Goal: Task Accomplishment & Management: Manage account settings

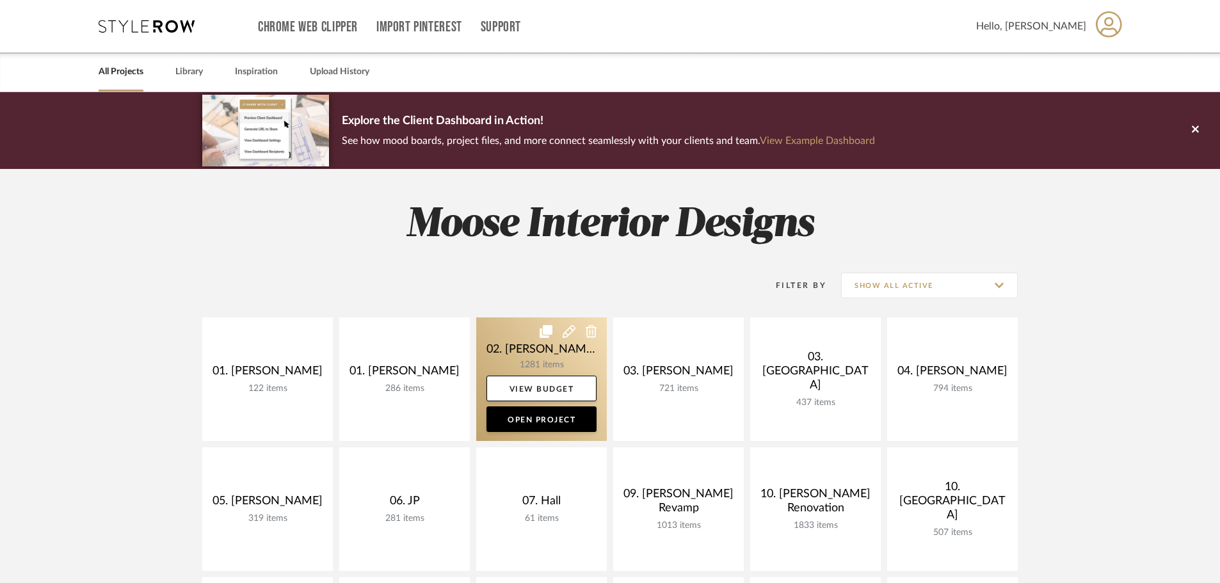
click at [546, 357] on link at bounding box center [541, 380] width 131 height 124
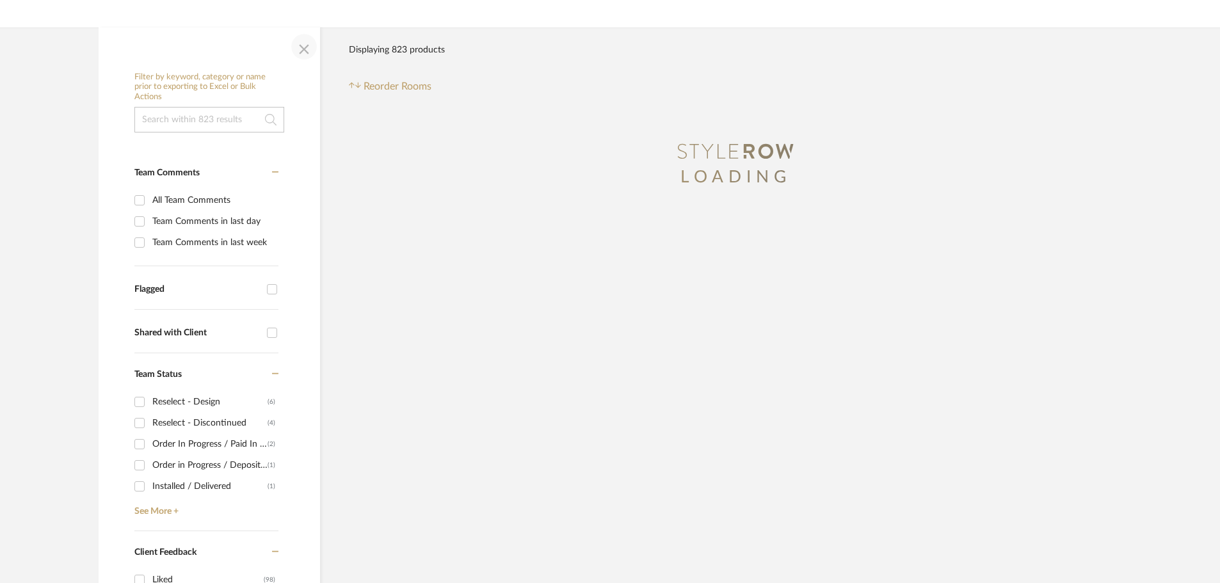
click at [296, 31] on span "button" at bounding box center [304, 46] width 31 height 31
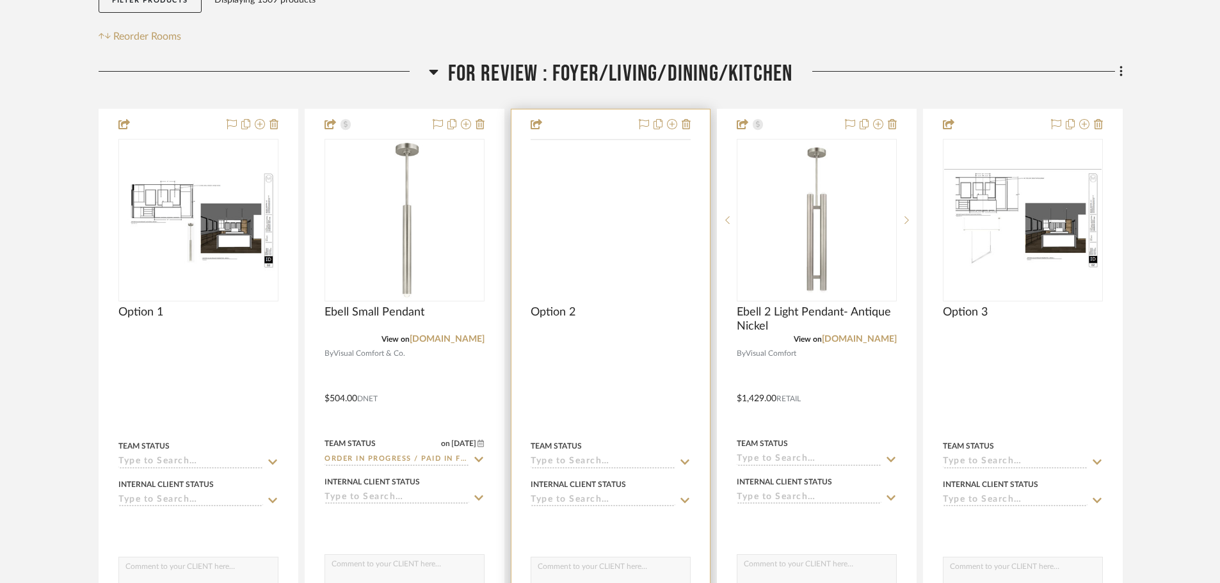
scroll to position [335, 0]
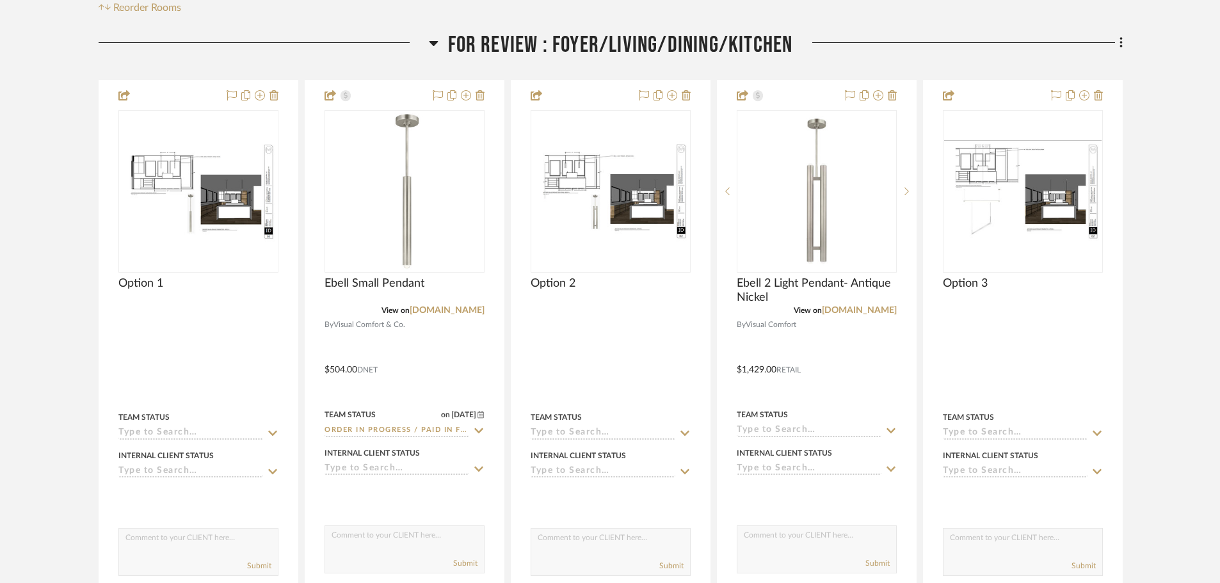
click at [588, 31] on span "FOR REVIEW : Foyer/Living/Dining/Kitchen" at bounding box center [620, 45] width 345 height 28
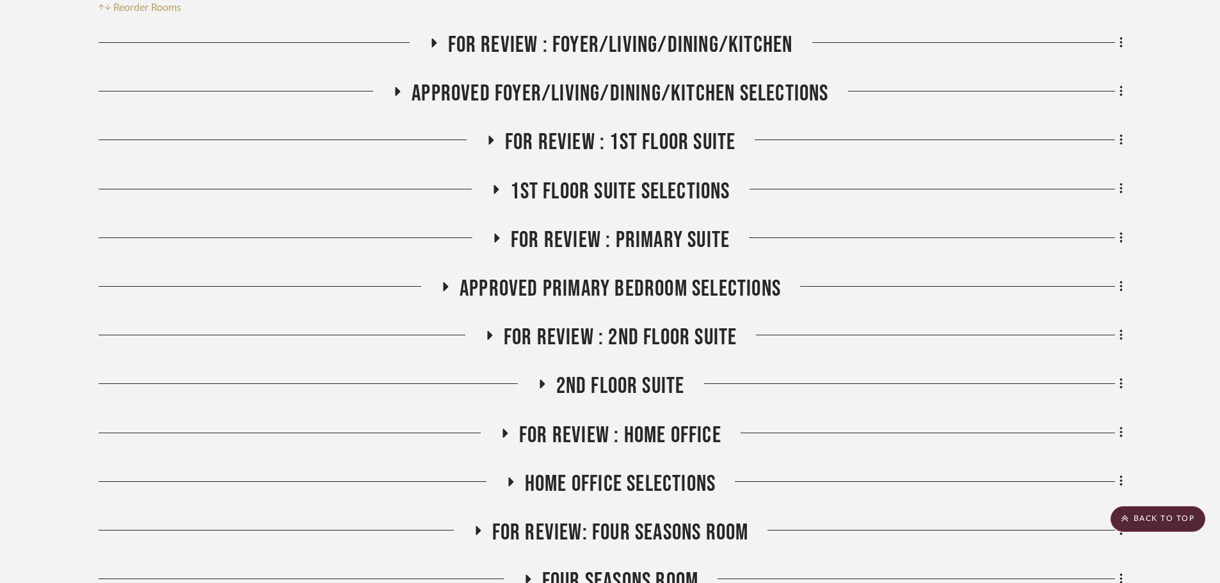
click at [614, 275] on span "Approved Primary Bedroom Selections" at bounding box center [620, 289] width 321 height 28
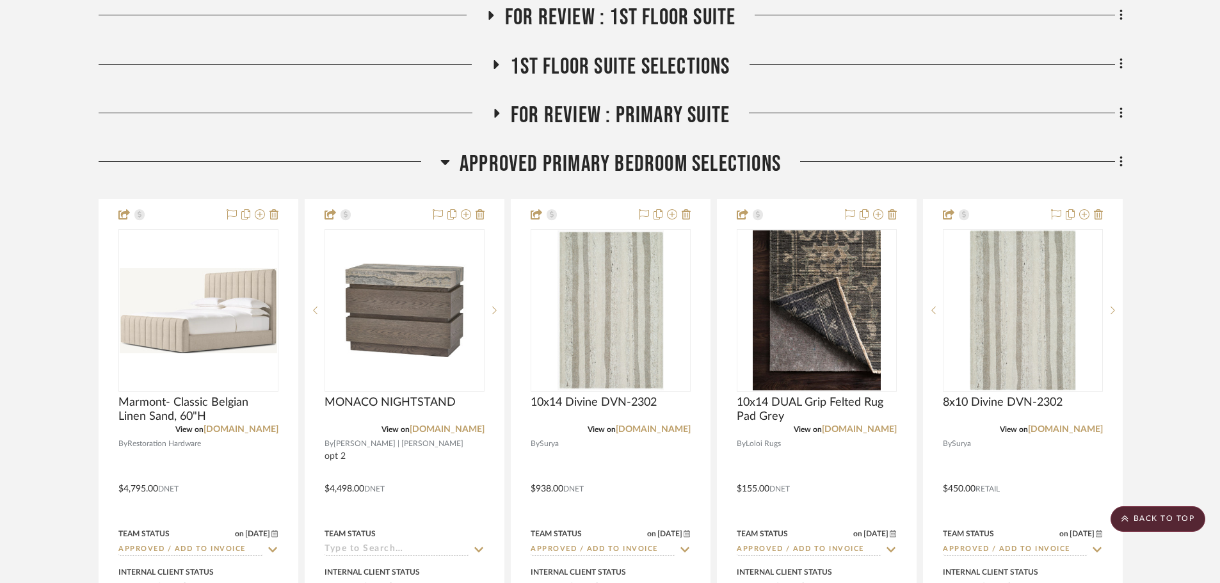
scroll to position [463, 0]
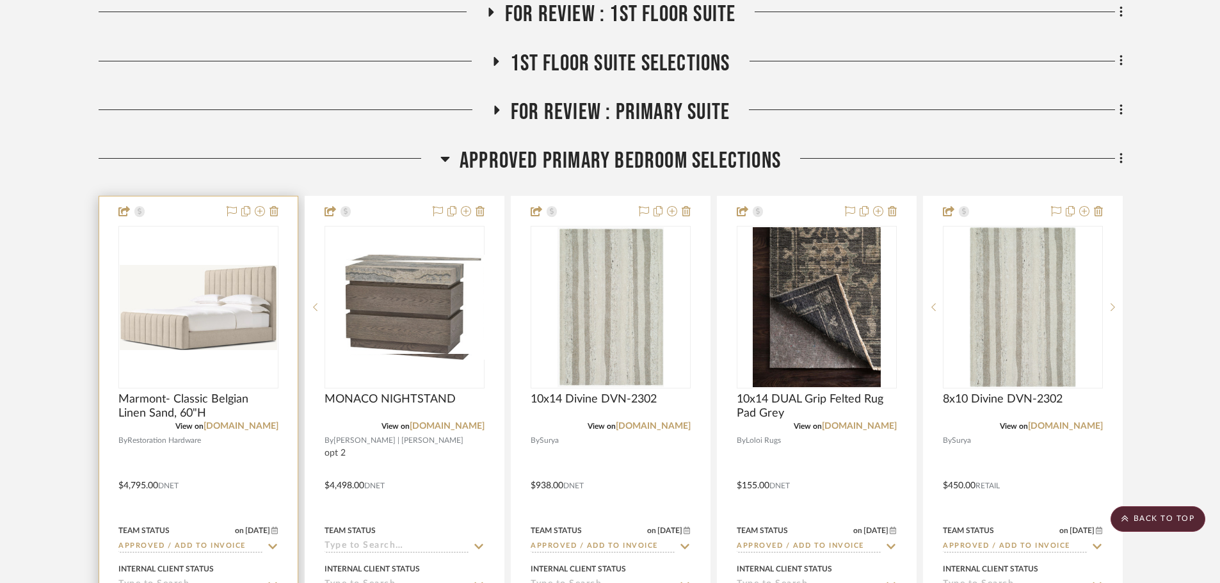
click at [0, 0] on img at bounding box center [0, 0] width 0 height 0
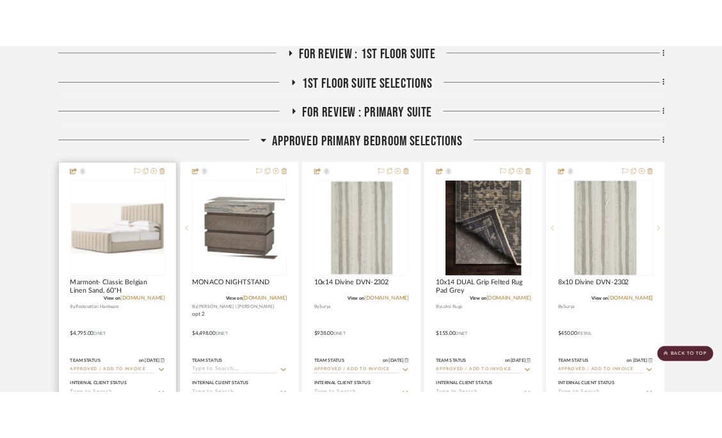
scroll to position [0, 0]
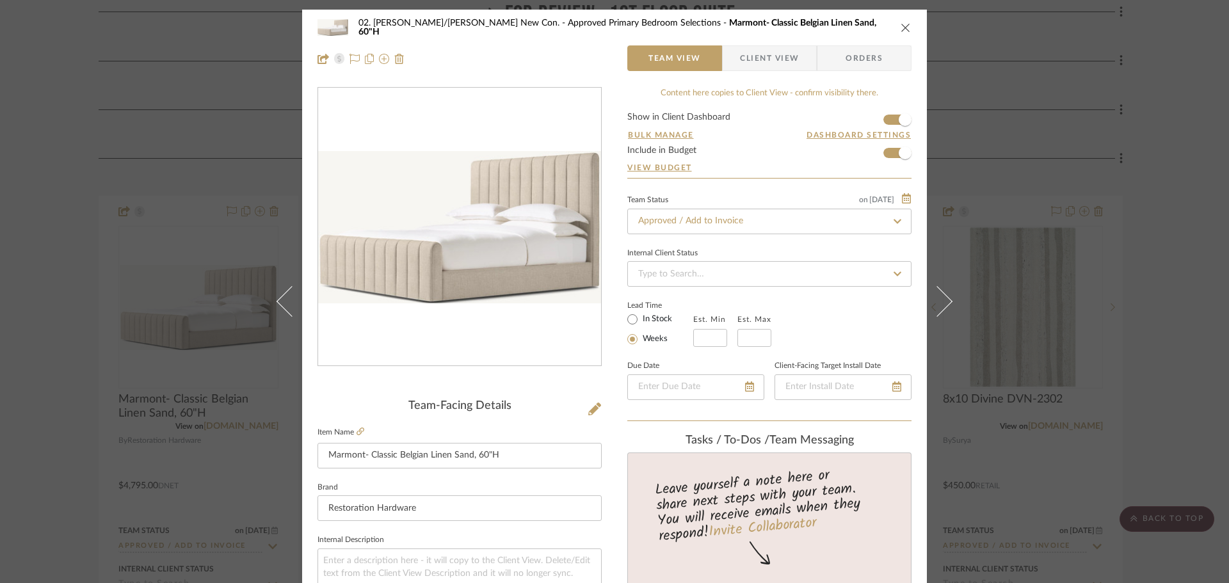
click at [490, 254] on img "0" at bounding box center [459, 227] width 283 height 153
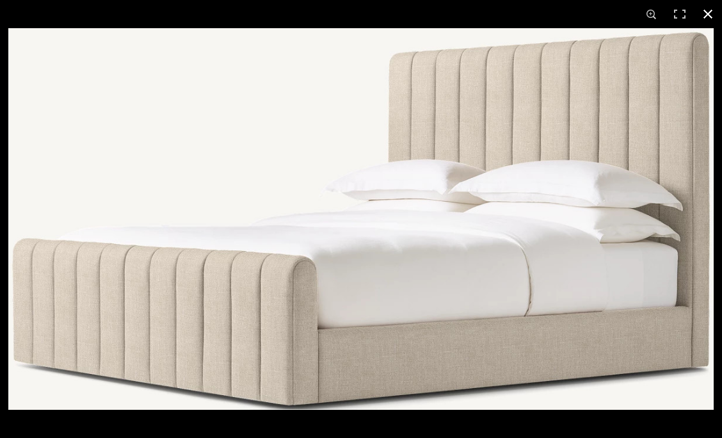
click at [716, 21] on button at bounding box center [708, 14] width 28 height 28
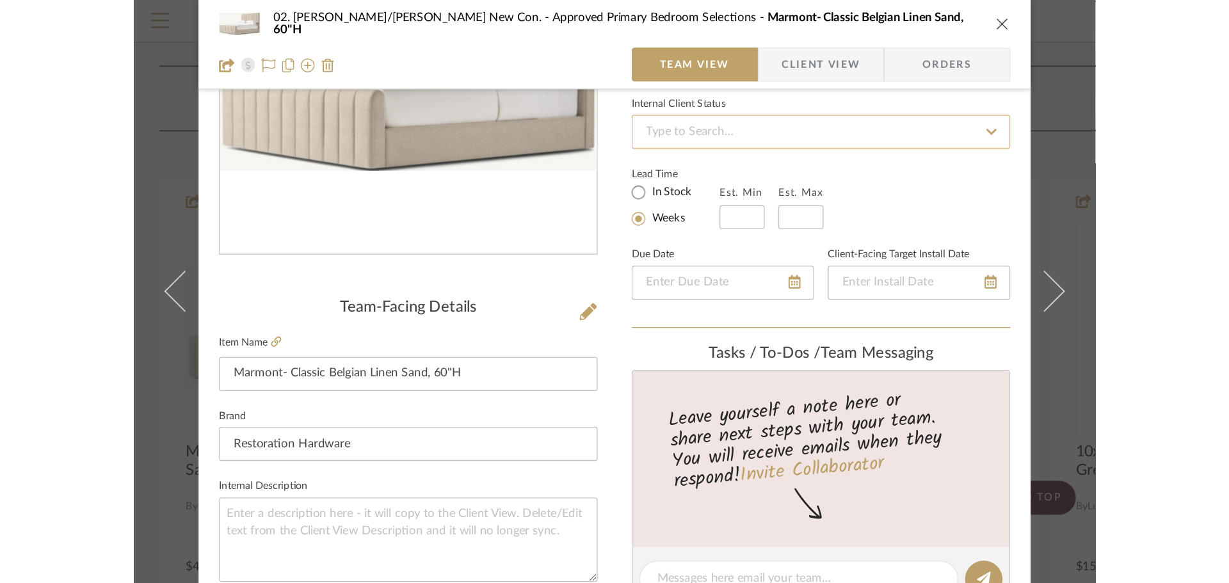
scroll to position [256, 0]
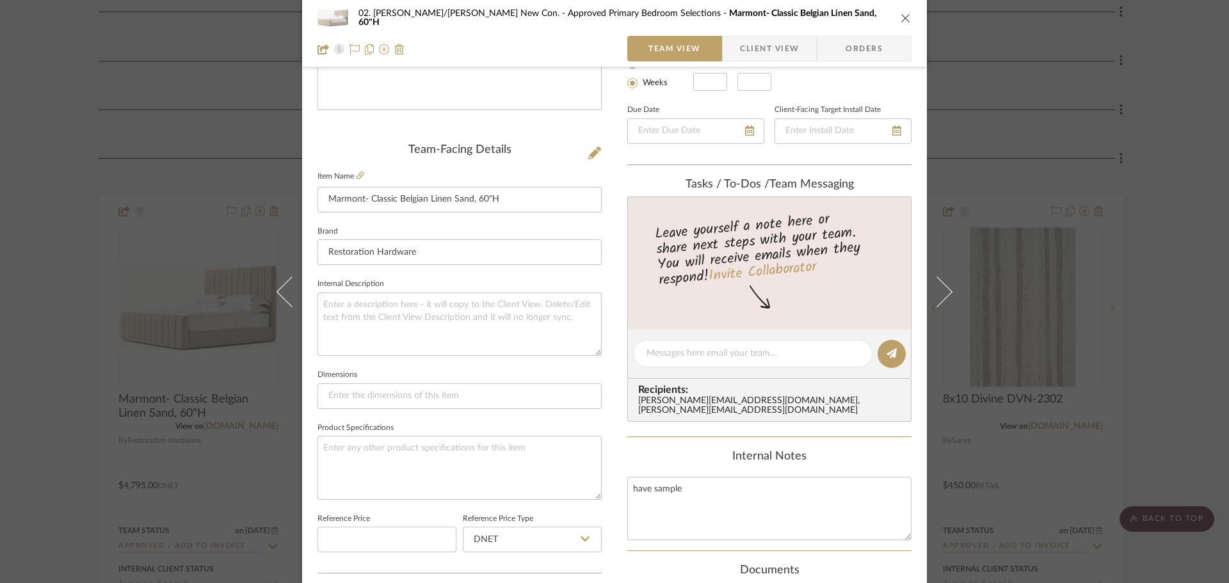
click at [102, 332] on div "02. Mazzarelli/Rothstein New Con. Approved Primary Bedroom Selections Marmont- …" at bounding box center [614, 291] width 1229 height 583
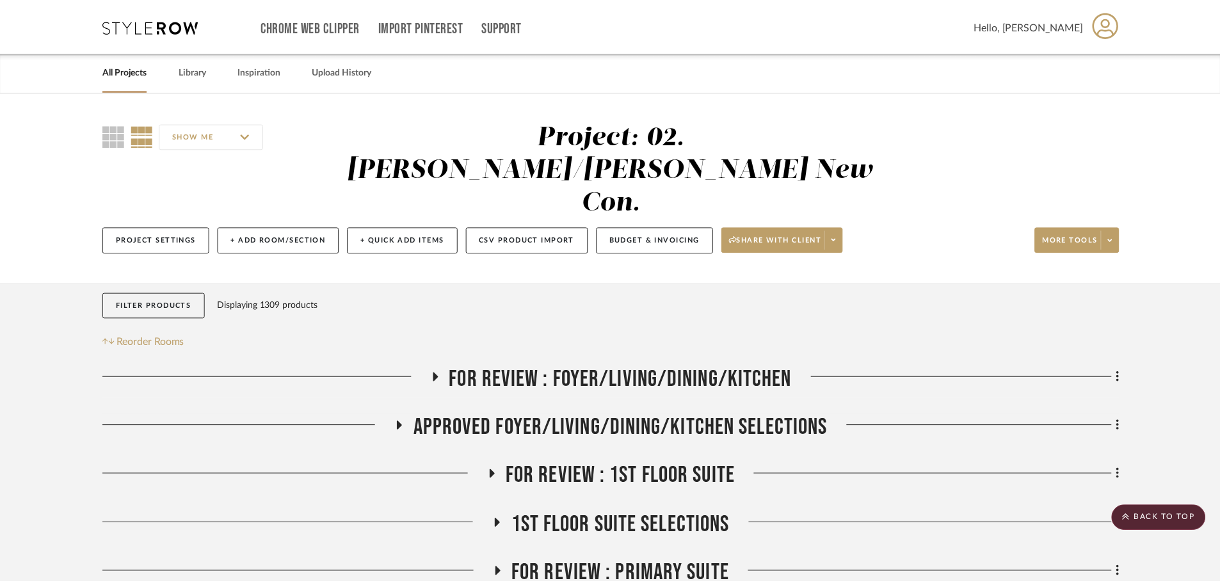
scroll to position [463, 0]
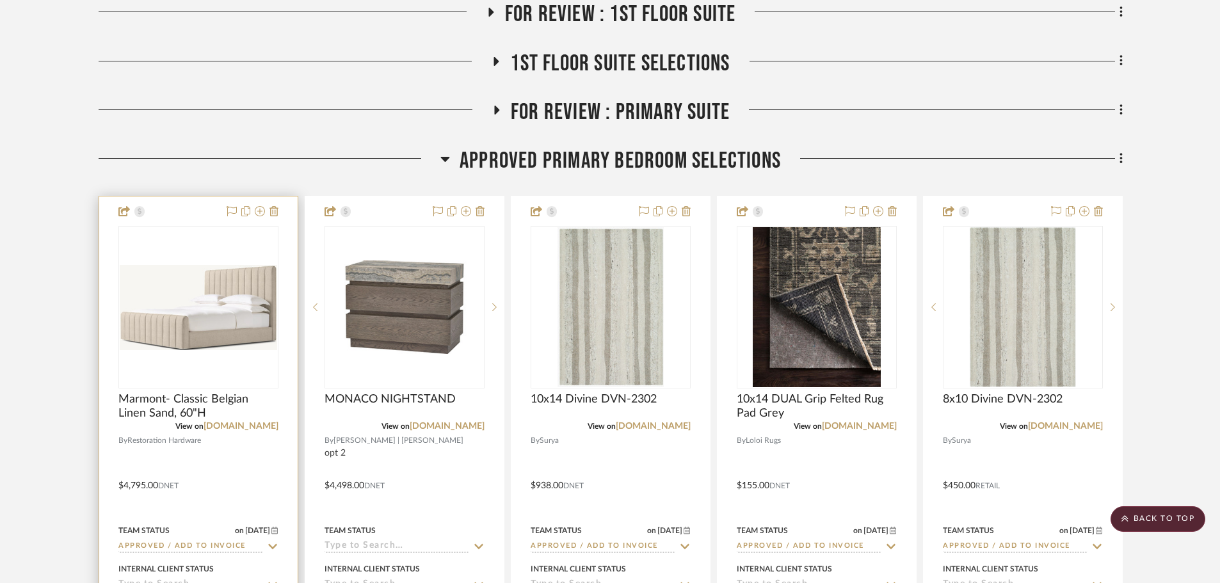
click at [231, 296] on img "0" at bounding box center [198, 307] width 157 height 85
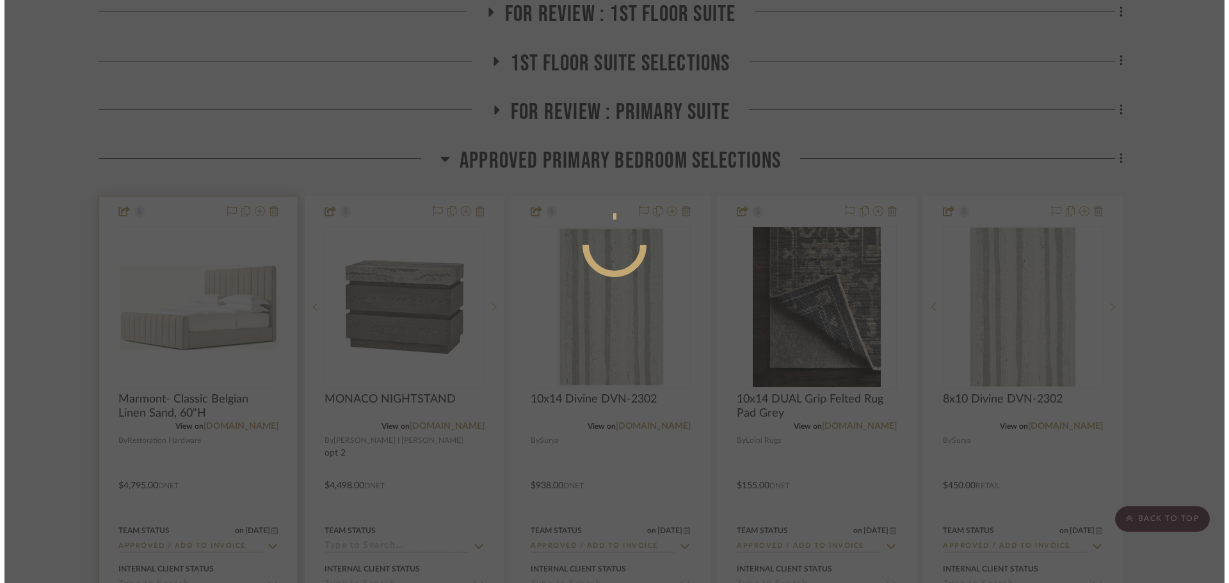
scroll to position [0, 0]
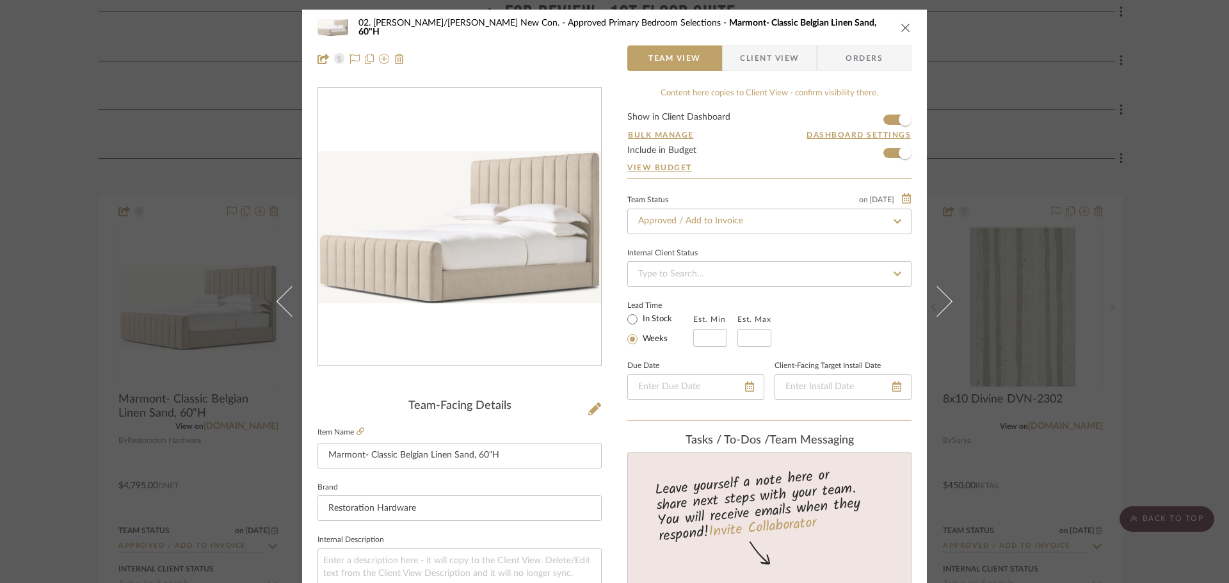
click at [26, 315] on div "02. Mazzarelli/Rothstein New Con. Approved Primary Bedroom Selections Marmont- …" at bounding box center [614, 291] width 1229 height 583
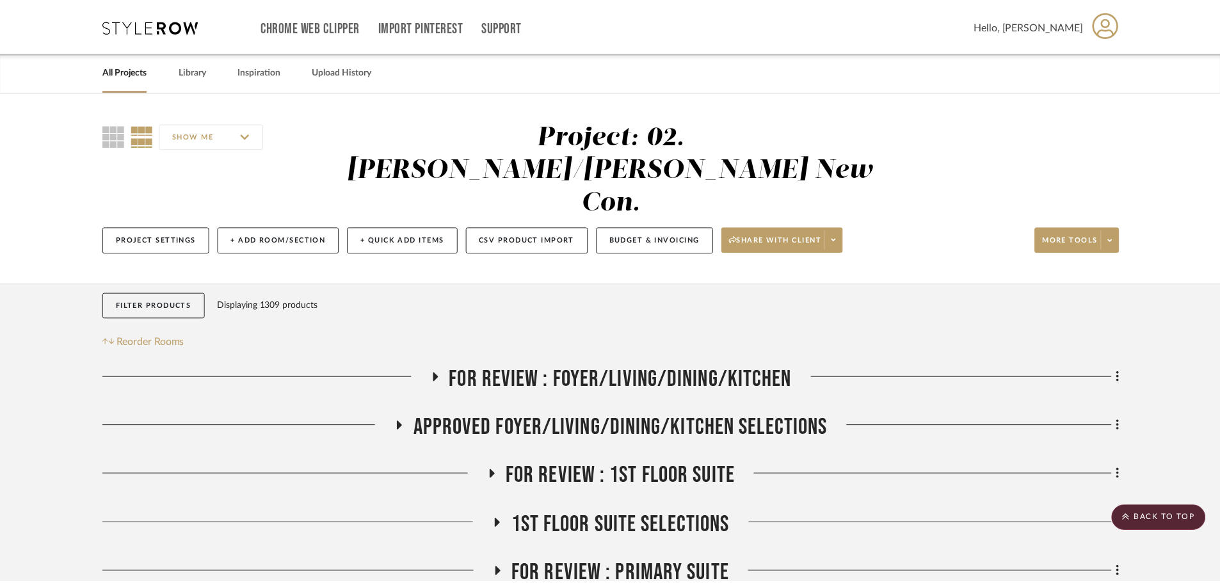
scroll to position [463, 0]
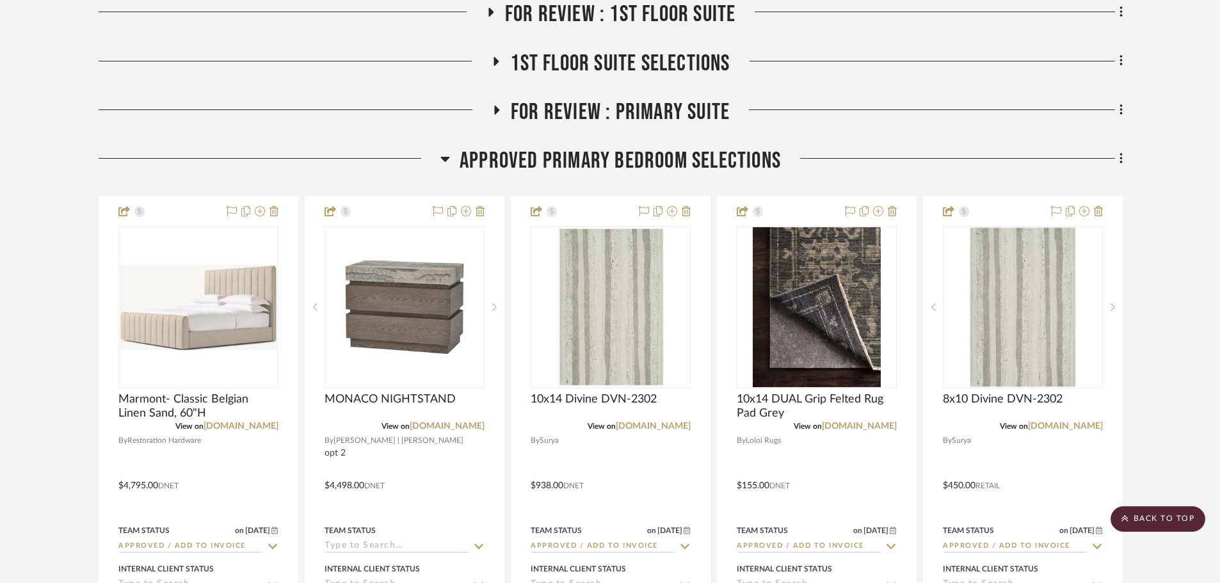
click at [585, 99] on span "FOR REVIEW : Primary Suite" at bounding box center [620, 113] width 219 height 28
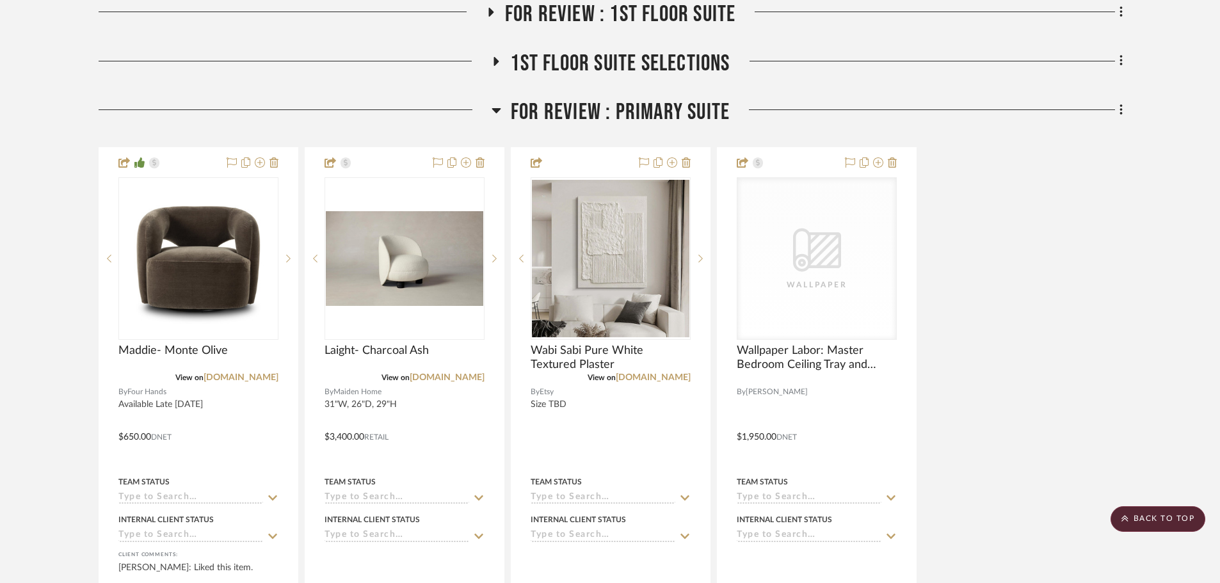
click at [586, 99] on span "FOR REVIEW : Primary Suite" at bounding box center [620, 113] width 219 height 28
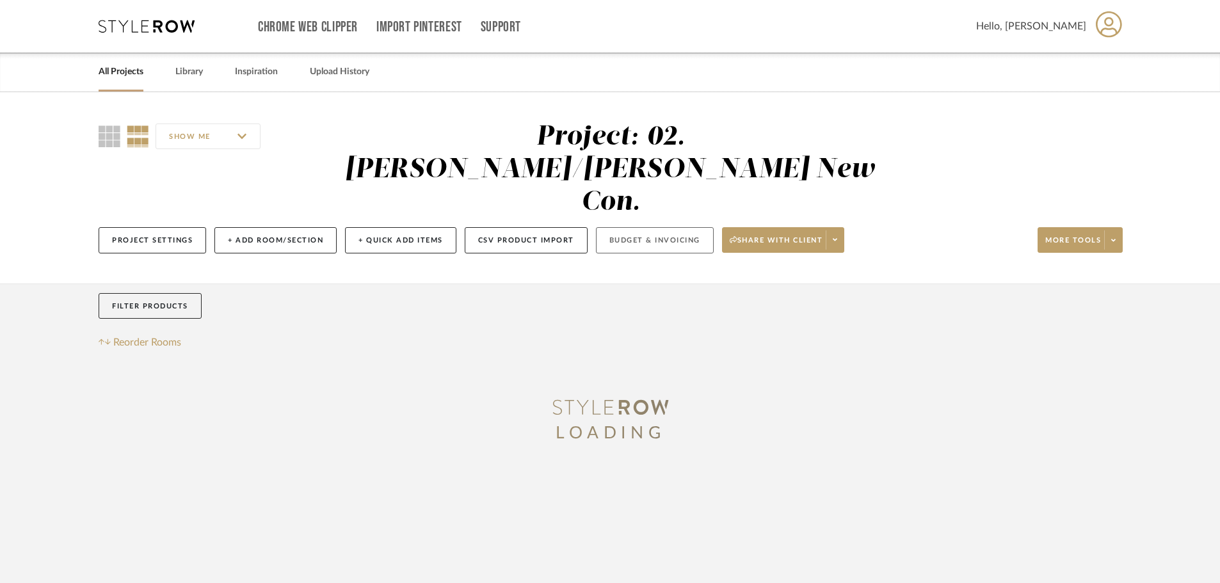
click at [674, 227] on button "Budget & Invoicing" at bounding box center [655, 240] width 118 height 26
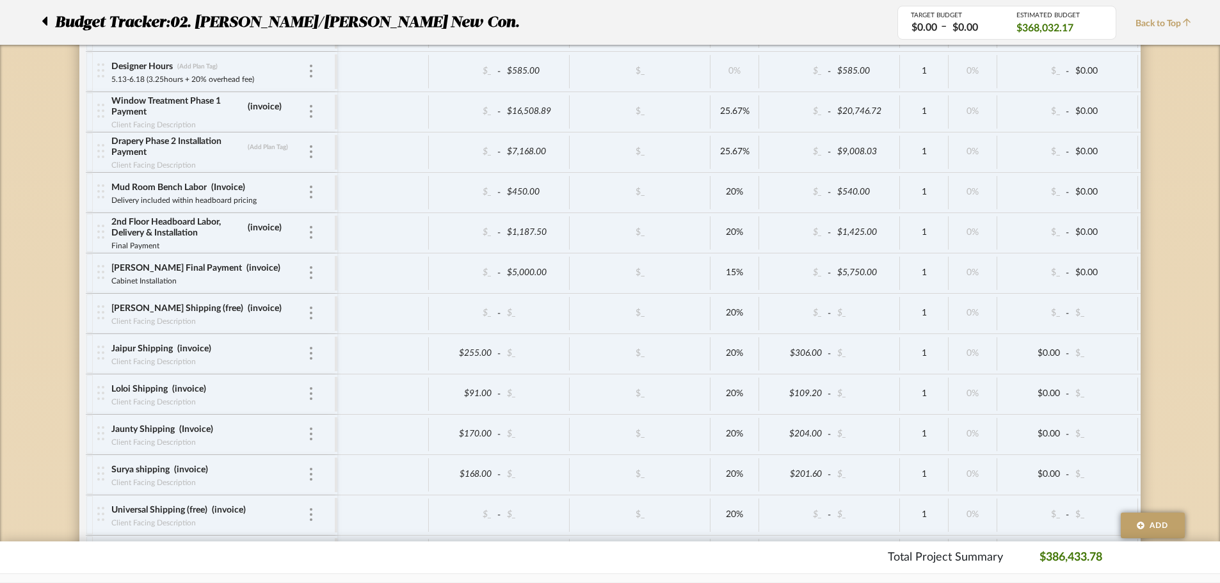
scroll to position [4828, 0]
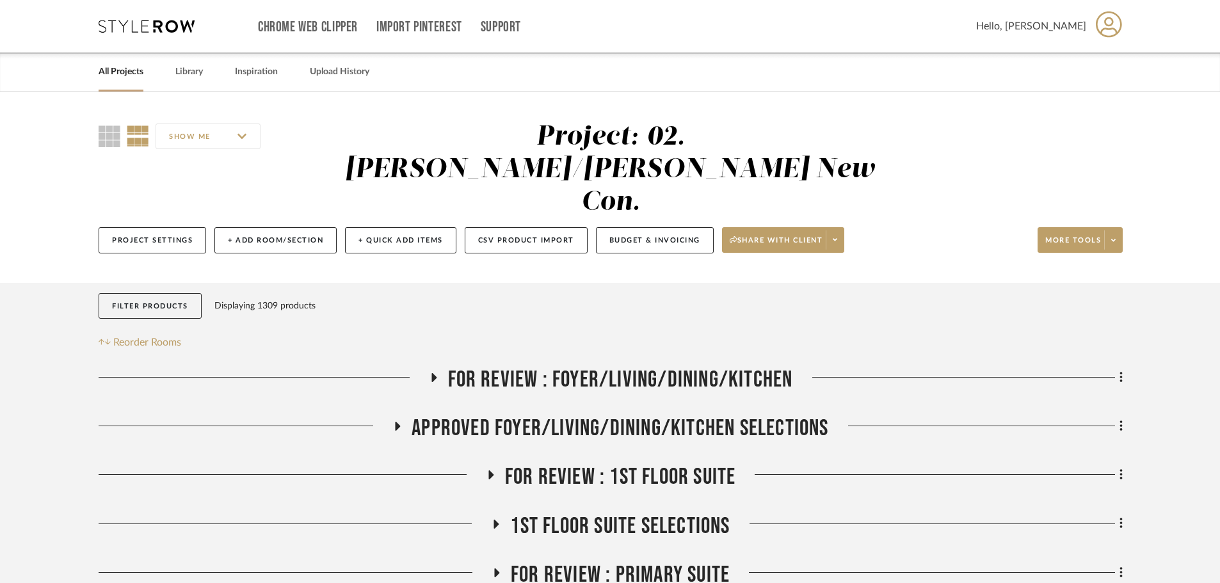
click at [111, 68] on link "All Projects" at bounding box center [121, 71] width 45 height 17
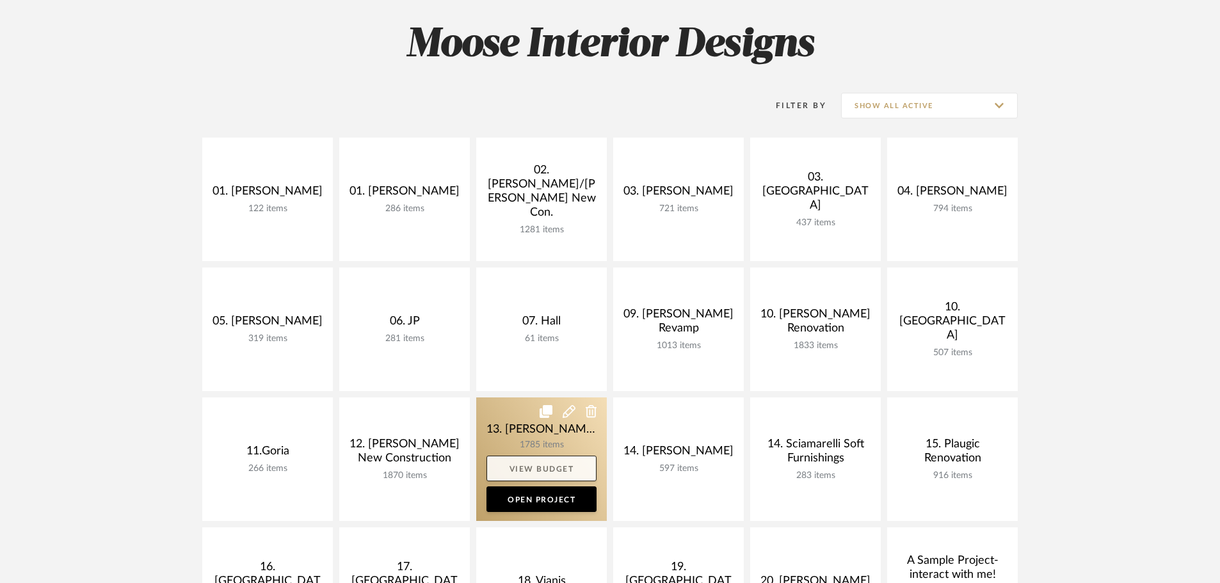
scroll to position [192, 0]
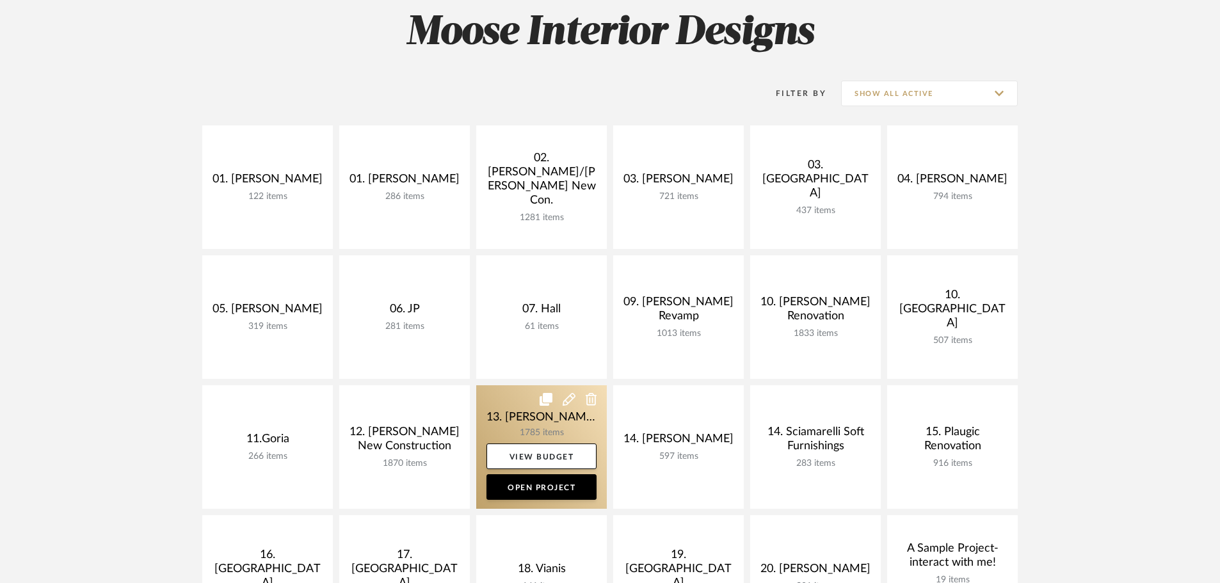
click at [533, 433] on link at bounding box center [541, 447] width 131 height 124
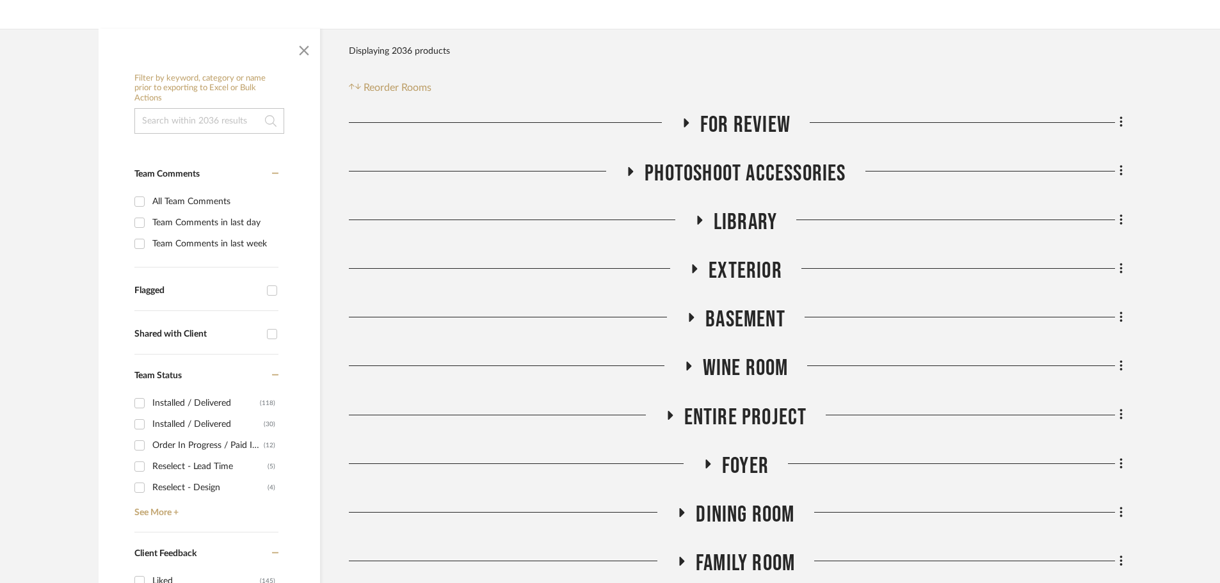
scroll to position [192, 0]
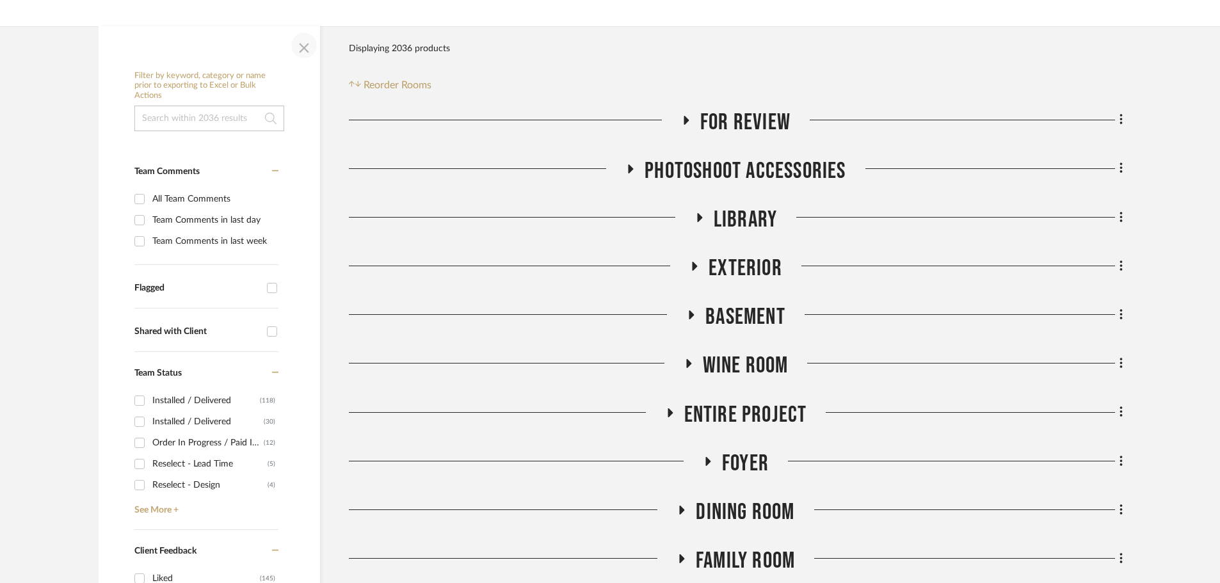
click at [305, 47] on span "button" at bounding box center [304, 45] width 31 height 31
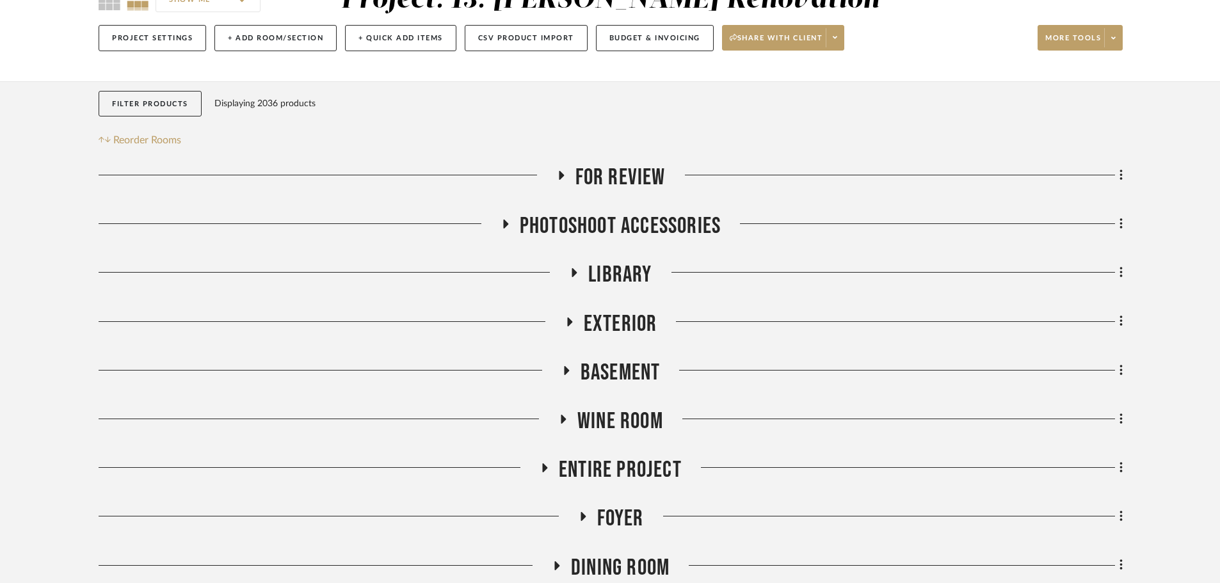
scroll to position [0, 0]
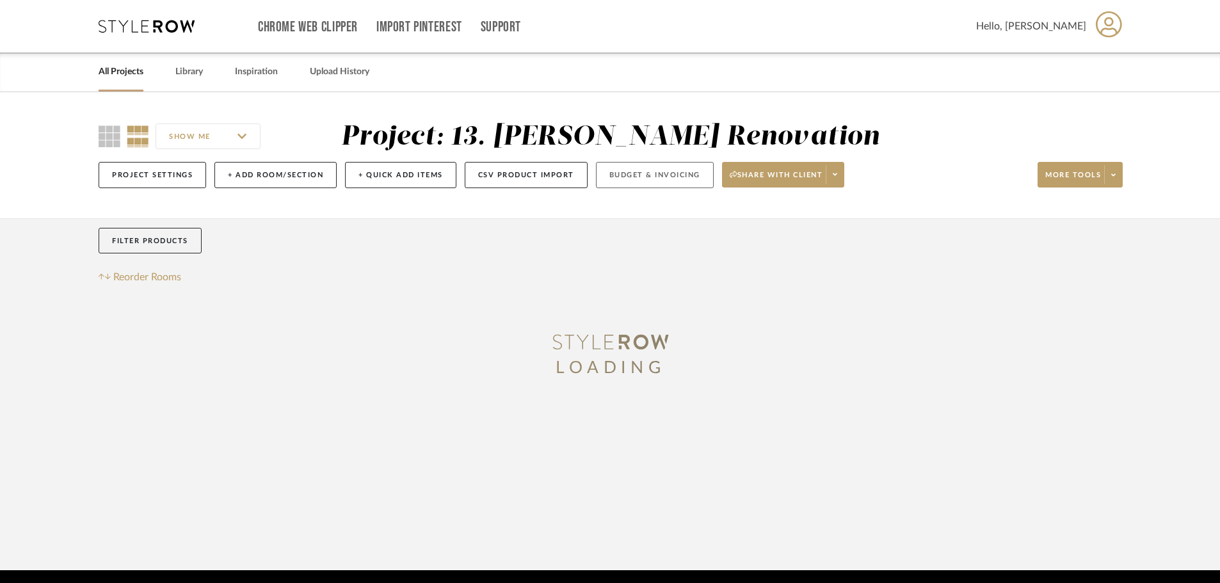
click at [661, 173] on button "Budget & Invoicing" at bounding box center [655, 175] width 118 height 26
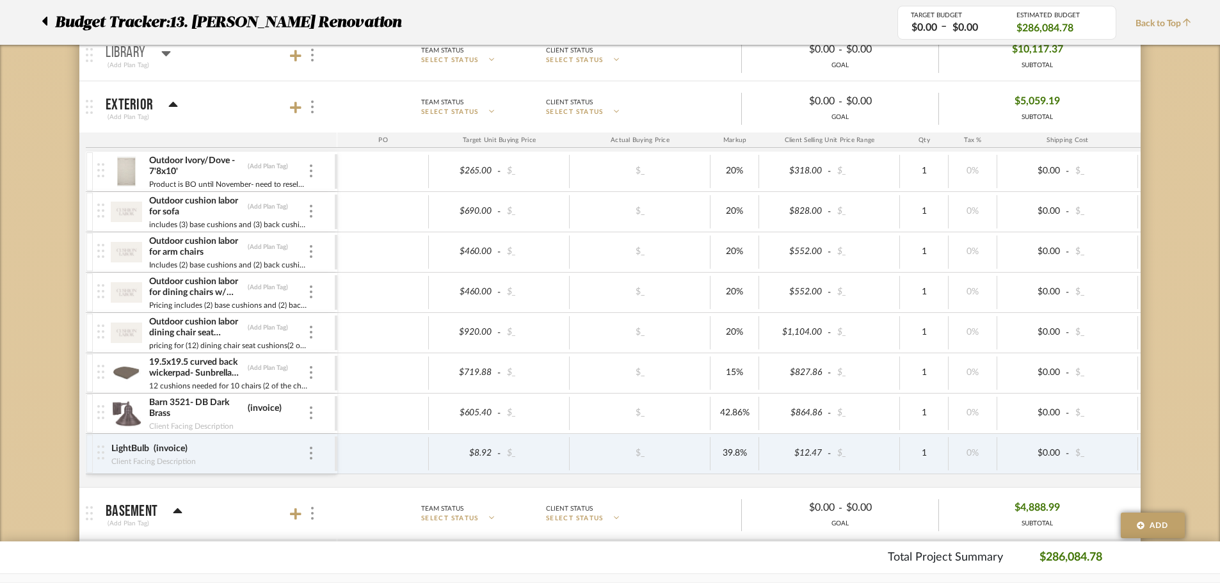
scroll to position [448, 0]
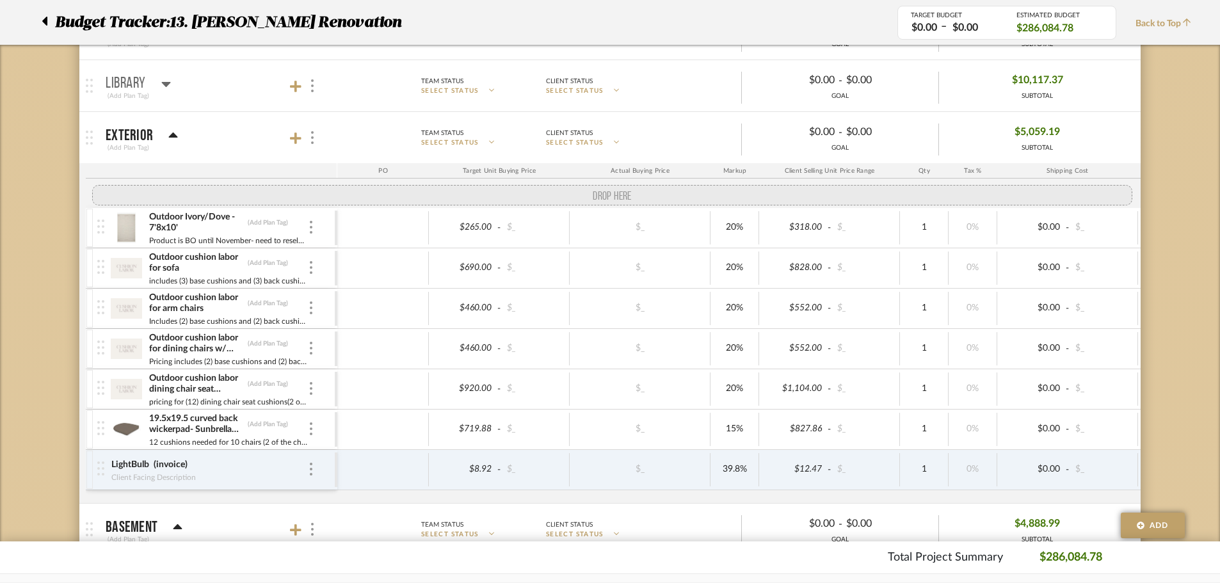
drag, startPoint x: 105, startPoint y: 453, endPoint x: 109, endPoint y: 199, distance: 253.6
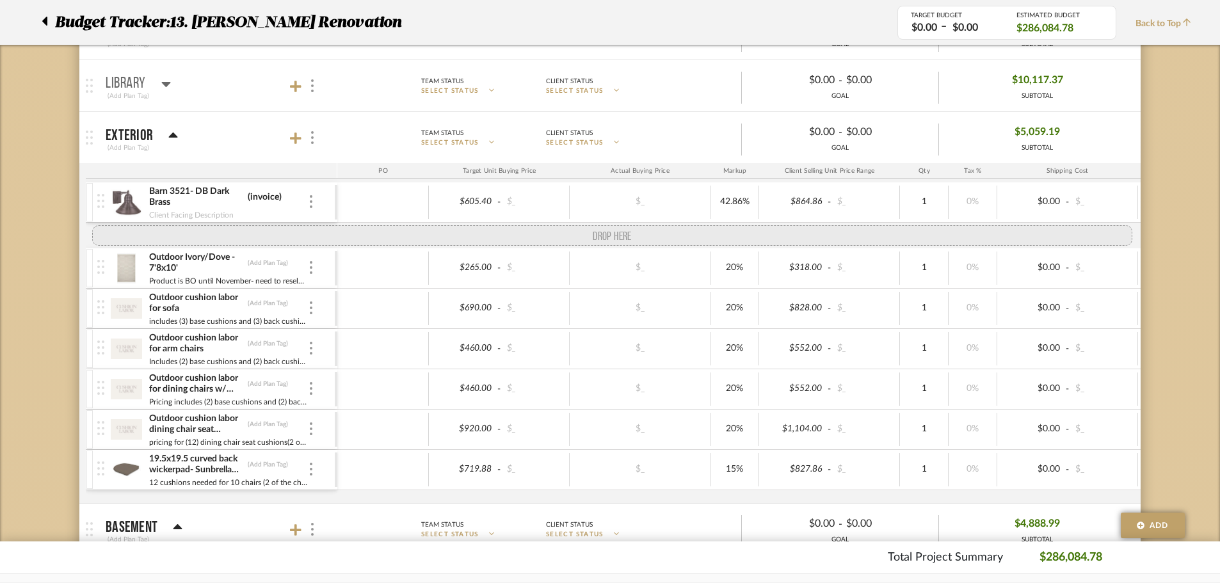
drag, startPoint x: 95, startPoint y: 488, endPoint x: 120, endPoint y: 241, distance: 248.4
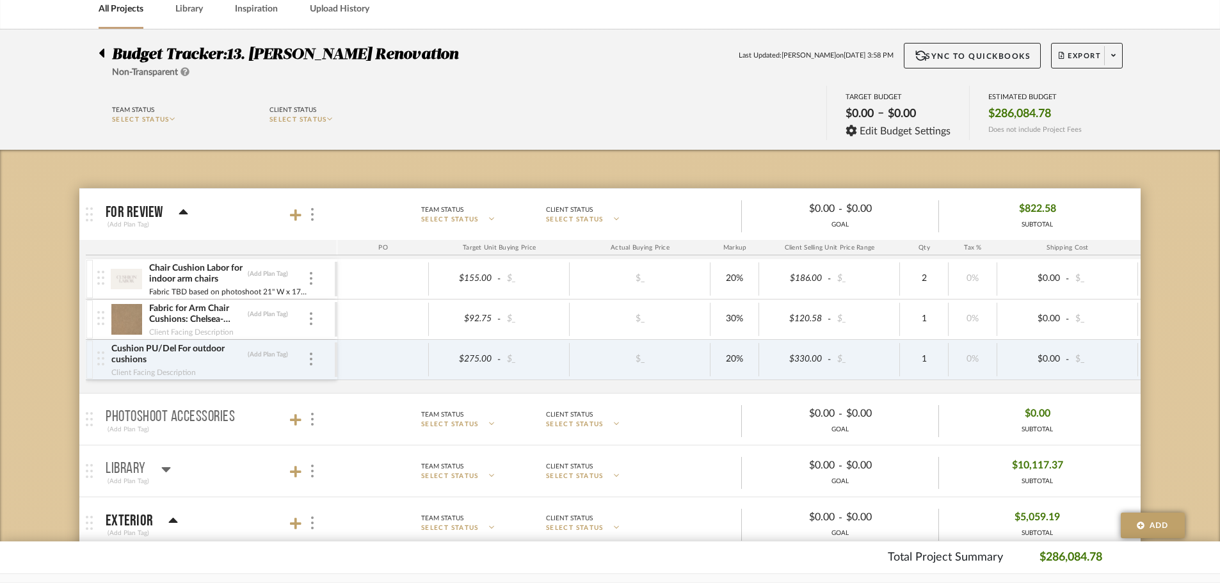
scroll to position [0, 0]
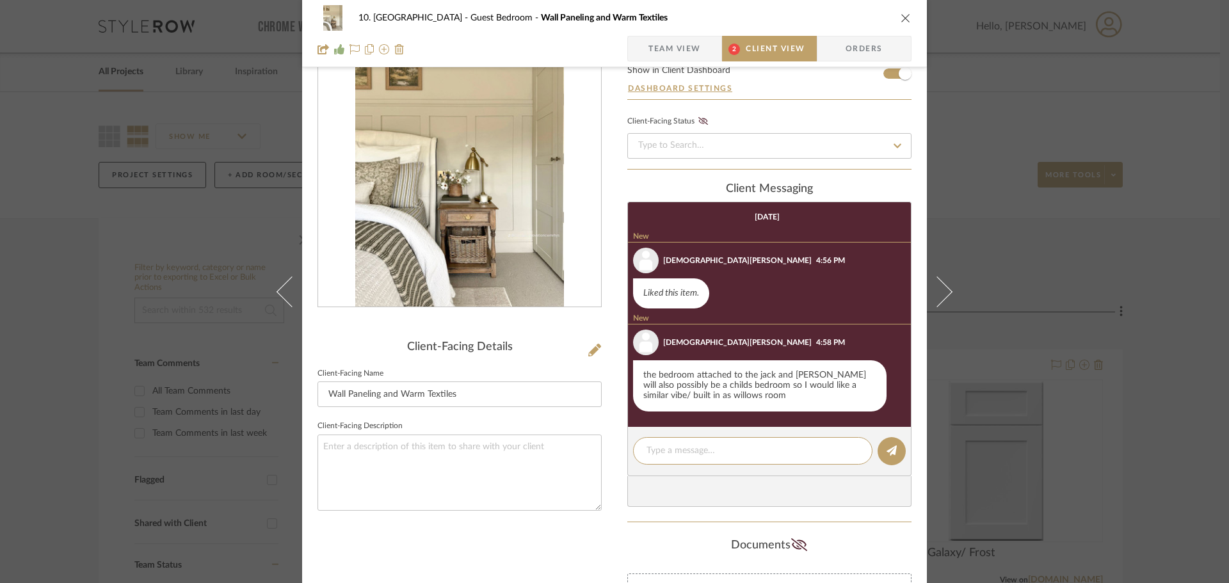
scroll to position [66, 0]
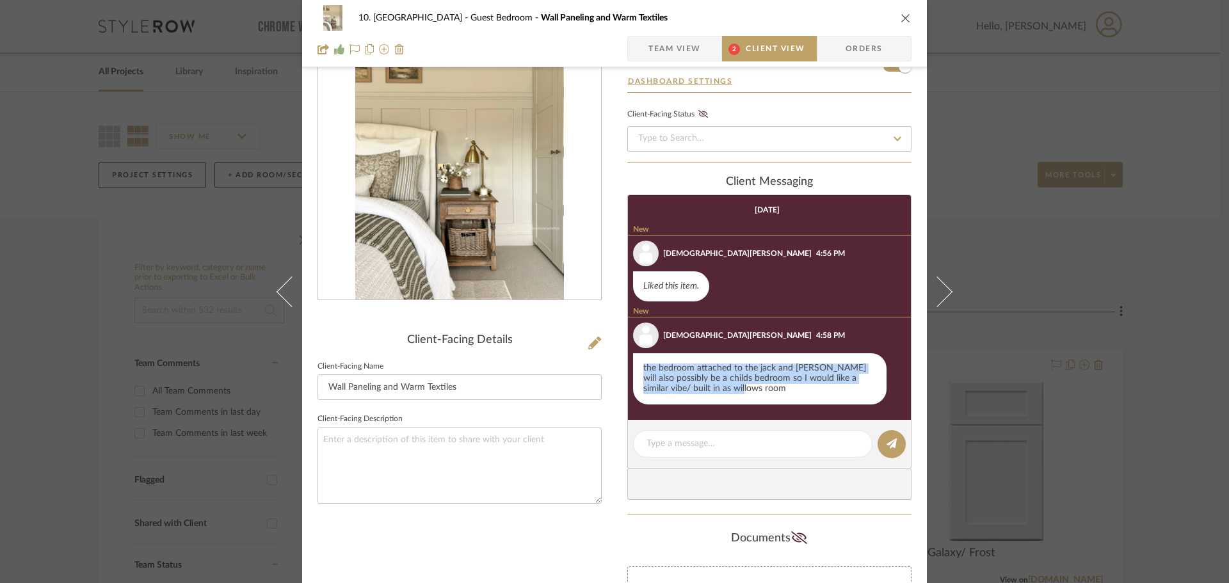
drag, startPoint x: 727, startPoint y: 389, endPoint x: 637, endPoint y: 363, distance: 93.8
click at [637, 363] on div "the bedroom attached to the jack and jill will also possibly be a childs bedroo…" at bounding box center [760, 378] width 254 height 51
copy div "the bedroom attached to the jack and jill will also possibly be a childs bedroo…"
click at [430, 429] on textarea at bounding box center [460, 466] width 284 height 76
paste textarea "the bedroom attached to the jack and jill will also possibly be a childs bedroo…"
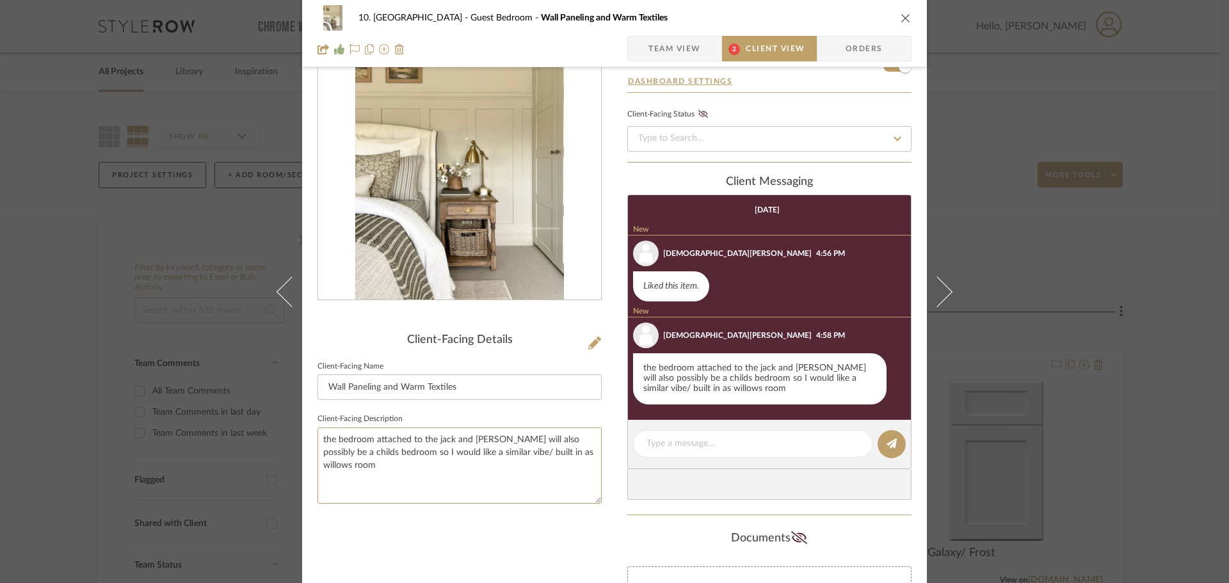
type textarea "the bedroom attached to the jack and jill will also possibly be a childs bedroo…"
click at [526, 523] on div "Client-Facing Details Client-Facing Name Wall Paneling and Warm Textiles Client…" at bounding box center [460, 337] width 284 height 632
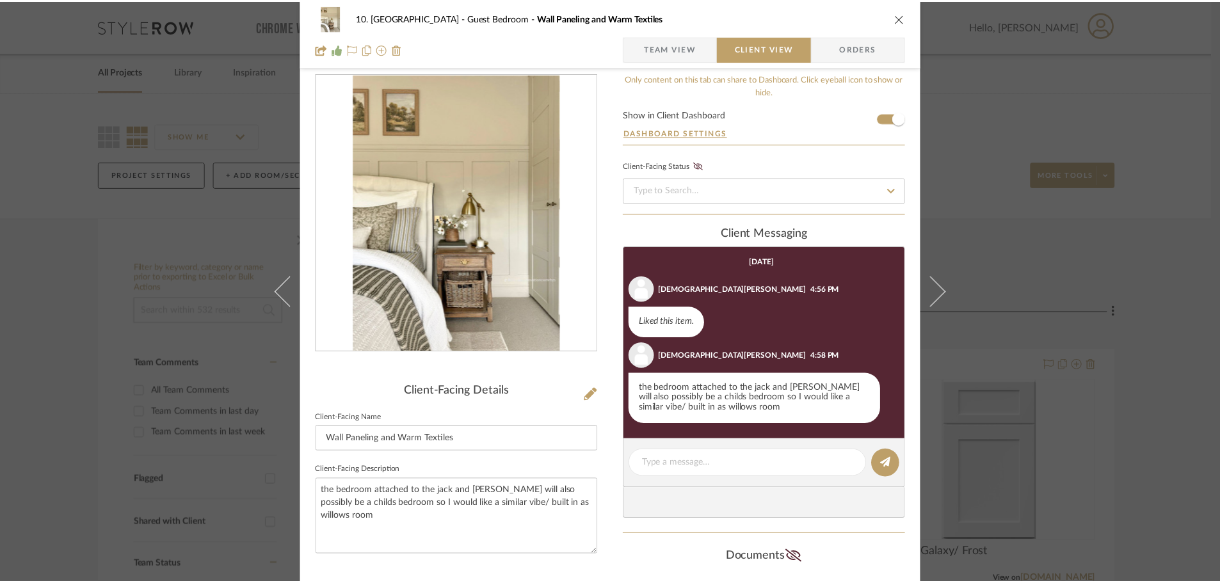
scroll to position [2, 0]
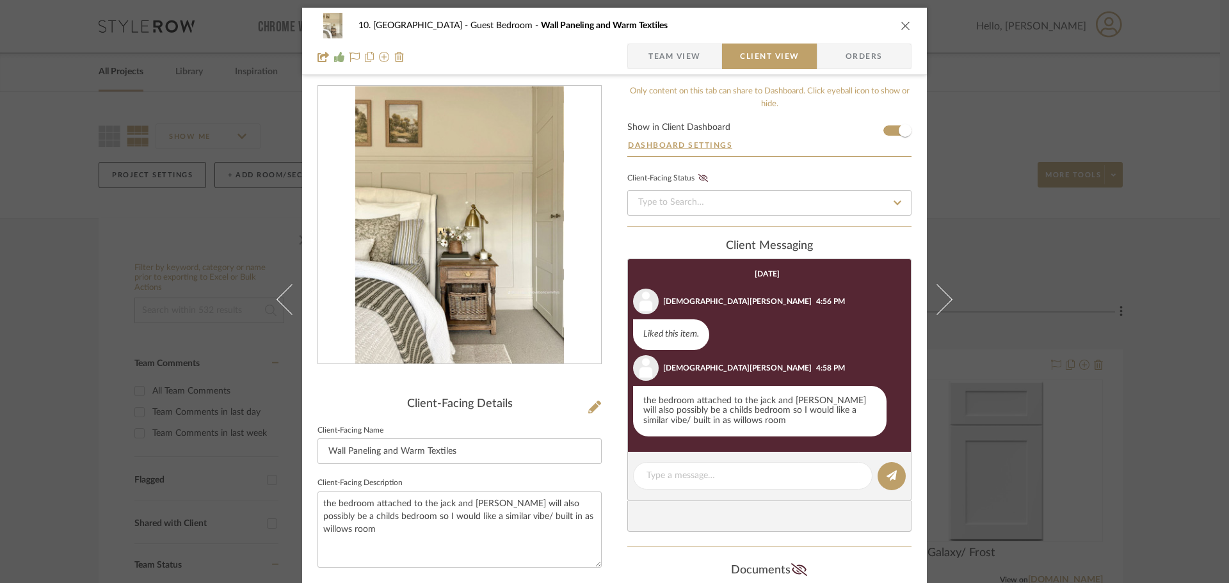
click at [607, 496] on div "10. Vignola Guest Bedroom Wall Paneling and Warm Textiles Team View Client View…" at bounding box center [614, 372] width 625 height 729
click at [1167, 357] on div "10. Vignola Guest Bedroom Wall Paneling and Warm Textiles Team View Client View…" at bounding box center [614, 291] width 1229 height 583
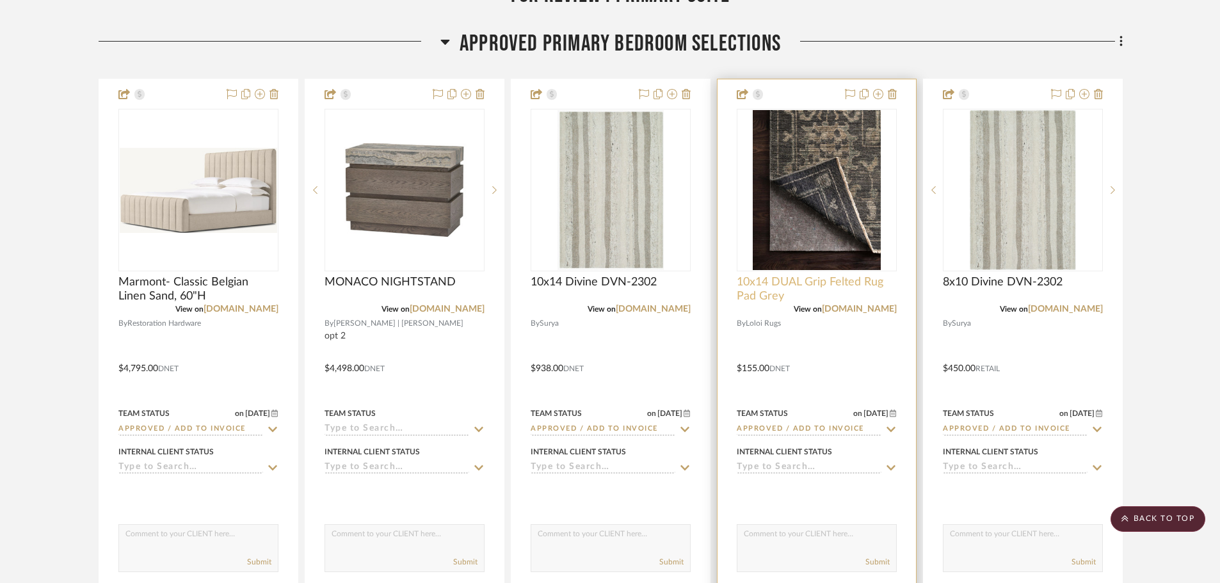
scroll to position [655, 0]
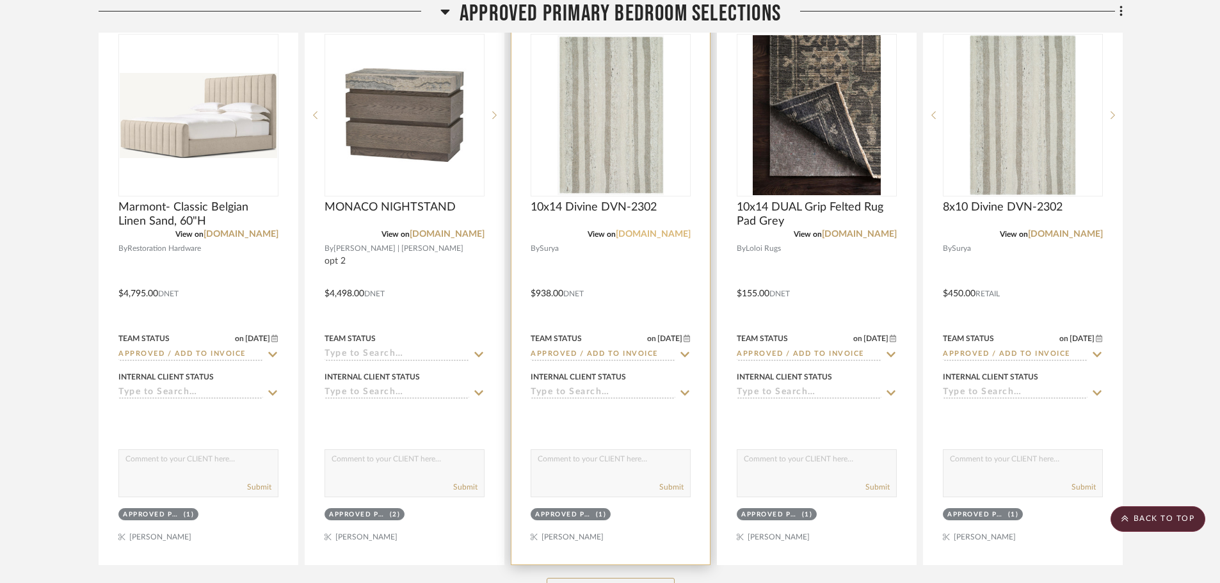
click at [681, 230] on link "[DOMAIN_NAME]" at bounding box center [653, 234] width 75 height 9
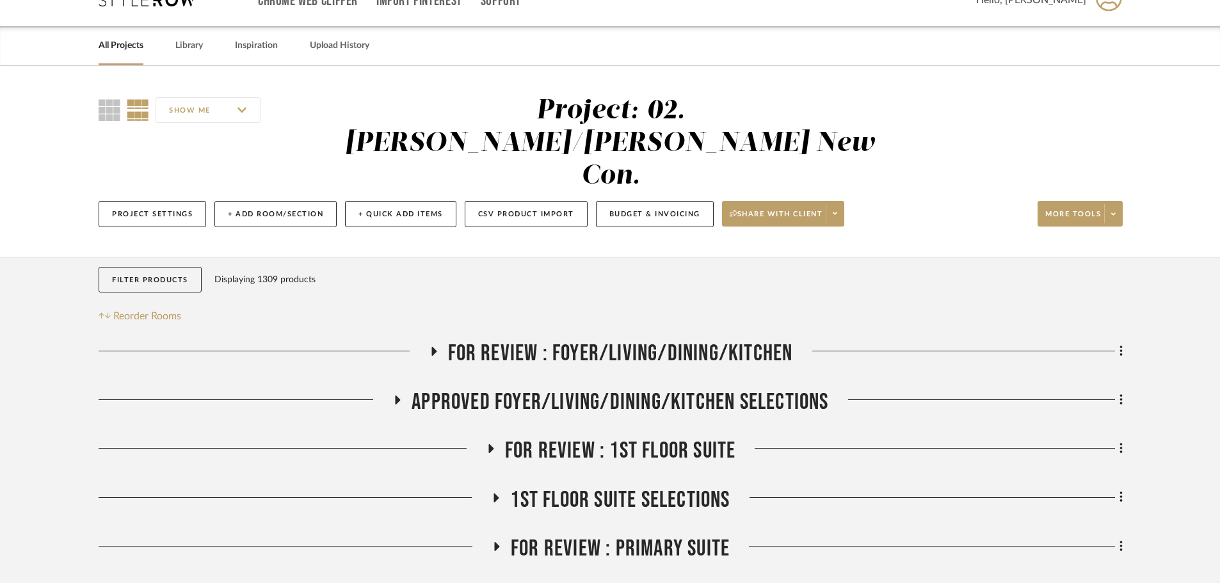
scroll to position [0, 0]
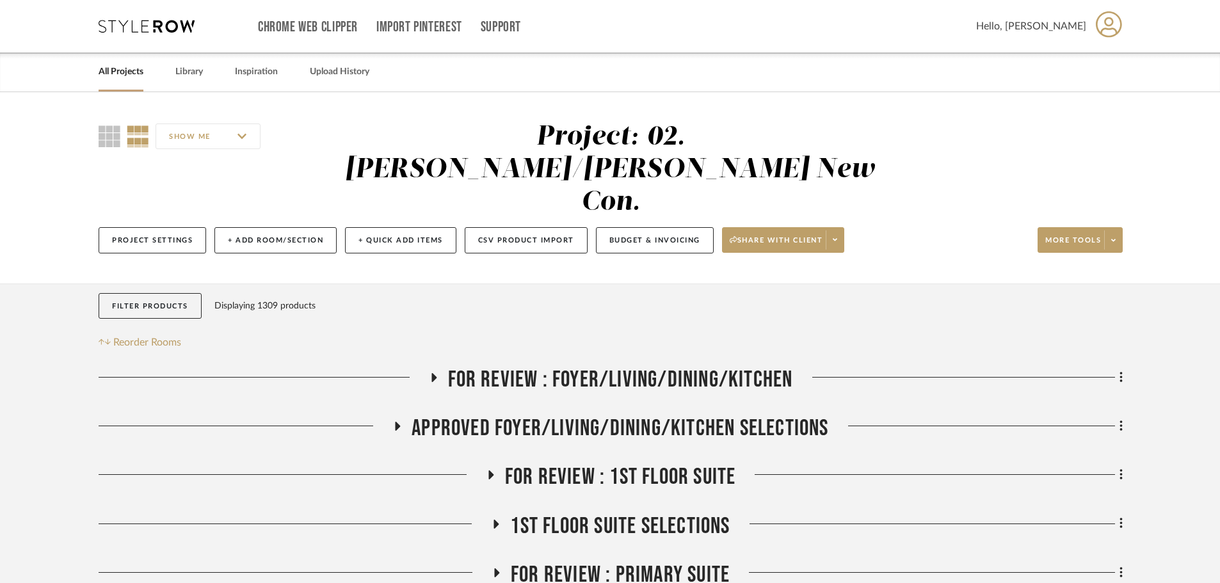
click at [605, 415] on span "APPROVED FOYER/LIVING/DINING/KITCHEN SELECTIONS" at bounding box center [620, 429] width 417 height 28
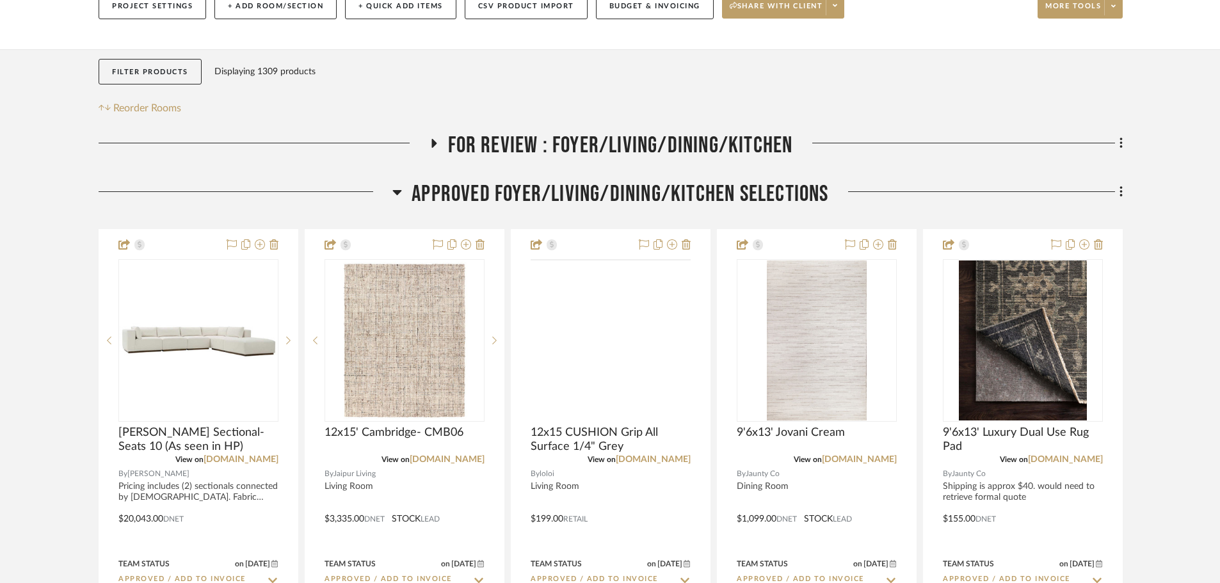
scroll to position [320, 0]
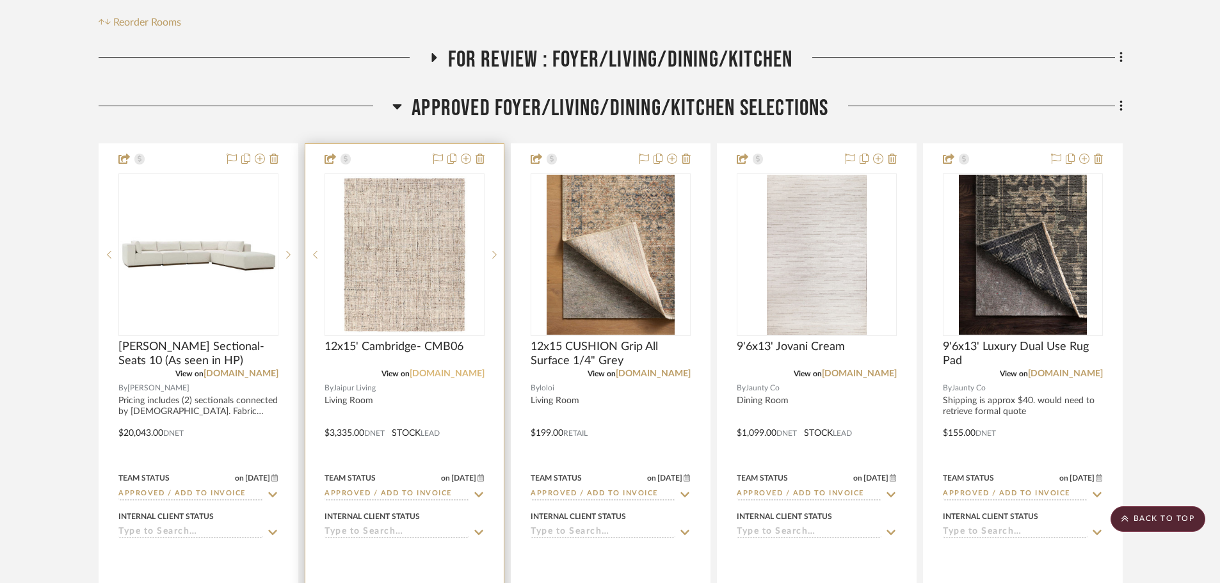
click at [439, 369] on link "jaipurliving.com" at bounding box center [447, 373] width 75 height 9
click at [395, 340] on span "12x15' Cambridge- CMB06" at bounding box center [394, 347] width 139 height 14
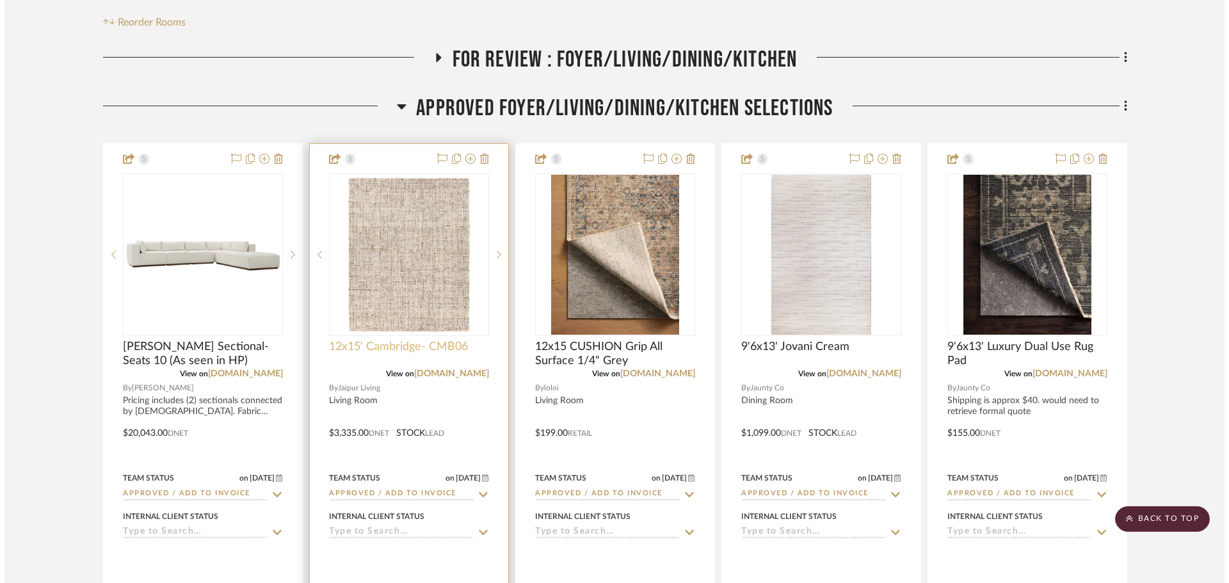
scroll to position [0, 0]
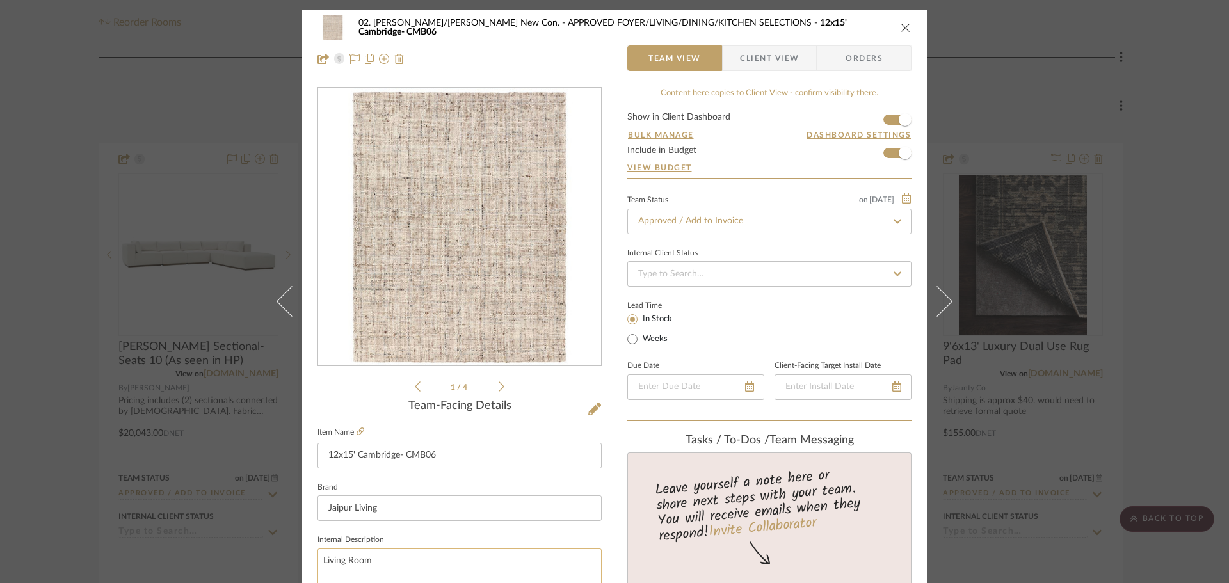
click at [427, 558] on textarea "Living Room" at bounding box center [460, 580] width 284 height 63
type textarea "Living Room- in stock as of 9.3"
click at [432, 524] on sr-form-field "Brand Jaipur Living" at bounding box center [460, 505] width 284 height 53
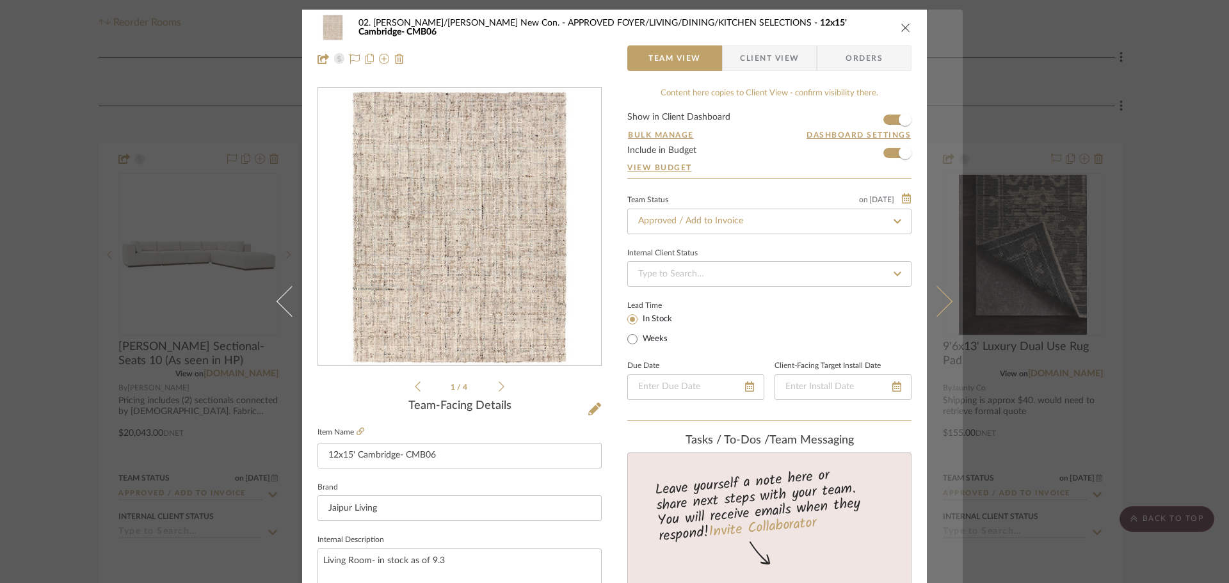
scroll to position [3, 0]
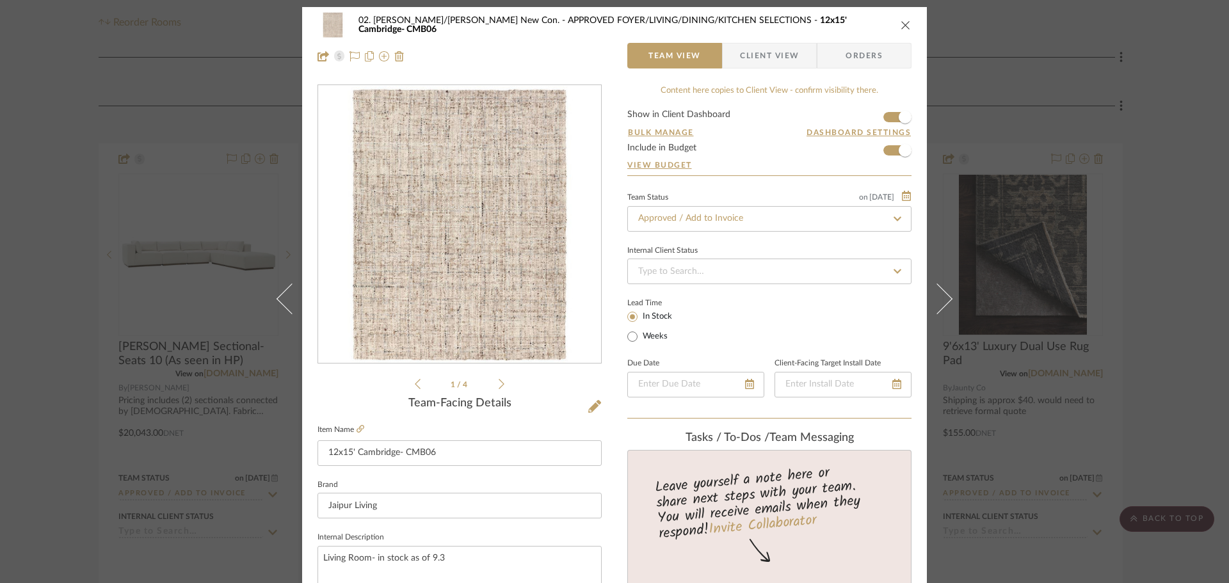
click at [1153, 294] on div "02. Mazzarelli/Rothstein New Con. APPROVED FOYER/LIVING/DINING/KITCHEN SELECTIO…" at bounding box center [614, 291] width 1229 height 583
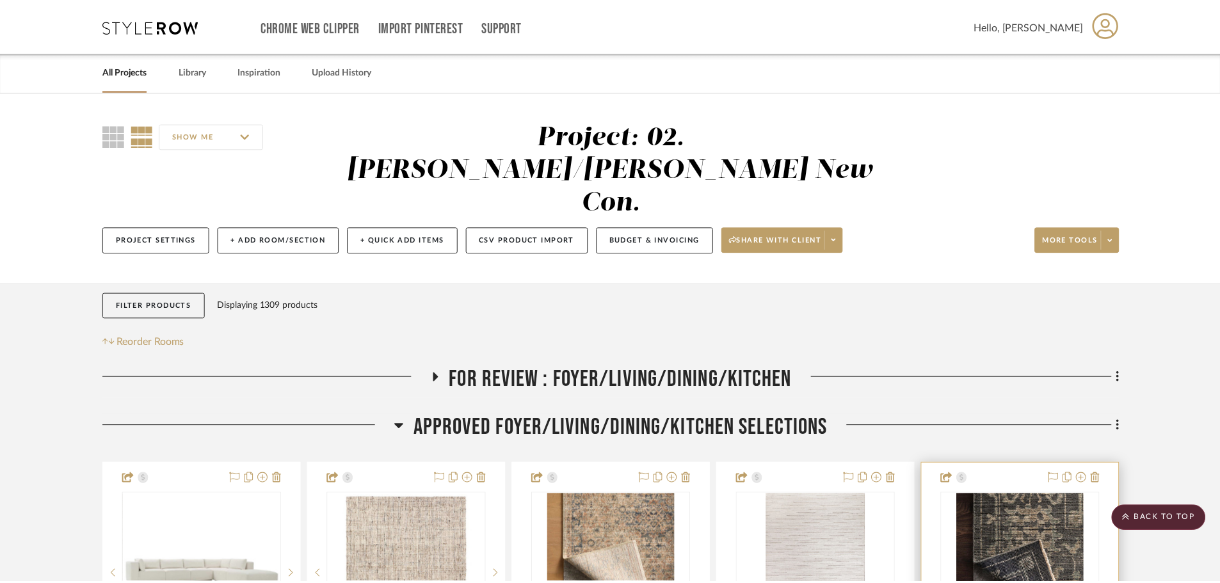
scroll to position [320, 0]
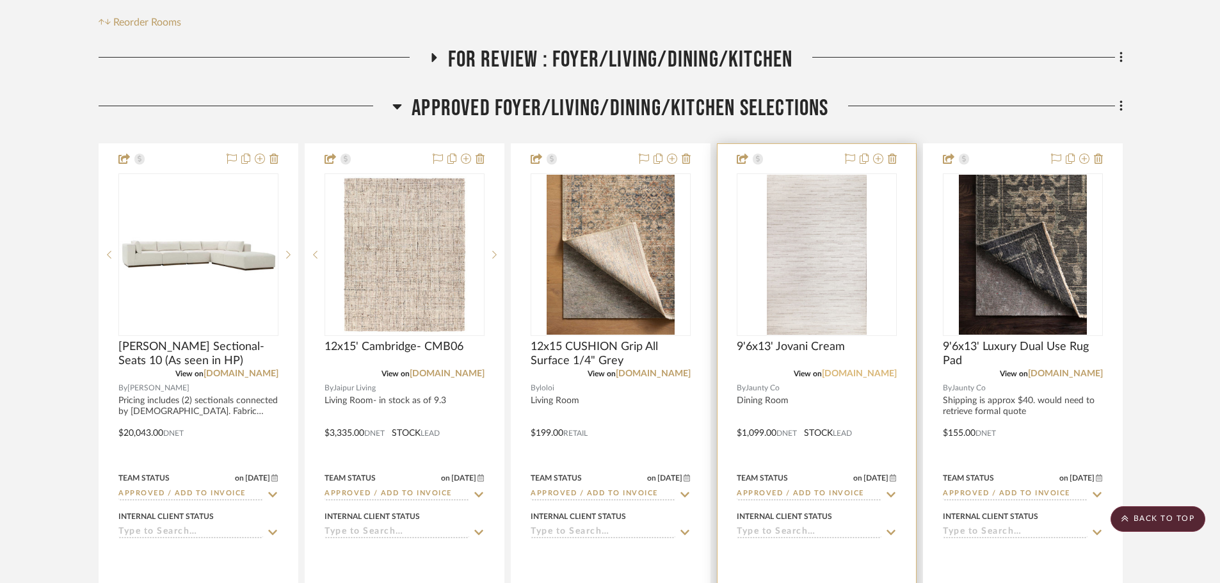
click at [858, 369] on link "jauntyinc.com" at bounding box center [859, 373] width 75 height 9
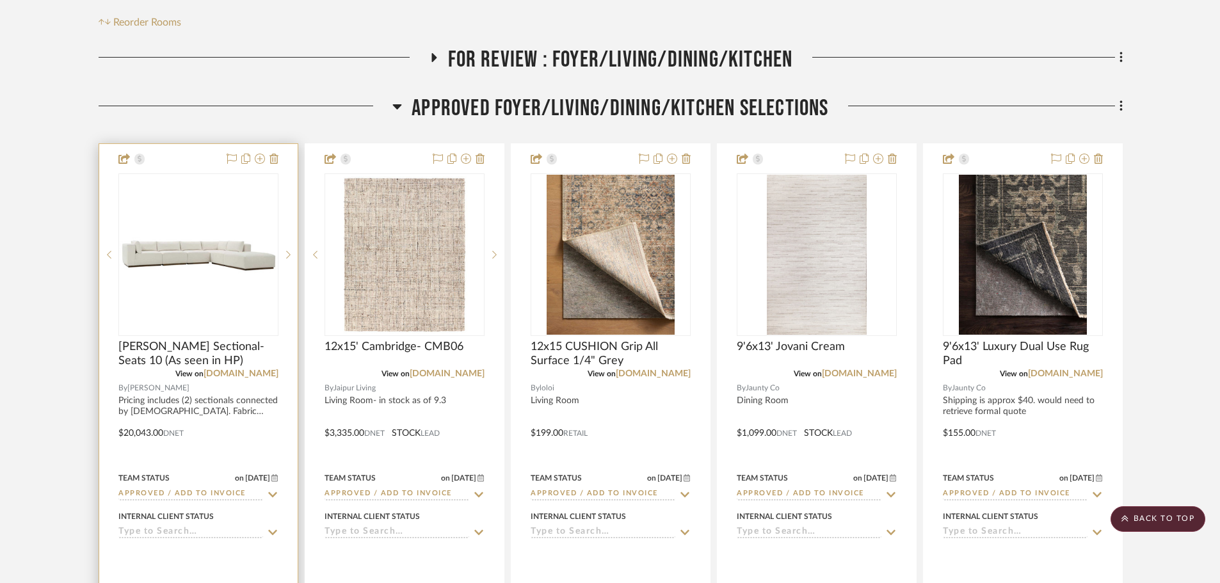
click at [252, 385] on div at bounding box center [198, 424] width 198 height 560
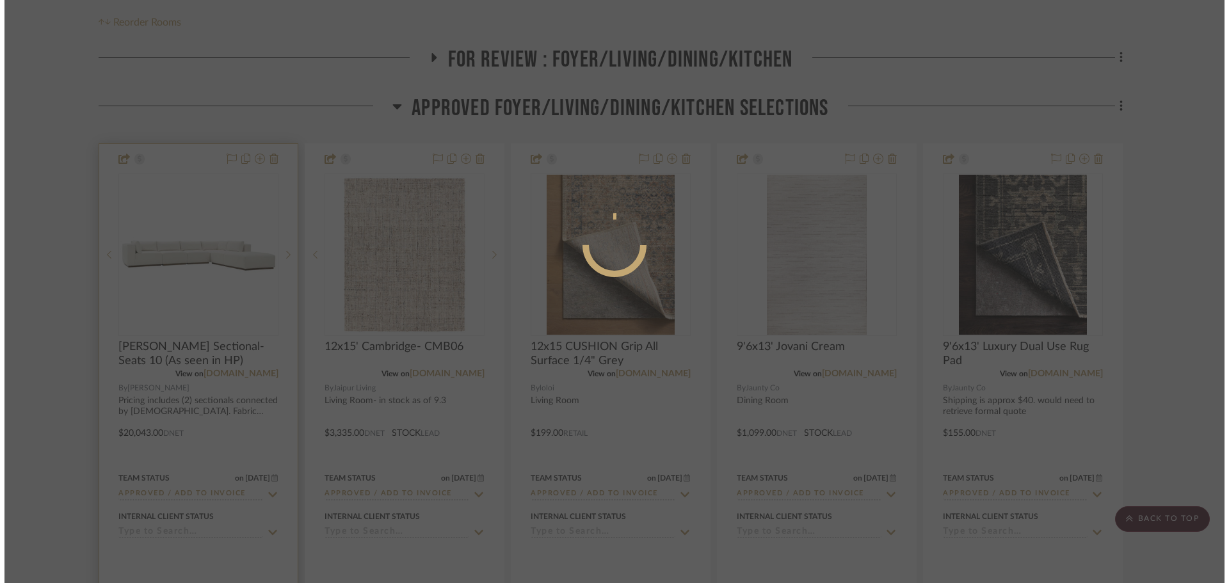
scroll to position [0, 0]
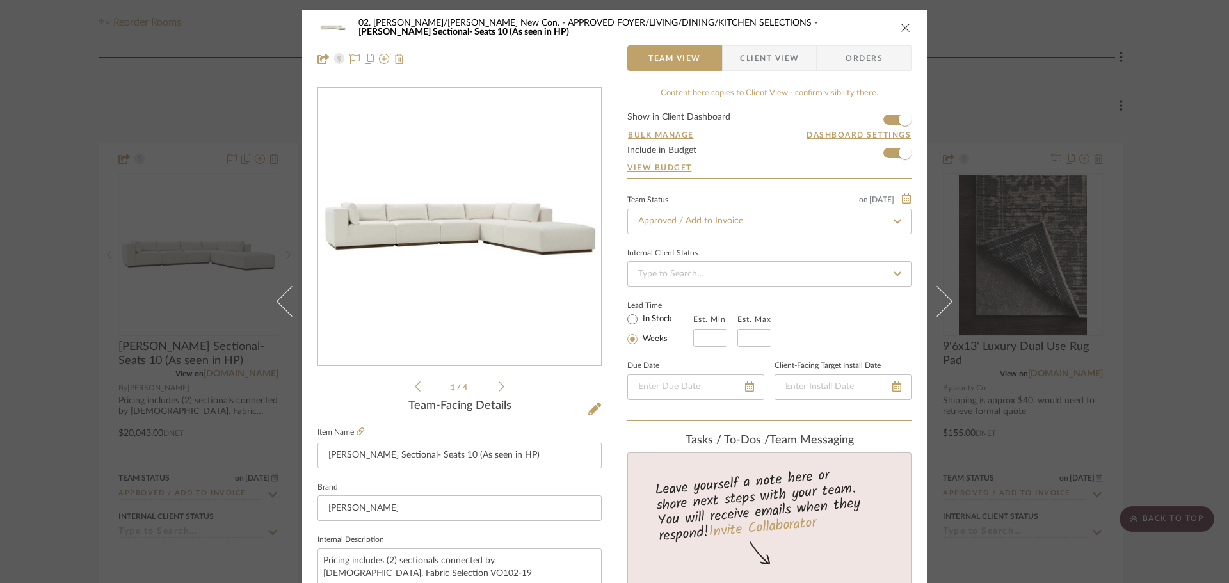
click at [60, 372] on div "02. Mazzarelli/Rothstein New Con. APPROVED FOYER/LIVING/DINING/KITCHEN SELECTIO…" at bounding box center [614, 291] width 1229 height 583
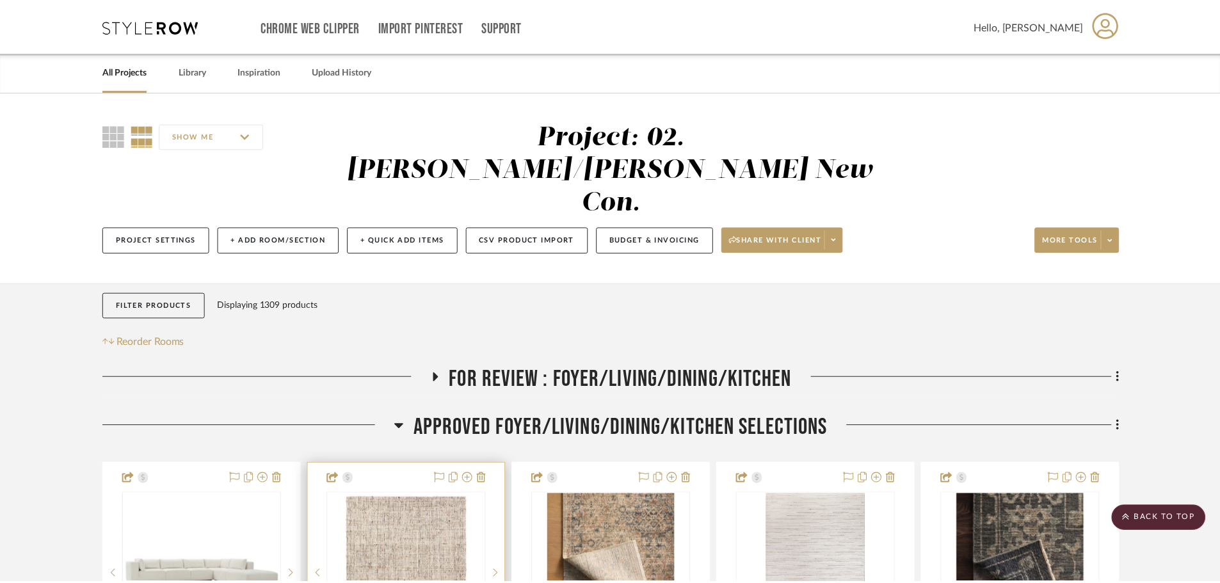
scroll to position [320, 0]
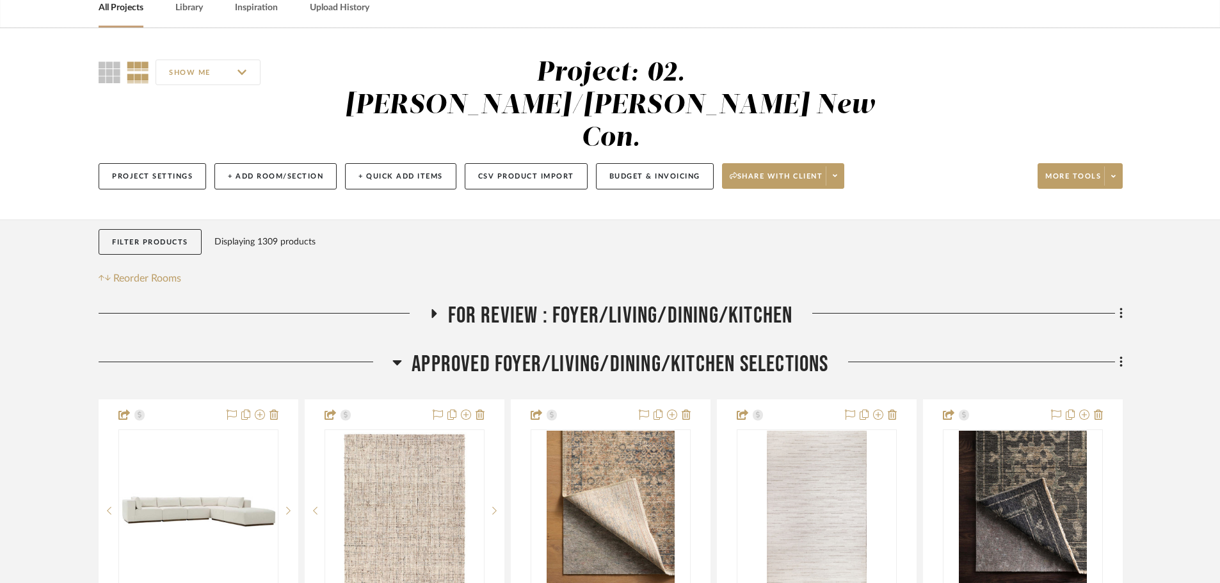
click at [563, 351] on span "APPROVED FOYER/LIVING/DINING/KITCHEN SELECTIONS" at bounding box center [620, 365] width 417 height 28
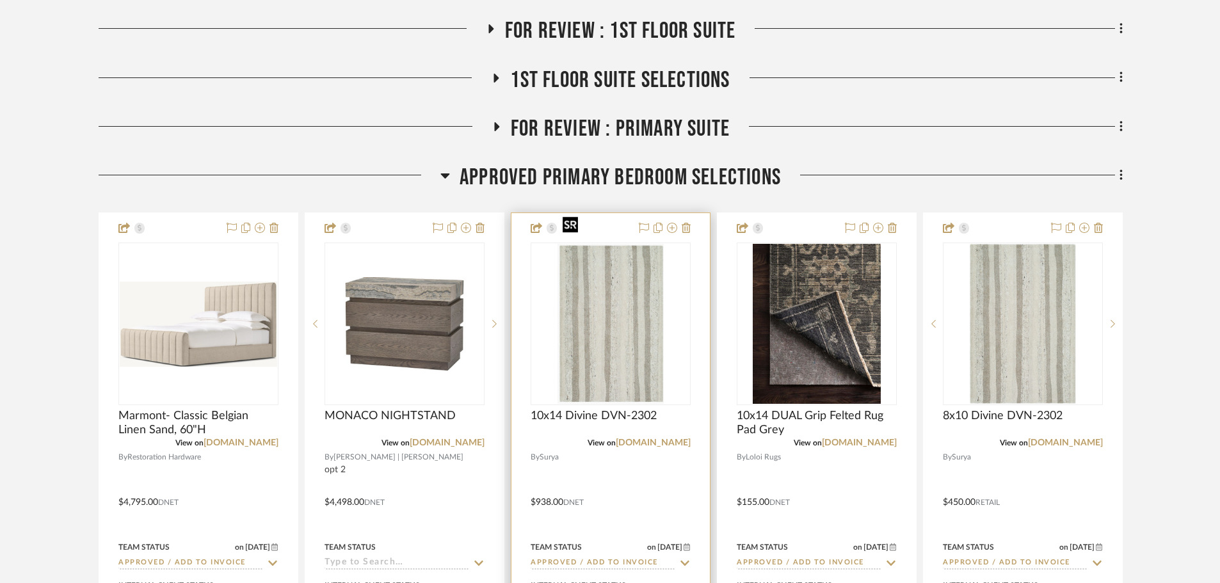
scroll to position [448, 0]
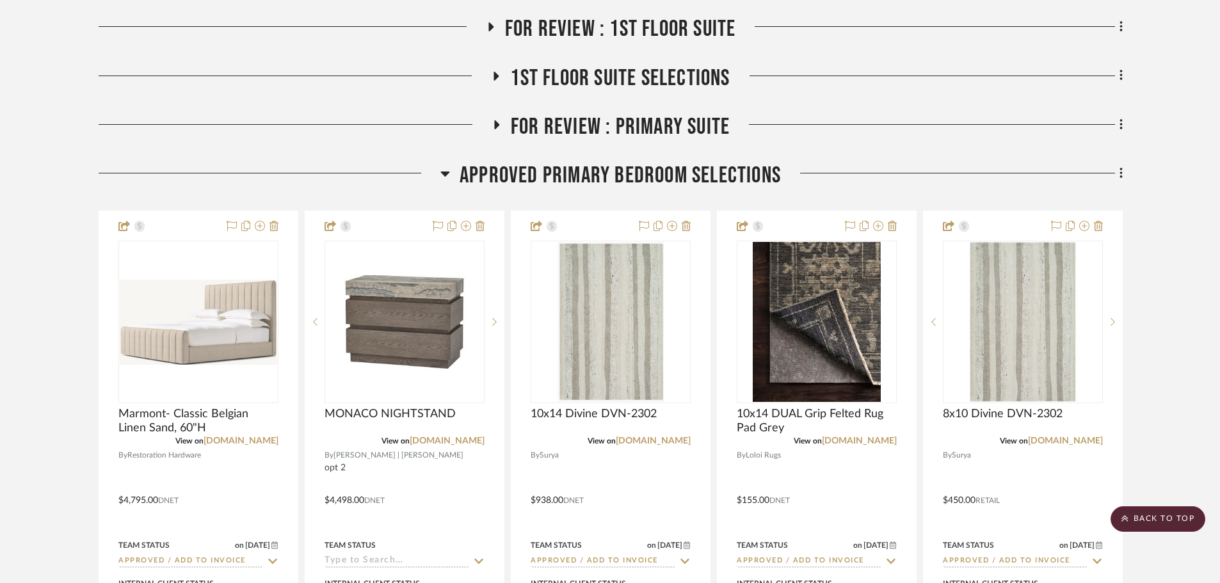
click at [525, 162] on span "Approved Primary Bedroom Selections" at bounding box center [620, 176] width 321 height 28
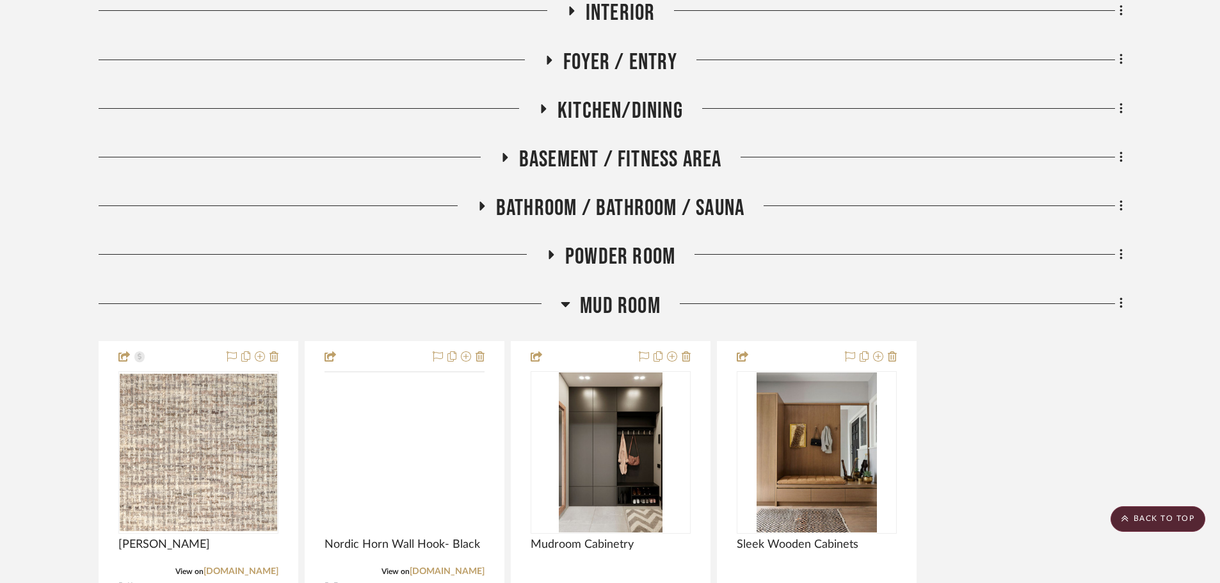
scroll to position [1280, 0]
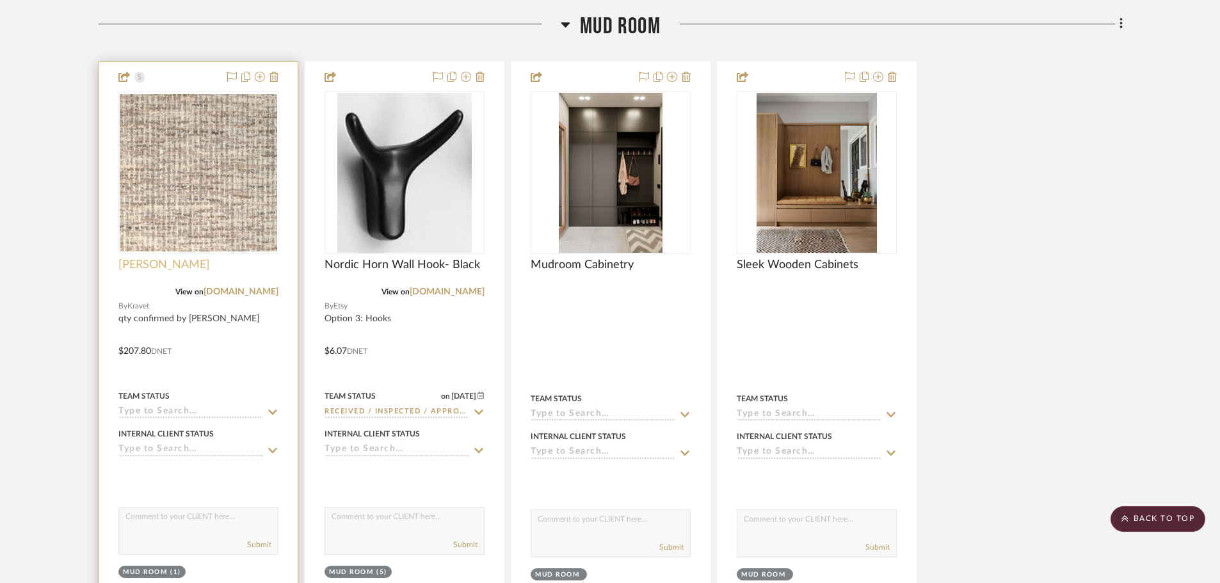
click at [188, 258] on span "Salvadore - Alabaster" at bounding box center [164, 265] width 92 height 14
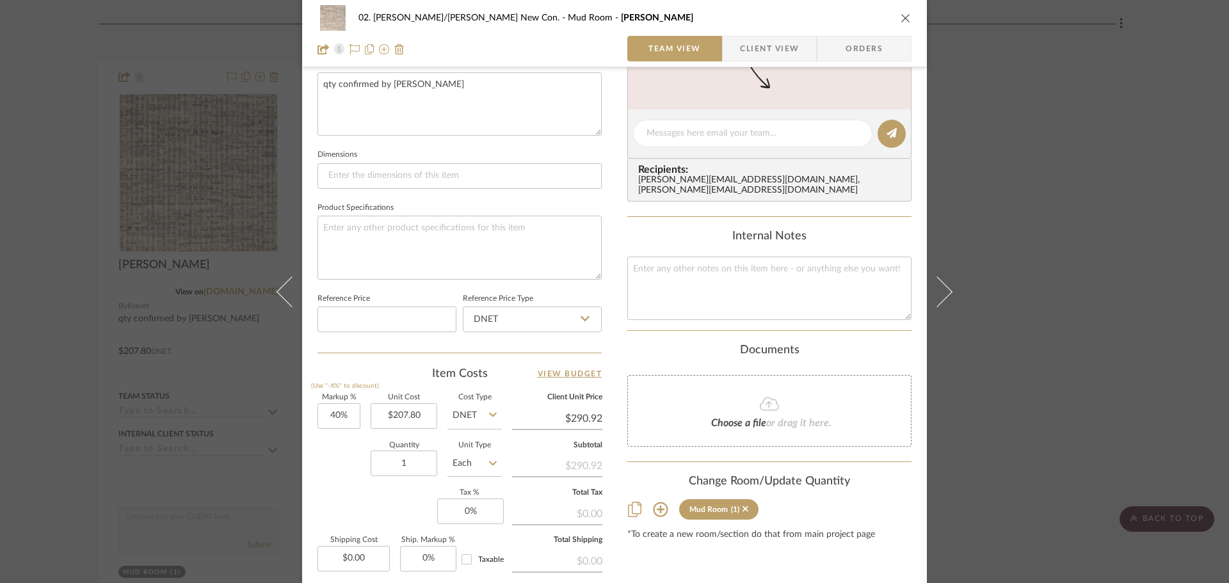
scroll to position [481, 0]
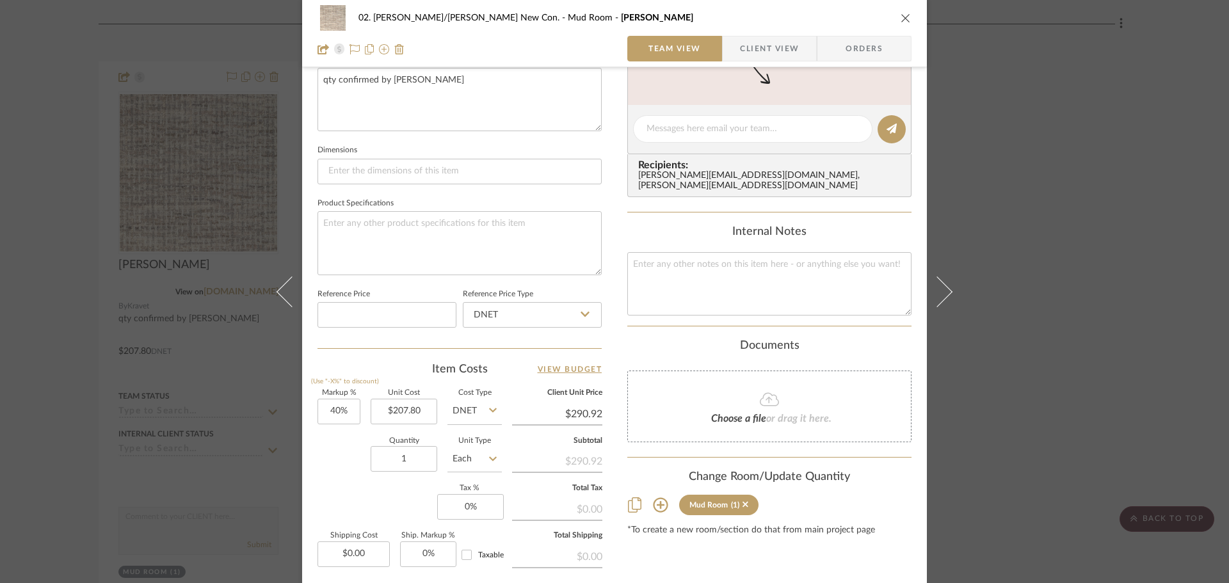
click at [60, 192] on div "02. Mazzarelli/Rothstein New Con. Mud Room Salvadore - Alabaster Team View Clie…" at bounding box center [614, 291] width 1229 height 583
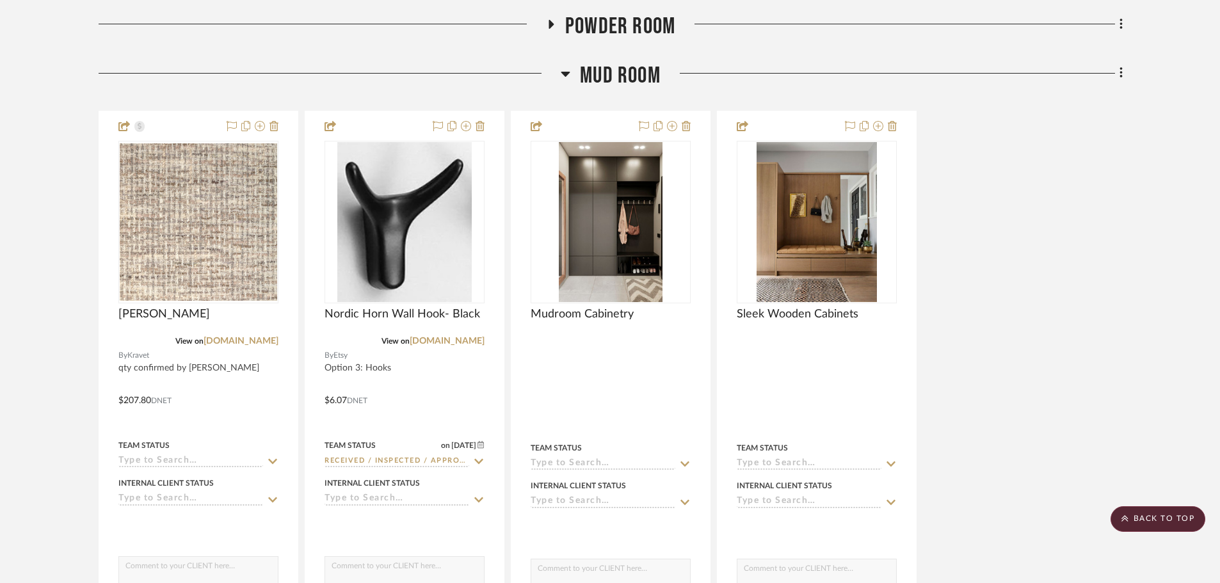
scroll to position [1024, 0]
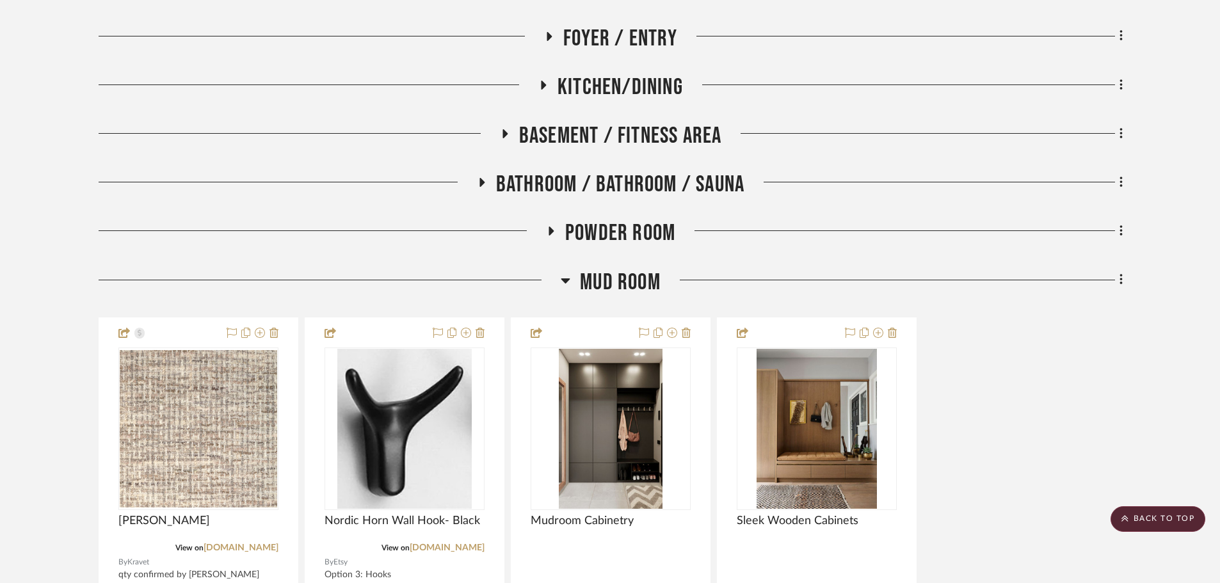
click at [616, 269] on span "Mud Room" at bounding box center [620, 283] width 81 height 28
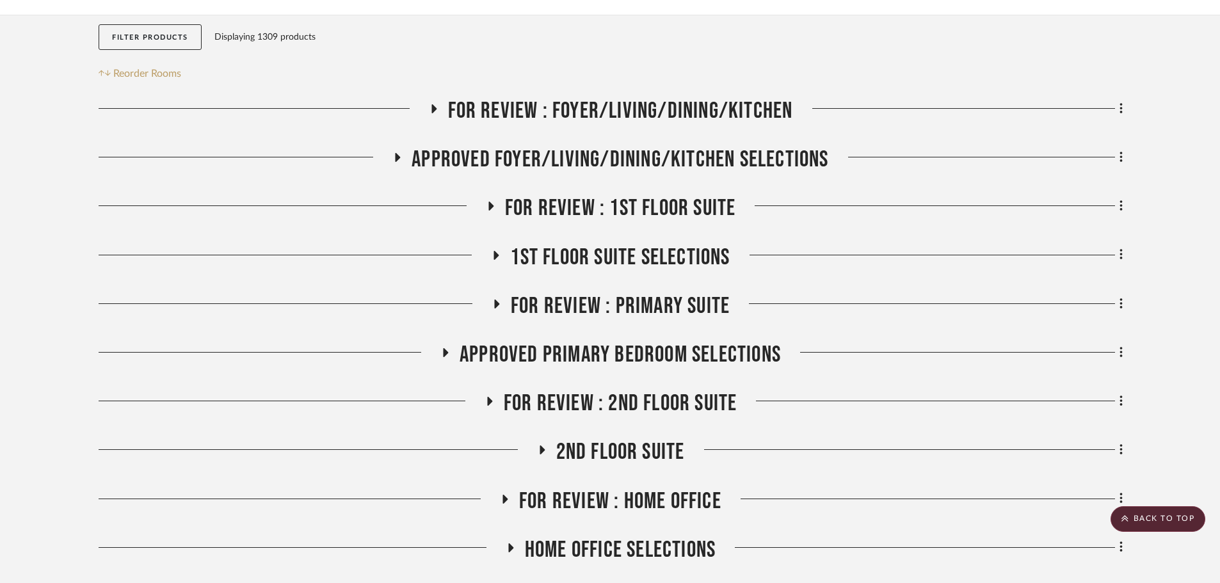
scroll to position [256, 0]
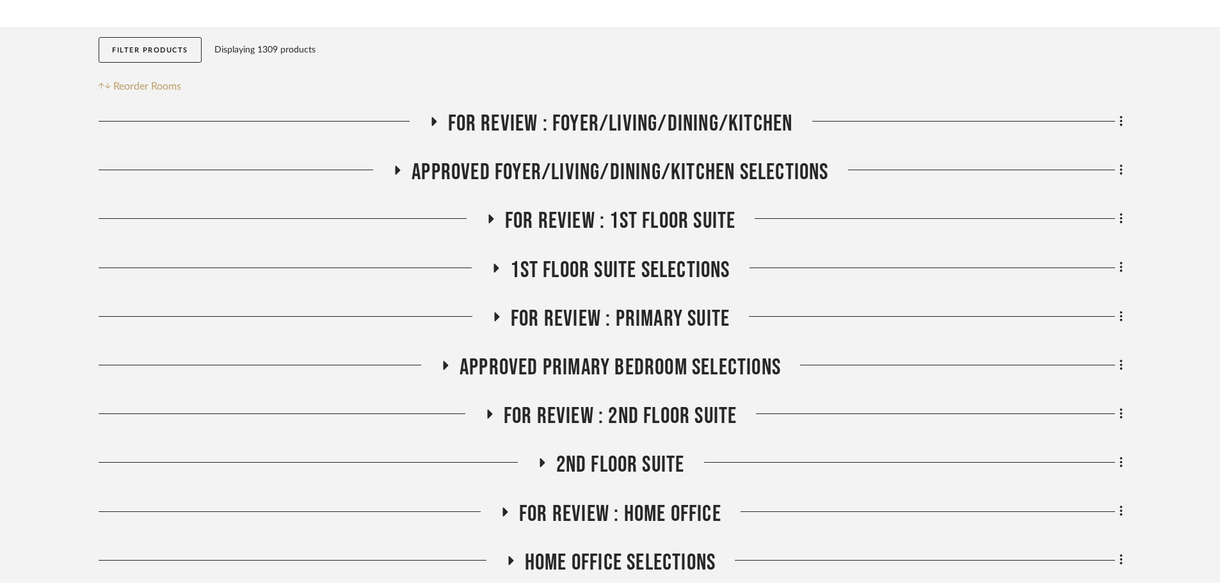
click at [591, 159] on span "APPROVED FOYER/LIVING/DINING/KITCHEN SELECTIONS" at bounding box center [620, 173] width 417 height 28
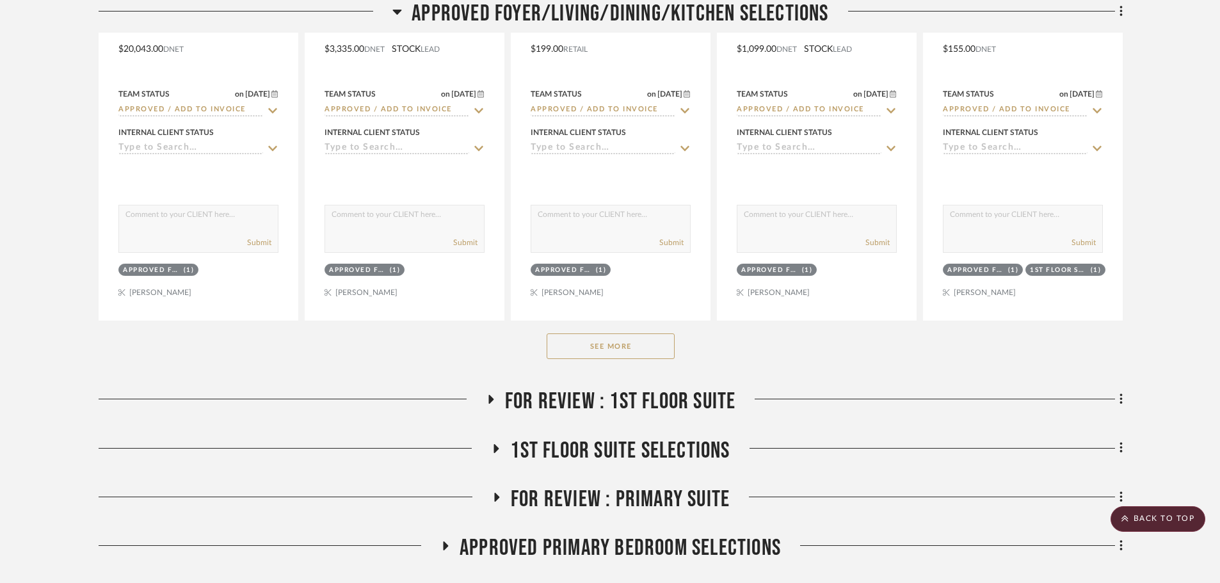
click at [613, 334] on button "See More" at bounding box center [611, 347] width 128 height 26
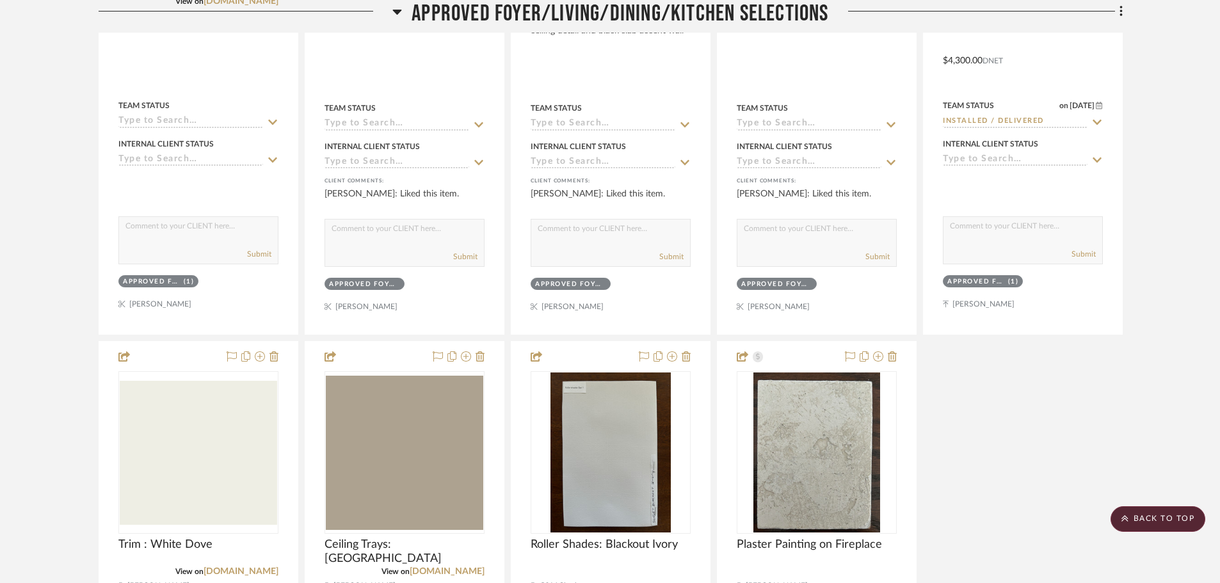
scroll to position [1921, 0]
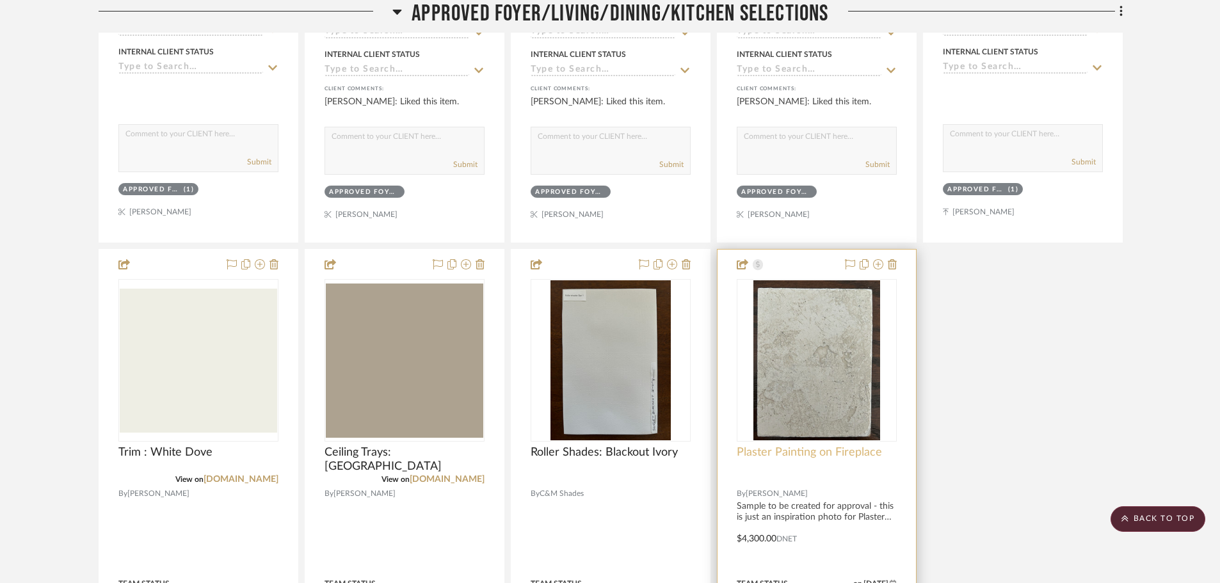
click at [797, 446] on span "Plaster Painting on Fireplace" at bounding box center [809, 453] width 145 height 14
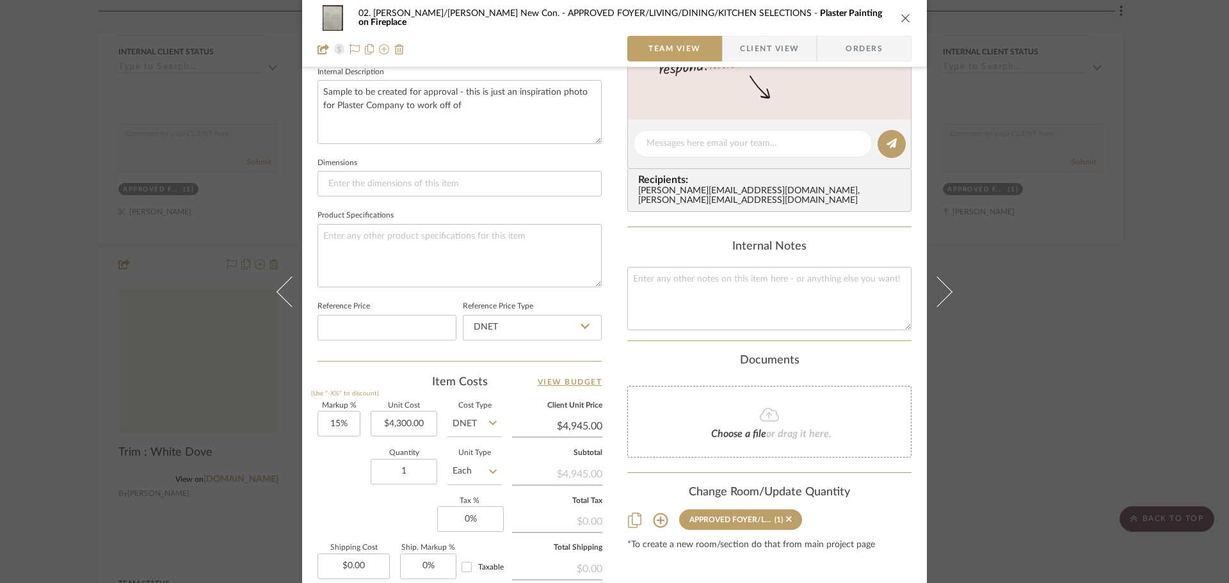
scroll to position [350, 0]
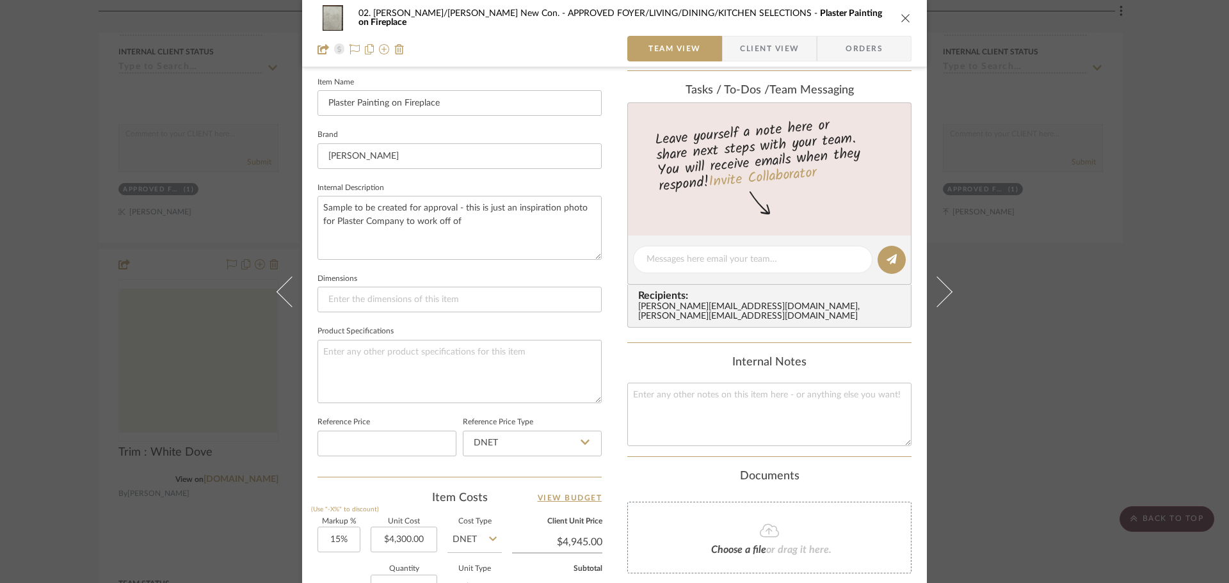
click at [41, 244] on div "02. Mazzarelli/Rothstein New Con. APPROVED FOYER/LIVING/DINING/KITCHEN SELECTIO…" at bounding box center [614, 291] width 1229 height 583
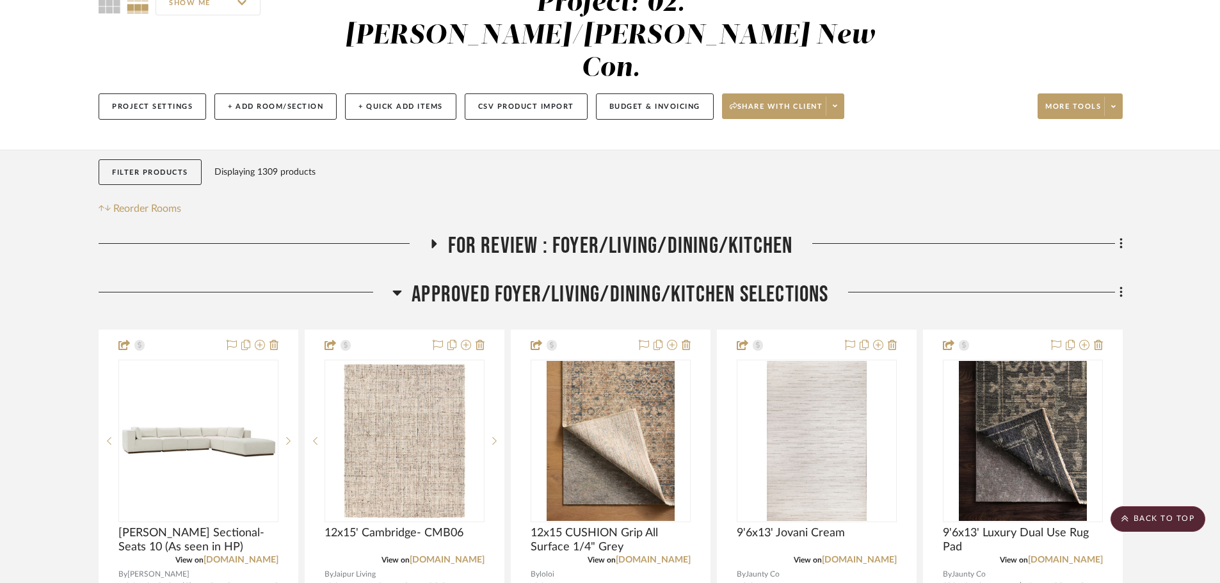
scroll to position [0, 0]
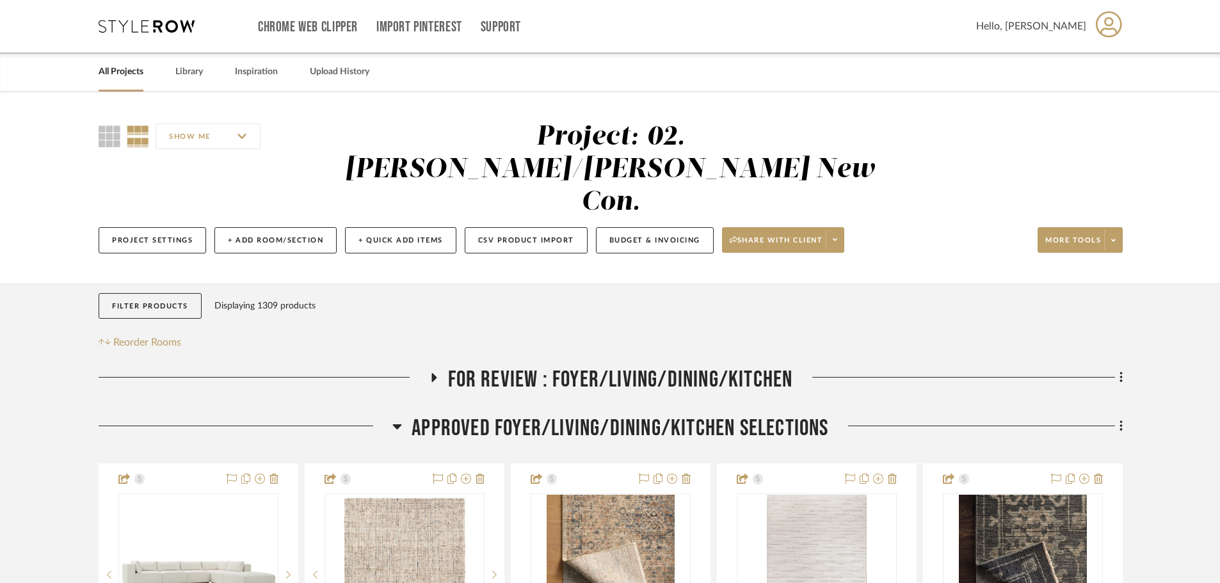
click at [540, 415] on span "APPROVED FOYER/LIVING/DINING/KITCHEN SELECTIONS" at bounding box center [620, 429] width 417 height 28
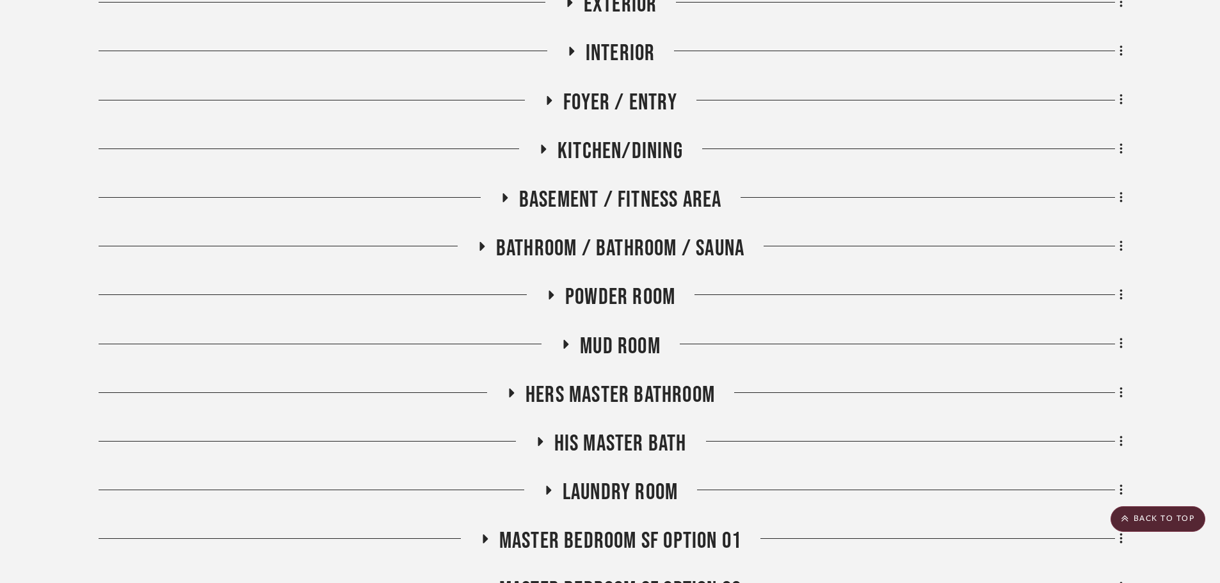
click at [606, 333] on span "Mud Room" at bounding box center [620, 347] width 81 height 28
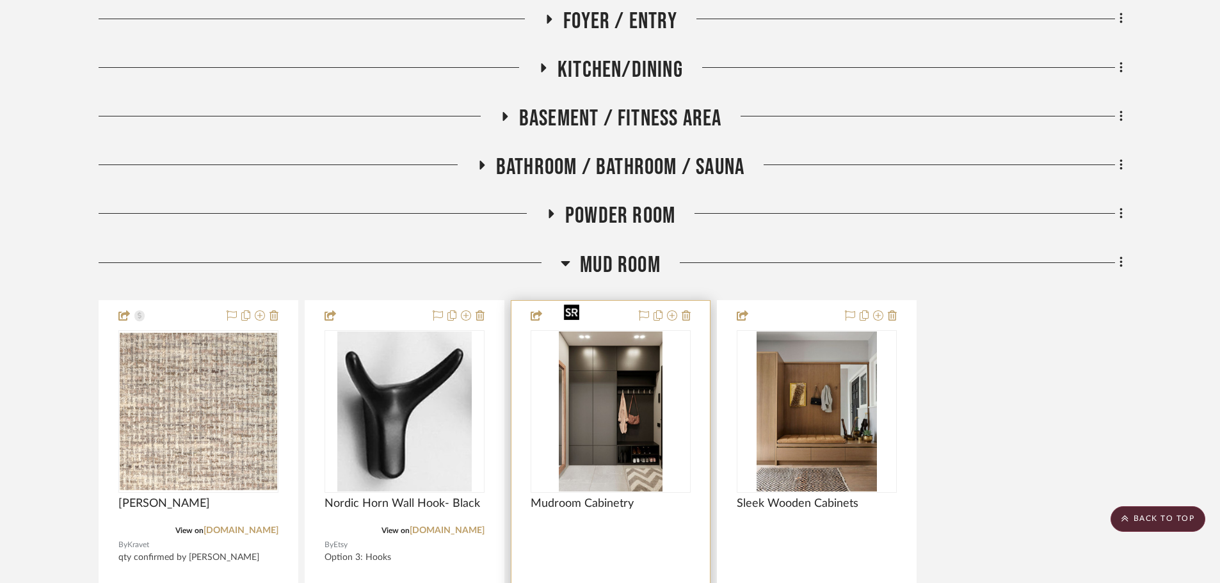
scroll to position [1216, 0]
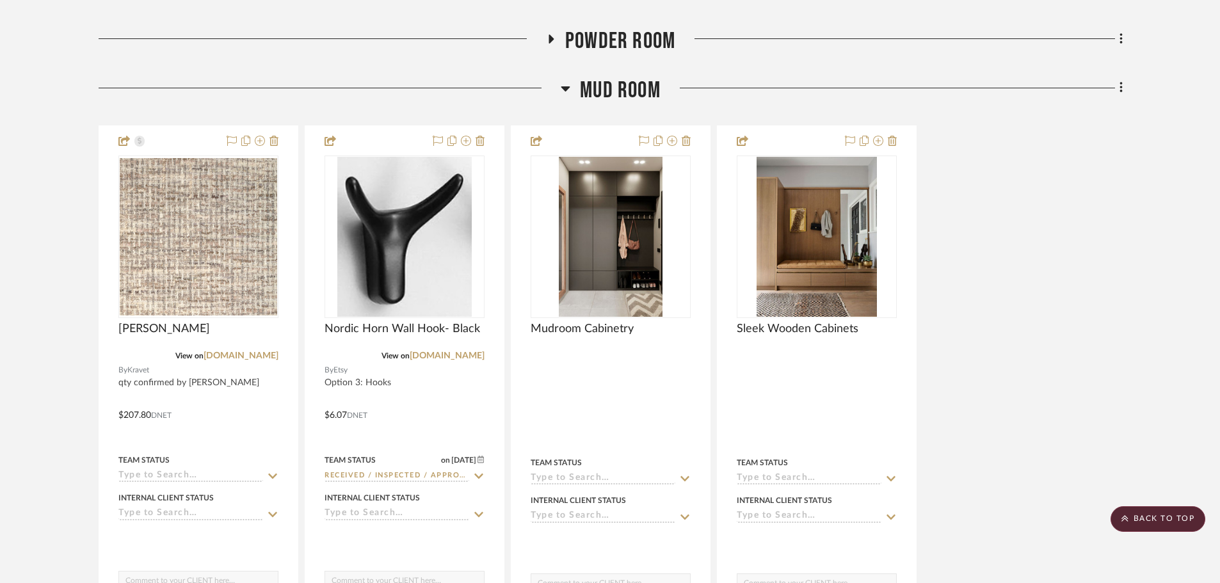
click at [604, 77] on span "Mud Room" at bounding box center [620, 91] width 81 height 28
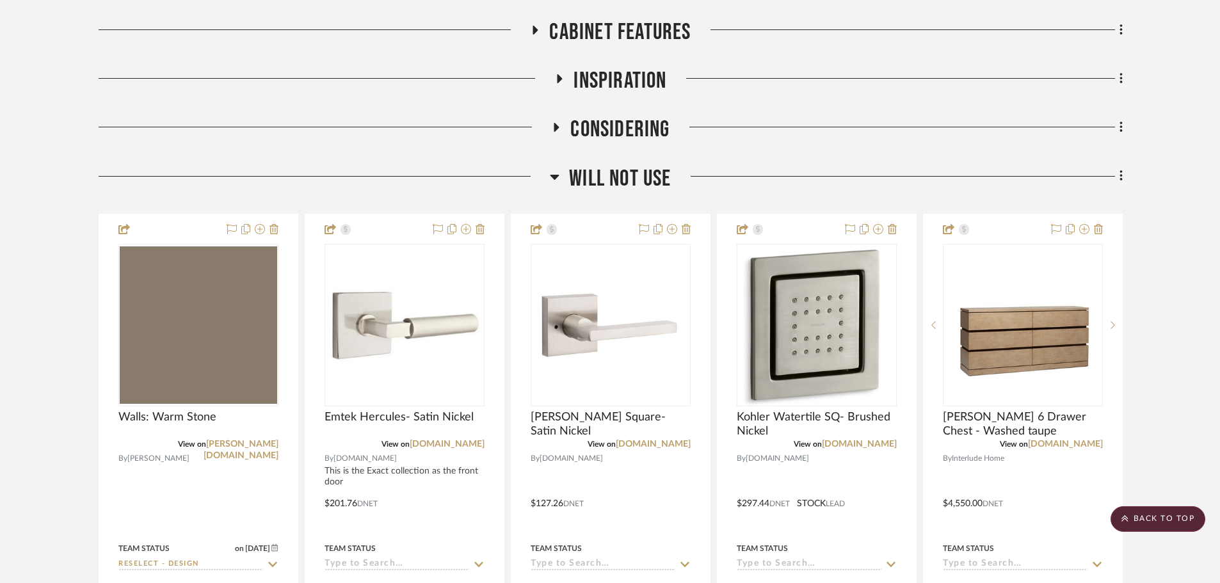
click at [595, 165] on span "Will NOT Use" at bounding box center [620, 179] width 102 height 28
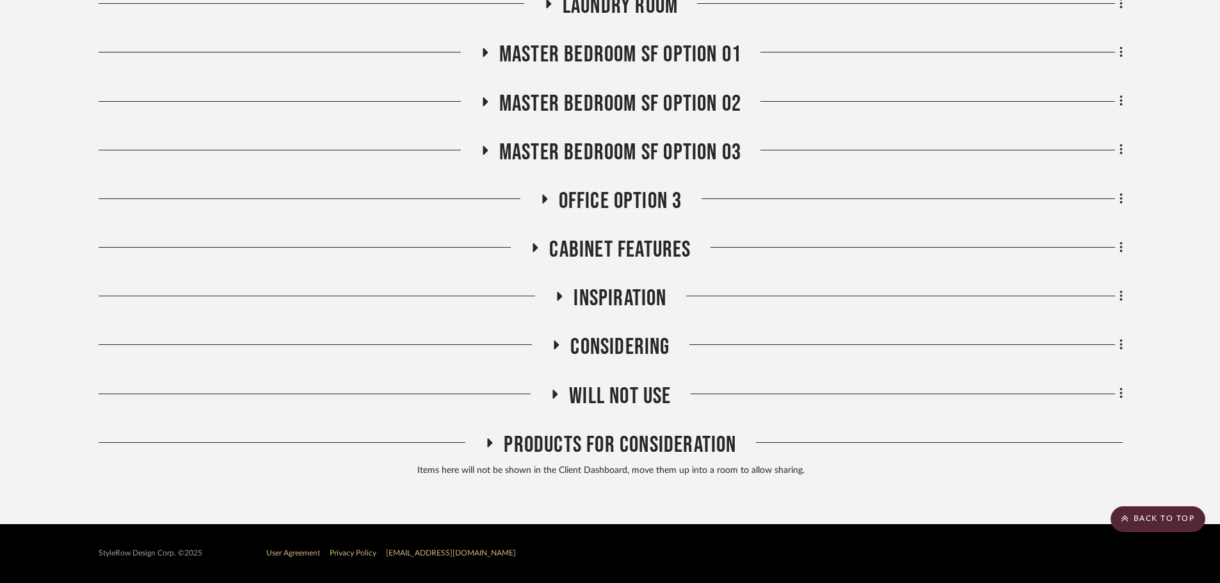
scroll to position [1414, 0]
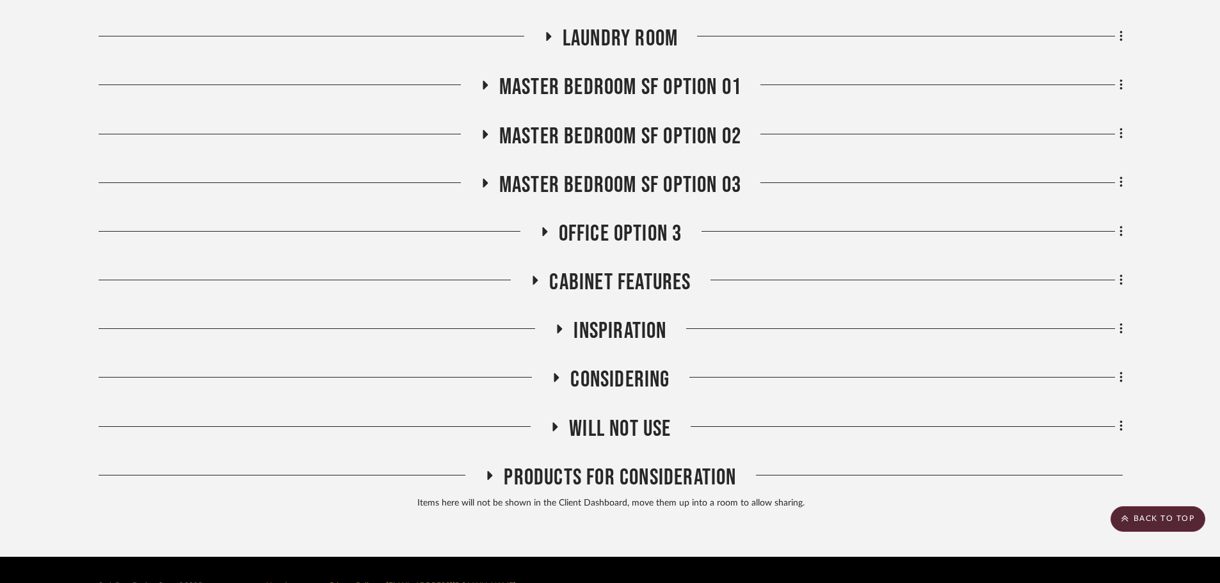
click at [650, 366] on span "Considering" at bounding box center [619, 380] width 99 height 28
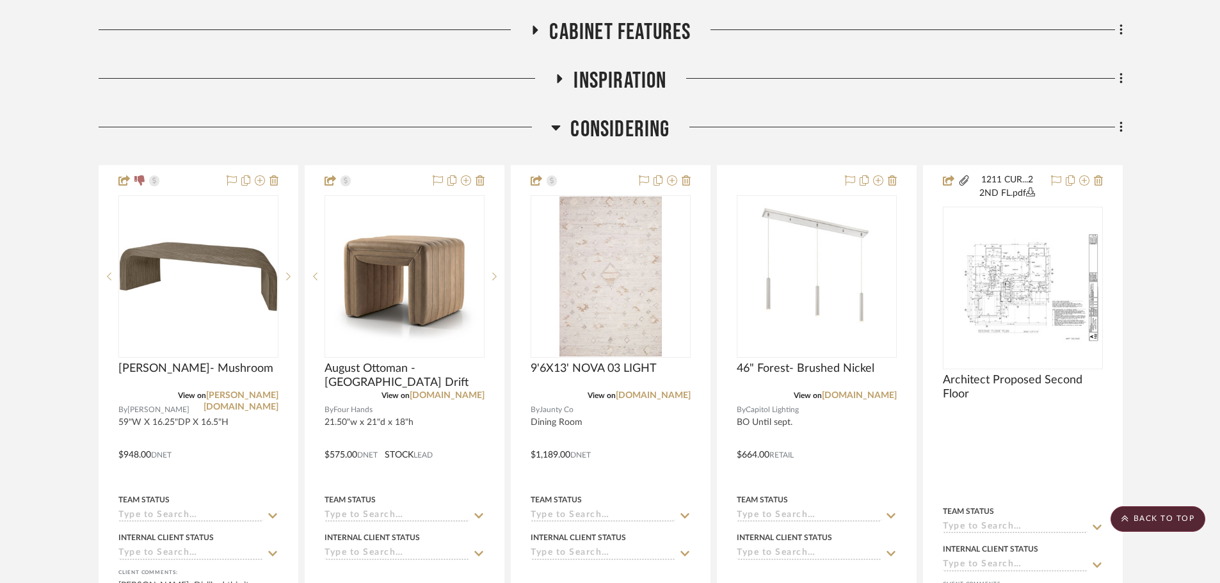
scroll to position [1985, 0]
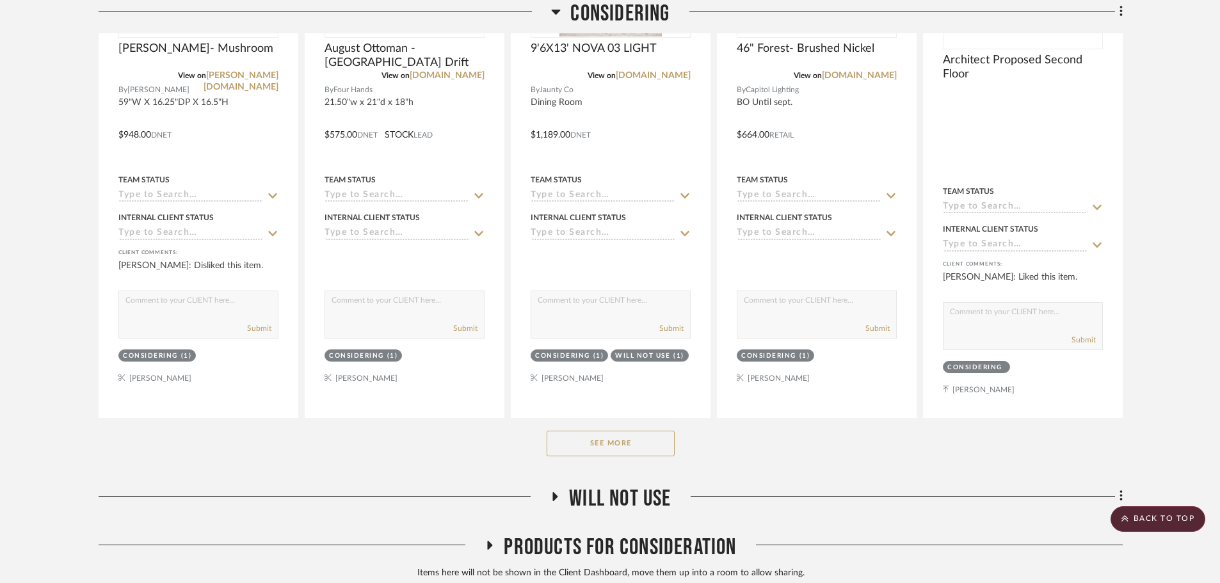
click at [654, 431] on button "See More" at bounding box center [611, 444] width 128 height 26
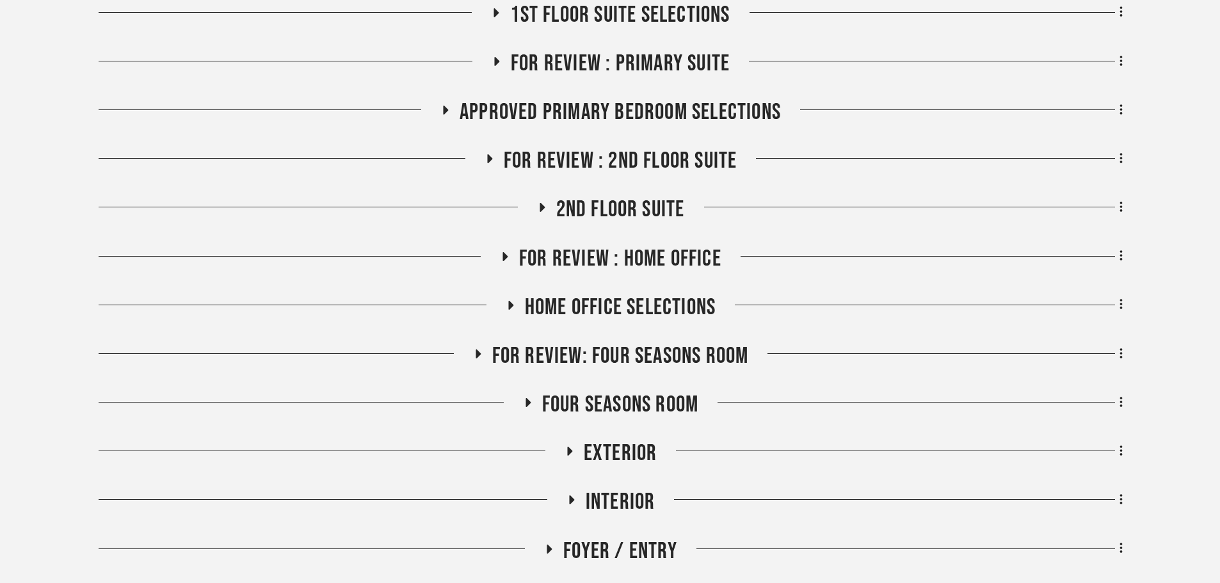
scroll to position [0, 0]
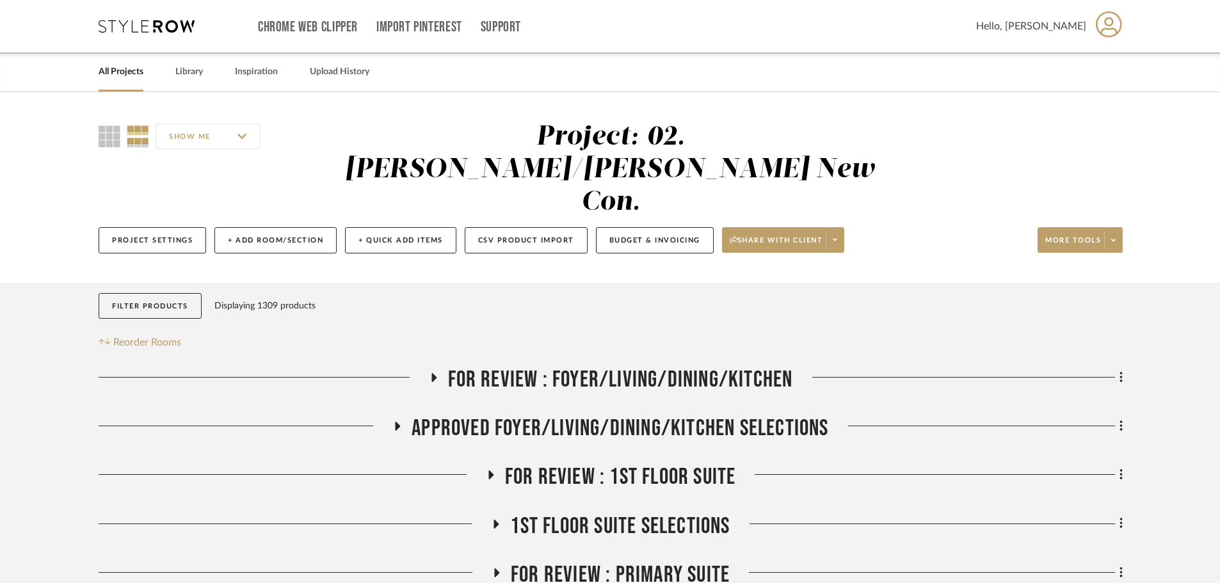
drag, startPoint x: 1165, startPoint y: 322, endPoint x: 1151, endPoint y: 104, distance: 218.8
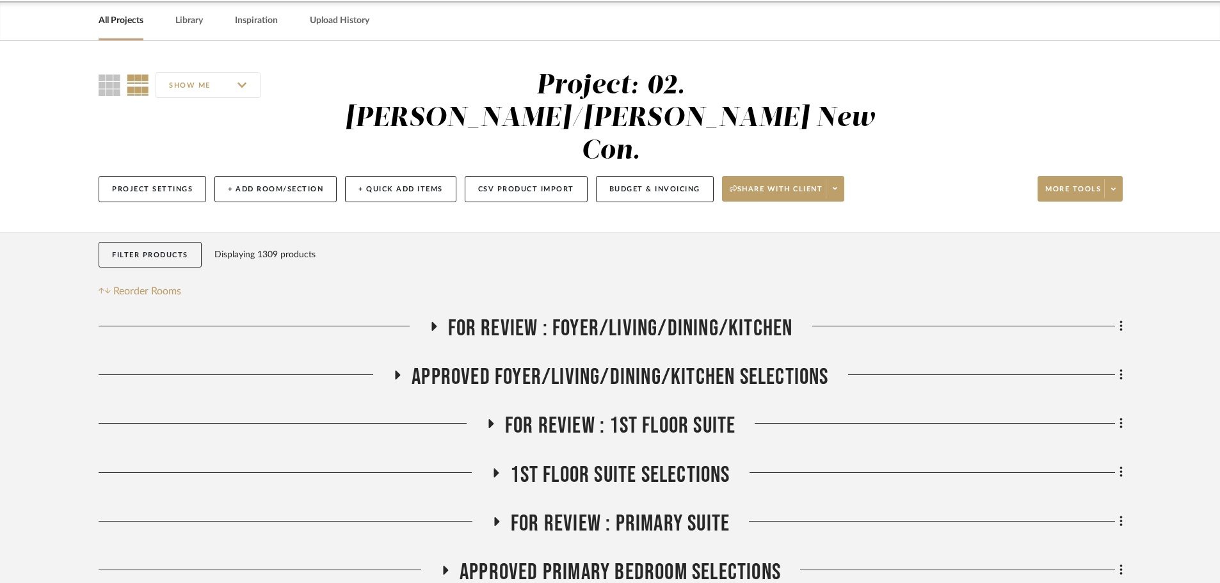
scroll to position [64, 0]
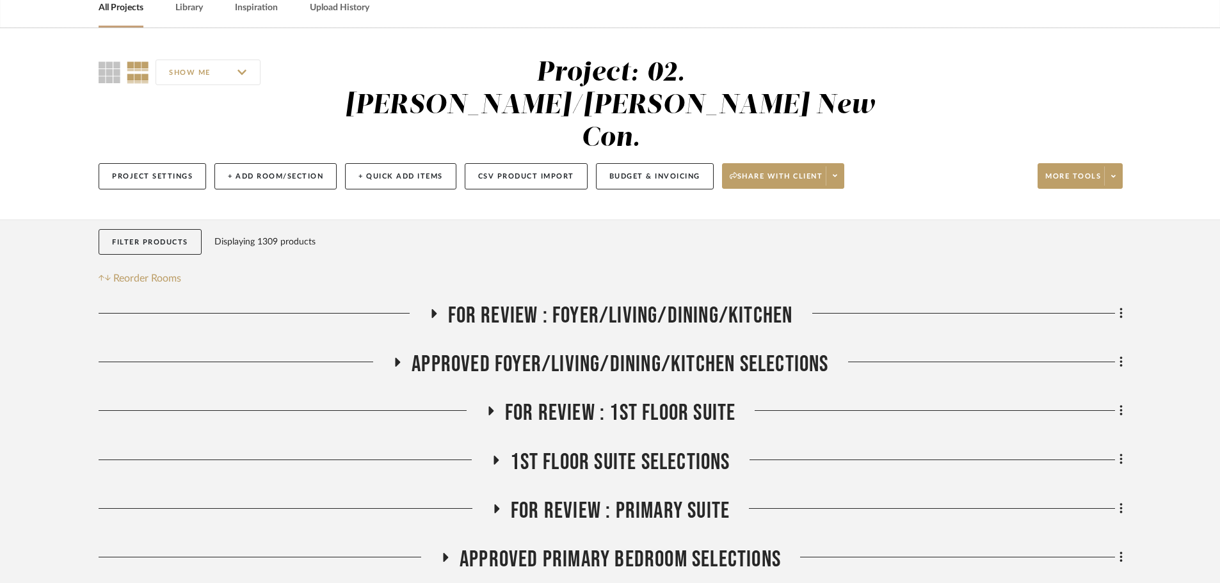
click at [567, 351] on span "APPROVED FOYER/LIVING/DINING/KITCHEN SELECTIONS" at bounding box center [620, 365] width 417 height 28
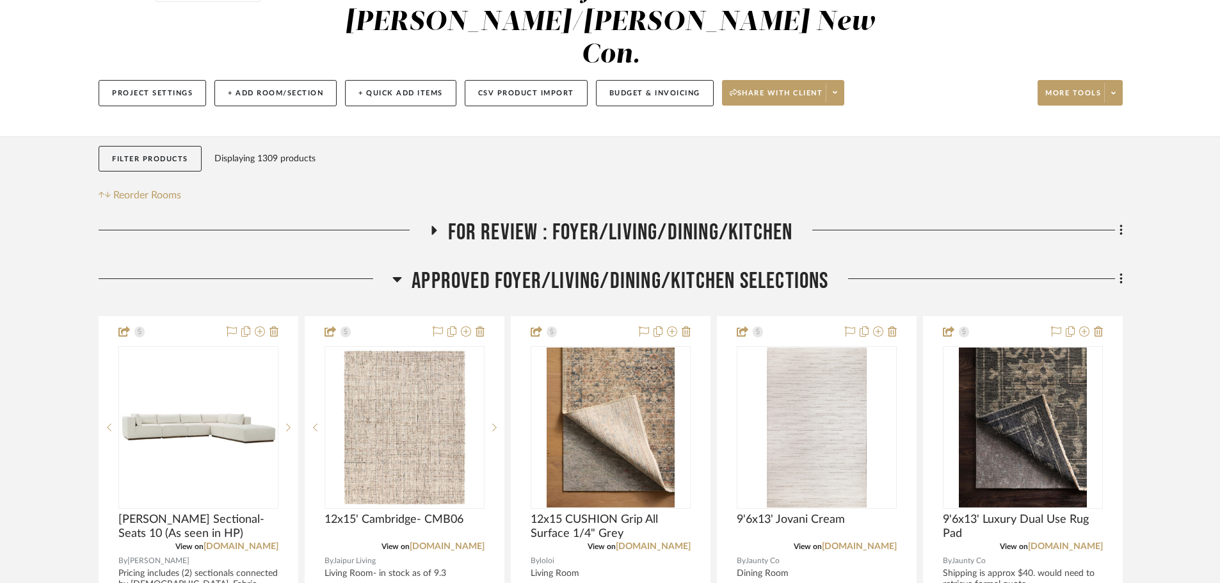
scroll to position [384, 0]
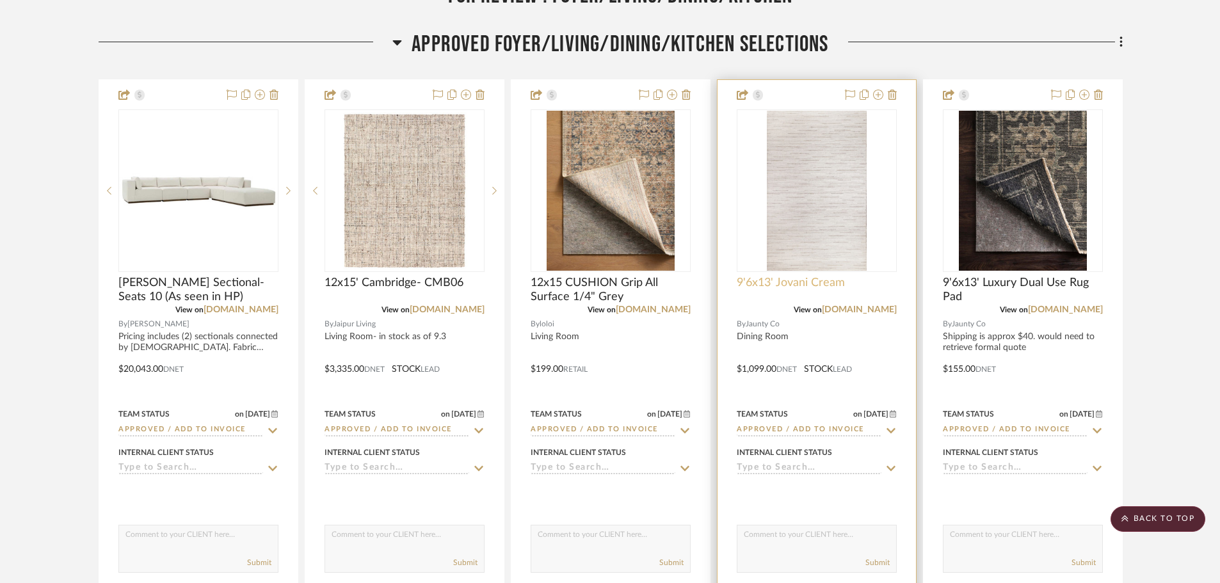
click at [771, 276] on span "9'6x13' Jovani Cream" at bounding box center [791, 283] width 108 height 14
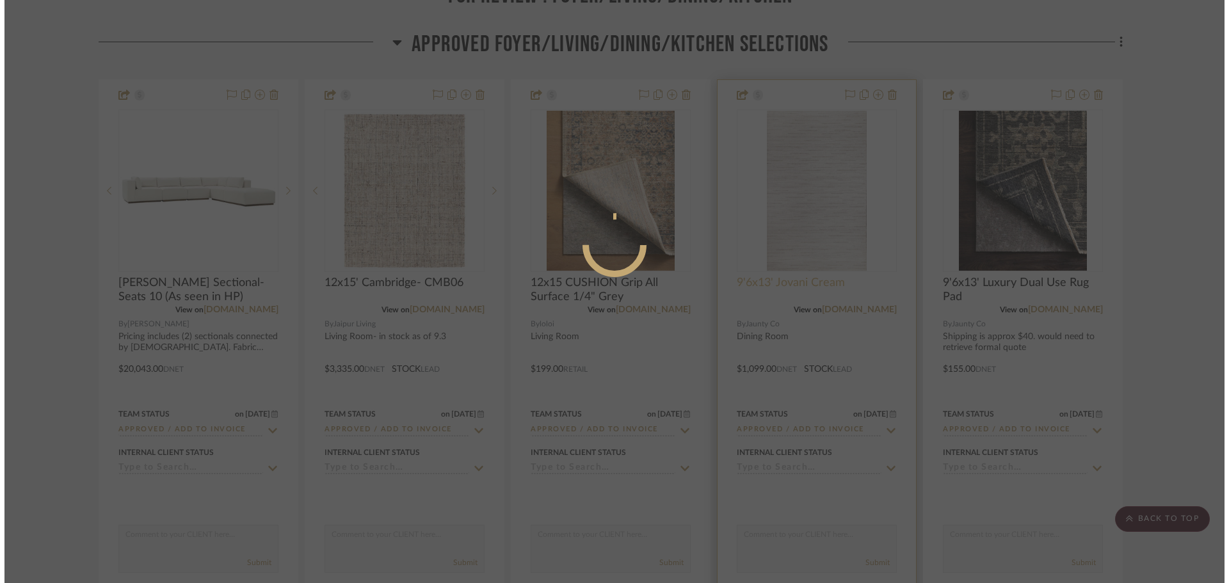
scroll to position [0, 0]
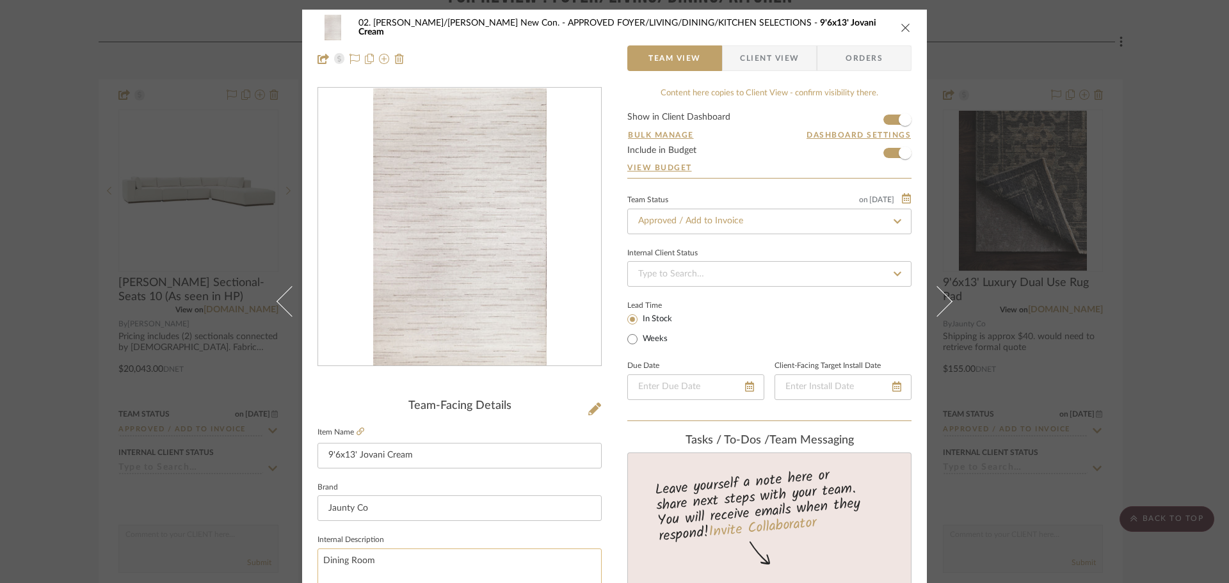
click at [415, 554] on textarea "Dining Room" at bounding box center [460, 580] width 284 height 63
type textarea "Dining Room- in stock as of 9.3"
click at [403, 534] on fieldset "Internal Description Dining Room- in stock as of 9.3" at bounding box center [460, 571] width 284 height 81
click at [93, 392] on div "02. Mazzarelli/Rothstein New Con. APPROVED FOYER/LIVING/DINING/KITCHEN SELECTIO…" at bounding box center [614, 291] width 1229 height 583
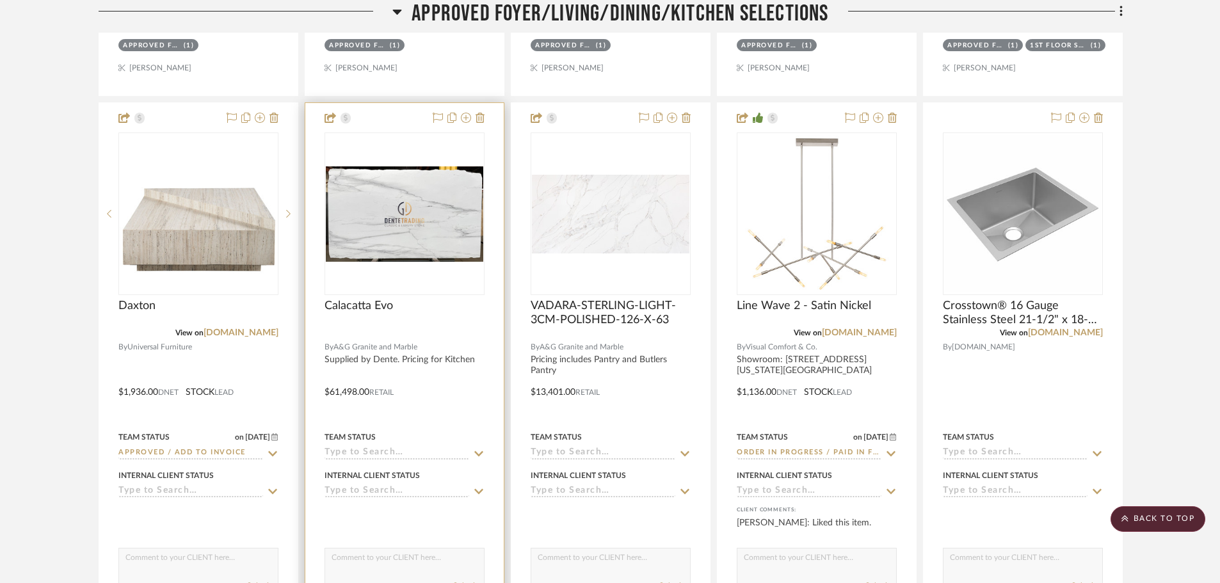
scroll to position [960, 0]
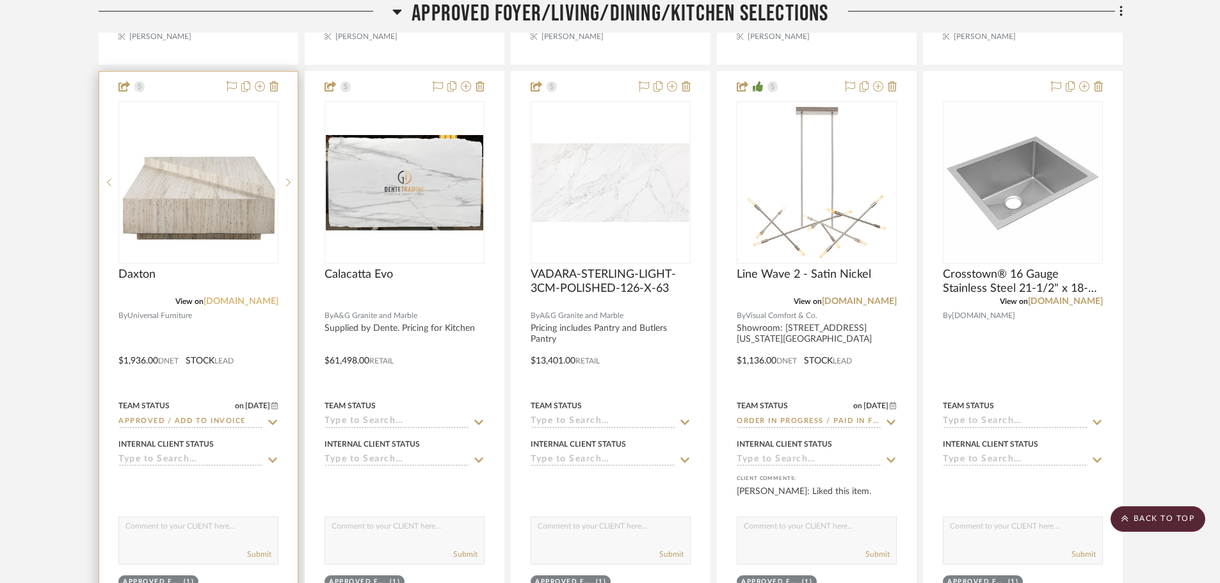
click at [249, 297] on link "universalfurniture.com" at bounding box center [241, 301] width 75 height 9
click at [145, 234] on div at bounding box center [198, 352] width 198 height 560
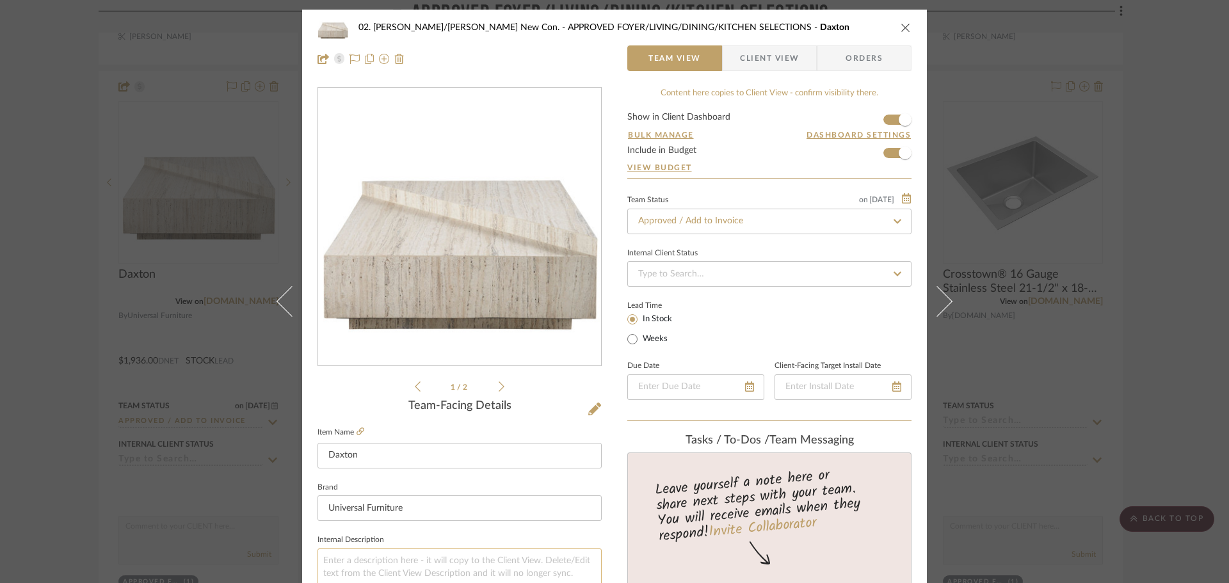
click at [363, 554] on textarea at bounding box center [460, 580] width 284 height 63
click at [372, 563] on textarea "in stock as od 9.3" at bounding box center [460, 580] width 284 height 63
type textarea "in stock as of 9.3"
click at [436, 535] on fieldset "Internal Description in stock as of 9.3" at bounding box center [460, 571] width 284 height 81
click at [77, 458] on div "02. Mazzarelli/Rothstein New Con. APPROVED FOYER/LIVING/DINING/KITCHEN SELECTIO…" at bounding box center [614, 291] width 1229 height 583
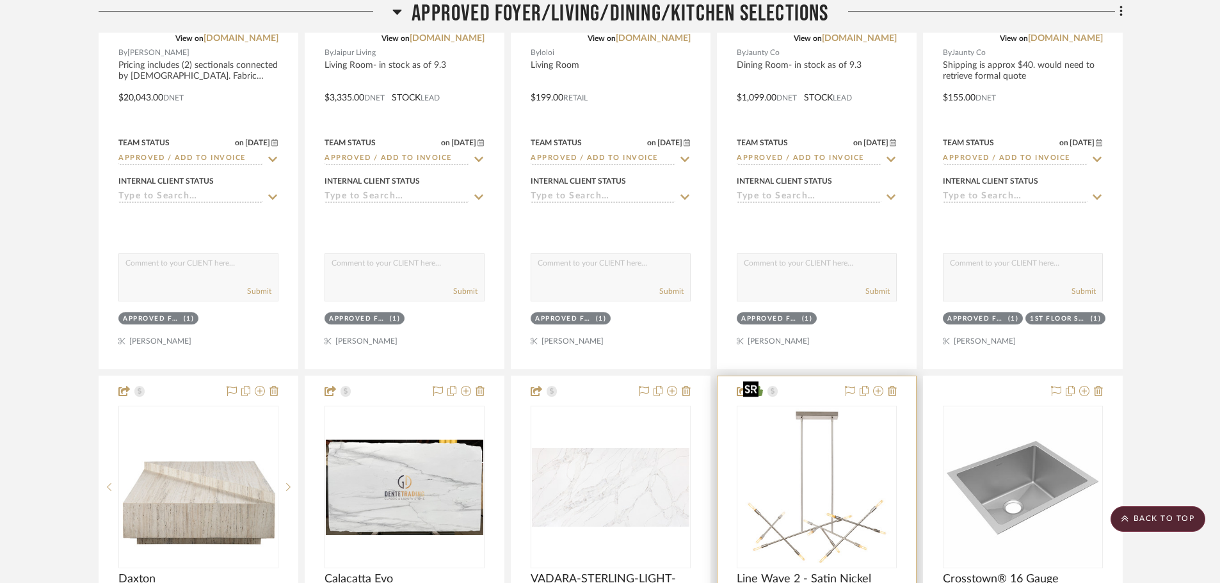
scroll to position [448, 0]
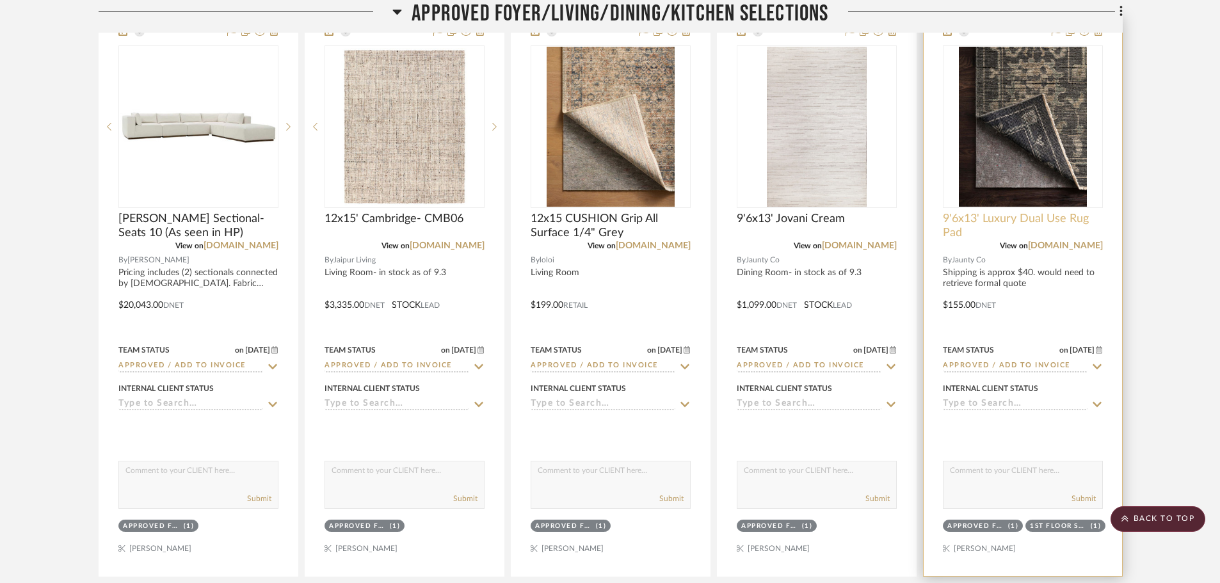
click at [993, 212] on span "9'6x13' Luxury Dual Use Rug Pad" at bounding box center [1023, 226] width 160 height 28
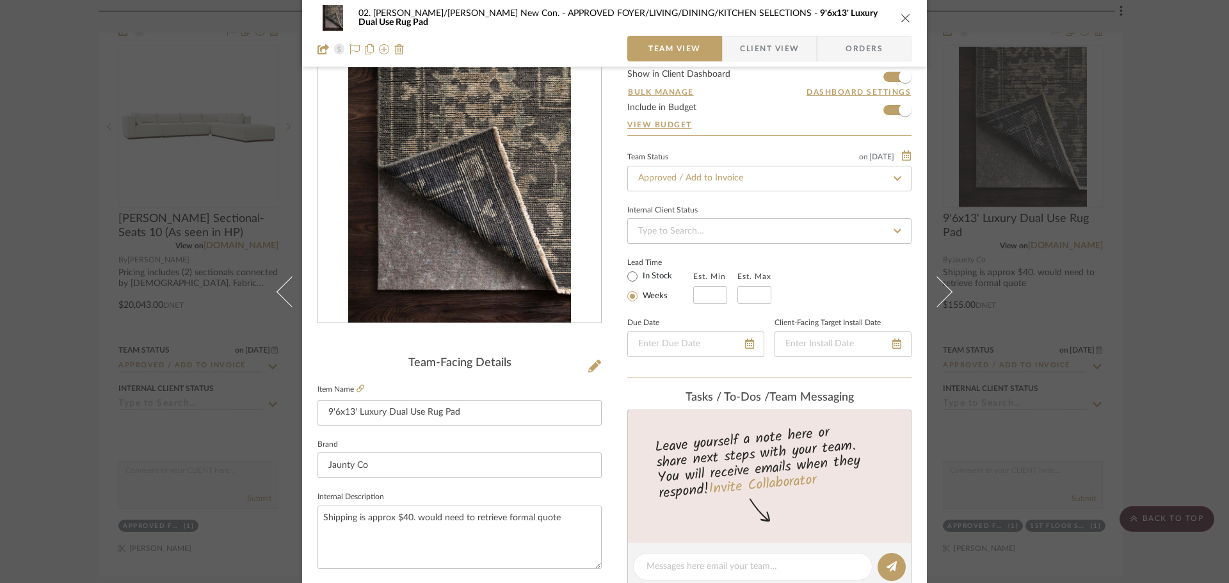
scroll to position [192, 0]
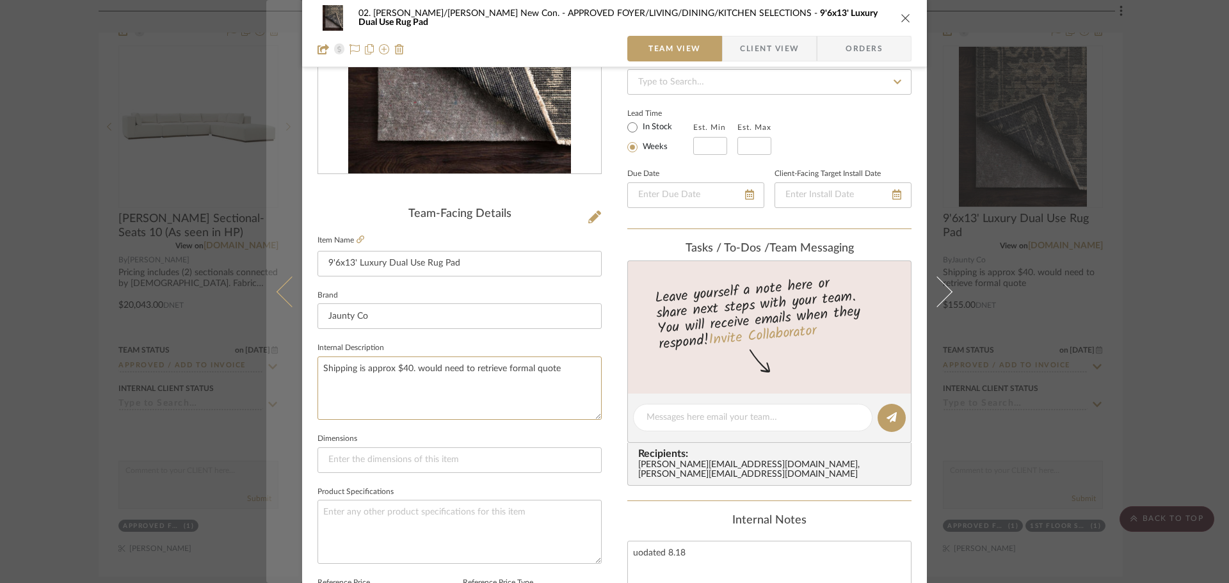
drag, startPoint x: 567, startPoint y: 377, endPoint x: 289, endPoint y: 375, distance: 277.9
click at [289, 375] on mat-dialog-content "02. Mazzarelli/Rothstein New Con. APPROVED FOYER/LIVING/DINING/KITCHEN SELECTIO…" at bounding box center [614, 409] width 697 height 1182
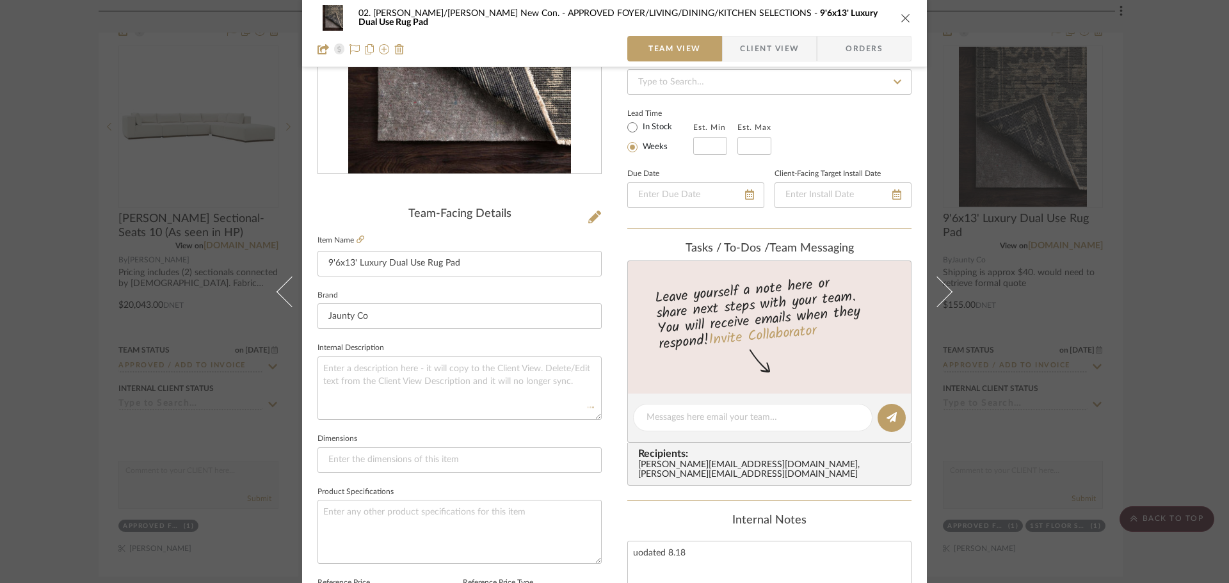
click at [432, 431] on fieldset "Dimensions" at bounding box center [460, 451] width 284 height 43
click at [90, 407] on div "02. Mazzarelli/Rothstein New Con. APPROVED FOYER/LIVING/DINING/KITCHEN SELECTIO…" at bounding box center [614, 291] width 1229 height 583
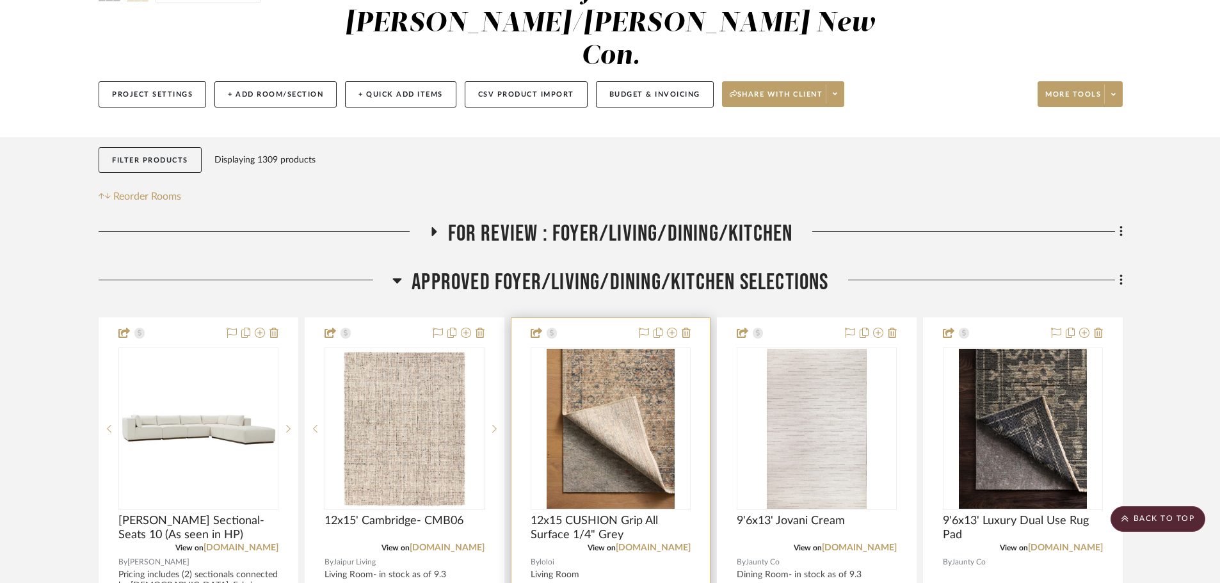
scroll to position [128, 0]
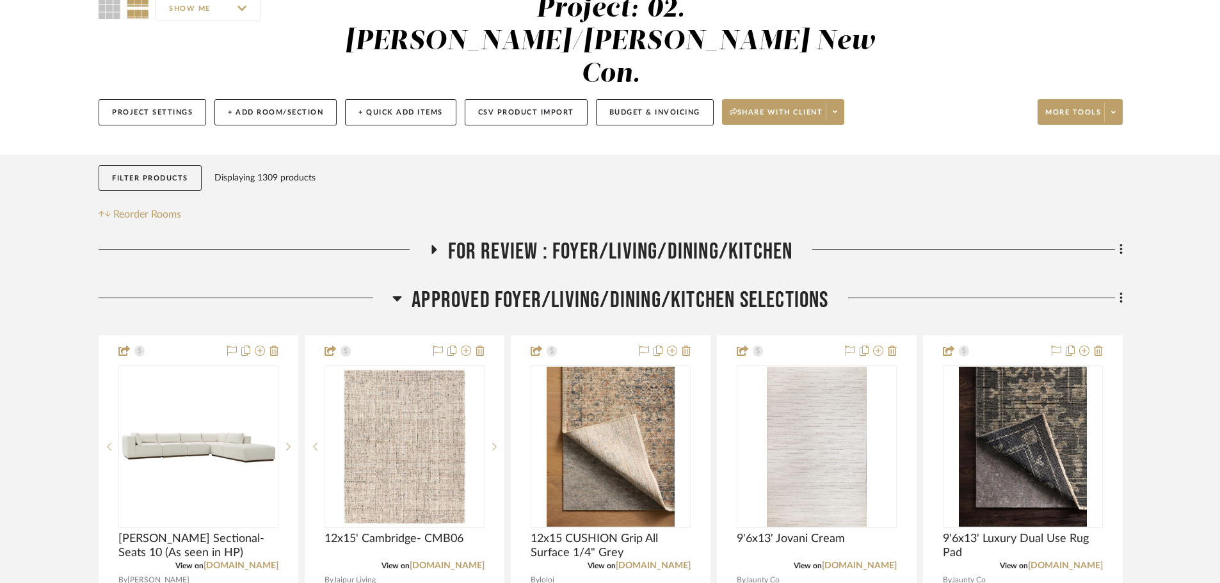
click at [623, 287] on span "APPROVED FOYER/LIVING/DINING/KITCHEN SELECTIONS" at bounding box center [620, 301] width 417 height 28
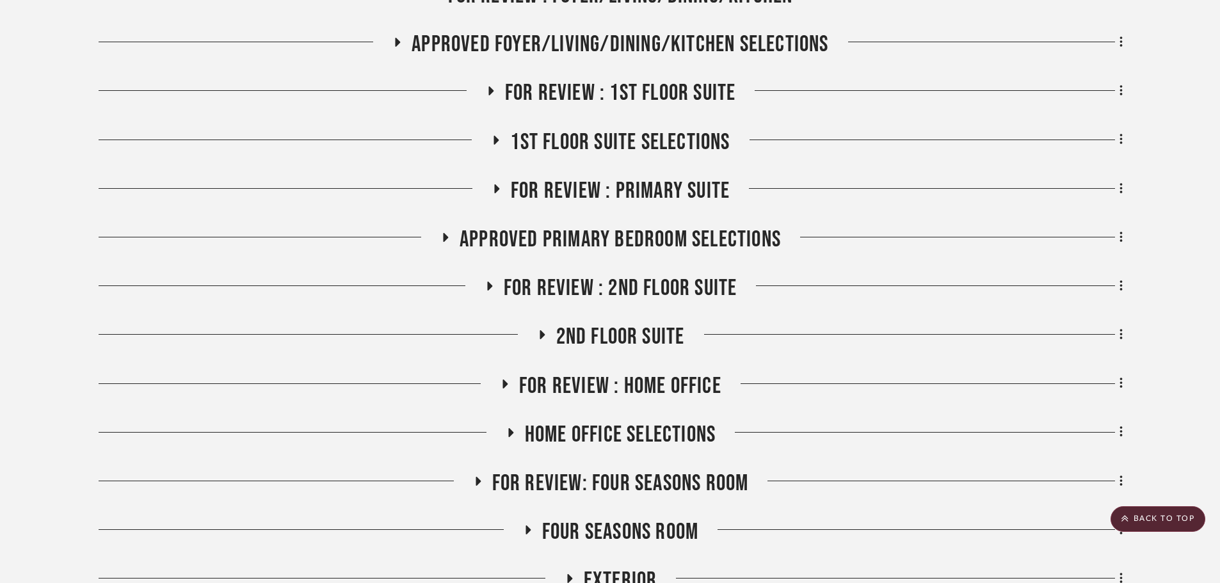
scroll to position [320, 0]
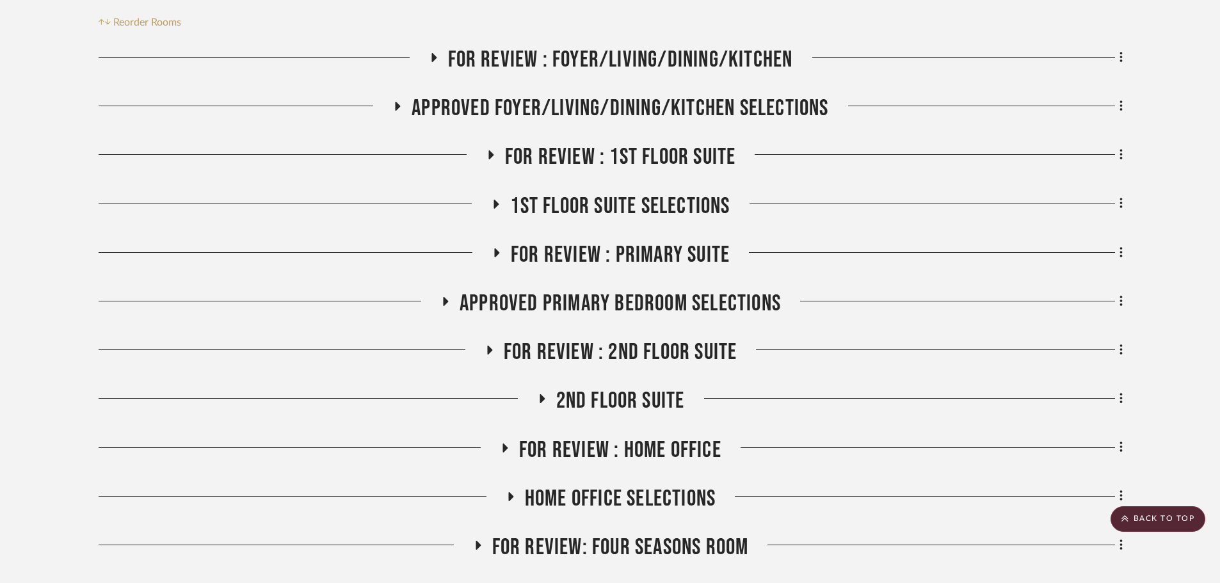
click at [590, 290] on span "Approved Primary Bedroom Selections" at bounding box center [620, 304] width 321 height 28
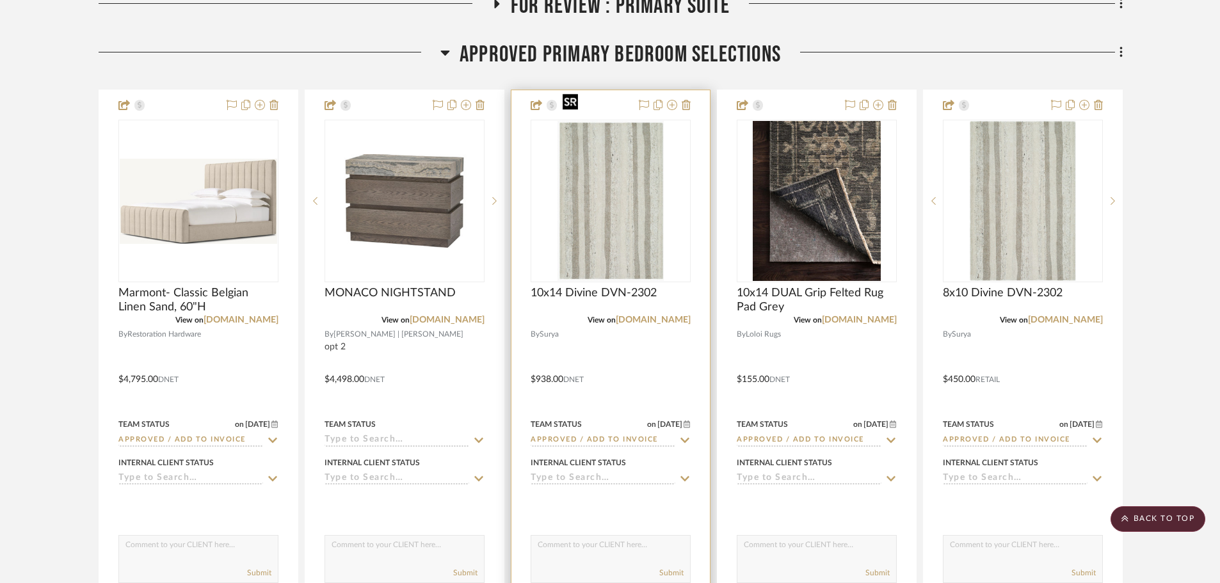
scroll to position [576, 0]
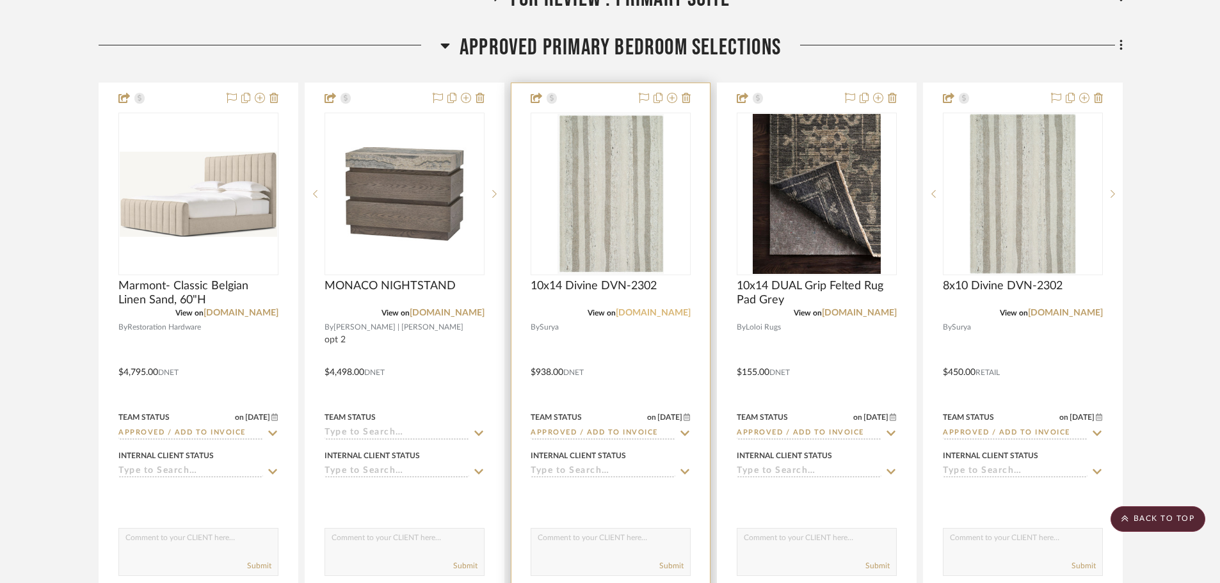
click at [661, 309] on link "surya.com" at bounding box center [653, 313] width 75 height 9
click at [572, 279] on span "10x14 Divine DVN-2302" at bounding box center [594, 286] width 126 height 14
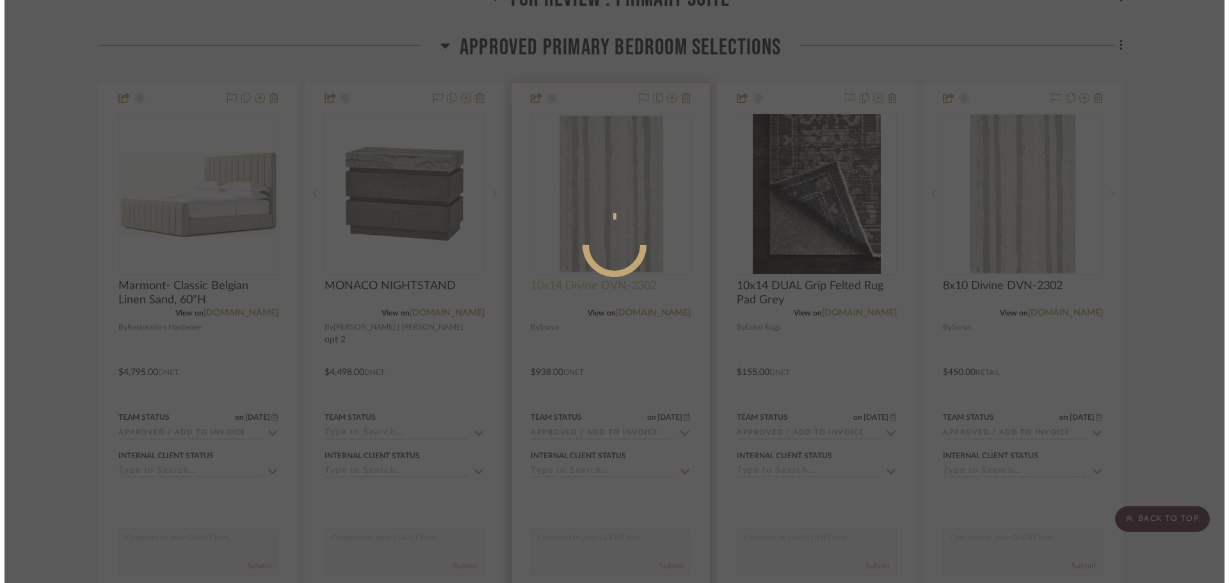
scroll to position [0, 0]
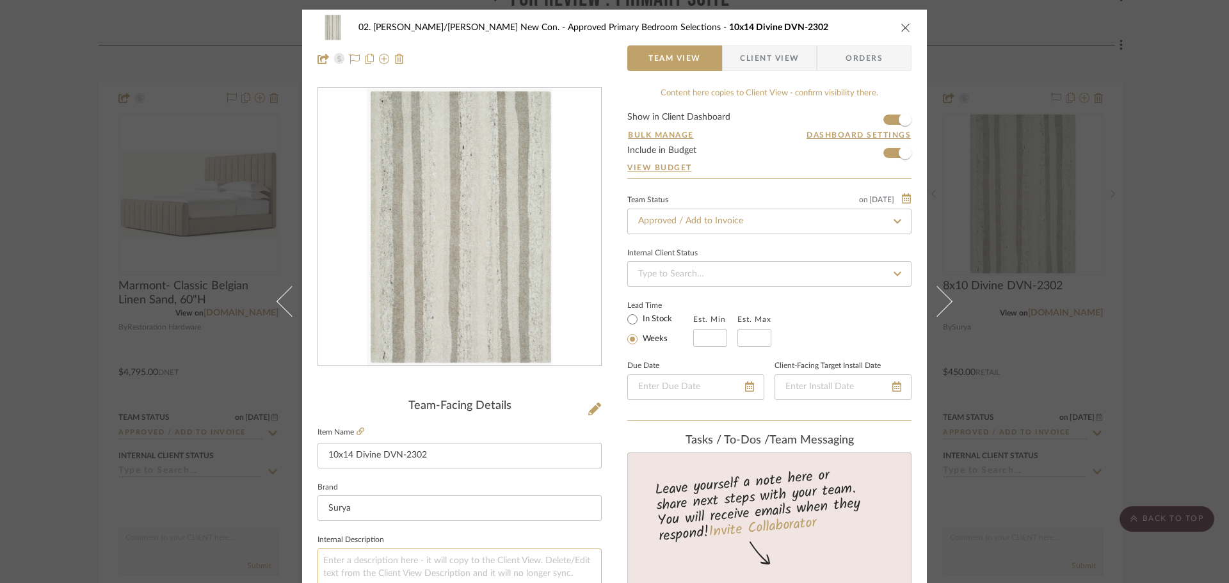
click at [349, 558] on textarea at bounding box center [460, 580] width 284 height 63
type textarea "in stock as of 9.3"
click at [421, 545] on fieldset "Internal Description in stock as of 9.3" at bounding box center [460, 571] width 284 height 81
click at [452, 533] on fieldset "Internal Description in stock as of 9.3" at bounding box center [460, 571] width 284 height 81
click at [35, 438] on div "02. Mazzarelli/Rothstein New Con. Approved Primary Bedroom Selections 10x14 Div…" at bounding box center [614, 291] width 1229 height 583
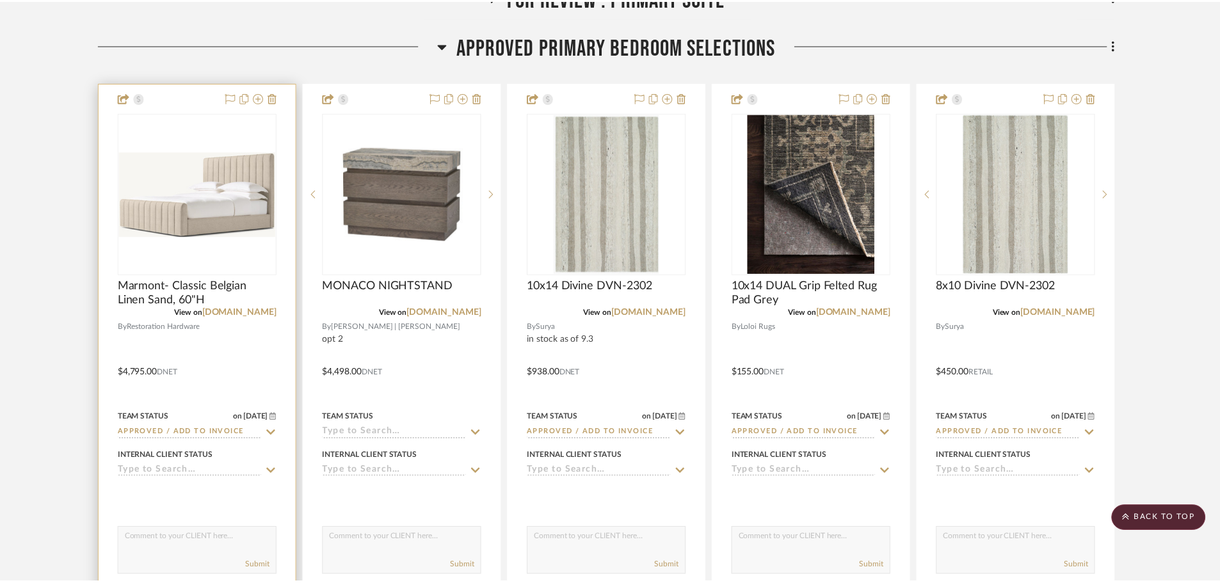
scroll to position [576, 0]
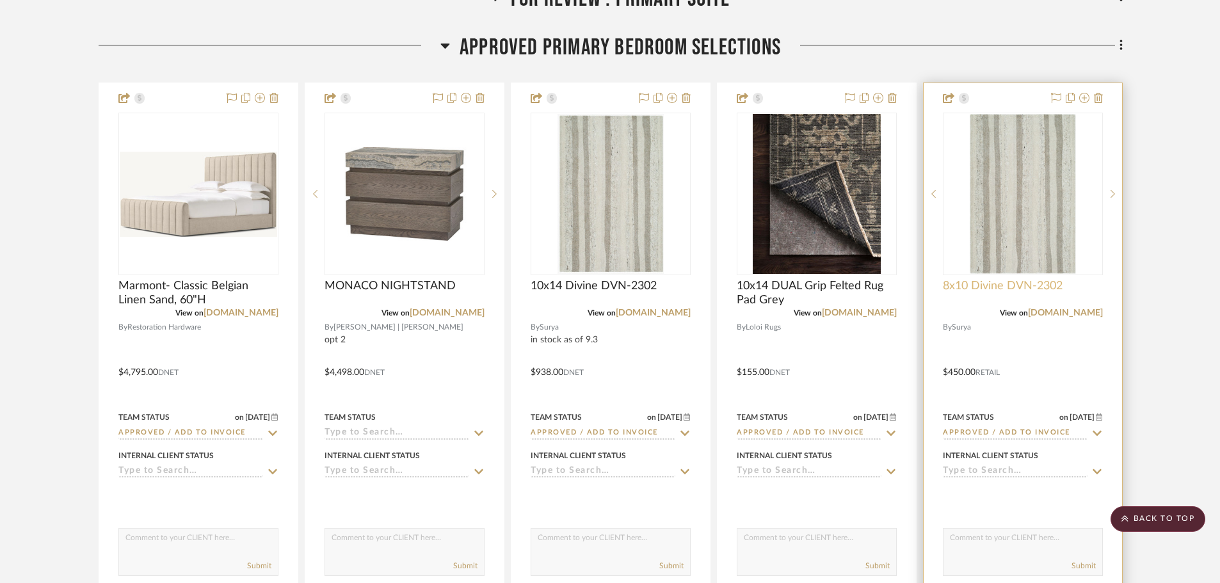
click at [976, 279] on span "8x10 Divine DVN-2302" at bounding box center [1003, 286] width 120 height 14
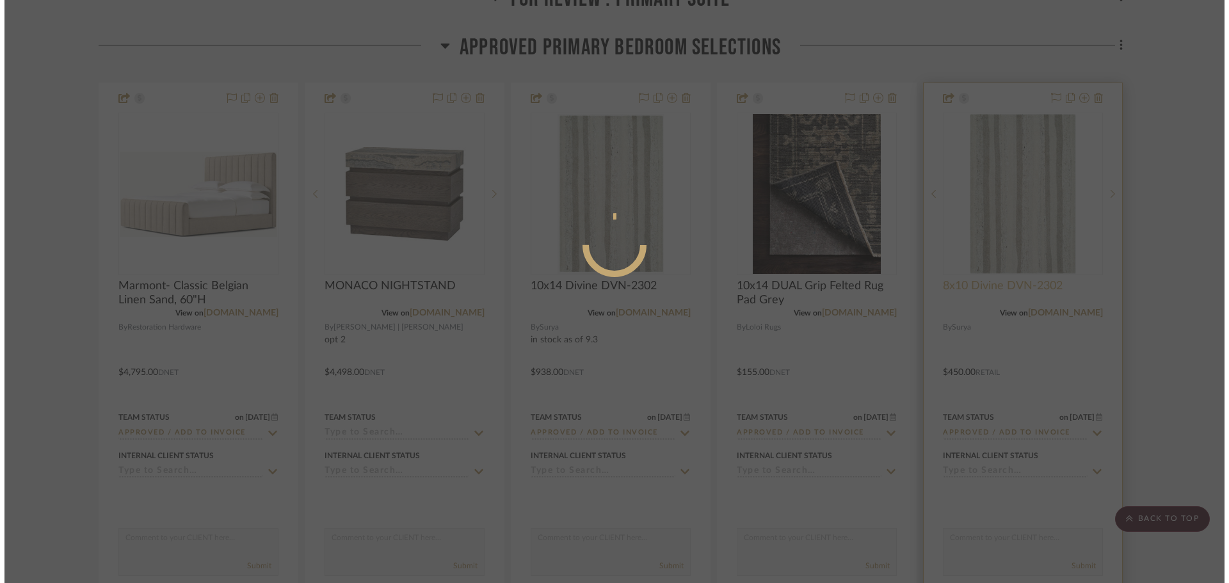
scroll to position [0, 0]
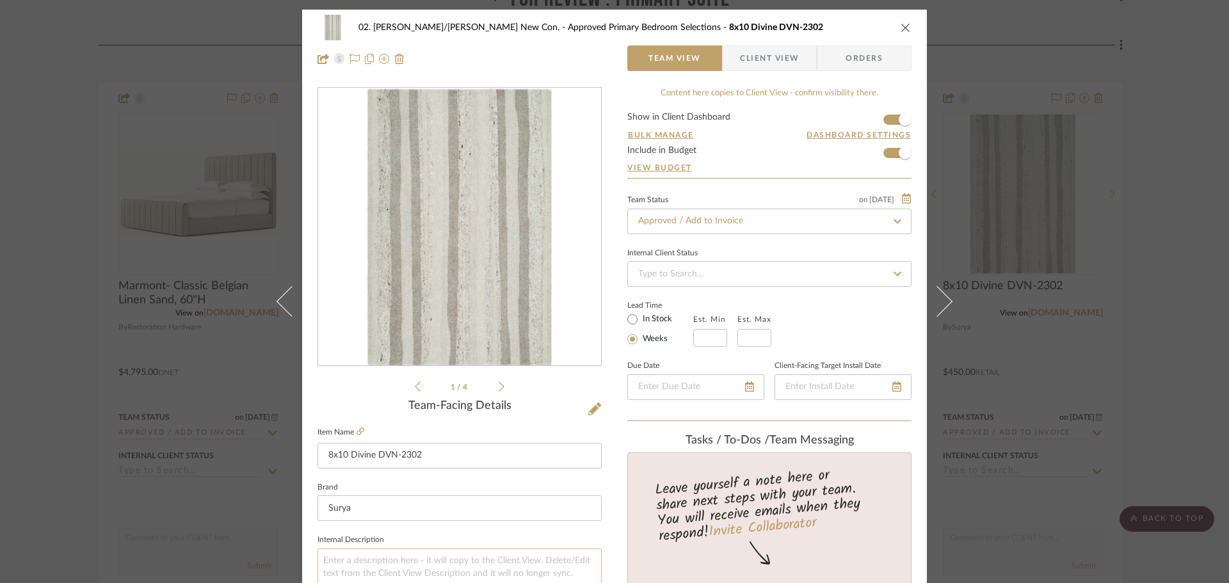
click at [445, 560] on textarea at bounding box center [460, 580] width 284 height 63
type textarea "in stock as of 9.3"
click at [444, 522] on sr-form-field "Brand Surya" at bounding box center [460, 505] width 284 height 53
click at [431, 535] on fieldset "Internal Description in stock as of 9.3" at bounding box center [460, 571] width 284 height 81
click at [69, 487] on div "02. Mazzarelli/Rothstein New Con. Approved Primary Bedroom Selections 8x10 Divi…" at bounding box center [614, 291] width 1229 height 583
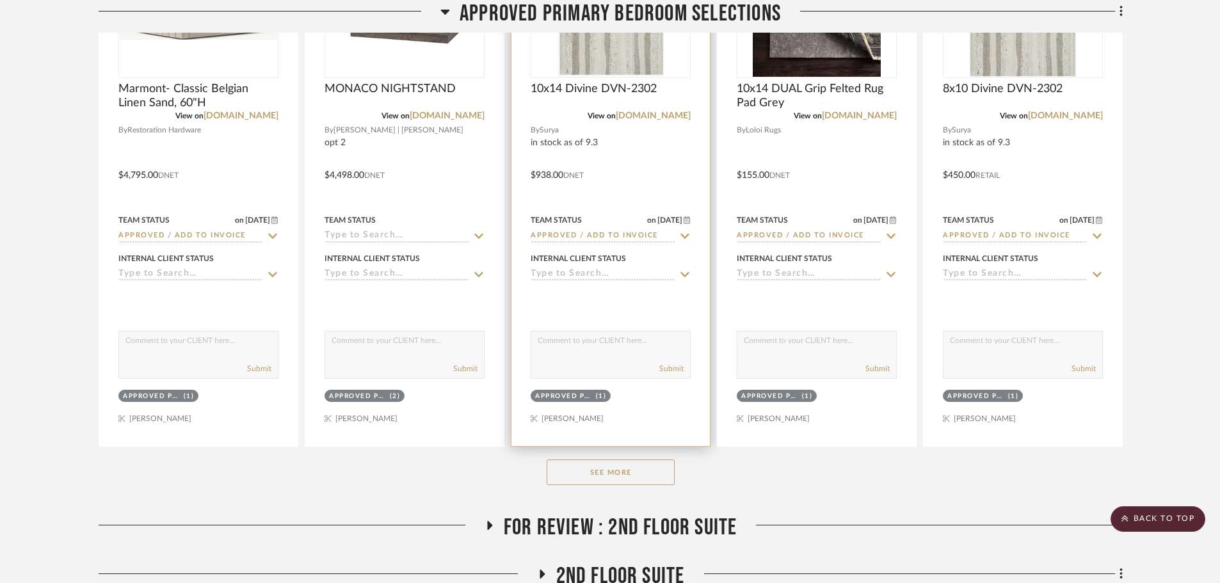
scroll to position [832, 0]
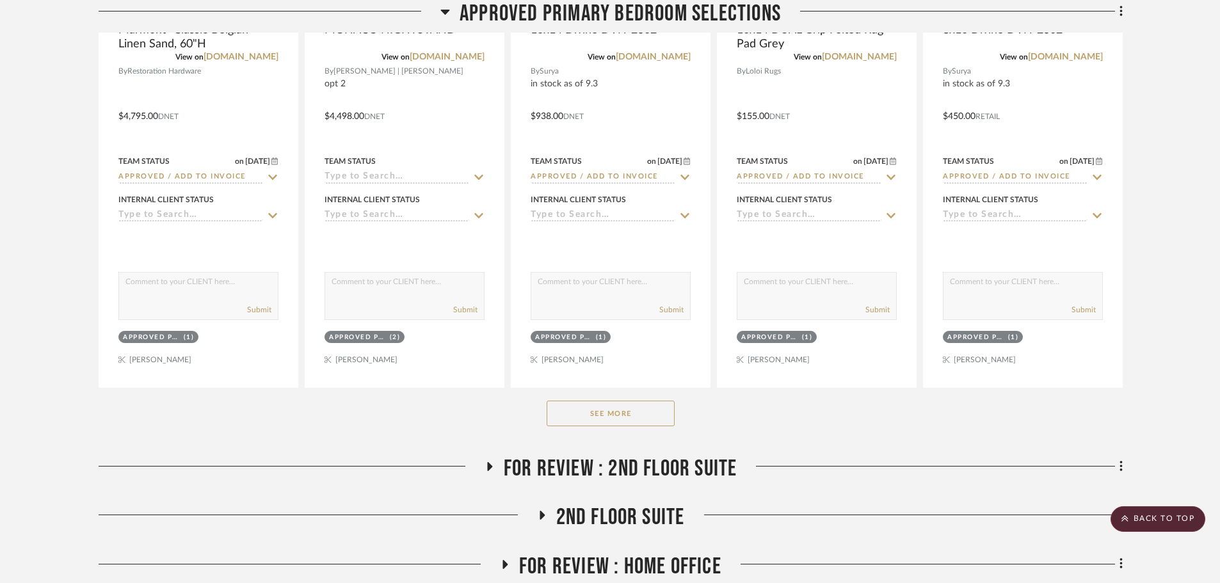
click at [582, 401] on button "See More" at bounding box center [611, 414] width 128 height 26
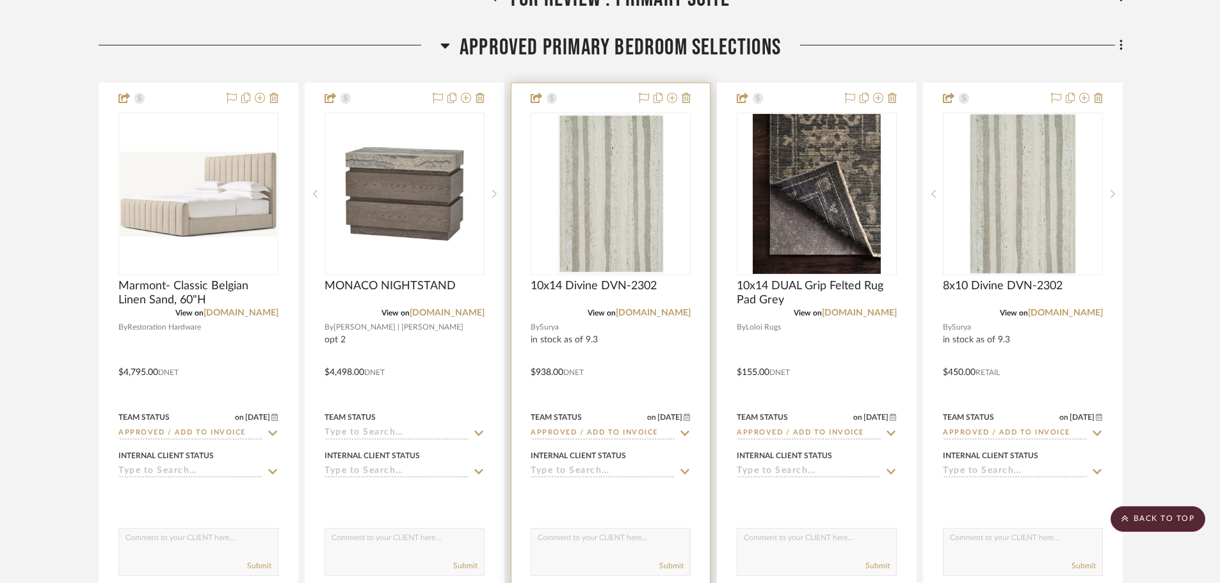
scroll to position [384, 0]
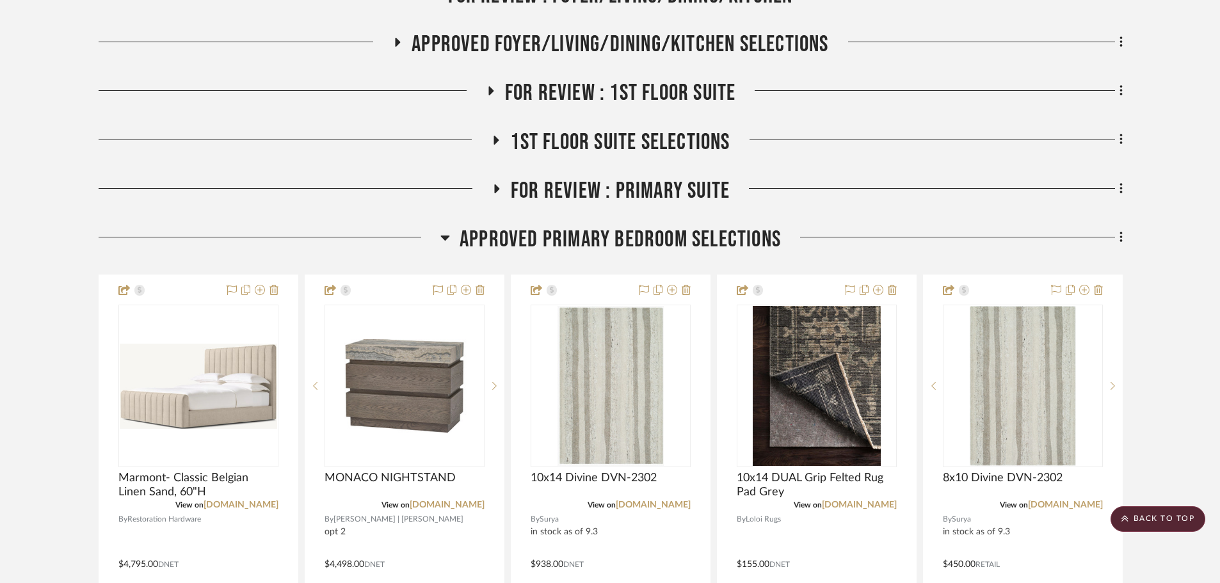
click at [558, 226] on span "Approved Primary Bedroom Selections" at bounding box center [620, 240] width 321 height 28
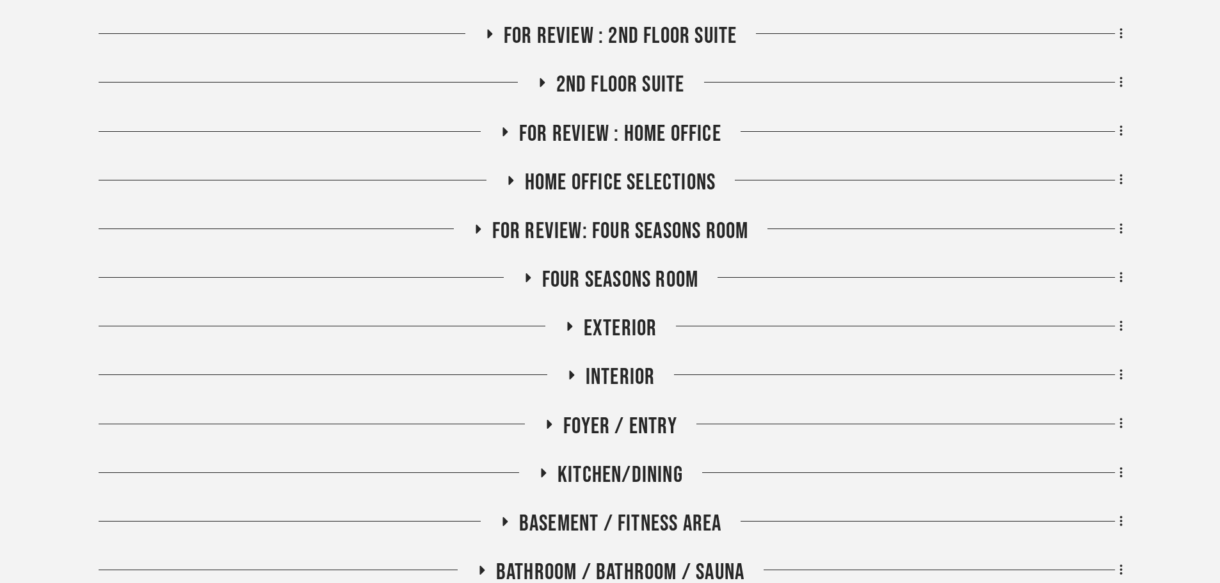
scroll to position [640, 0]
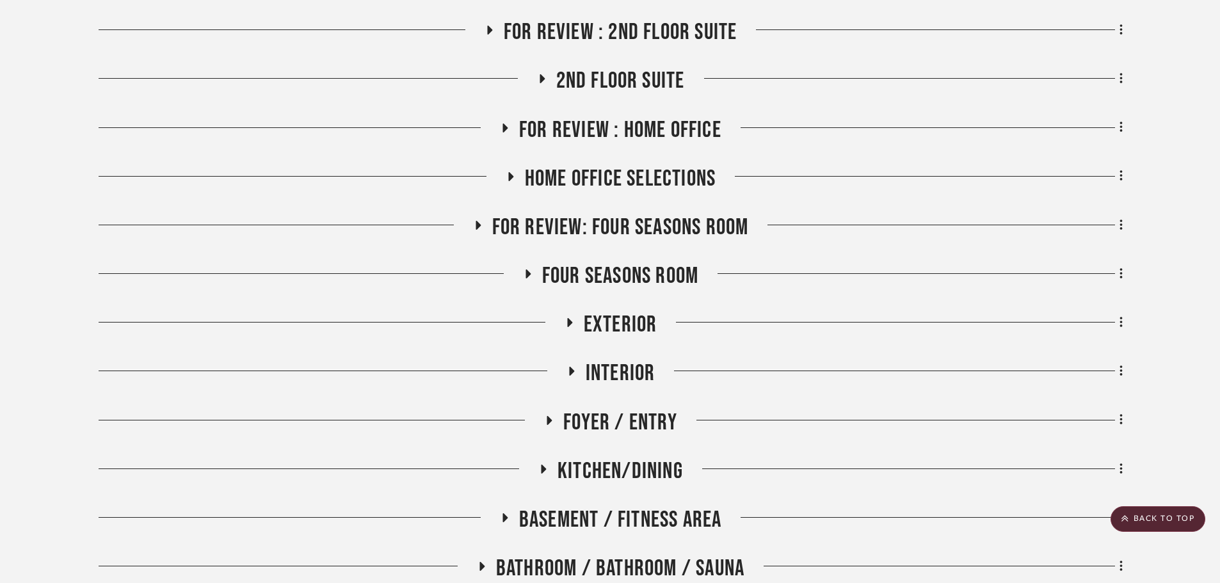
click at [608, 311] on span "Exterior" at bounding box center [621, 325] width 74 height 28
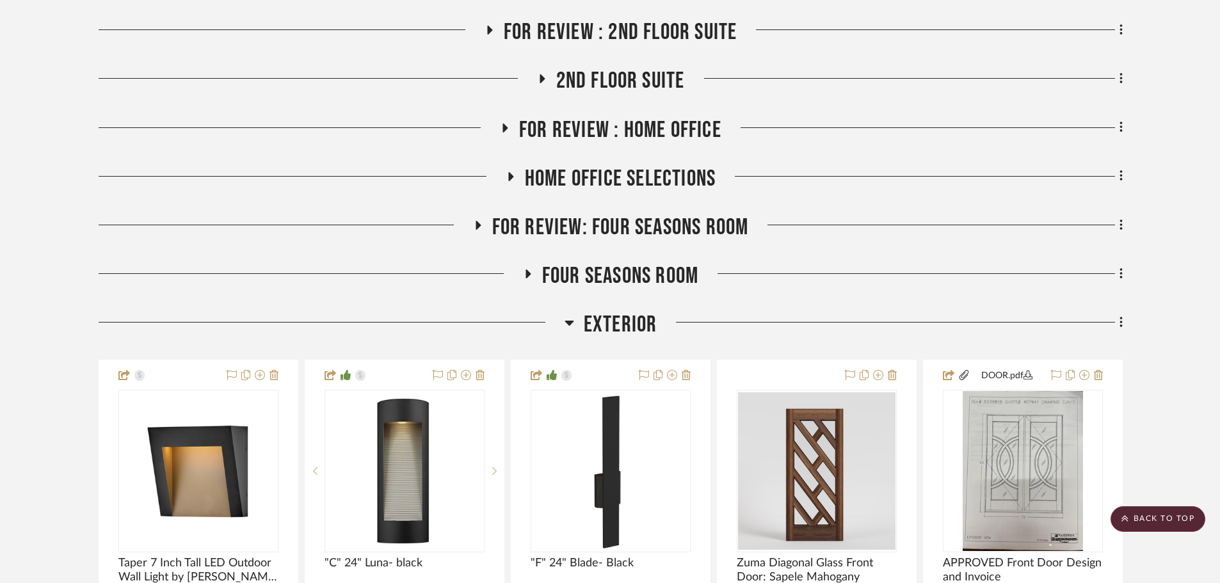
click at [630, 311] on span "Exterior" at bounding box center [621, 325] width 74 height 28
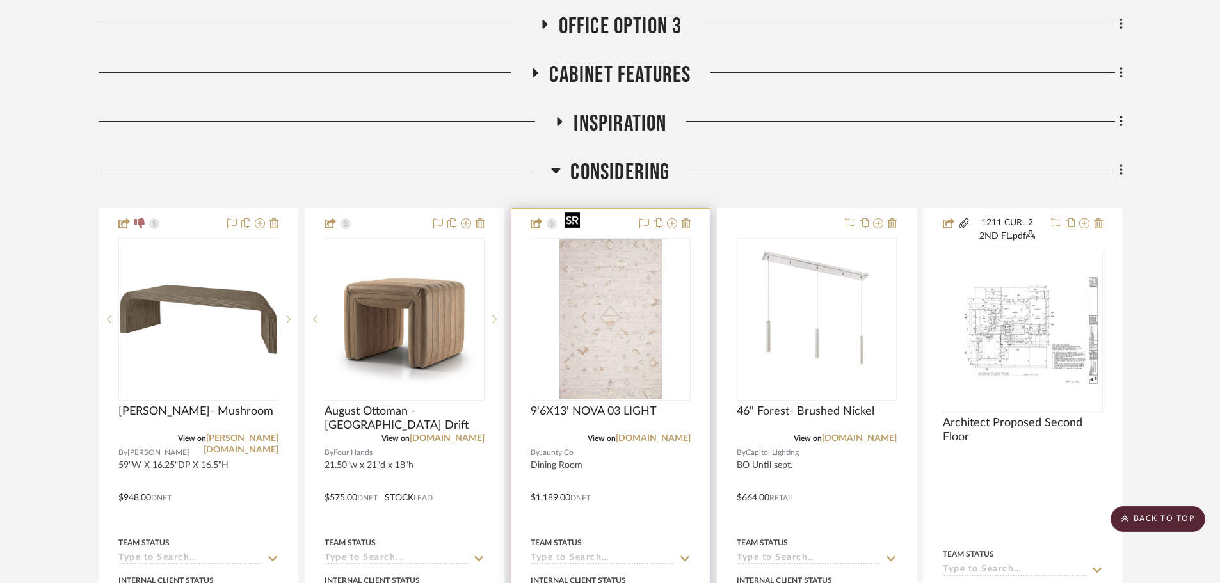
scroll to position [1665, 0]
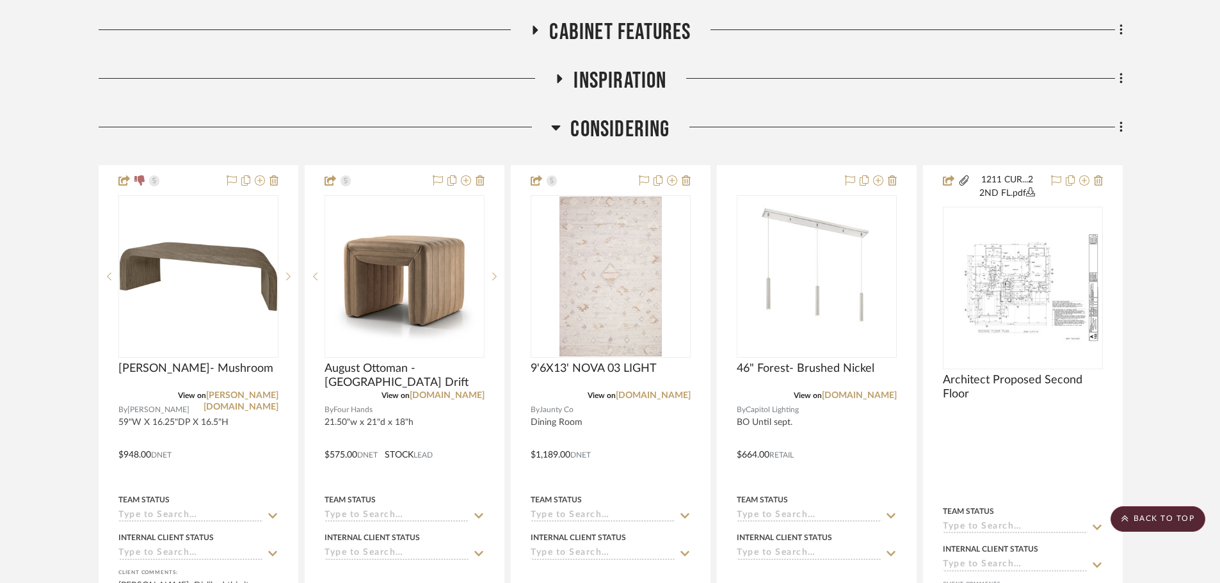
click at [585, 116] on span "Considering" at bounding box center [619, 130] width 99 height 28
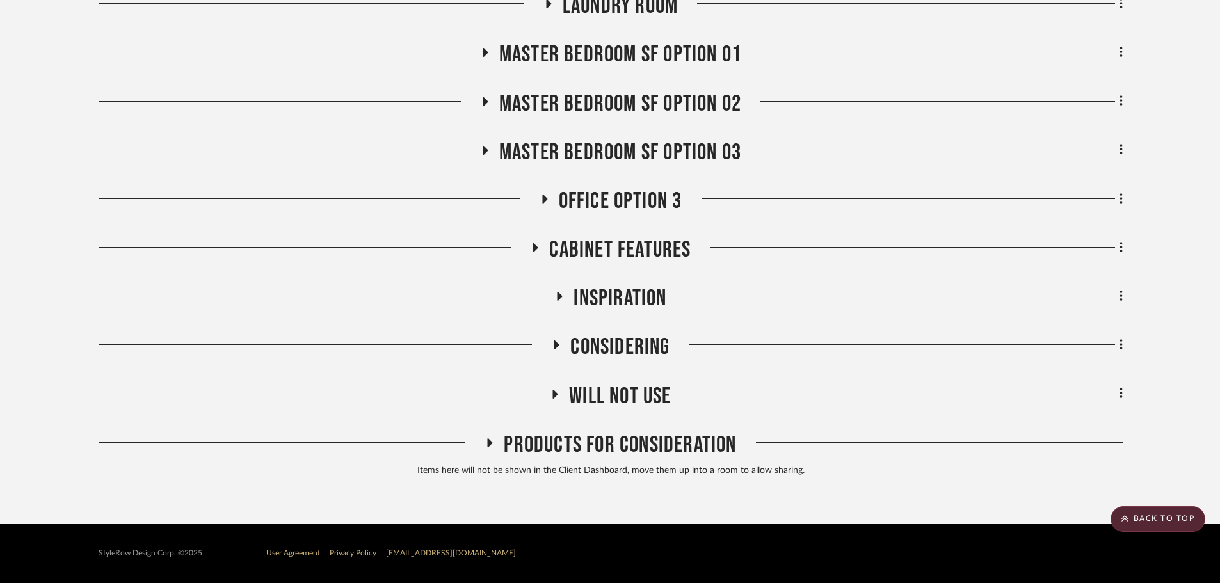
scroll to position [1414, 0]
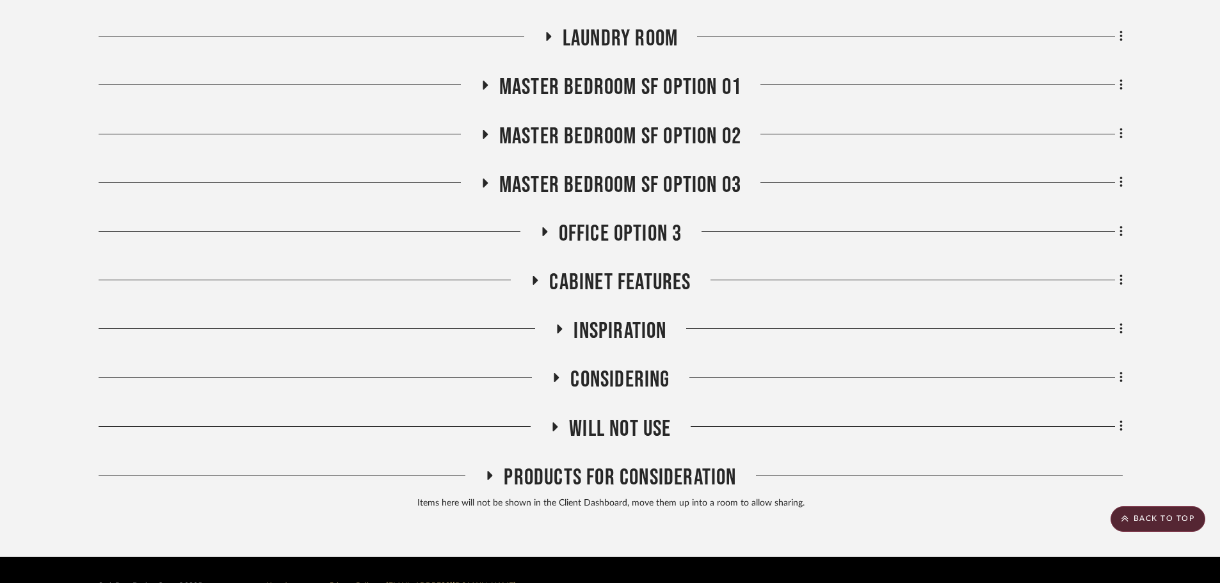
click at [613, 415] on span "Will NOT Use" at bounding box center [620, 429] width 102 height 28
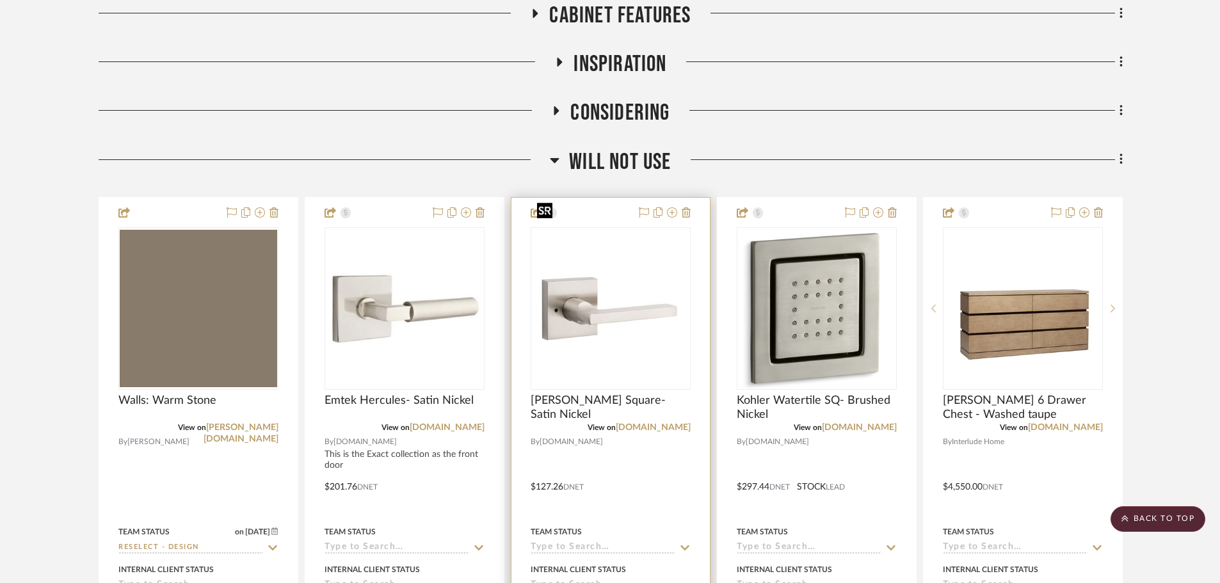
scroll to position [1985, 0]
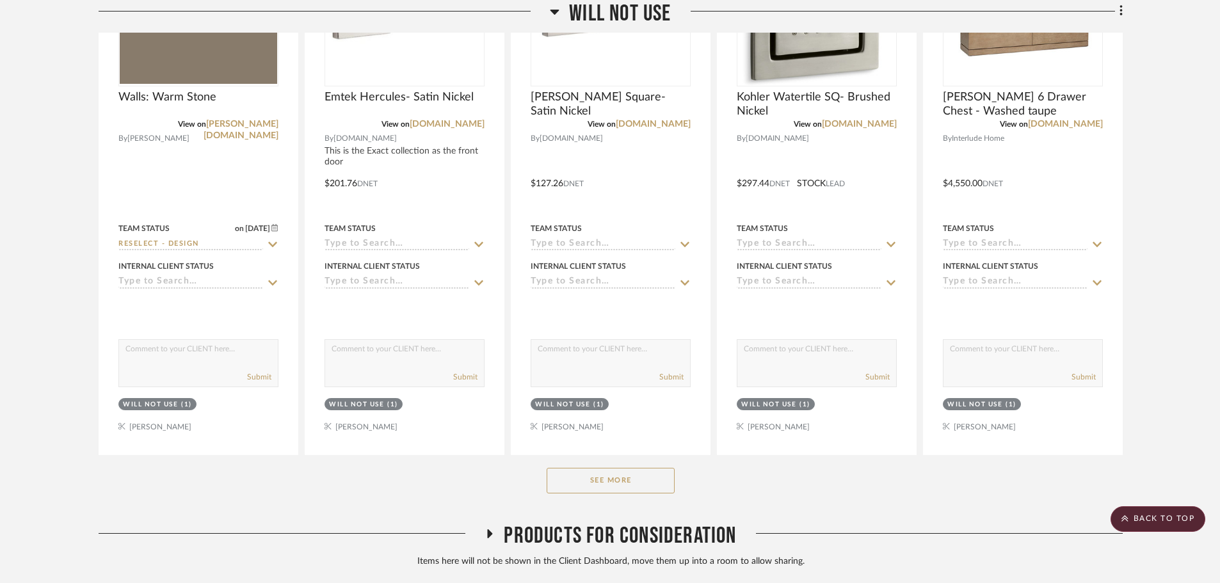
click at [625, 468] on button "See More" at bounding box center [611, 481] width 128 height 26
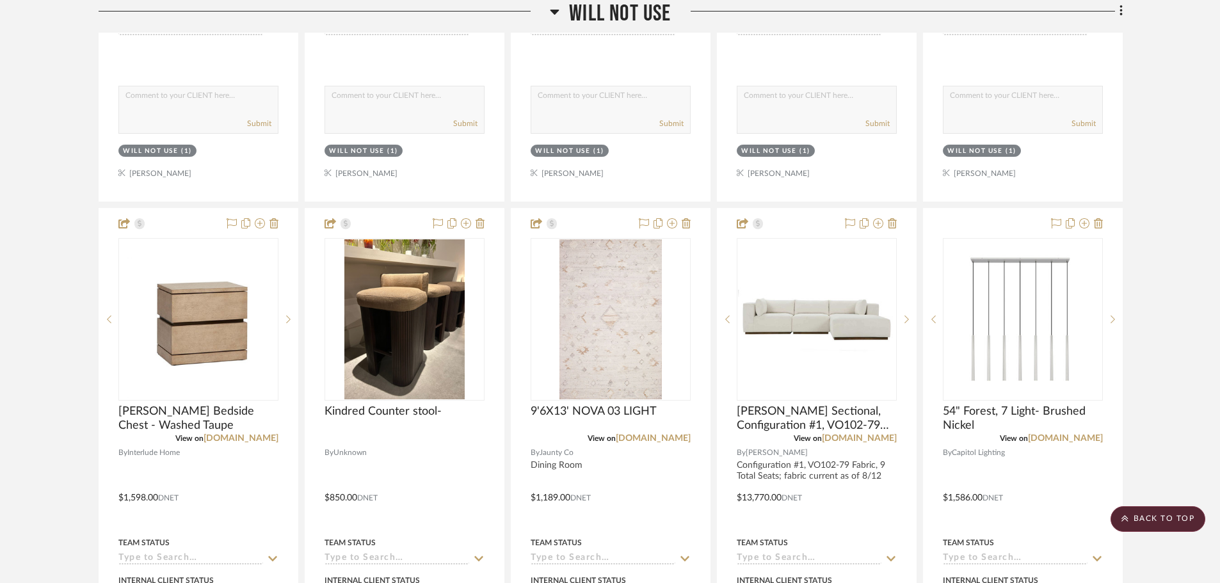
scroll to position [0, 0]
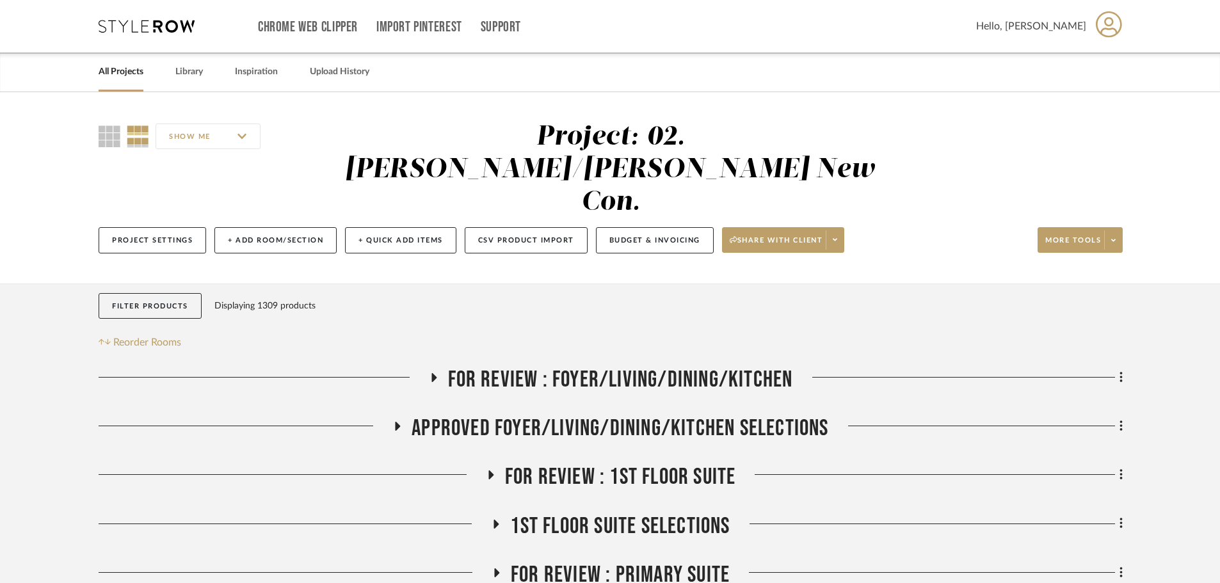
drag, startPoint x: 57, startPoint y: 414, endPoint x: 74, endPoint y: 99, distance: 316.1
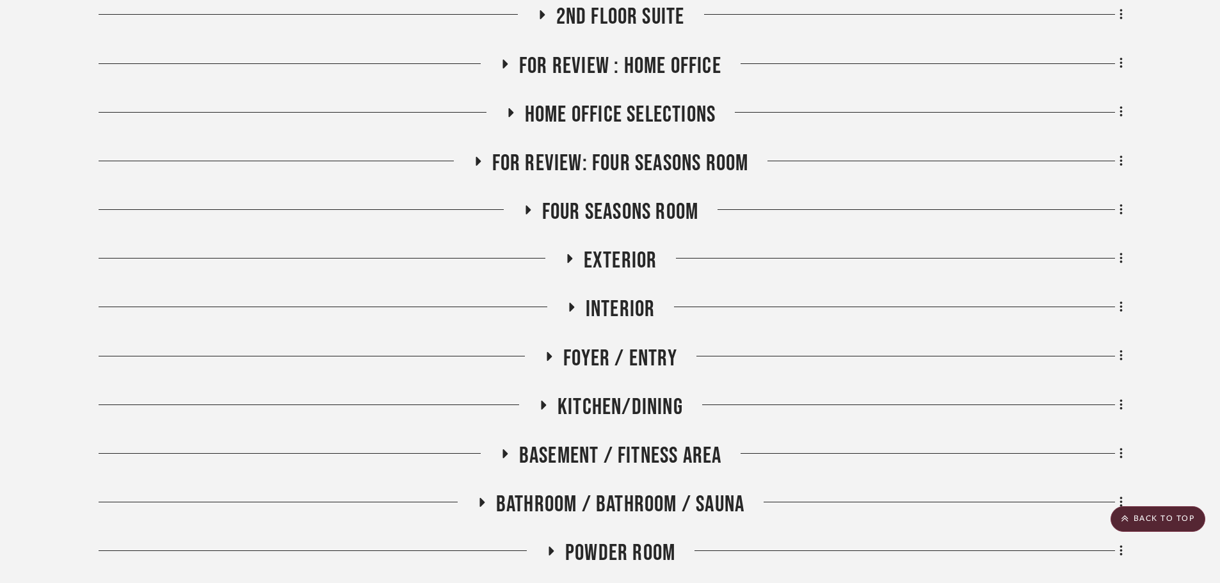
click at [591, 247] on span "Exterior" at bounding box center [621, 261] width 74 height 28
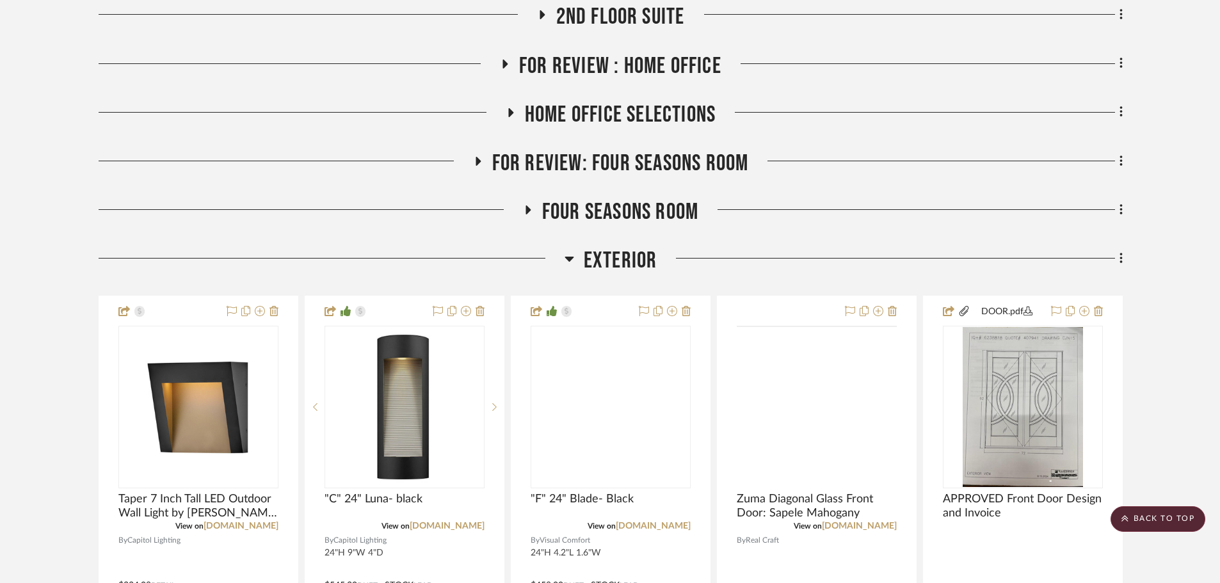
scroll to position [960, 0]
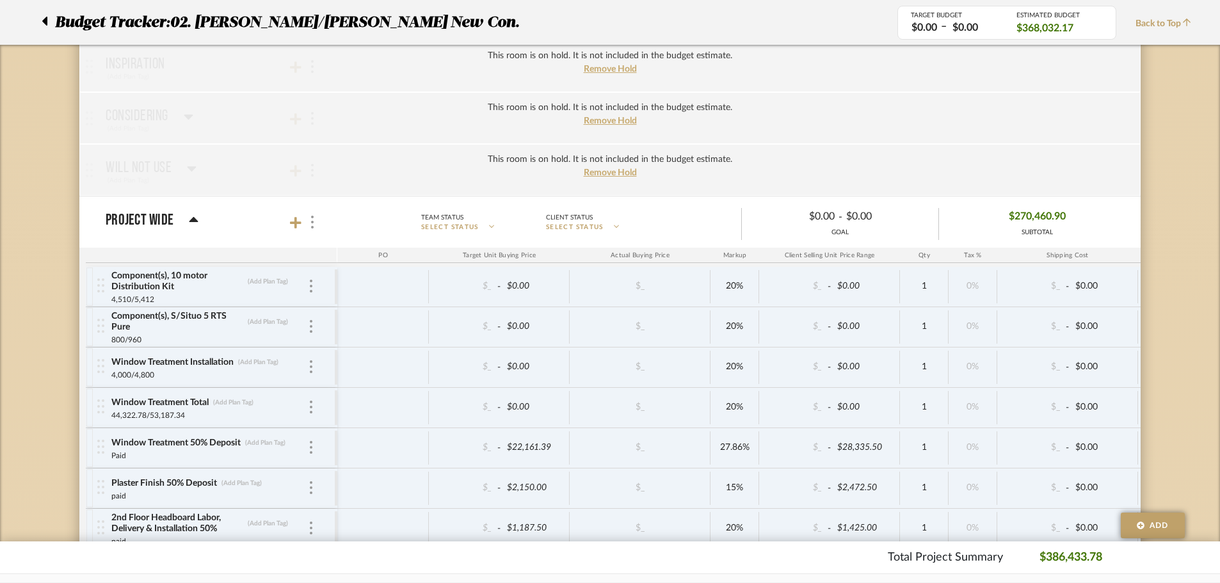
scroll to position [3372, 0]
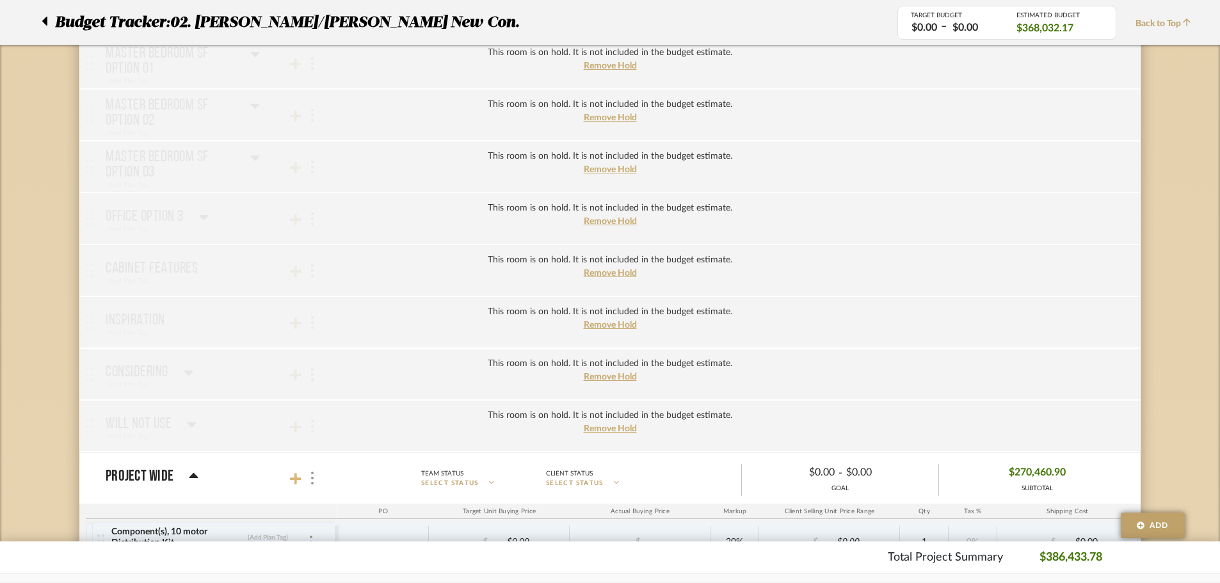
click at [292, 483] on icon at bounding box center [296, 478] width 12 height 13
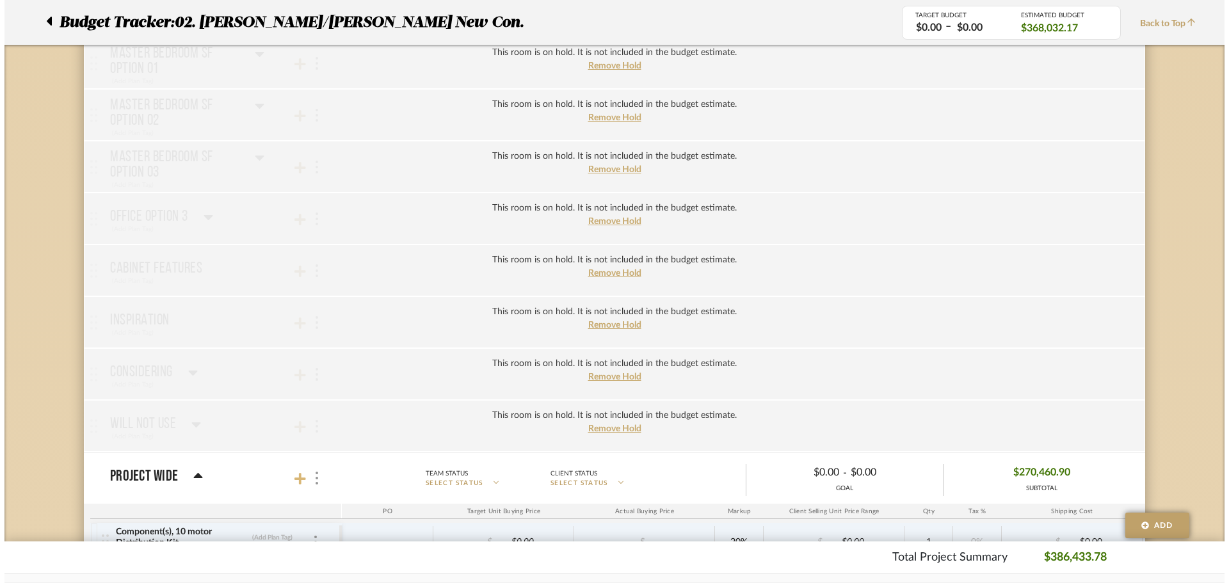
scroll to position [0, 0]
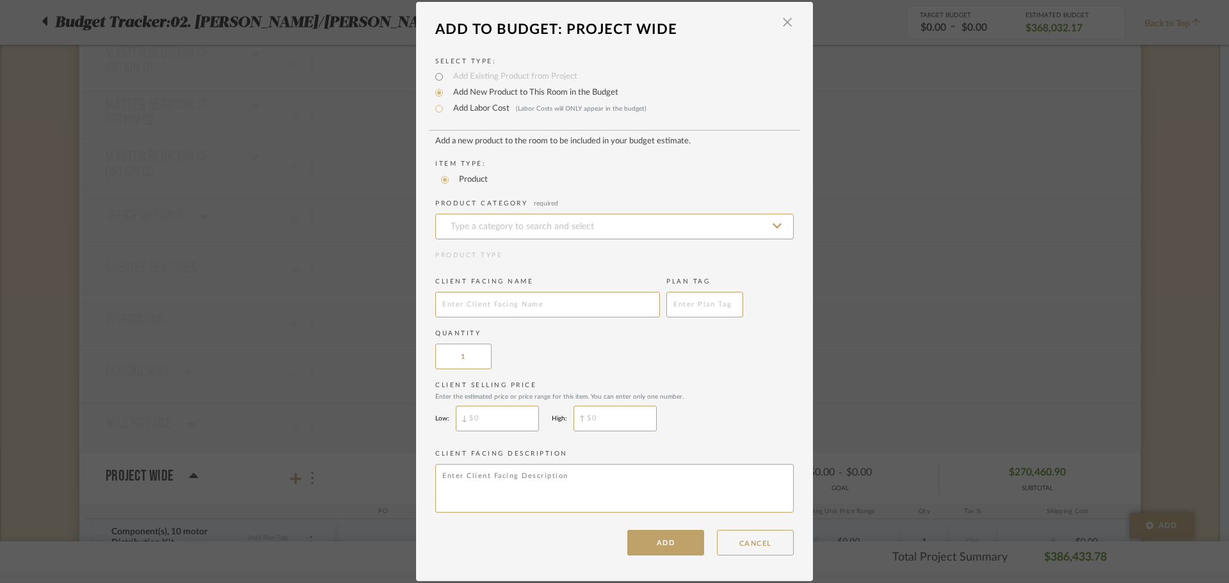
click at [464, 111] on label "Add Labor Cost (Labor Costs will ONLY appear in the budget)" at bounding box center [547, 108] width 200 height 13
click at [447, 111] on input "Add Labor Cost (Labor Costs will ONLY appear in the budget)" at bounding box center [438, 108] width 15 height 15
radio input "true"
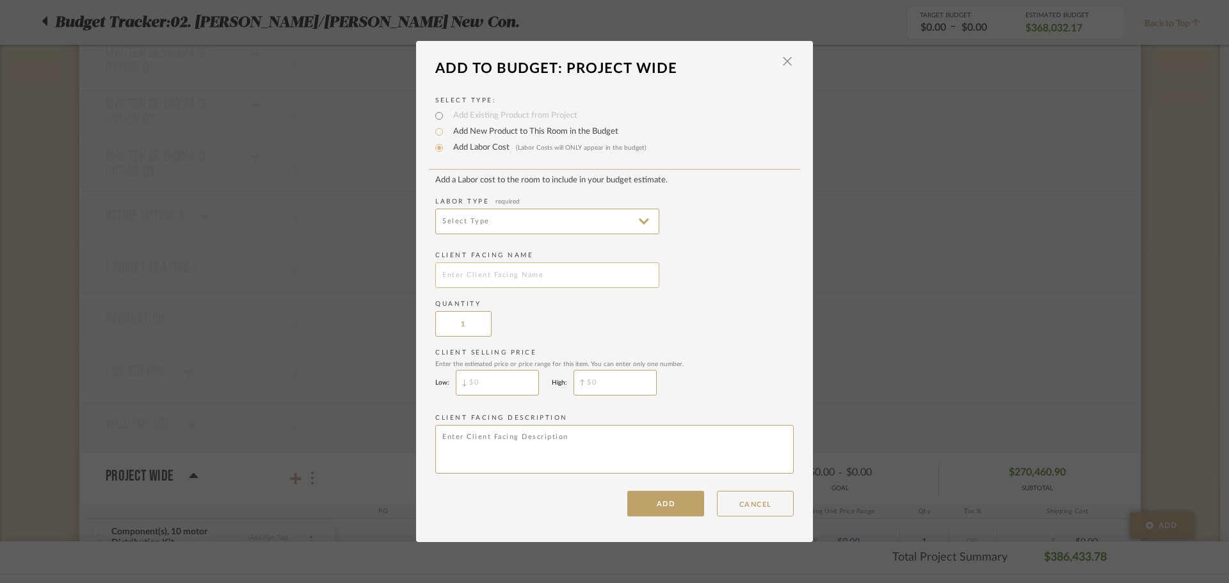
click at [478, 266] on input "text" at bounding box center [547, 275] width 224 height 26
type input "Bench Fabric (Addtl Fabric needed)"
click at [633, 505] on button "ADD" at bounding box center [665, 504] width 77 height 26
click at [524, 216] on input at bounding box center [547, 222] width 224 height 26
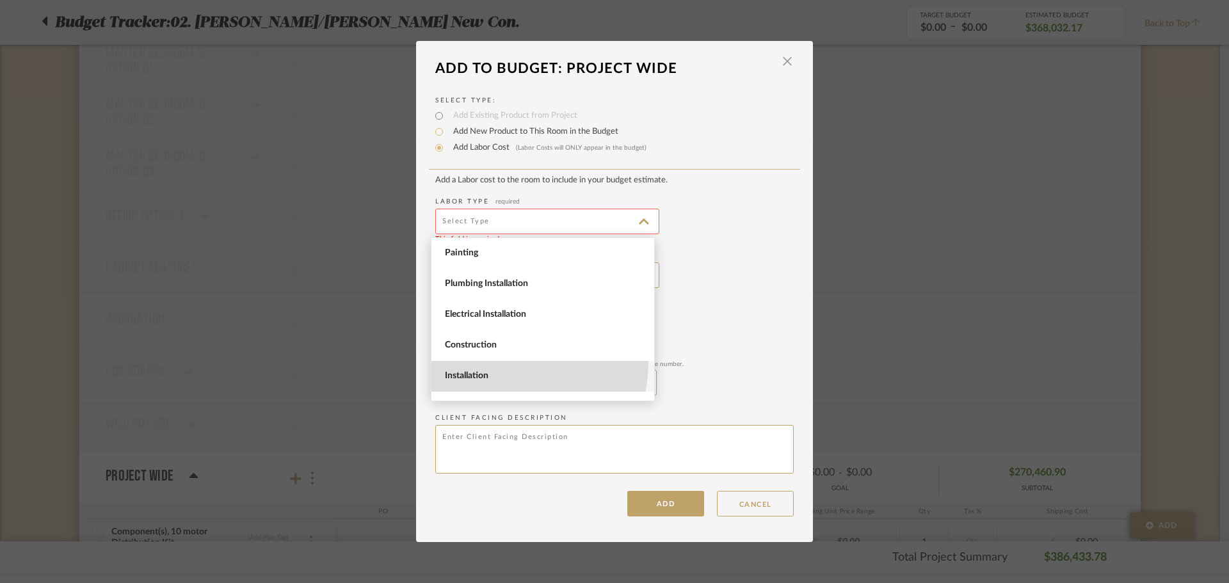
click at [487, 361] on span "Installation" at bounding box center [542, 376] width 223 height 31
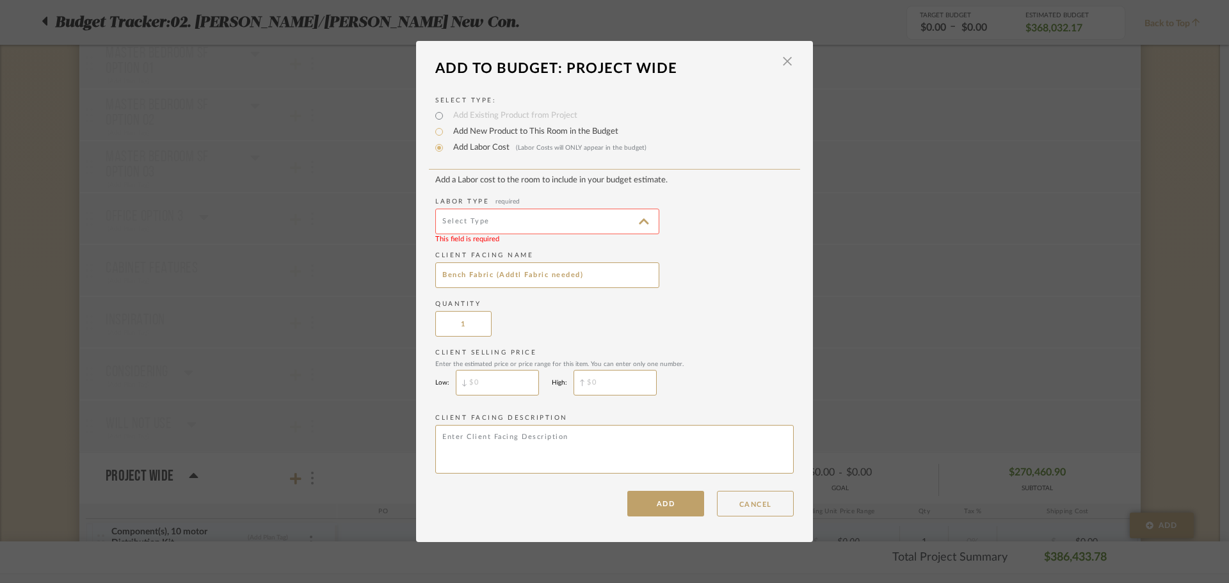
type input "Installation"
click at [439, 273] on input "Bench Fabric (Addtl Fabric needed)" at bounding box center [547, 275] width 224 height 26
type input "Mud Room Bench Fabric (Addtl Fabric needed)"
click at [659, 509] on button "ADD" at bounding box center [665, 504] width 77 height 26
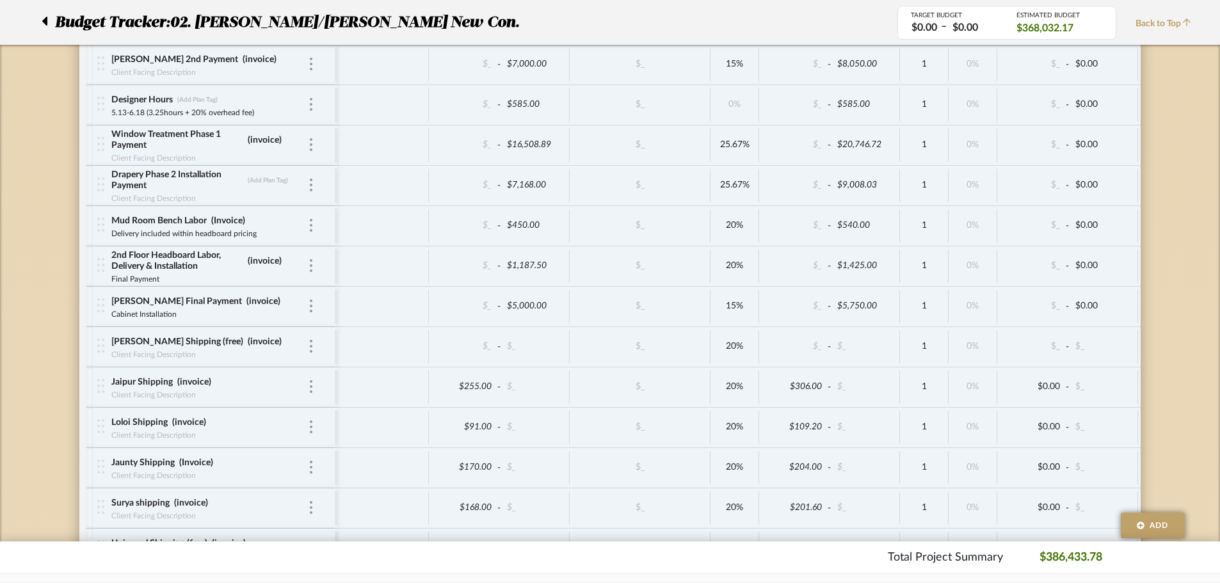
scroll to position [4844, 0]
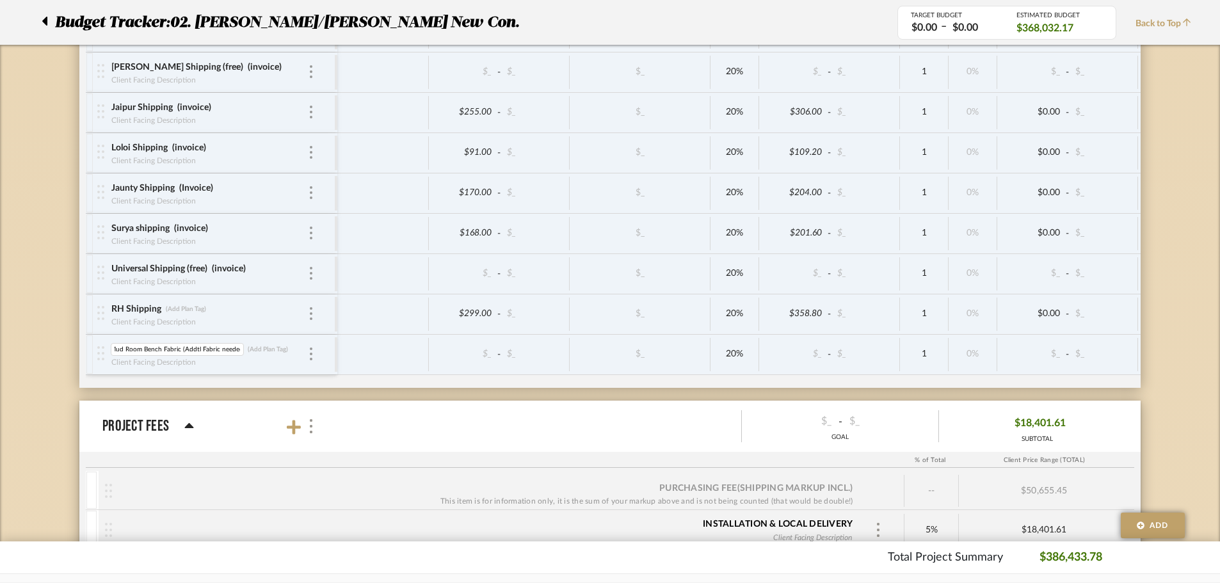
scroll to position [0, 0]
drag, startPoint x: 241, startPoint y: 348, endPoint x: 72, endPoint y: 341, distance: 169.2
type input "Mud Room Bench Fabric (Addtl fabric & Shipping)"
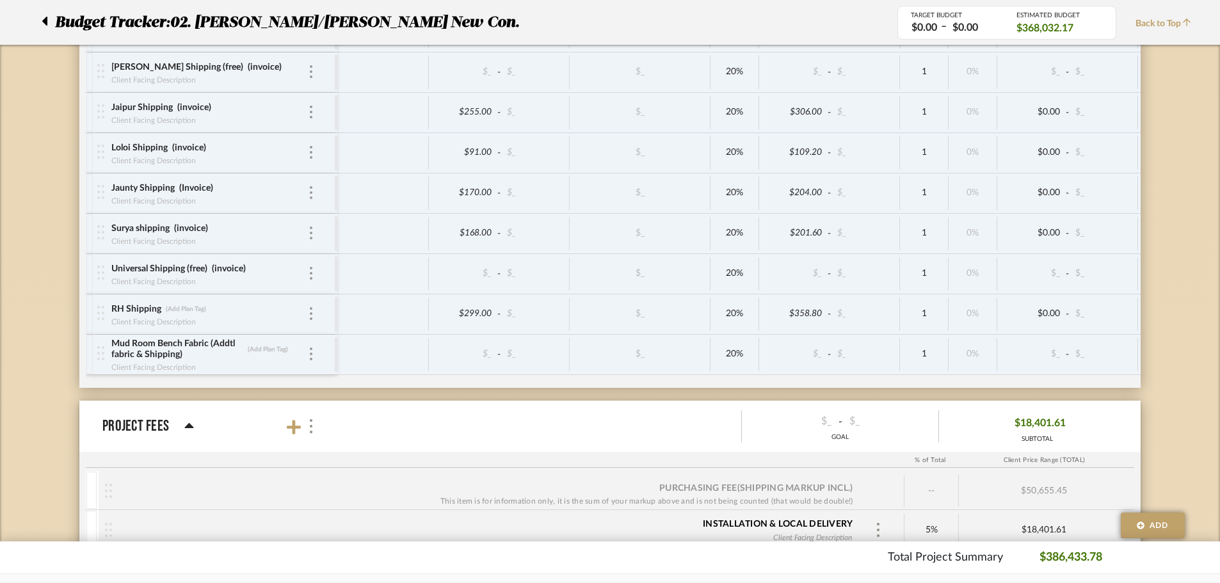
scroll to position [4545, 0]
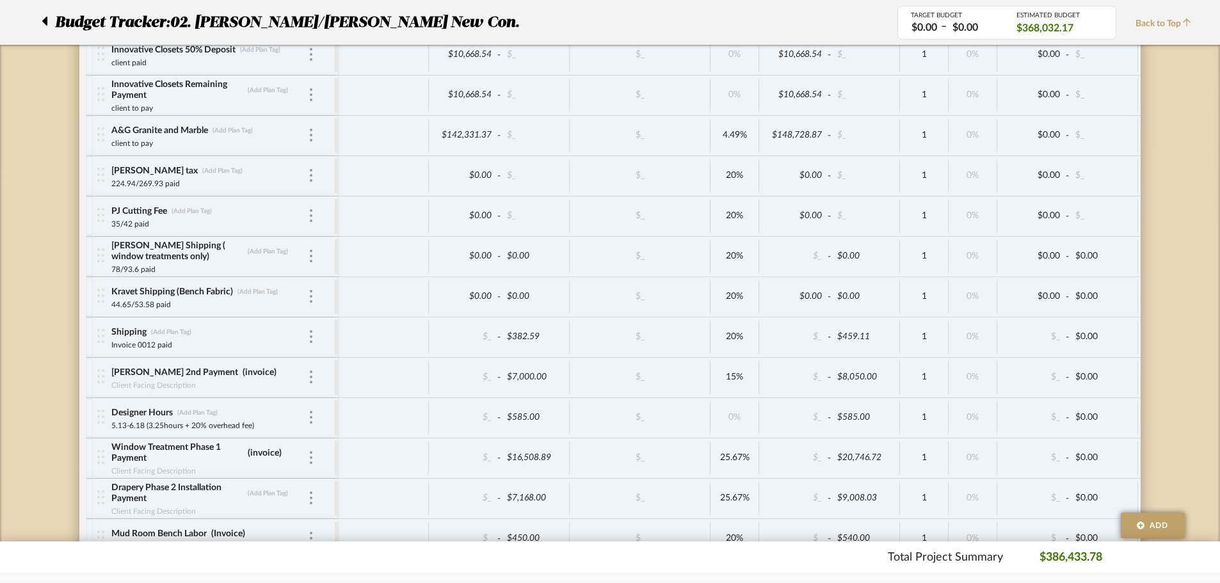
click at [81, 326] on mat-expansion-panel "Project Wide Team Status SELECT STATUS Client Status SELECT STATUS $0.00 - $0.0…" at bounding box center [609, 126] width 1061 height 1697
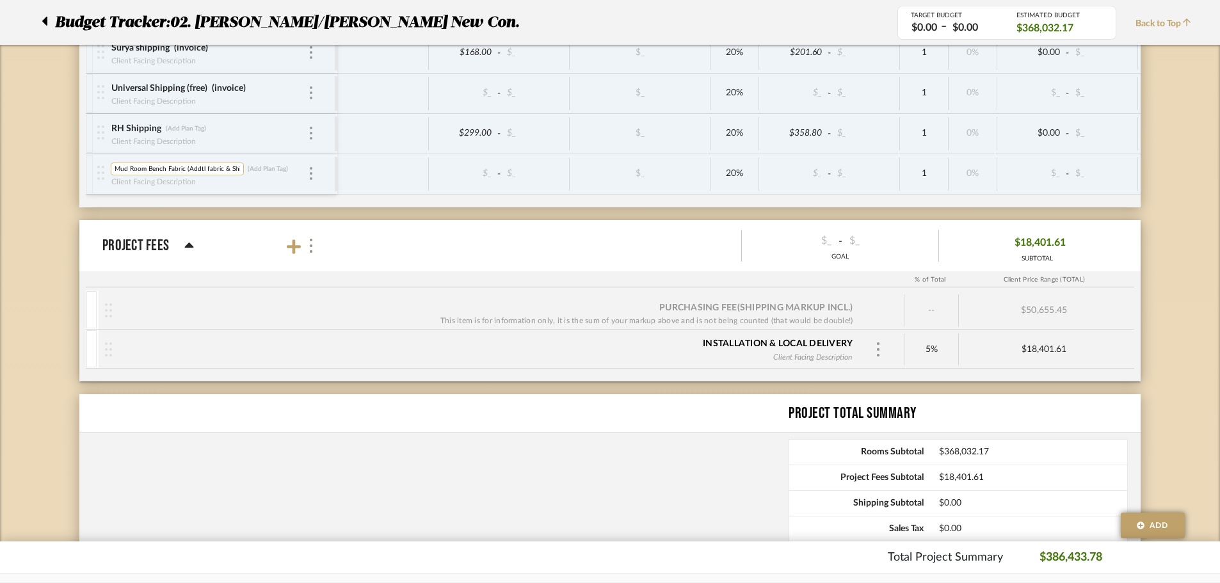
scroll to position [0, 13]
drag, startPoint x: 206, startPoint y: 168, endPoint x: 317, endPoint y: 172, distance: 111.5
click at [317, 172] on div "Mud Room Bench Fabric (Addtl fabric & Shipping) Mud Room Bench Fabric (Addtl fa…" at bounding box center [216, 174] width 238 height 40
type input "Mud Room Bench Fabric (Addtl fabric)"
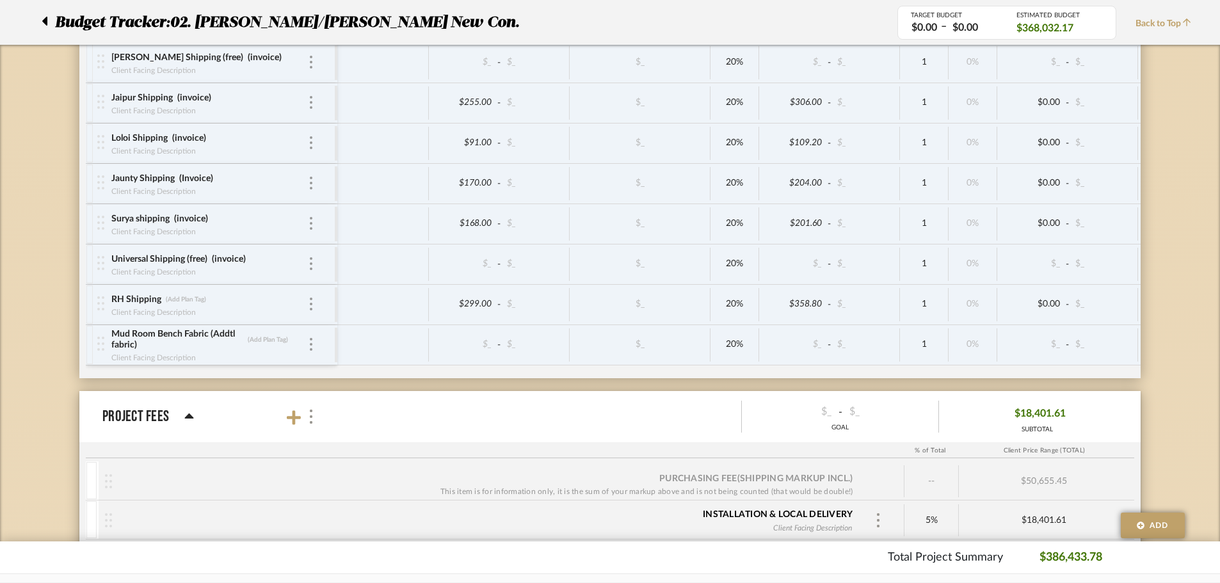
scroll to position [5141, 0]
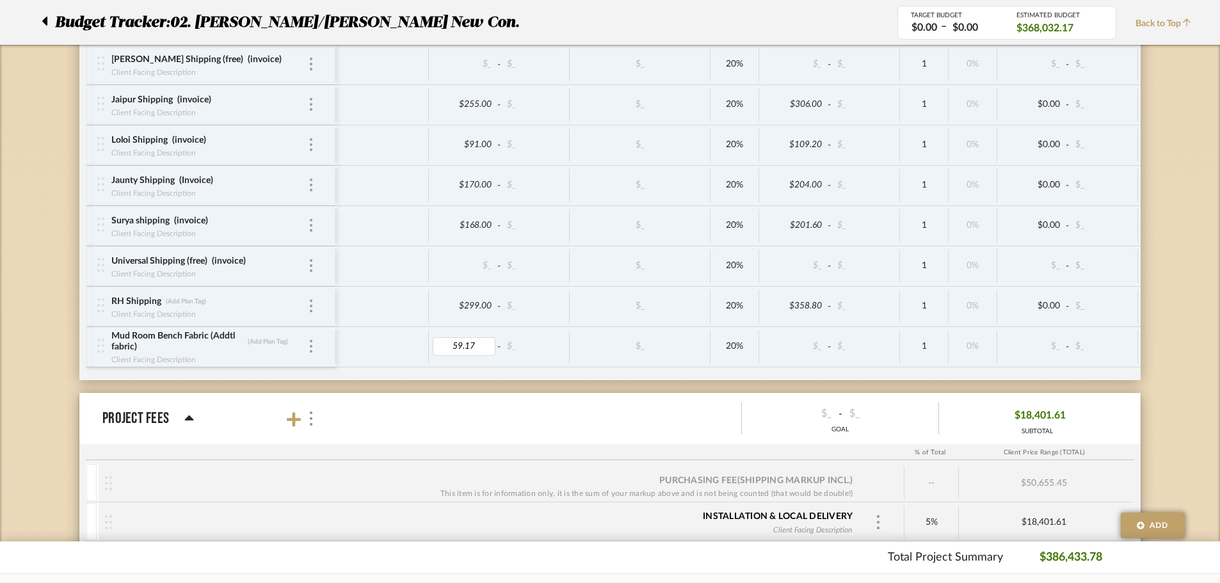
drag, startPoint x: 485, startPoint y: 344, endPoint x: 421, endPoint y: 346, distance: 64.0
click at [421, 346] on div "59.17 - $_ $_ 20% $_ - $_ 1 0% $_ - $_ 0% Taxable $0.00" at bounding box center [870, 347] width 1066 height 35
type input "56.17"
type input "invoice"
click at [371, 366] on div "$56.17 - $_ $_ 20% $67.40 - $_ 1 0% $0.00 - $_ 0% Taxable $67.40" at bounding box center [870, 347] width 1066 height 40
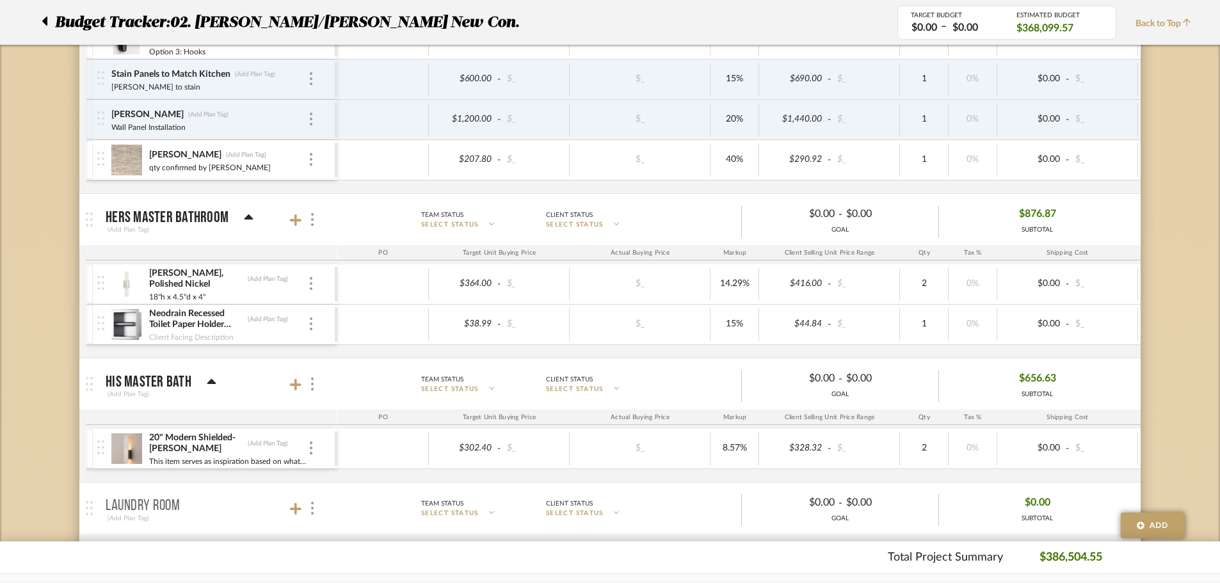
scroll to position [2836, 0]
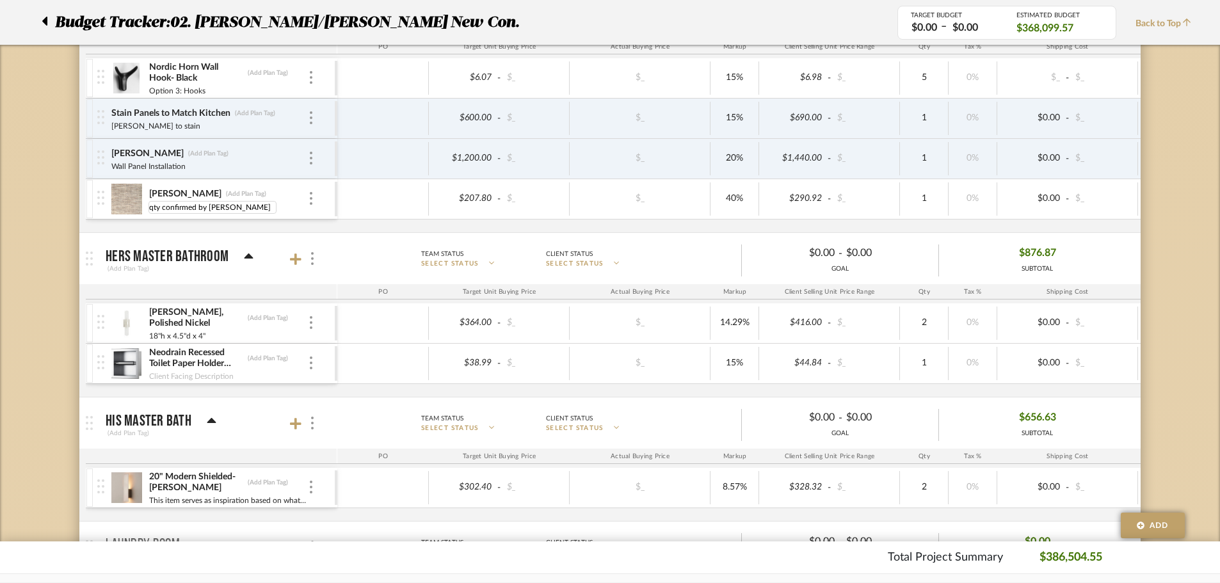
drag, startPoint x: 232, startPoint y: 210, endPoint x: 147, endPoint y: 207, distance: 85.2
click at [147, 207] on div "Salvadore - Alabaster (Add Plan Tag) qty confirmed by sandra qty confirmed by s…" at bounding box center [216, 199] width 238 height 40
click at [32, 244] on div "Budget Tracker: 02. Mazzarelli/Rothstein New Con. Non-Transparent Last Updated:…" at bounding box center [610, 170] width 1220 height 5829
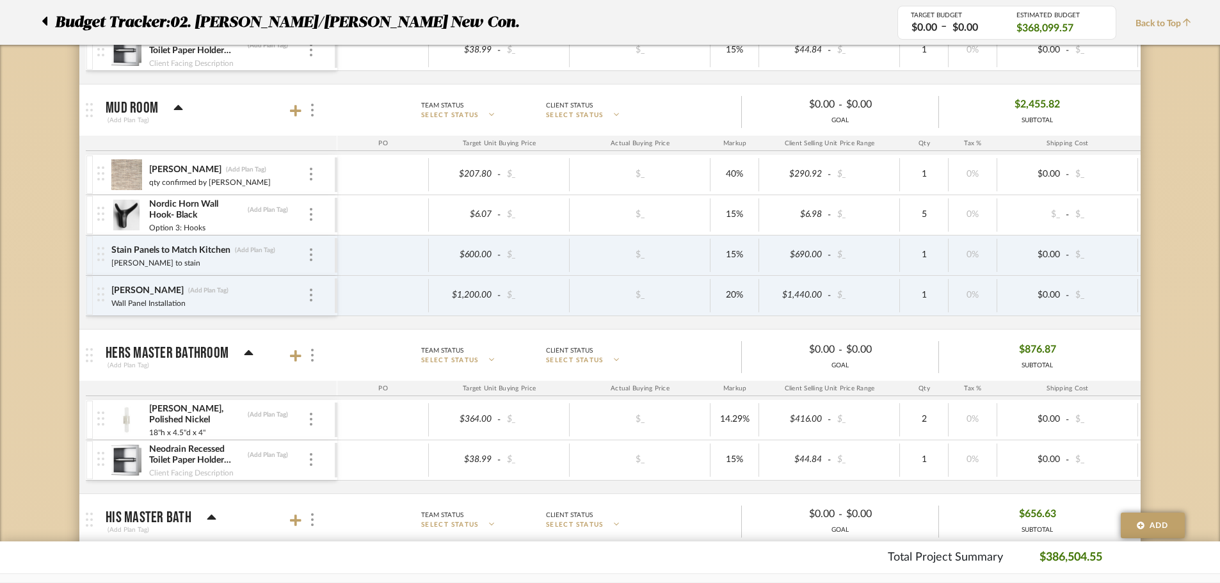
scroll to position [2708, 0]
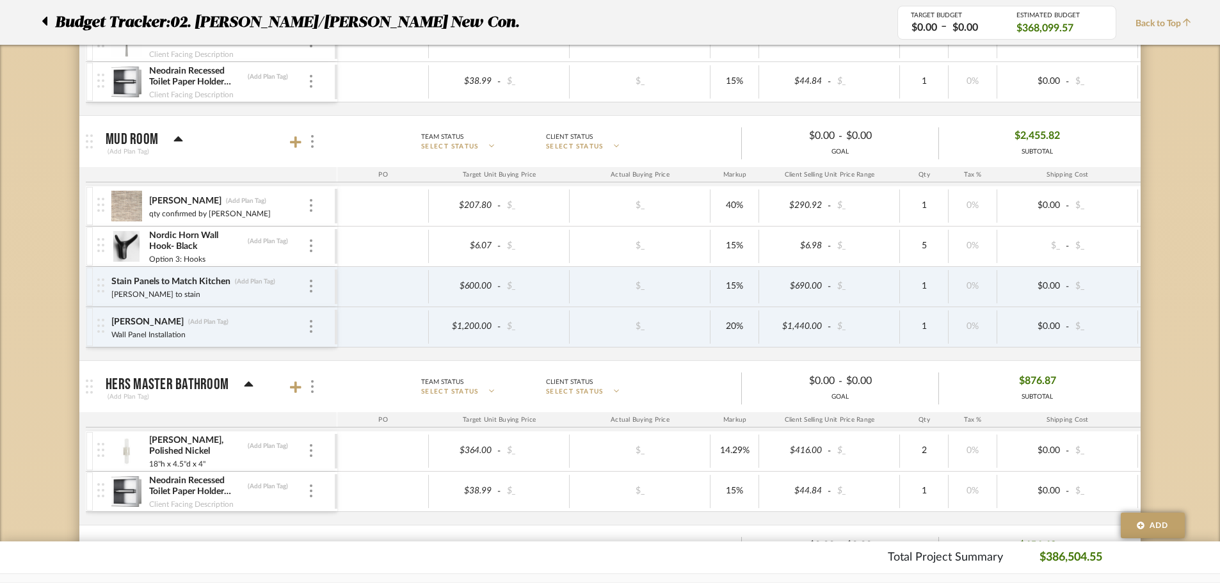
click at [66, 282] on div "Budget Tracker: 02. Mazzarelli/Rothstein New Con. Non-Transparent Last Updated:…" at bounding box center [610, 298] width 1220 height 5829
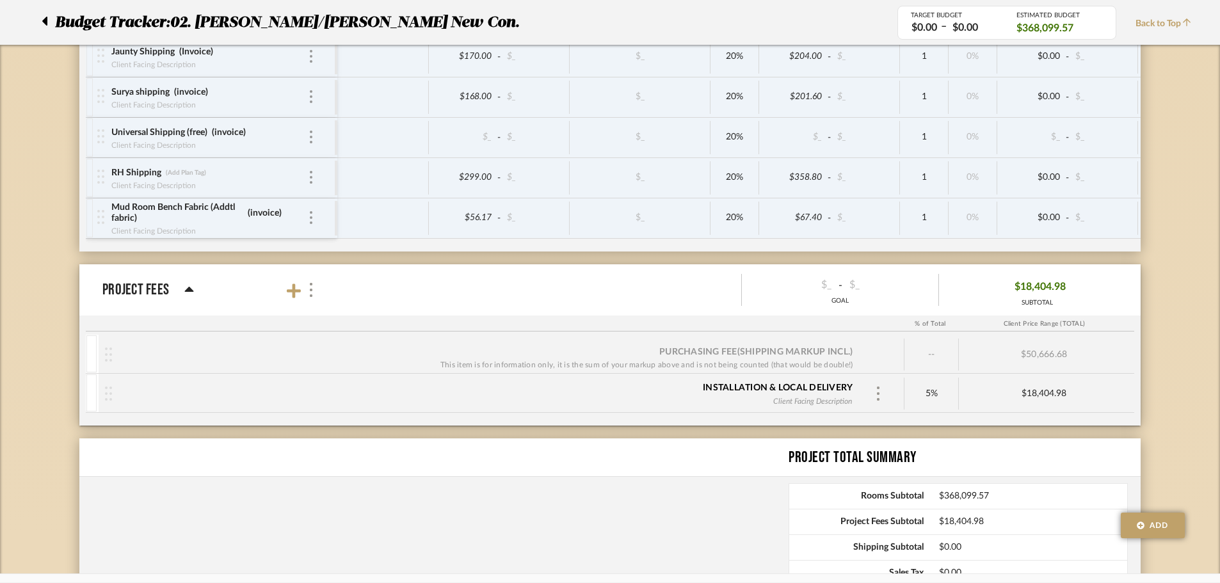
scroll to position [5269, 0]
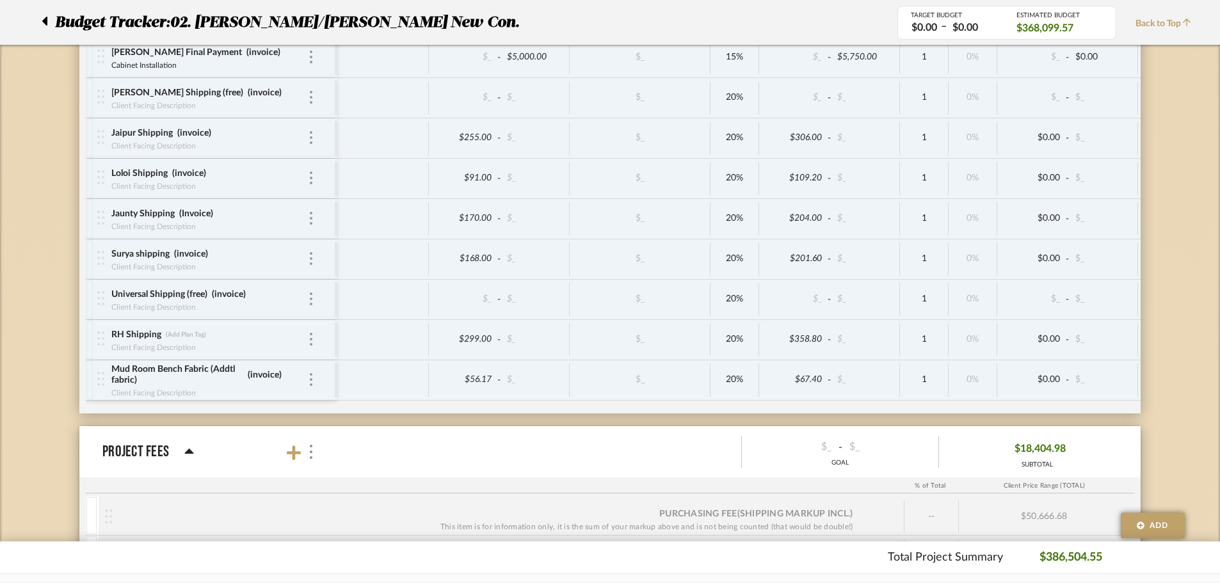
scroll to position [5077, 0]
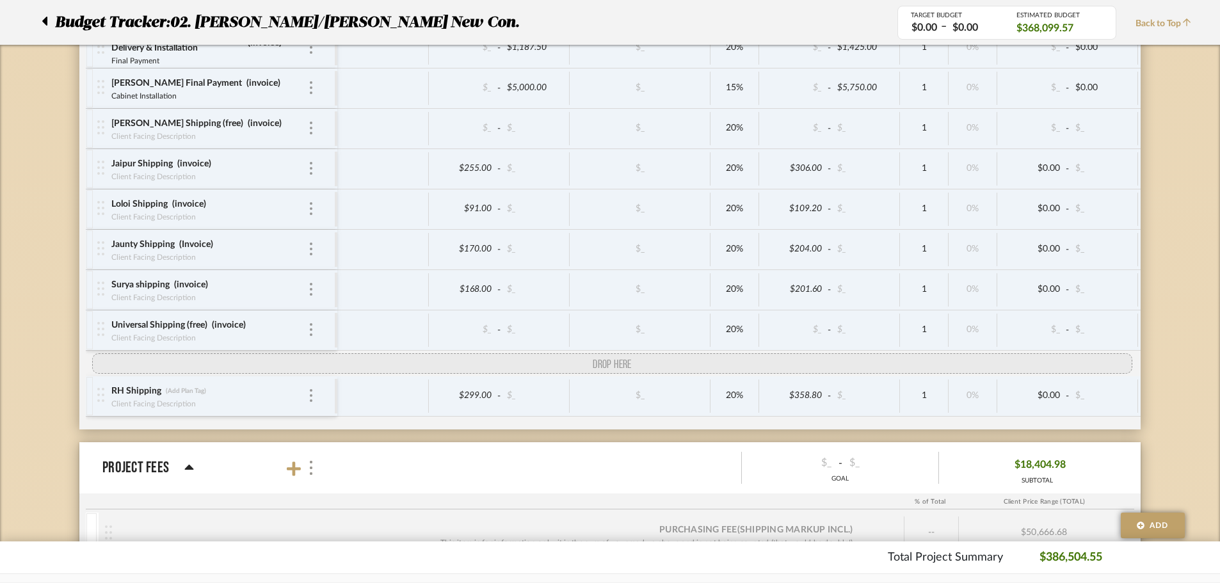
drag, startPoint x: 94, startPoint y: 414, endPoint x: 93, endPoint y: 366, distance: 48.0
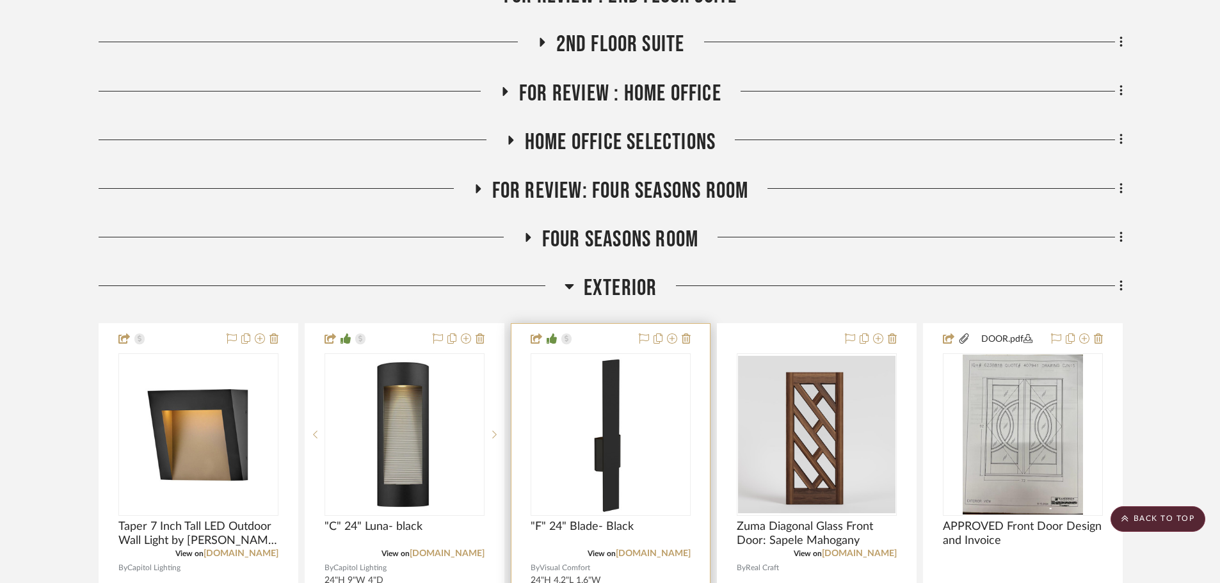
scroll to position [704, 0]
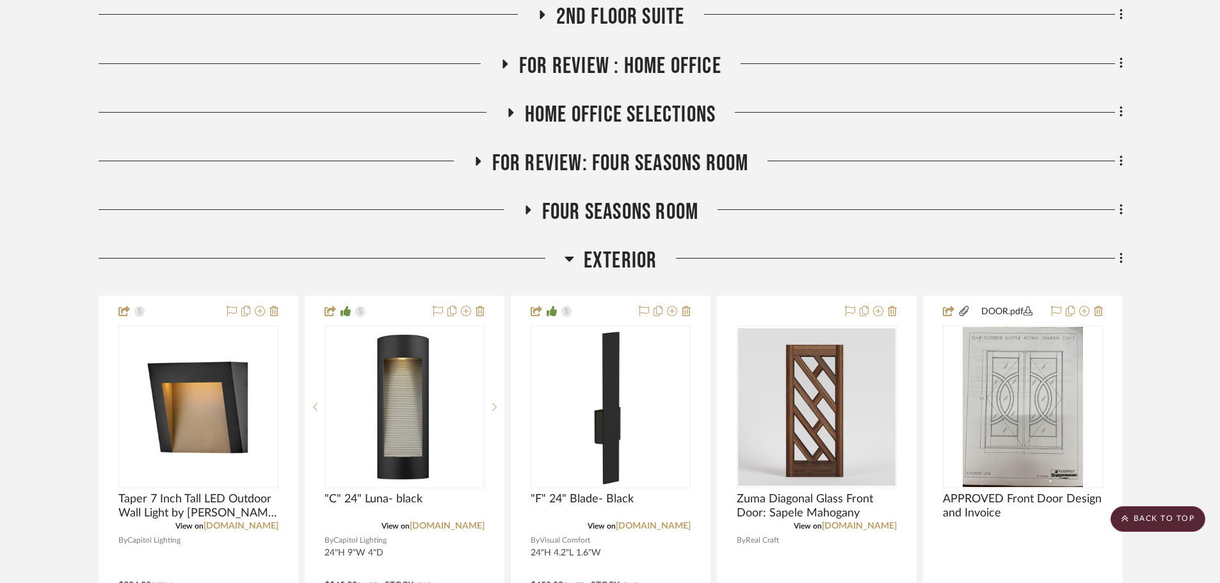
click at [625, 247] on span "Exterior" at bounding box center [621, 261] width 74 height 28
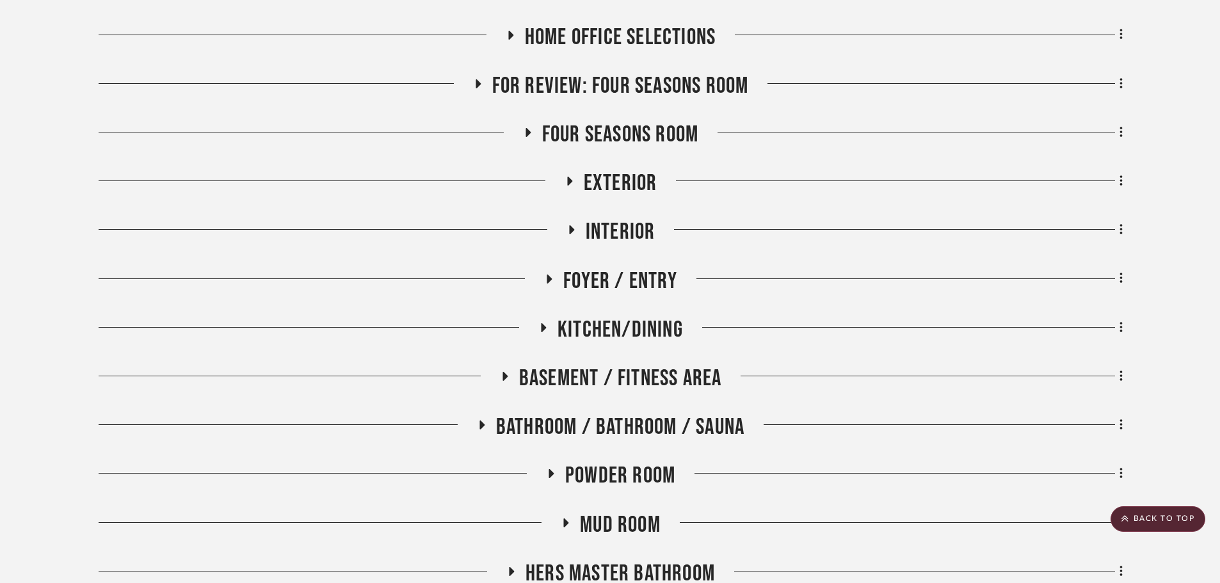
scroll to position [896, 0]
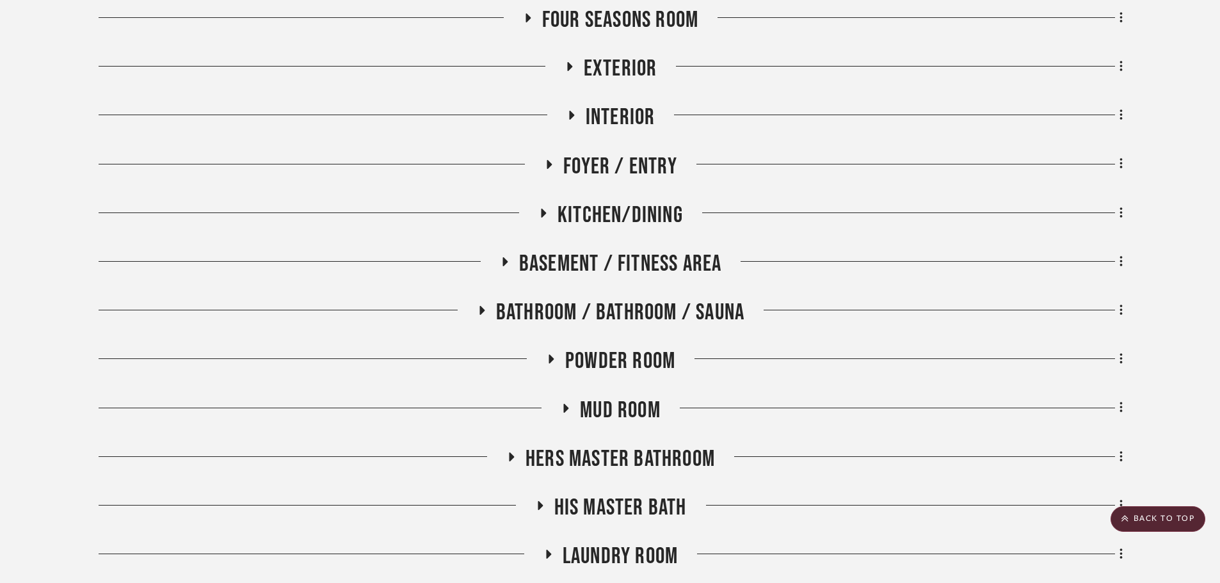
click at [604, 397] on span "Mud Room" at bounding box center [620, 411] width 81 height 28
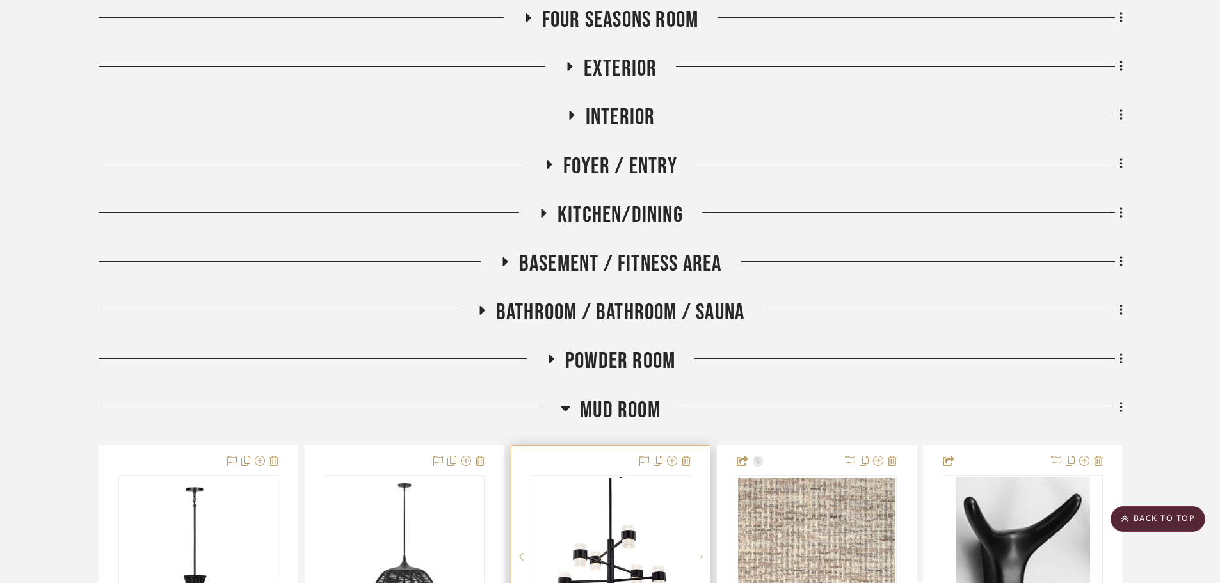
scroll to position [1152, 0]
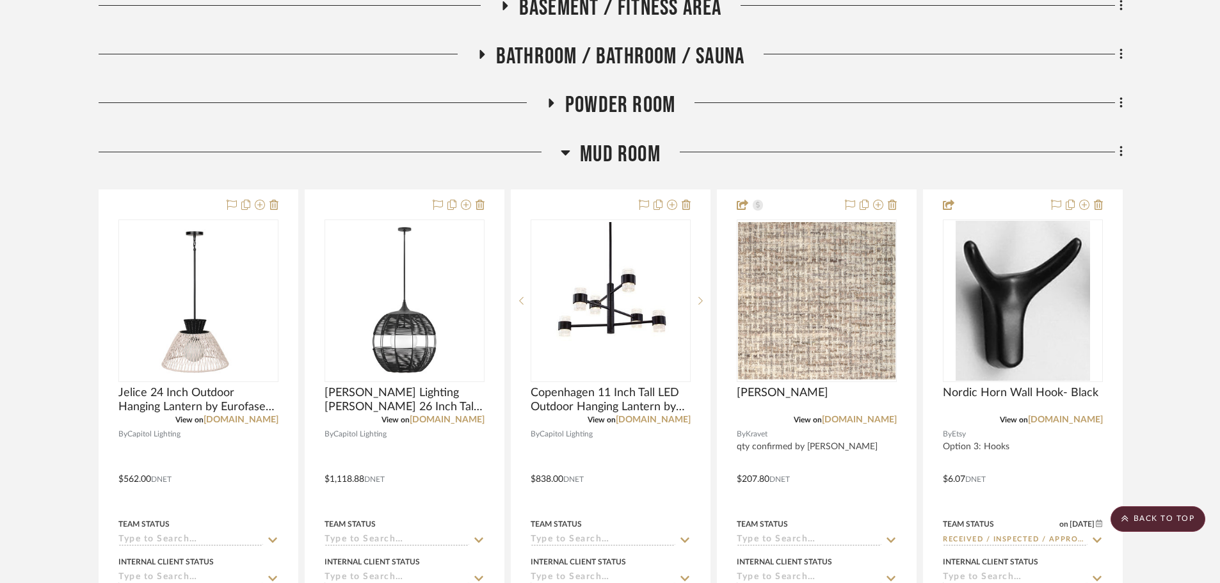
click at [1144, 282] on project-details-page "SHOW ME Project: 02. Mazzarelli/Rothstein New Con. Project Settings + Add Room/…" at bounding box center [610, 508] width 1220 height 3136
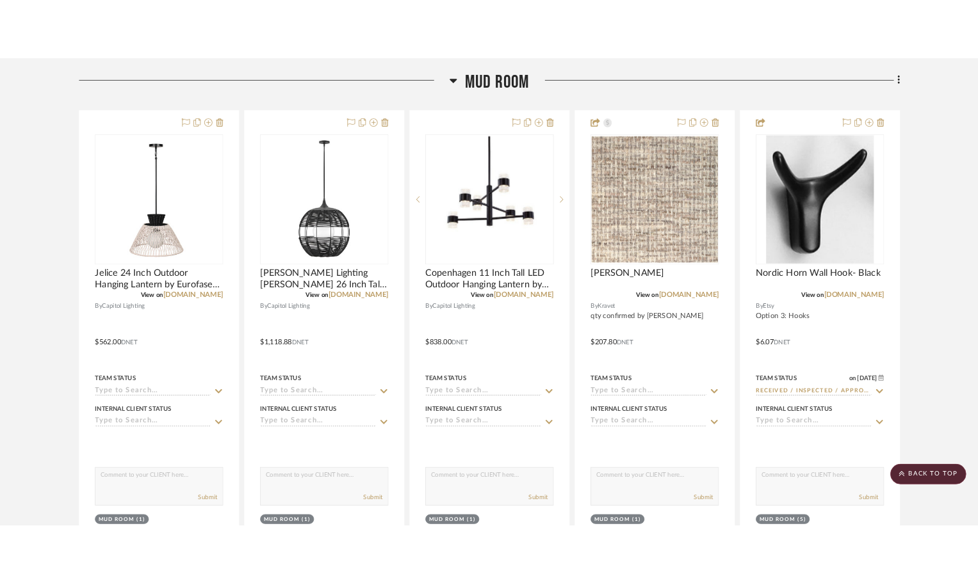
scroll to position [1280, 0]
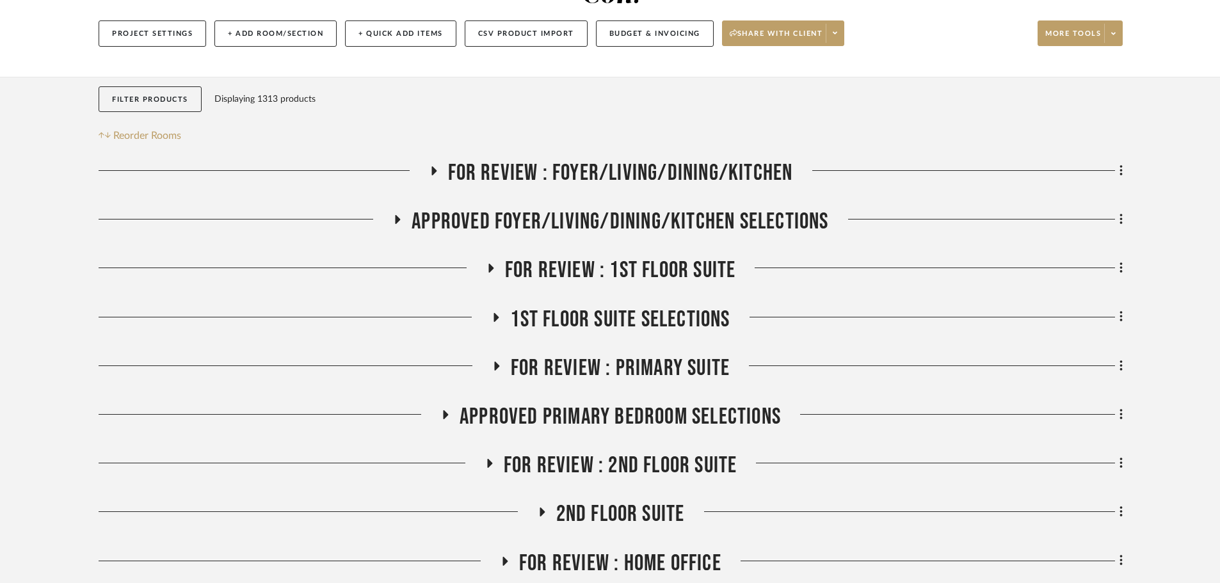
scroll to position [256, 0]
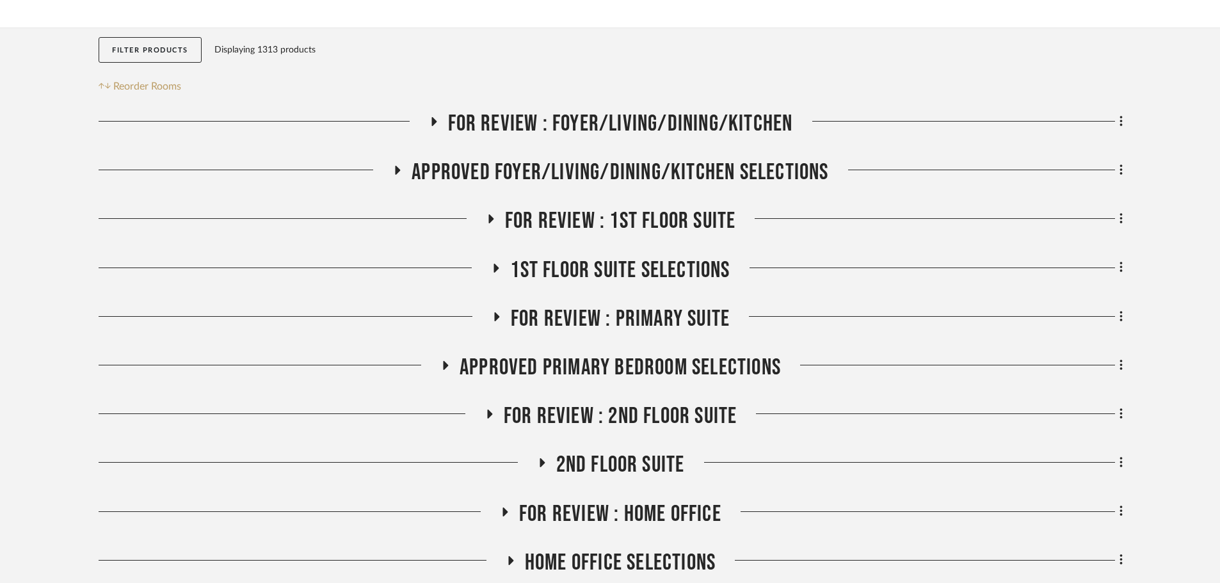
click at [581, 403] on span "FOR REVIEW : 2nd Floor Suite" at bounding box center [621, 417] width 234 height 28
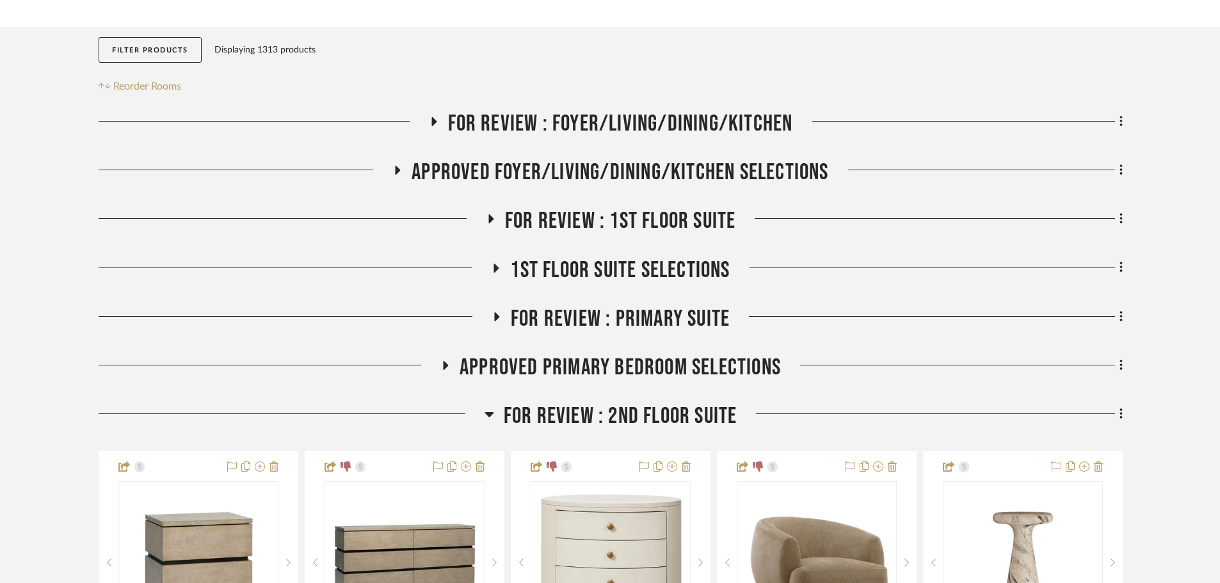
click at [575, 403] on span "FOR REVIEW : 2nd Floor Suite" at bounding box center [621, 417] width 234 height 28
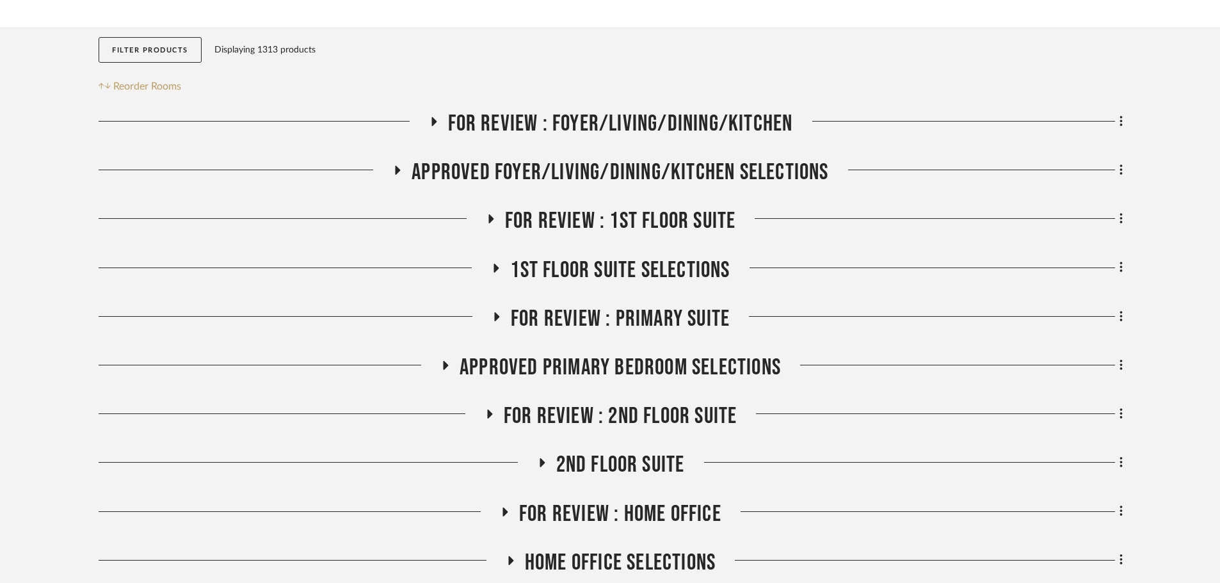
click at [565, 305] on span "FOR REVIEW : Primary Suite" at bounding box center [620, 319] width 219 height 28
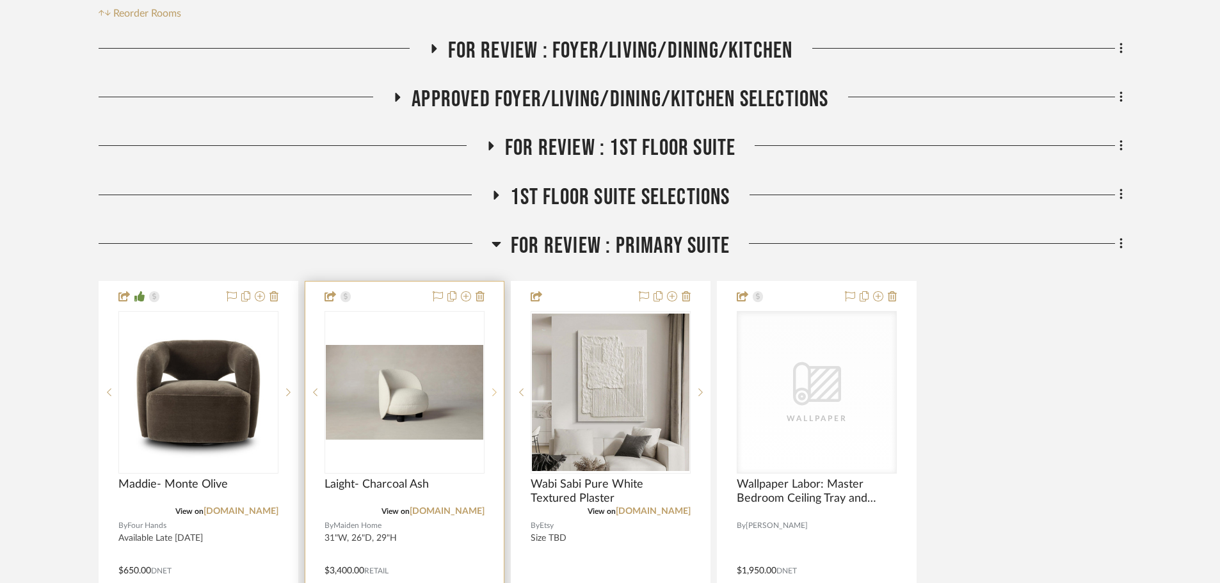
scroll to position [448, 0]
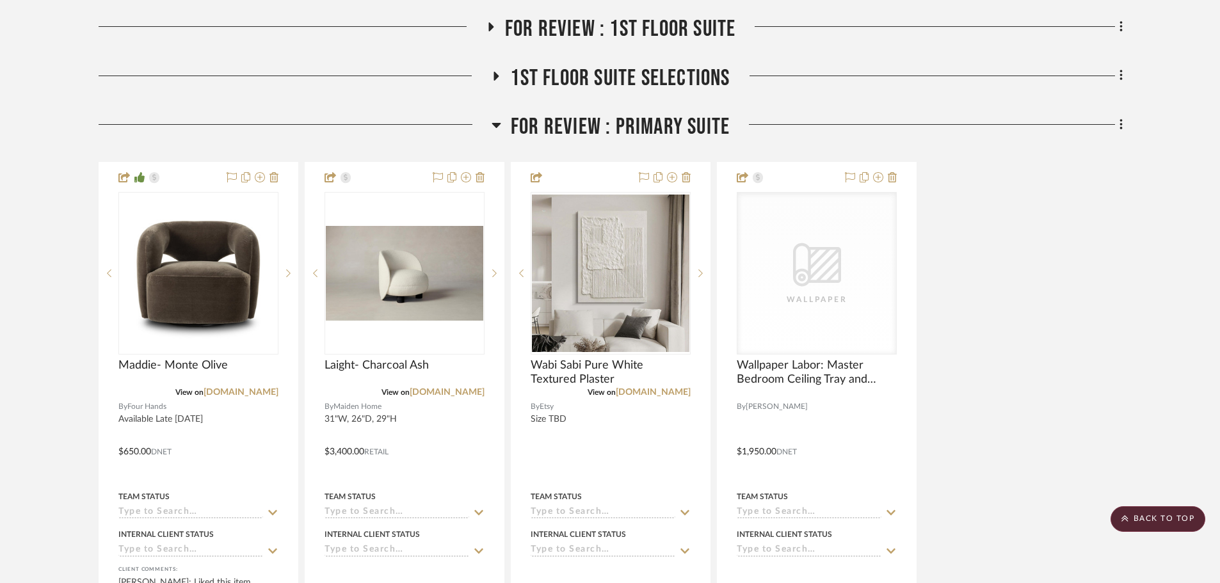
click at [581, 113] on span "FOR REVIEW : Primary Suite" at bounding box center [620, 127] width 219 height 28
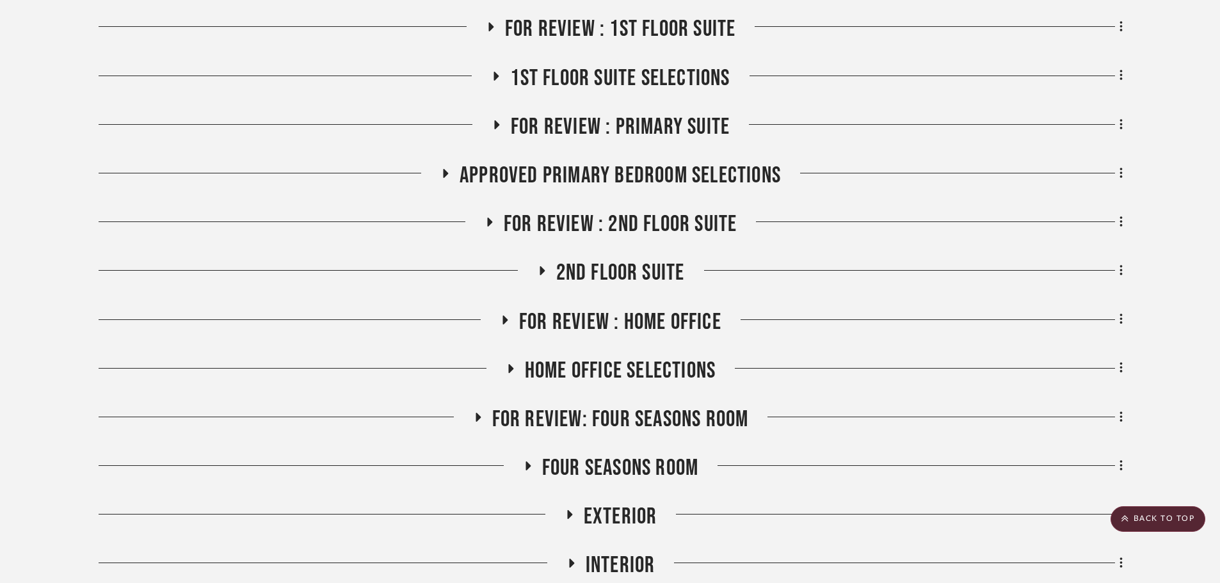
click at [551, 162] on span "Approved Primary Bedroom Selections" at bounding box center [620, 176] width 321 height 28
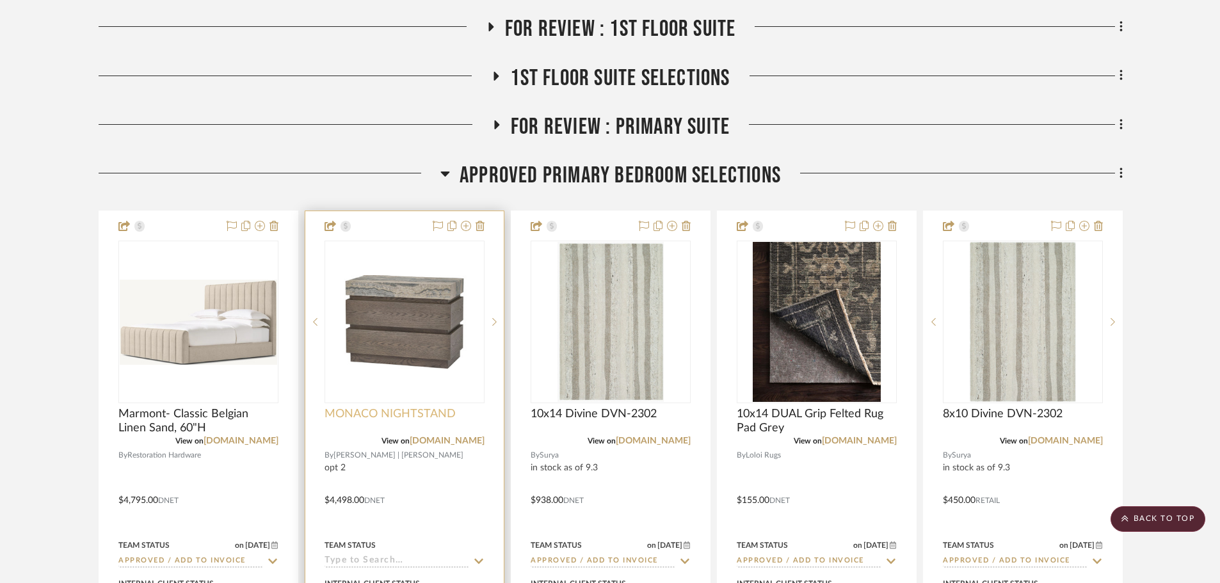
click at [398, 407] on span "MONACO NIGHTSTAND" at bounding box center [390, 414] width 131 height 14
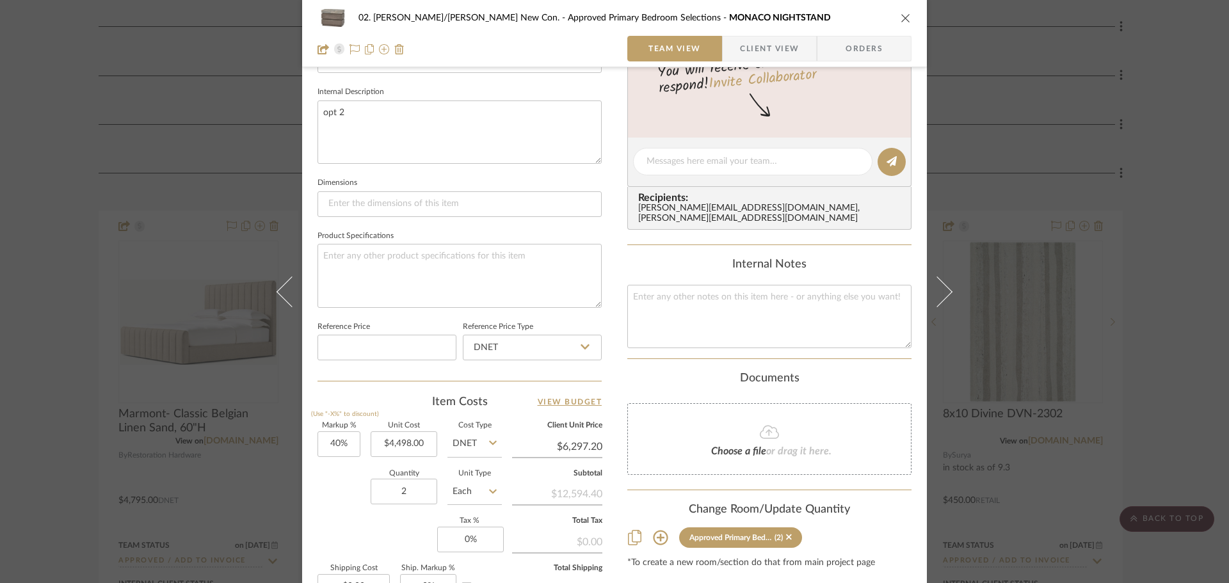
click at [375, 460] on sr-form-field "Unit Cost $4,498.00" at bounding box center [404, 445] width 67 height 45
click at [388, 448] on input "4498.00" at bounding box center [404, 444] width 67 height 26
type input "$7.00"
click at [391, 539] on div "Markup % (Use "-X%" to discount) 40% Unit Cost $7.00 Cost Type DNET Client Unit…" at bounding box center [460, 516] width 284 height 187
type input "$9.80"
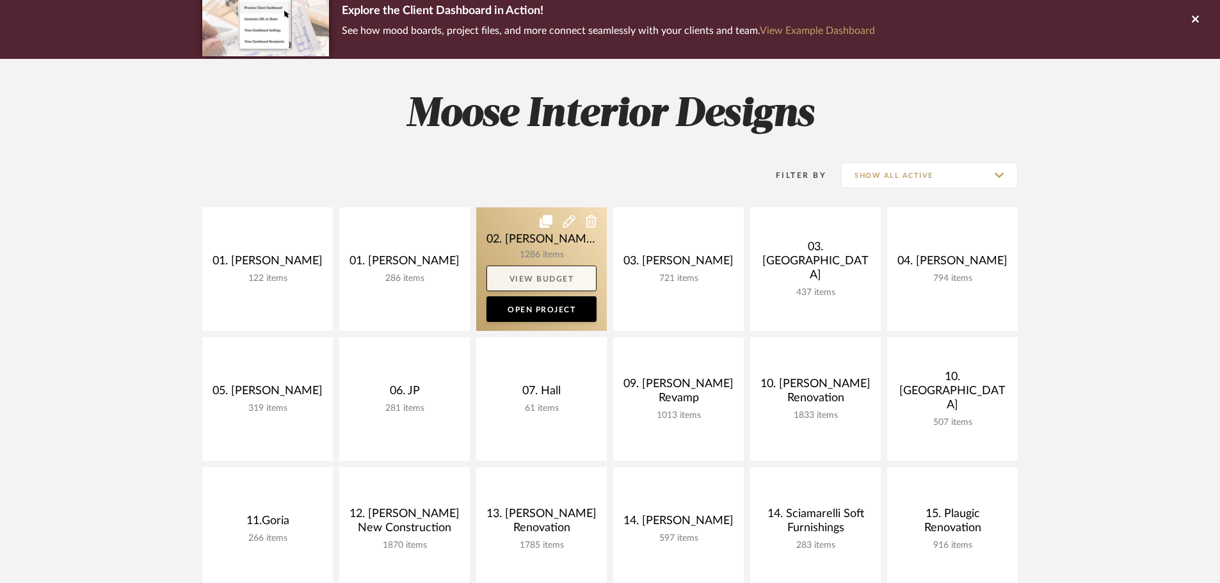
scroll to position [64, 0]
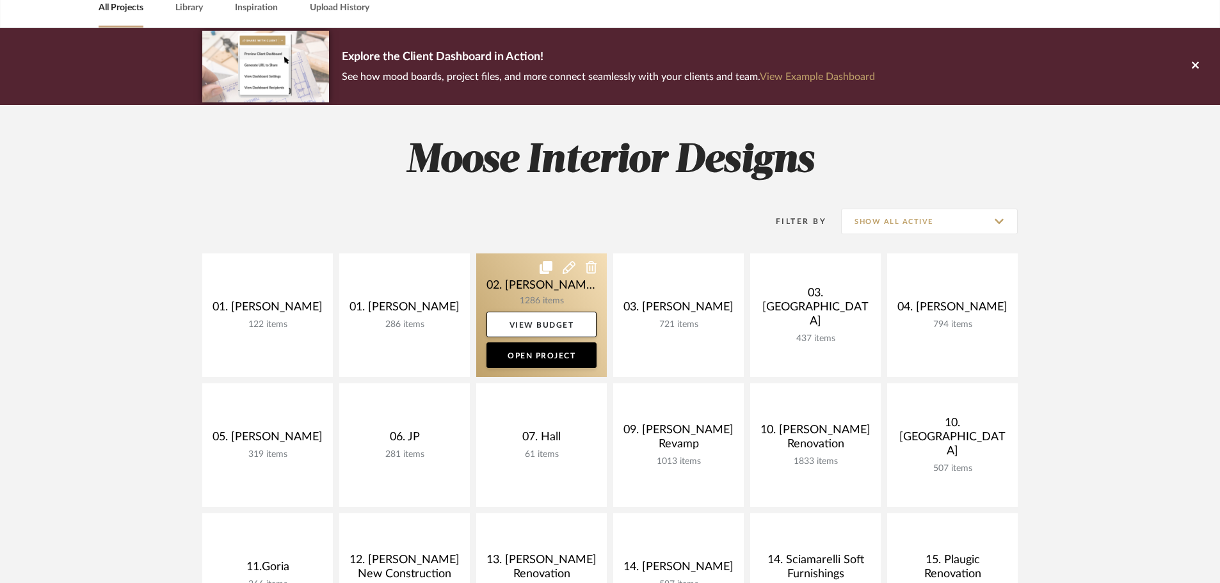
click at [506, 303] on link at bounding box center [541, 316] width 131 height 124
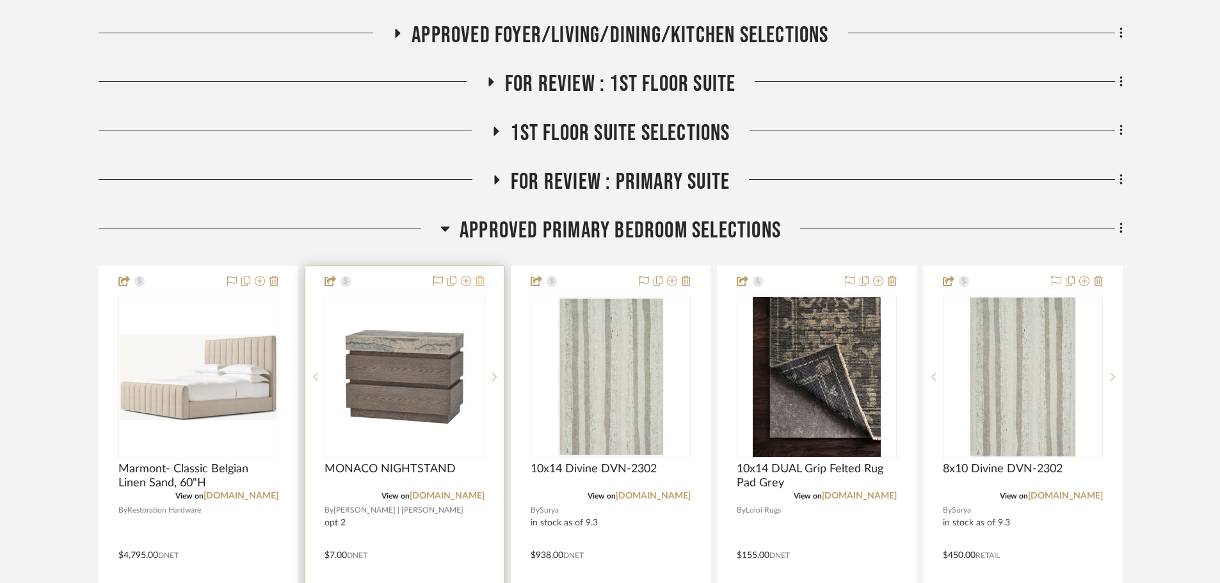
scroll to position [463, 0]
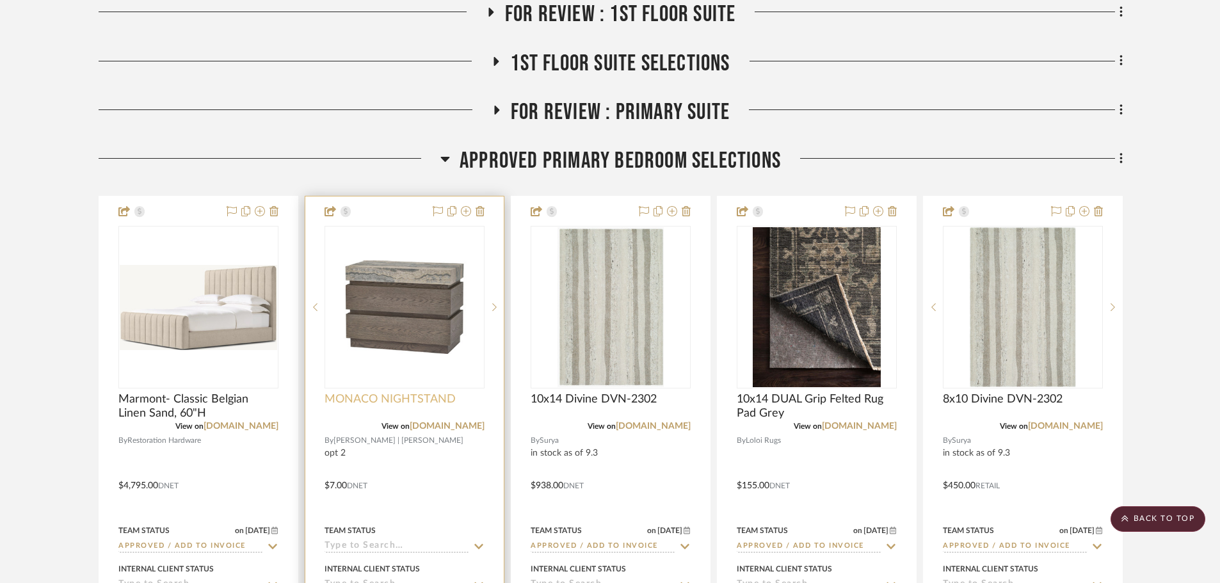
click at [382, 392] on span "MONACO NIGHTSTAND" at bounding box center [390, 399] width 131 height 14
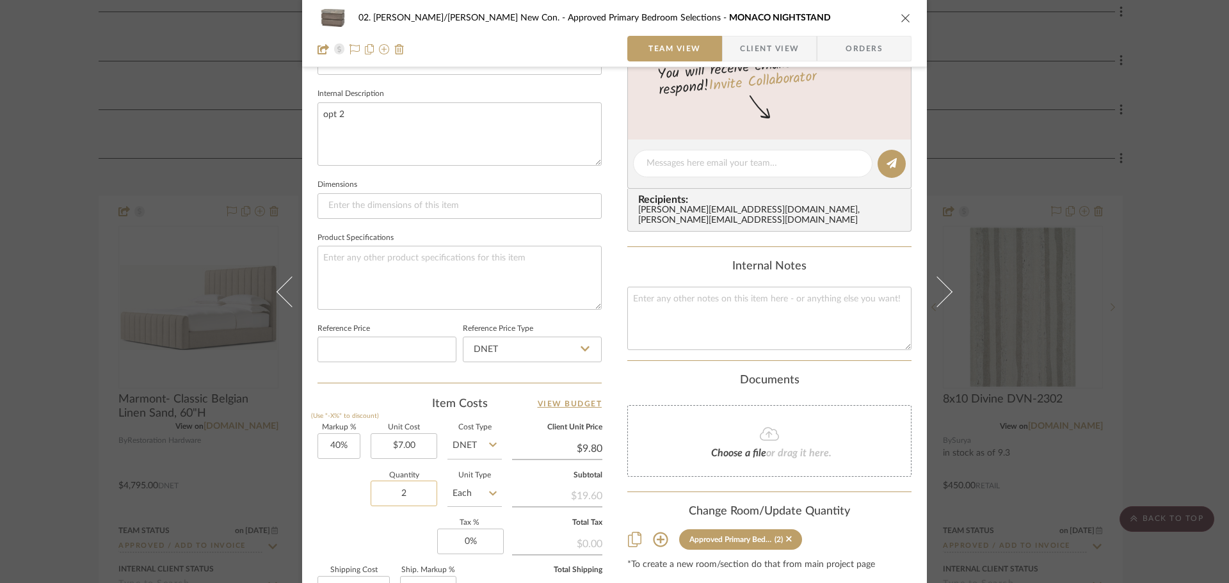
scroll to position [448, 0]
click at [399, 444] on input "7.00" at bounding box center [404, 444] width 67 height 26
click at [394, 524] on div "Markup % (Use "-X%" to discount) 40% Unit Cost $7.00 Cost Type DNET Client Unit…" at bounding box center [460, 516] width 284 height 187
click at [424, 435] on input "7.00" at bounding box center [404, 444] width 67 height 26
type input "$7,497.00"
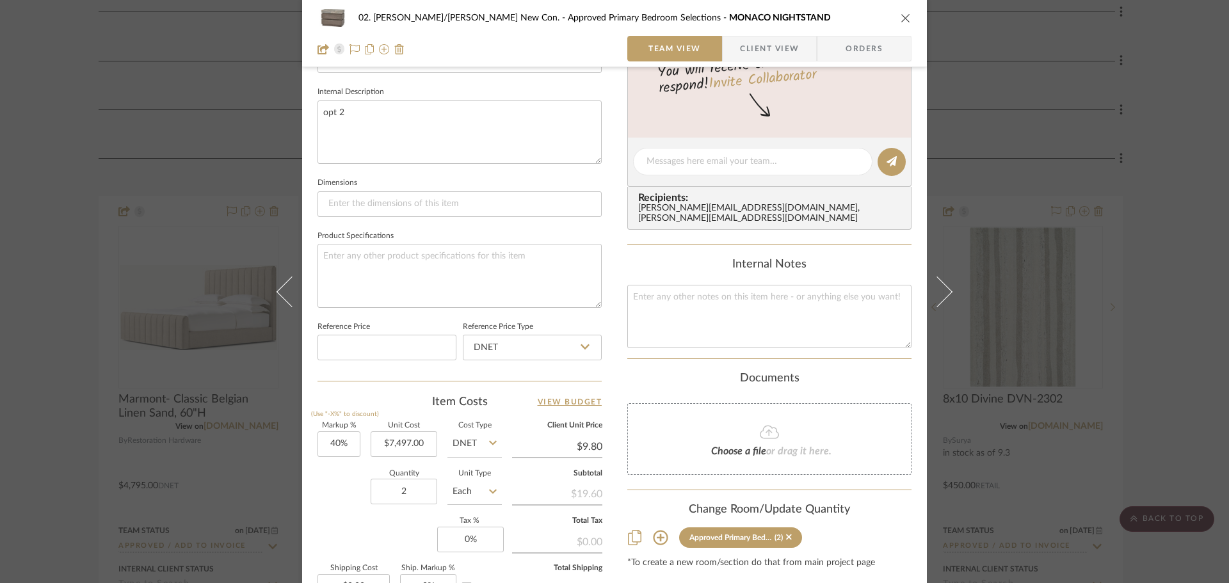
click at [401, 526] on div "Markup % (Use "-X%" to discount) 40% Unit Cost $7,497.00 Cost Type DNET Client …" at bounding box center [460, 516] width 284 height 187
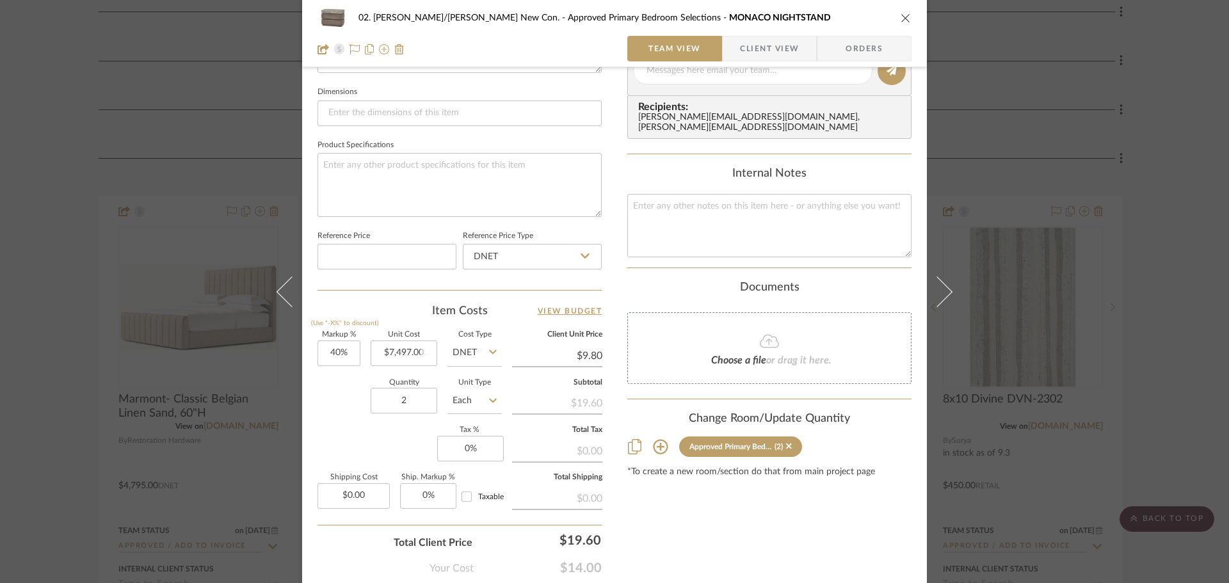
scroll to position [576, 0]
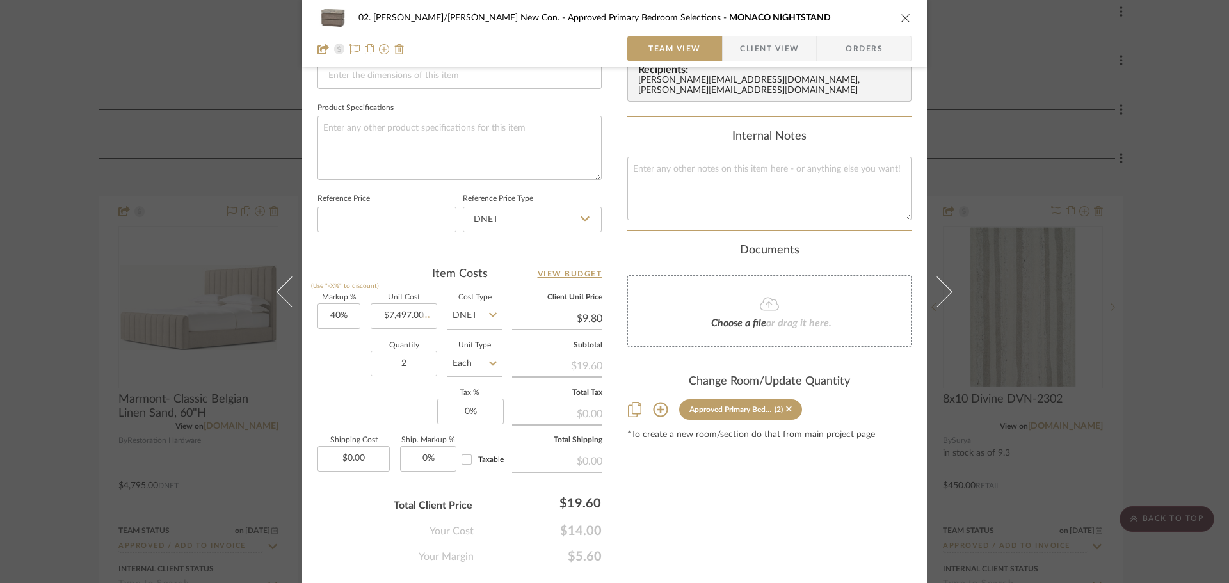
type input "$10,495.80"
click at [400, 353] on input "2" at bounding box center [404, 364] width 67 height 26
type input "1"
click at [403, 403] on div "Markup % (Use "-X%" to discount) 40% Unit Cost $7,497.00 Cost Type DNET Client …" at bounding box center [460, 387] width 284 height 187
type input "8247"
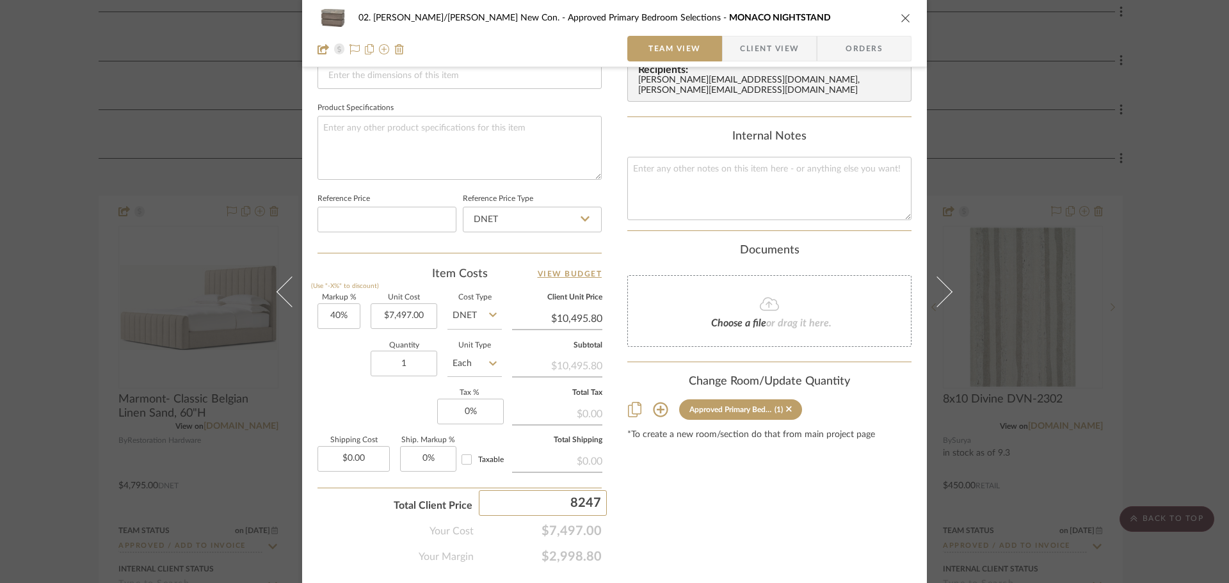
click at [692, 476] on div "Content here copies to Client View - confirm visibility there. Show in Client D…" at bounding box center [769, 38] width 284 height 1054
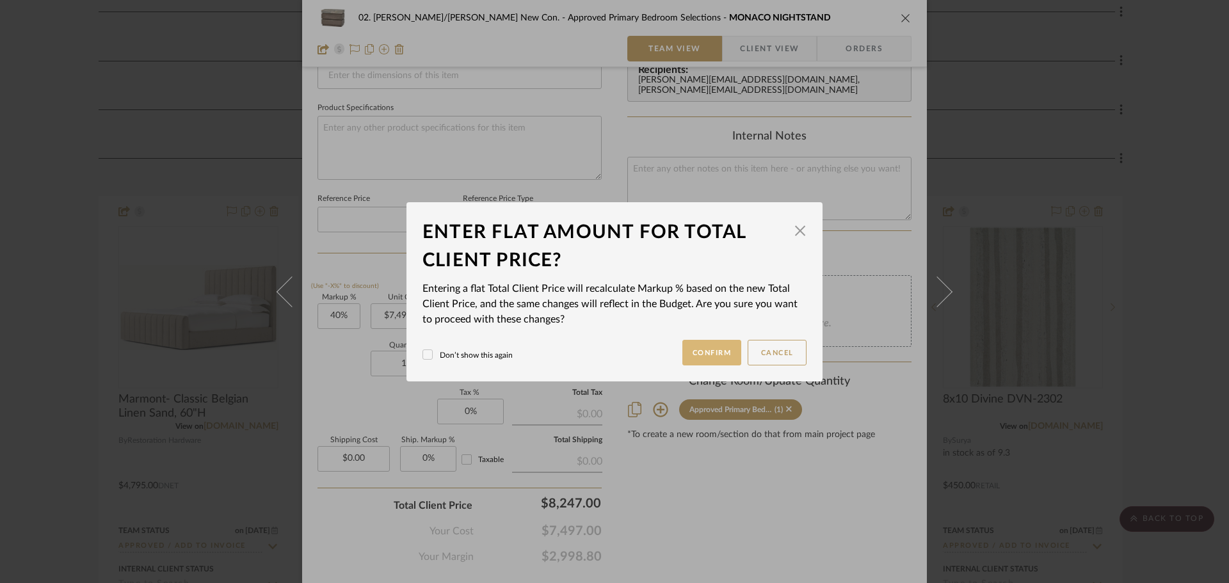
click at [718, 344] on button "Confirm" at bounding box center [712, 353] width 60 height 26
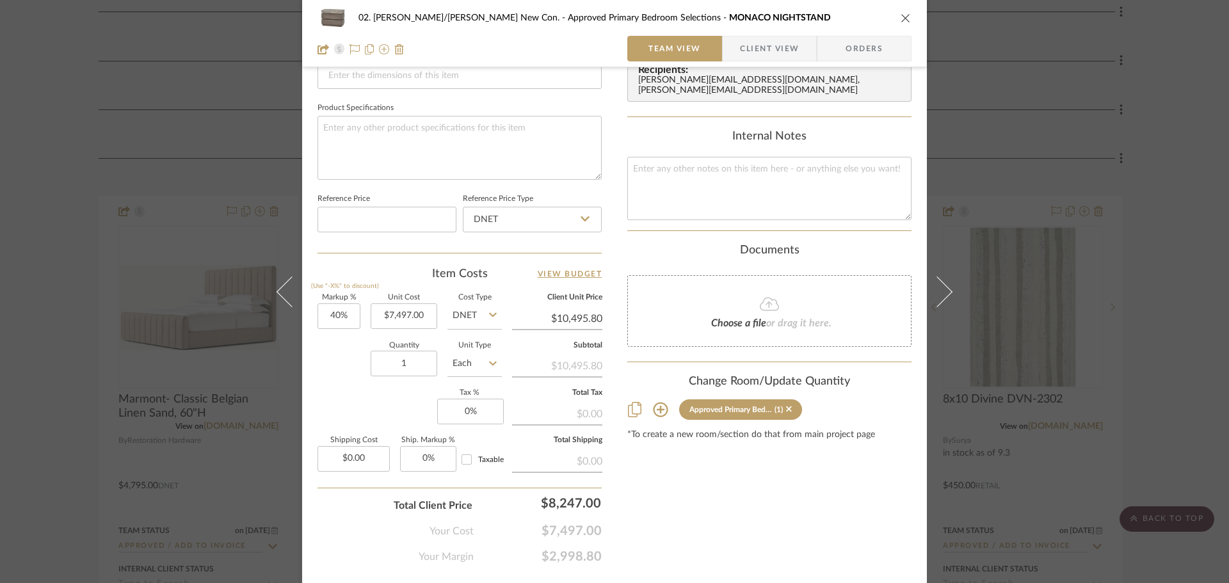
type input "10%"
type input "$8,247.00"
click at [413, 364] on input "1" at bounding box center [404, 364] width 67 height 26
type input "2"
click at [667, 496] on div "Content here copies to Client View - confirm visibility there. Show in Client D…" at bounding box center [769, 38] width 284 height 1054
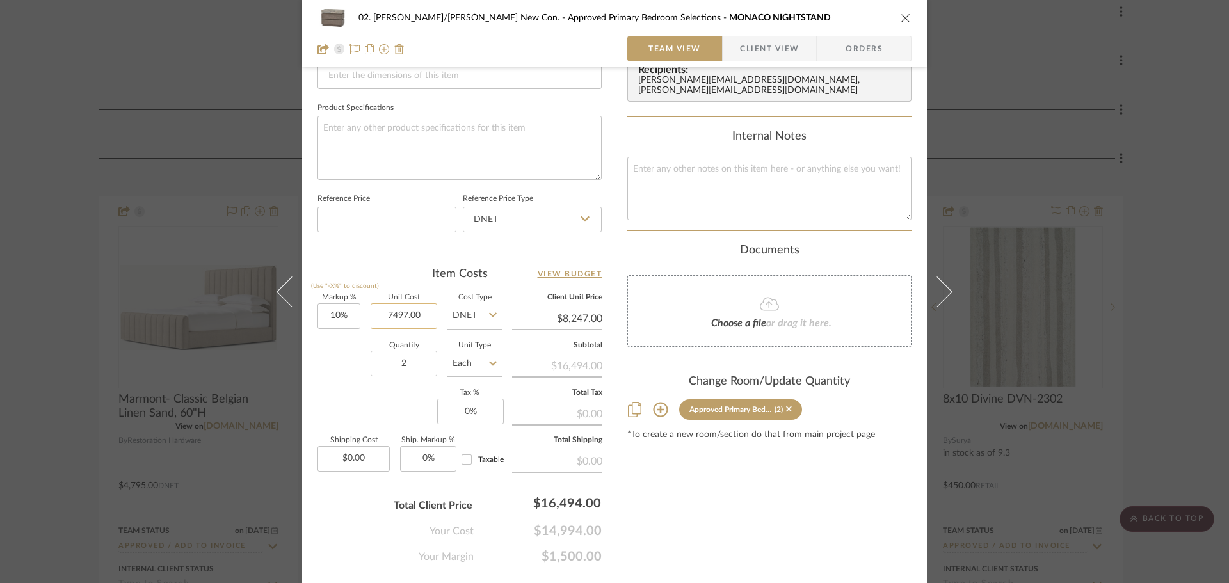
click at [410, 312] on input "7497.00" at bounding box center [404, 316] width 67 height 26
type input "$3,298.68"
click at [418, 360] on input "2" at bounding box center [404, 364] width 67 height 26
type input "1"
type input "150%"
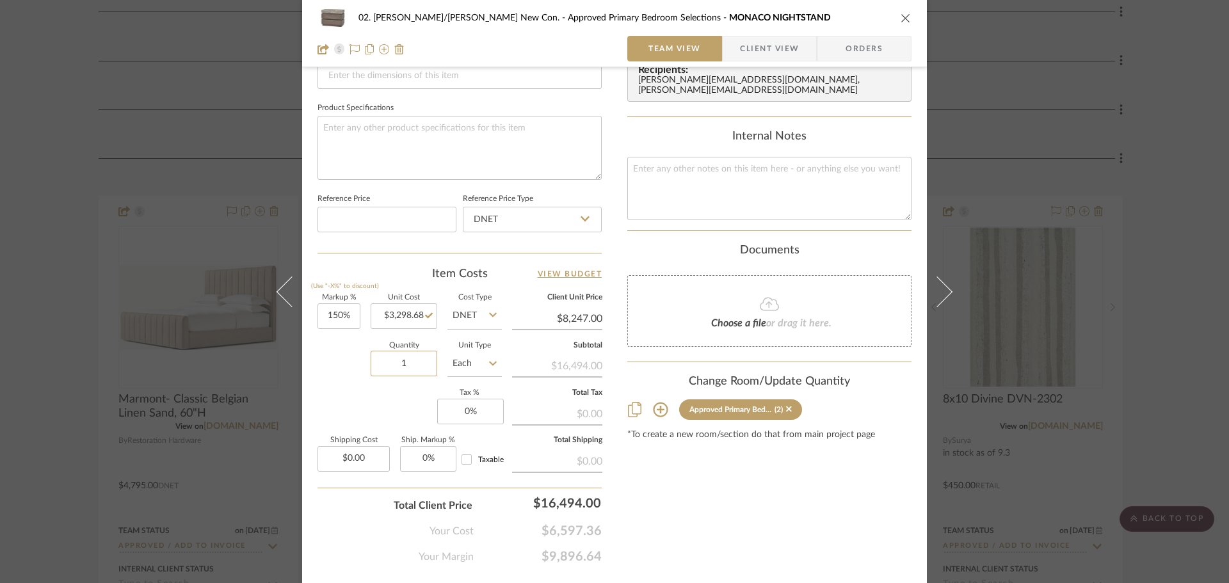
type input "1"
click at [665, 467] on div "Content here copies to Client View - confirm visibility there. Show in Client D…" at bounding box center [769, 38] width 284 height 1054
click at [351, 319] on input "150" at bounding box center [339, 316] width 43 height 26
type input "150%"
type input "6597"
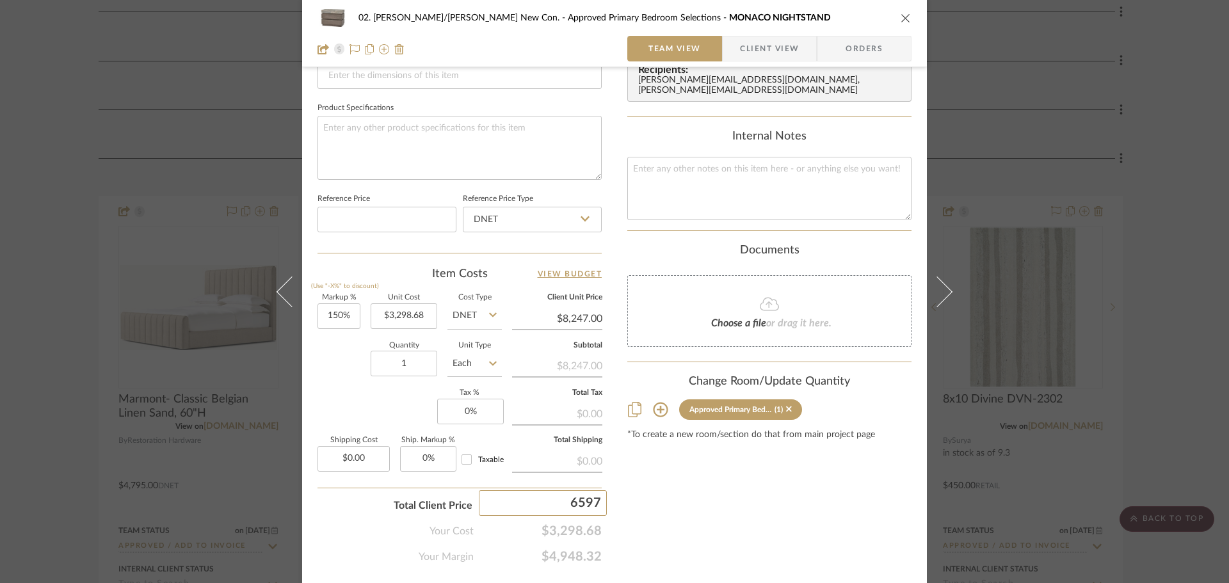
click at [680, 491] on div "02. Mazzarelli/Rothstein New Con. Approved Primary Bedroom Selections MONACO NI…" at bounding box center [614, 291] width 1229 height 583
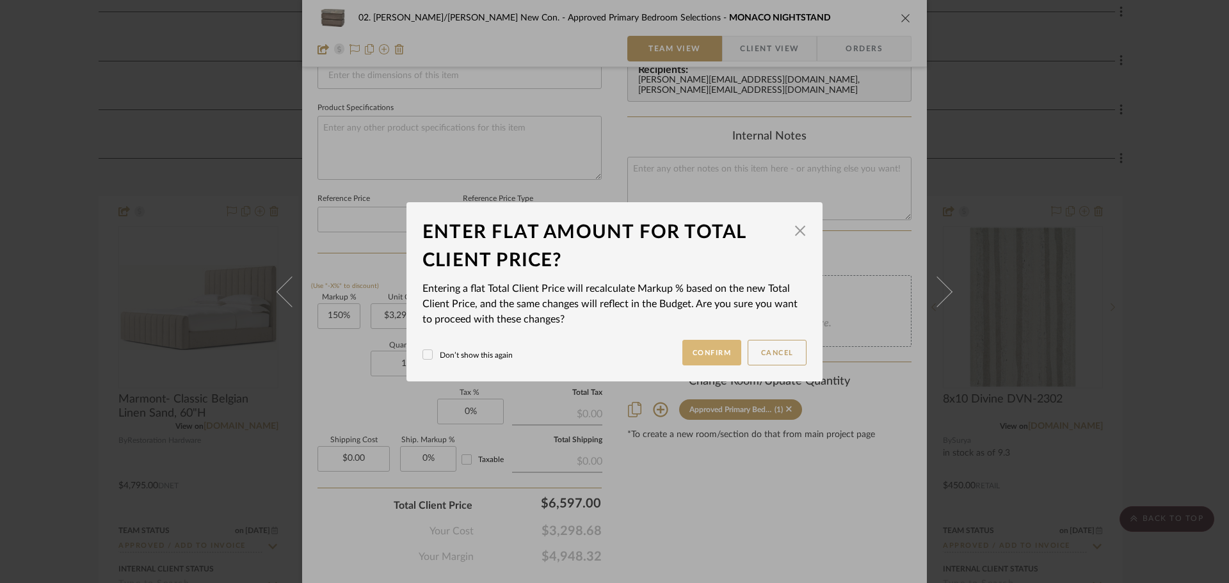
click at [704, 351] on button "Confirm" at bounding box center [712, 353] width 60 height 26
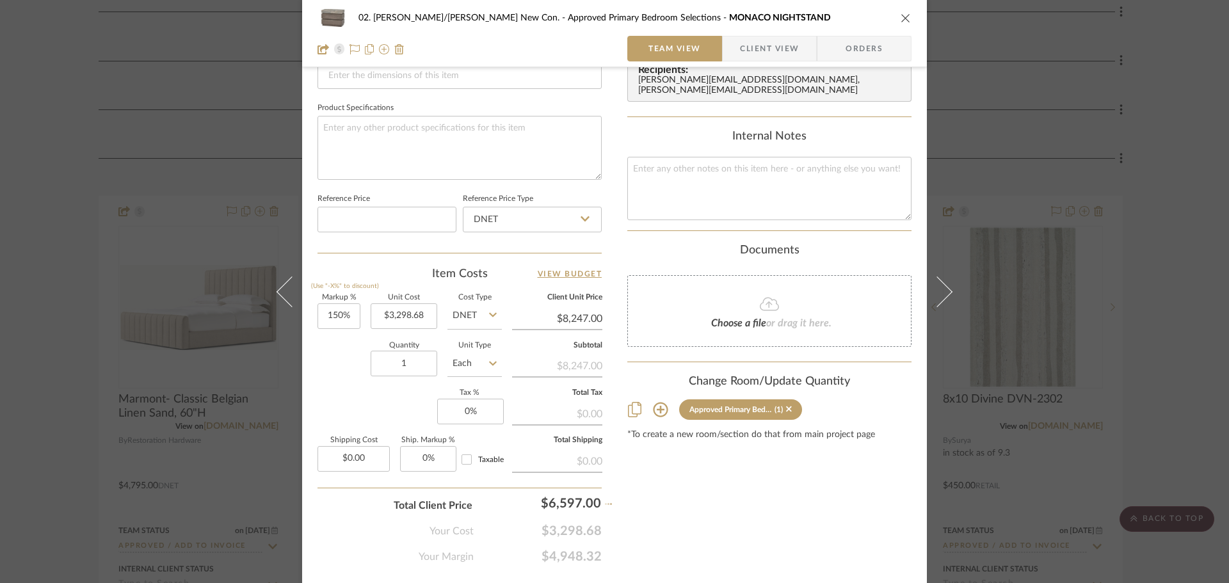
type input "99.98%"
type input "$6,597.00"
click at [415, 368] on input "1" at bounding box center [404, 364] width 67 height 26
type input "2"
click at [732, 517] on div "Content here copies to Client View - confirm visibility there. Show in Client D…" at bounding box center [769, 38] width 284 height 1054
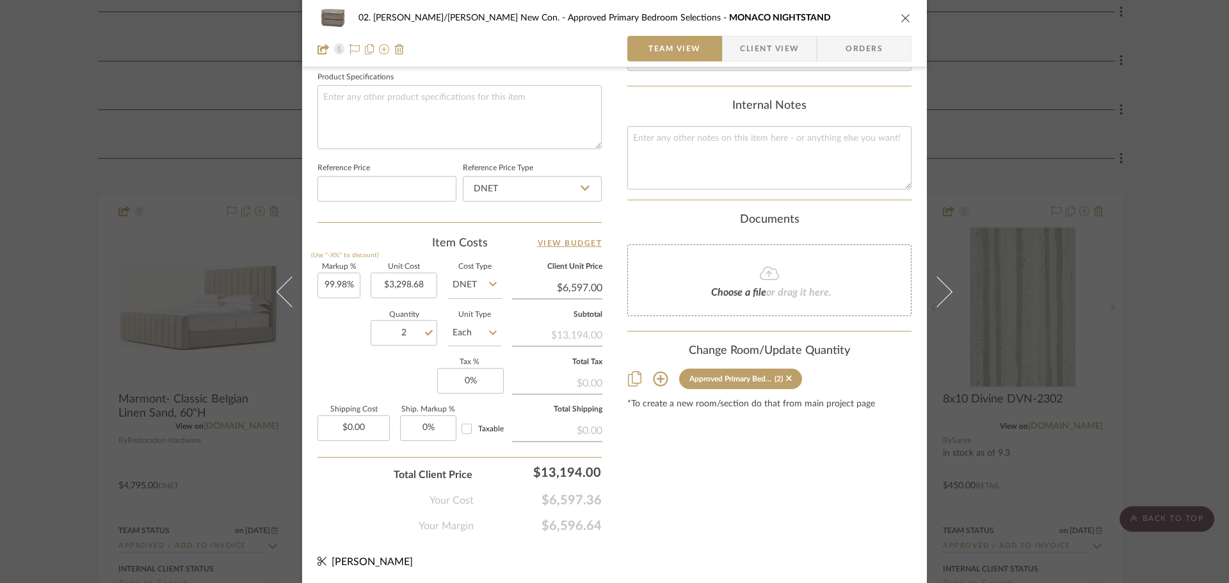
scroll to position [609, 0]
click at [412, 335] on input "2" at bounding box center [404, 331] width 67 height 26
type input "1"
click at [711, 485] on div "Content here copies to Client View - confirm visibility there. Show in Client D…" at bounding box center [769, 5] width 284 height 1054
type input "8246.7"
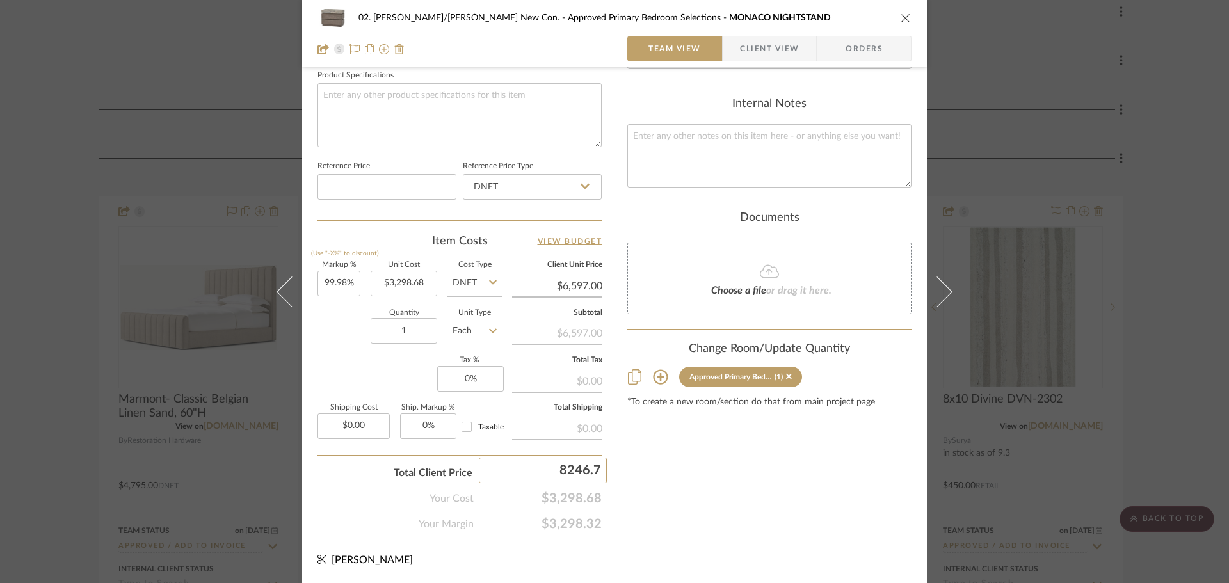
click at [650, 465] on div "02. Mazzarelli/Rothstein New Con. Approved Primary Bedroom Selections MONACO NI…" at bounding box center [614, 291] width 1229 height 583
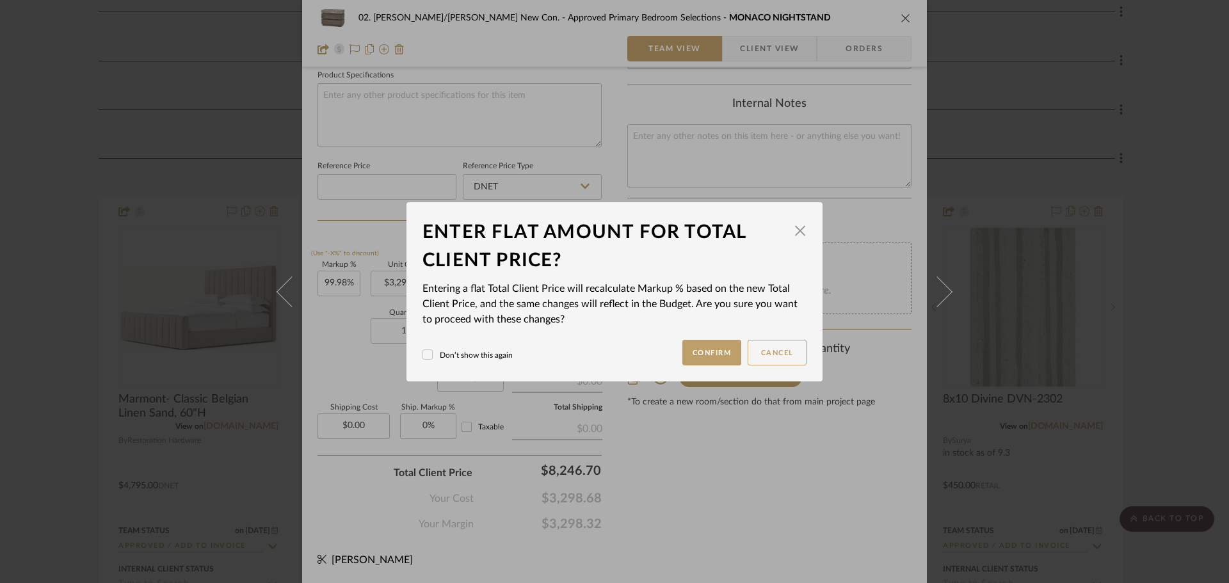
click at [718, 337] on mat-dialog-content "Enter flat amount for total client price? × Entering a flat Total Client Price …" at bounding box center [615, 291] width 384 height 147
click at [712, 348] on button "Confirm" at bounding box center [712, 353] width 60 height 26
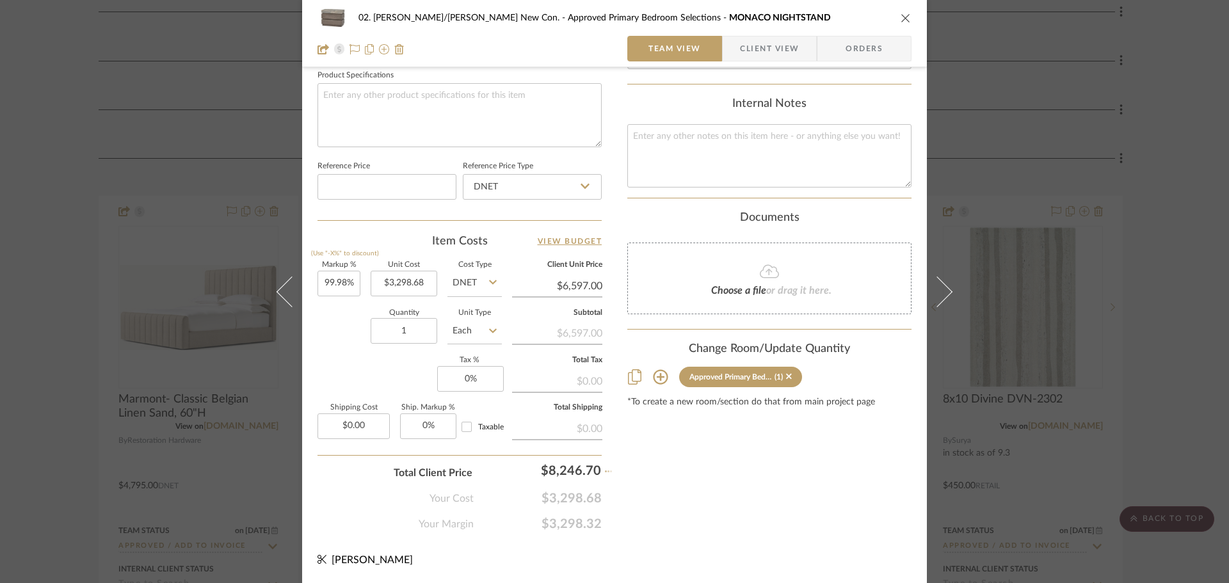
type input "150%"
type input "$8,246.70"
click at [351, 290] on input "150" at bounding box center [339, 284] width 43 height 26
type input "40%"
click at [716, 488] on div "Content here copies to Client View - confirm visibility there. Show in Client D…" at bounding box center [769, 5] width 284 height 1054
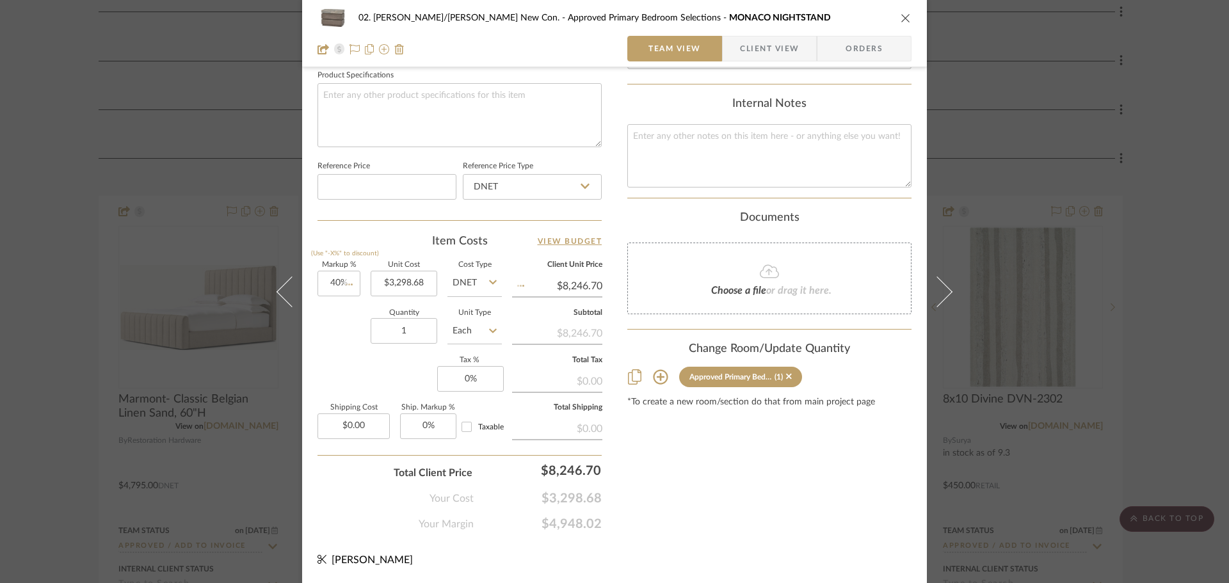
type input "$4,618.15"
type input "8246.7"
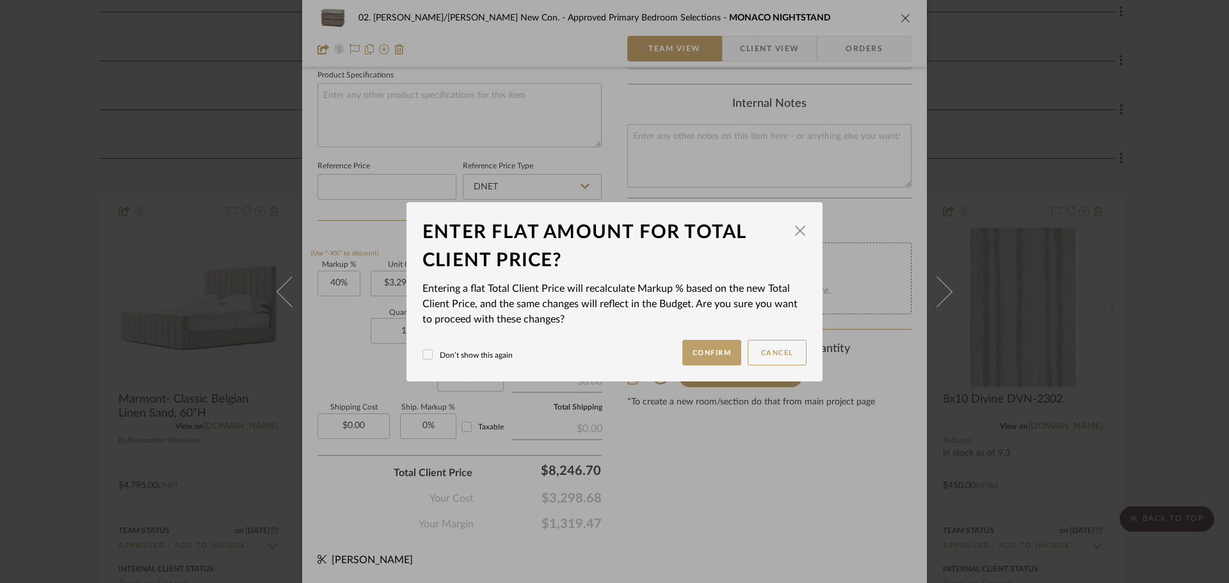
click at [698, 494] on div "02. Mazzarelli/Rothstein New Con. Approved Primary Bedroom Selections MONACO NI…" at bounding box center [614, 291] width 1229 height 583
click at [713, 350] on button "Confirm" at bounding box center [712, 353] width 60 height 26
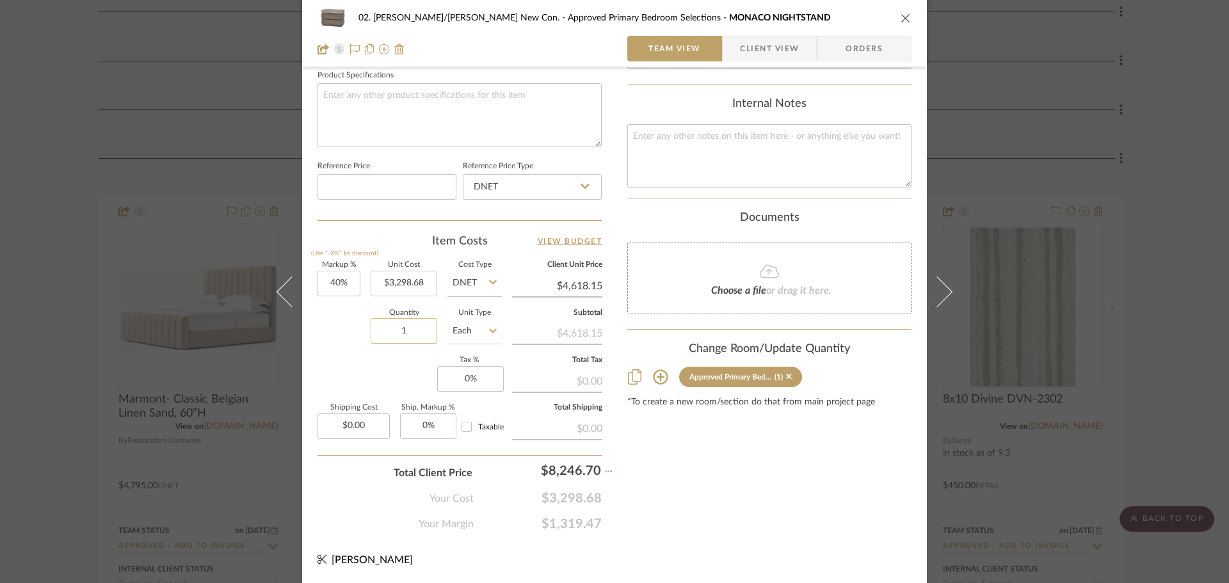
type input "150%"
type input "$8,246.70"
click at [350, 287] on input "150" at bounding box center [339, 284] width 43 height 26
type input "-40%"
click at [709, 488] on div "Content here copies to Client View - confirm visibility there. Show in Client D…" at bounding box center [769, 5] width 284 height 1054
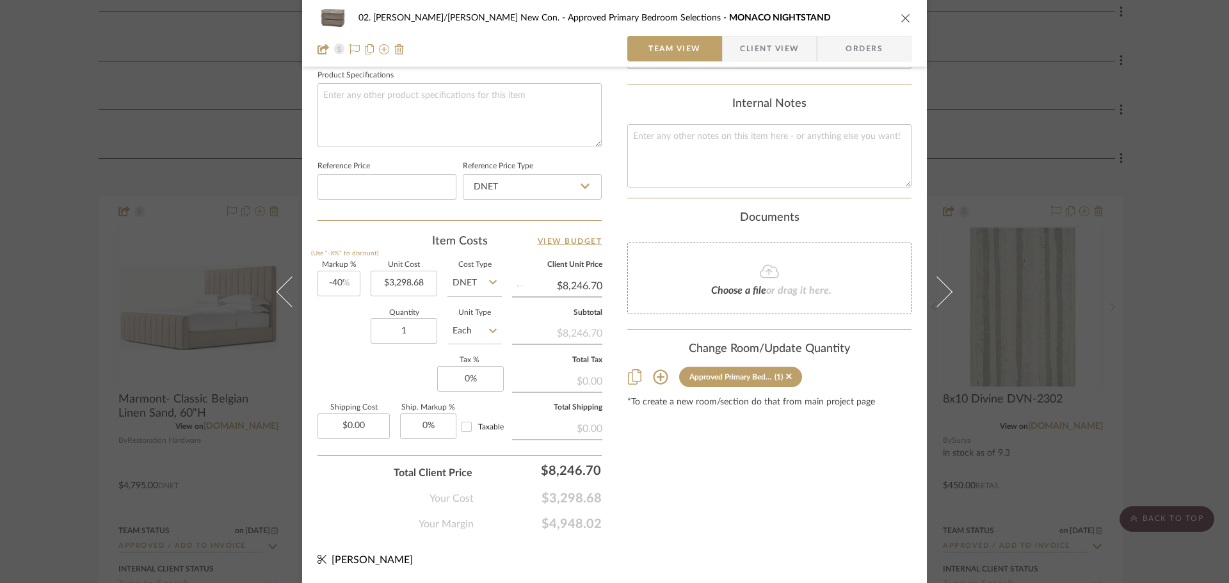
type input "$1,979.21"
click at [346, 290] on input "-40" at bounding box center [339, 284] width 43 height 26
click at [682, 478] on div "Content here copies to Client View - confirm visibility there. Show in Client D…" at bounding box center [769, 5] width 284 height 1054
click at [350, 284] on input "-40" at bounding box center [339, 284] width 43 height 26
type input "0%"
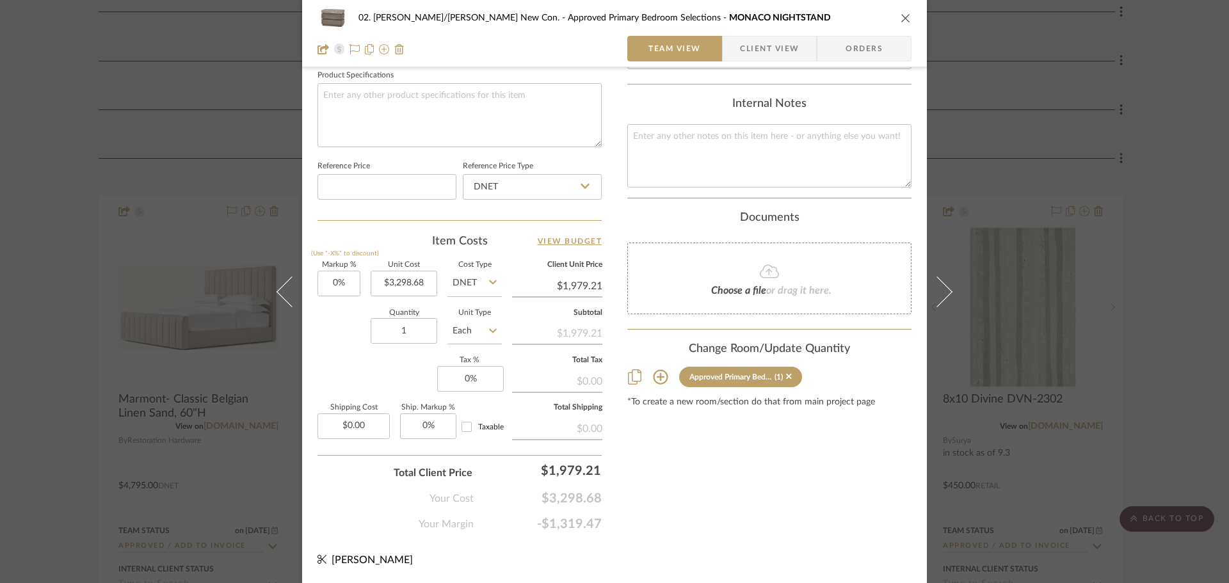
type input "$3,298.68"
type input "8246.7"
click at [651, 460] on div "02. Mazzarelli/Rothstein New Con. Approved Primary Bedroom Selections MONACO NI…" at bounding box center [614, 291] width 1229 height 583
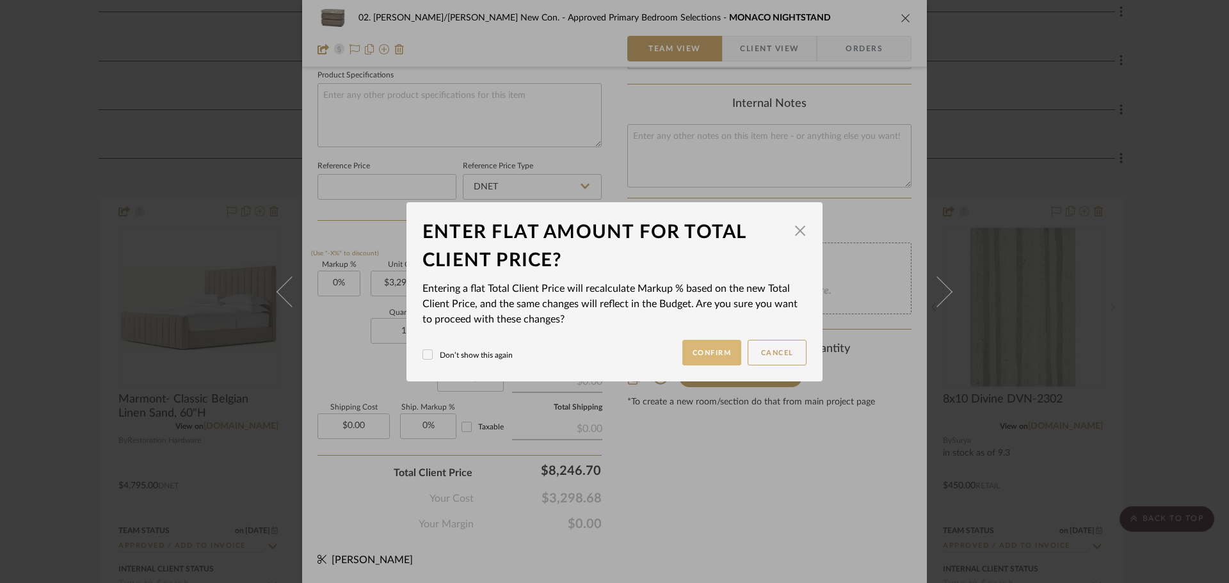
click at [697, 354] on button "Confirm" at bounding box center [712, 353] width 60 height 26
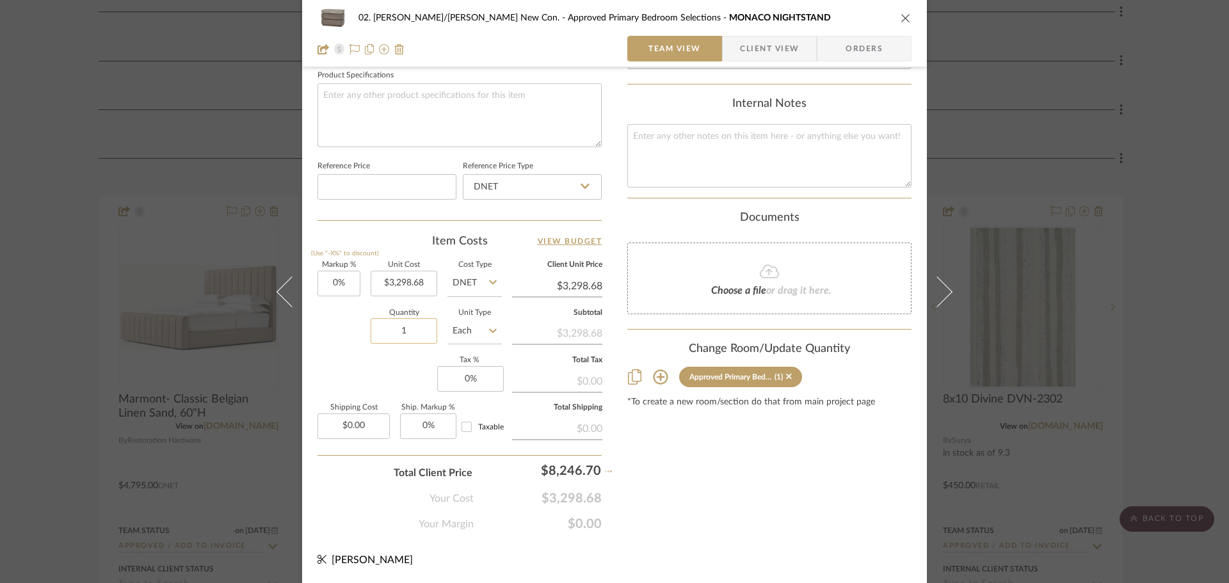
type input "150%"
type input "$8,246.70"
click at [342, 286] on input "150" at bounding box center [339, 284] width 43 height 26
type input "100%"
click at [714, 516] on div "Content here copies to Client View - confirm visibility there. Show in Client D…" at bounding box center [769, 5] width 284 height 1054
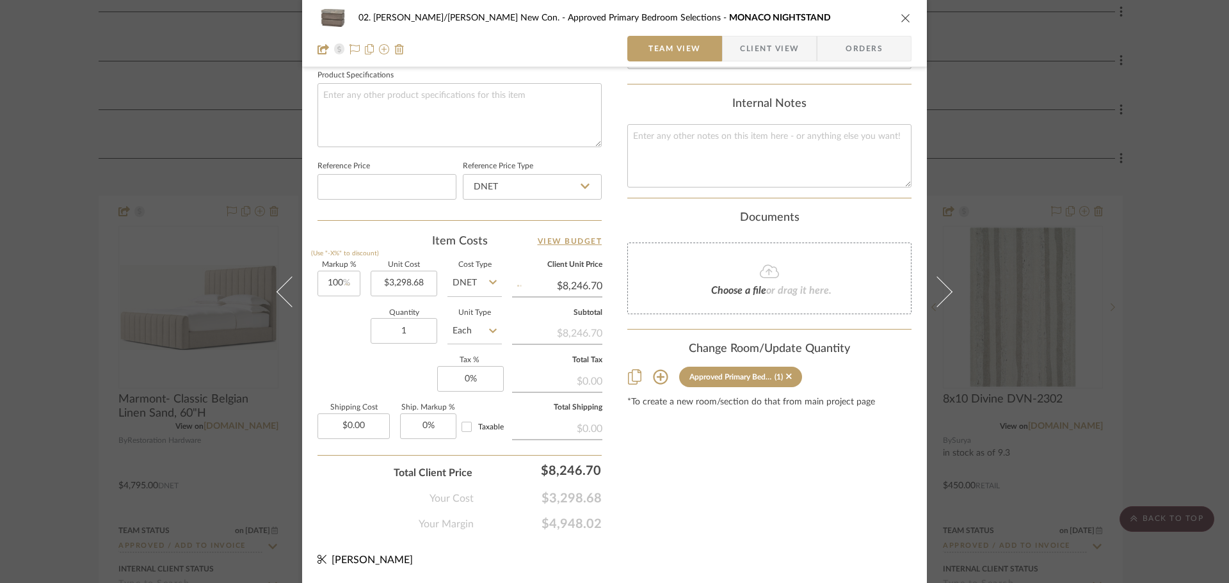
type input "$6,597.36"
click at [408, 329] on input "1" at bounding box center [404, 331] width 67 height 26
type input "2"
click at [748, 473] on div "Content here copies to Client View - confirm visibility there. Show in Client D…" at bounding box center [769, 5] width 284 height 1054
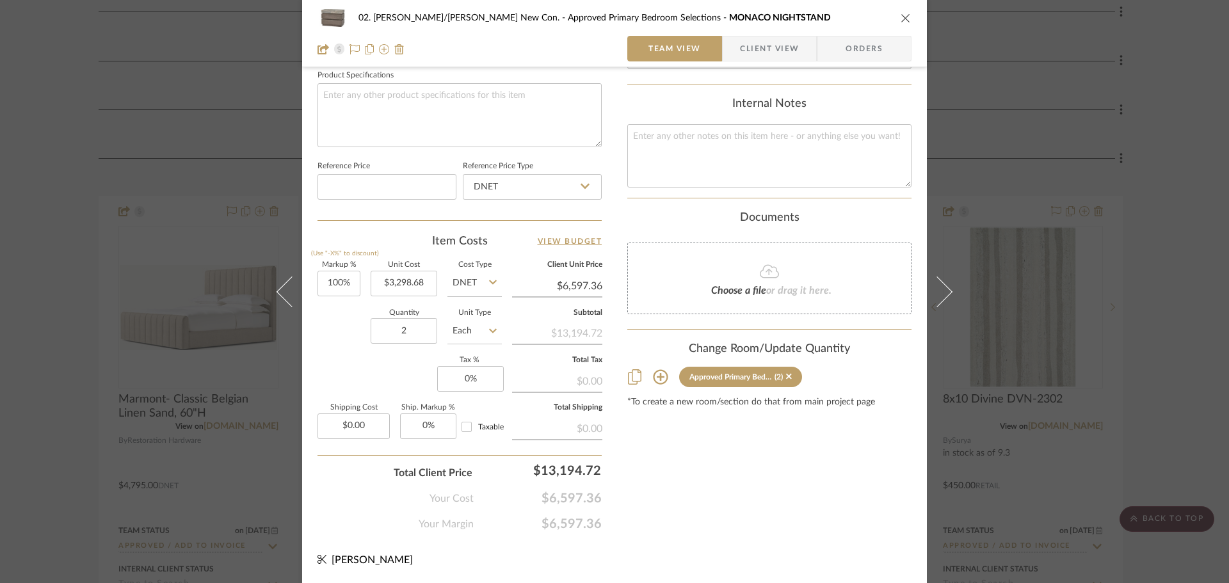
click at [85, 361] on div "02. Mazzarelli/Rothstein New Con. Approved Primary Bedroom Selections MONACO NI…" at bounding box center [614, 291] width 1229 height 583
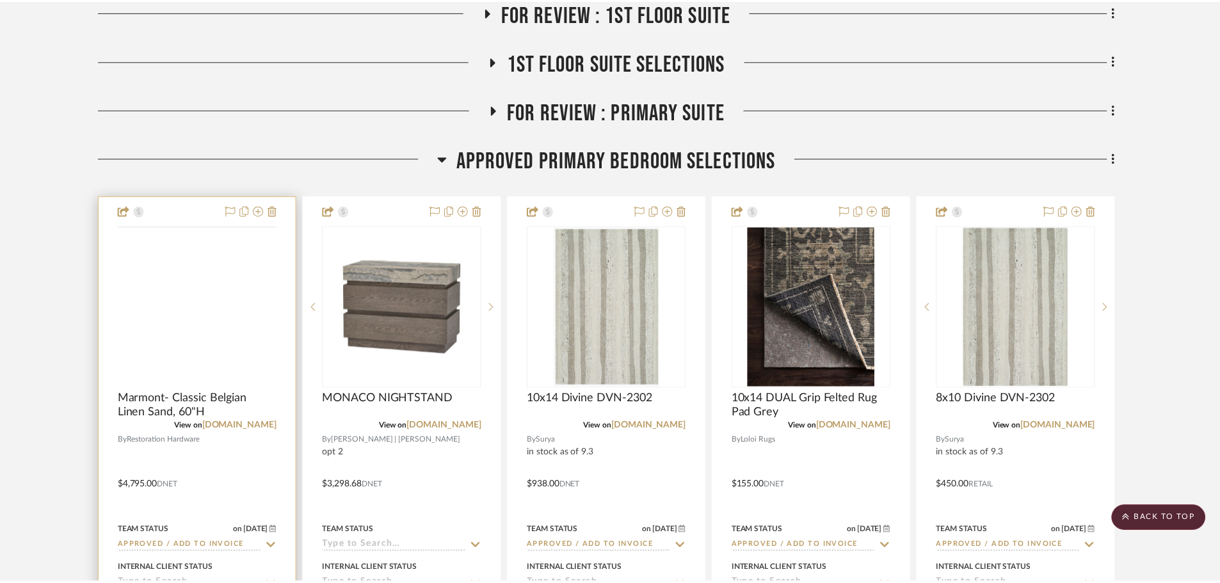
scroll to position [463, 0]
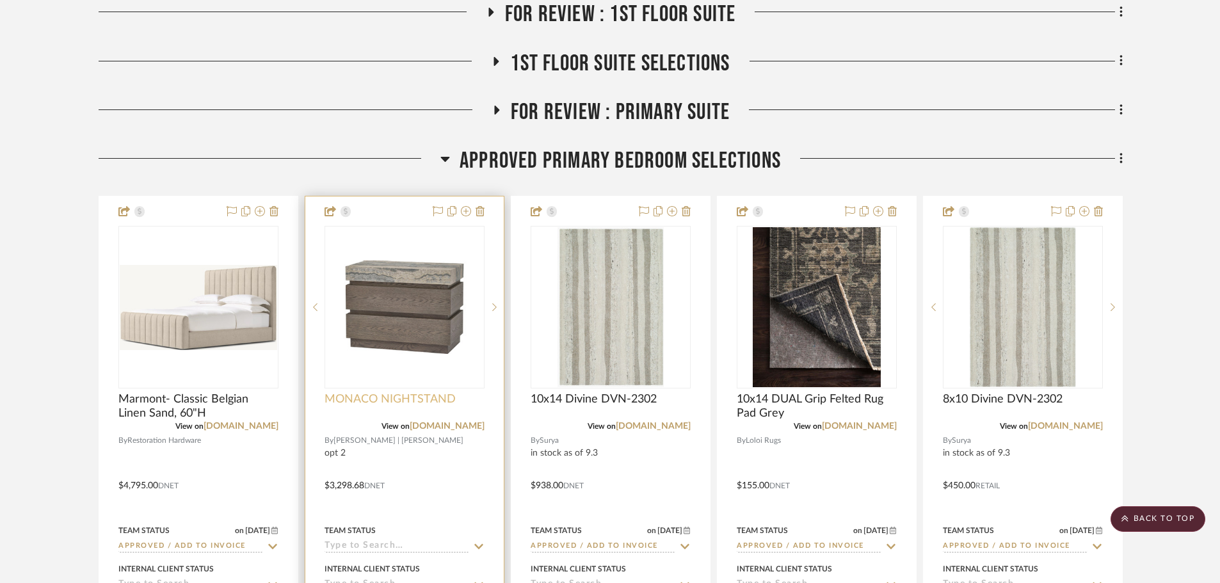
click at [344, 392] on span "MONACO NIGHTSTAND" at bounding box center [390, 399] width 131 height 14
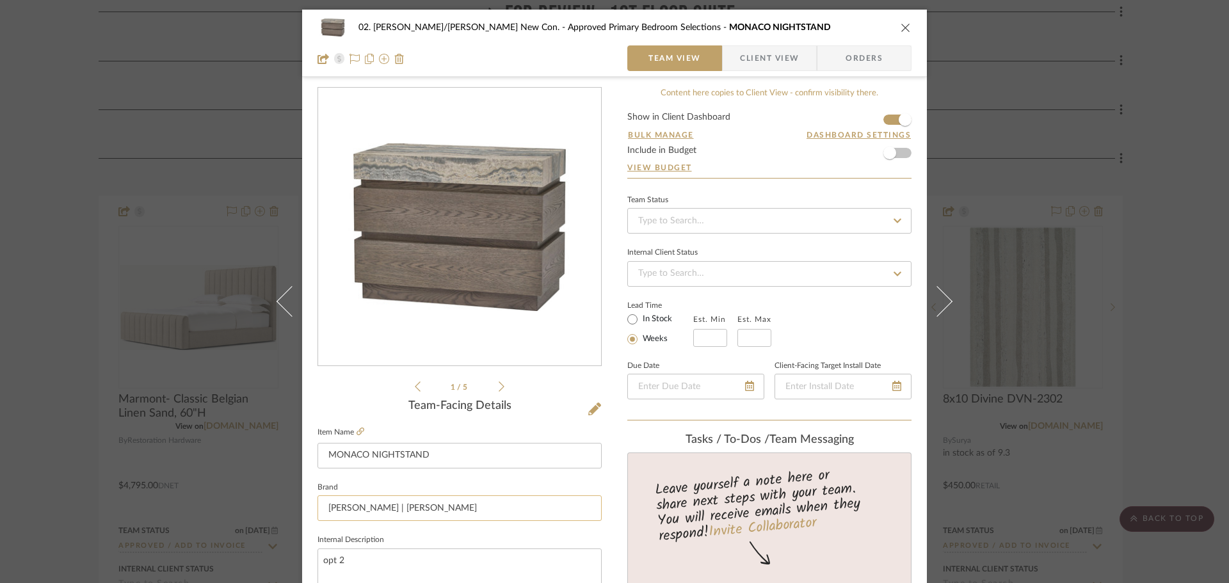
scroll to position [64, 0]
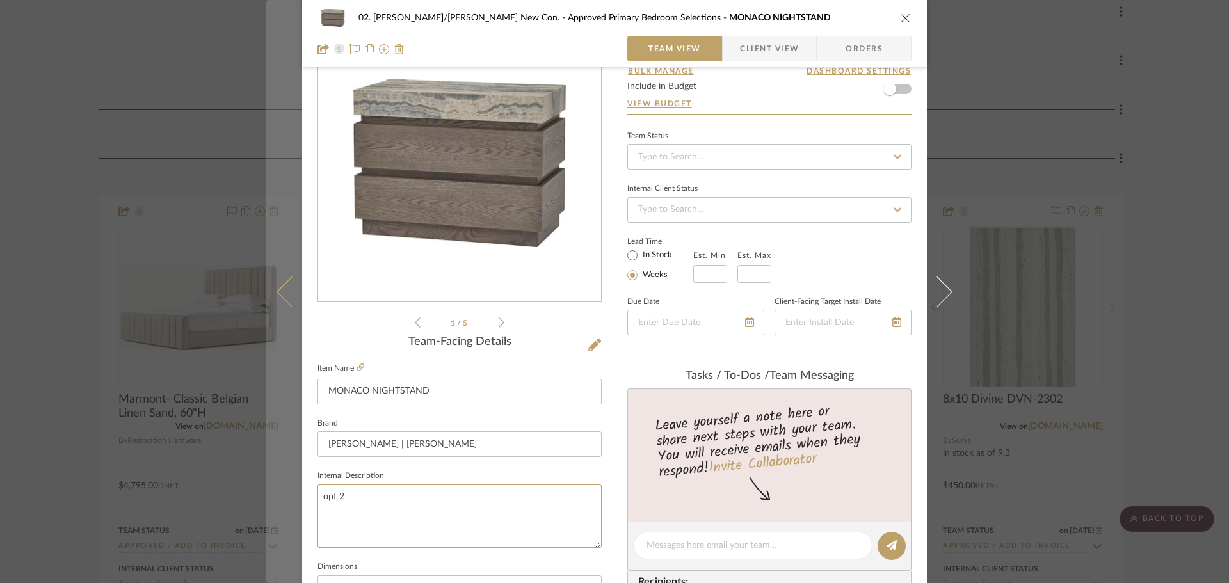
drag, startPoint x: 375, startPoint y: 503, endPoint x: 291, endPoint y: 504, distance: 84.5
click at [302, 506] on div "02. Mazzarelli/Rothstein New Con. Approved Primary Bedroom Selections MONACO NI…" at bounding box center [614, 537] width 625 height 1182
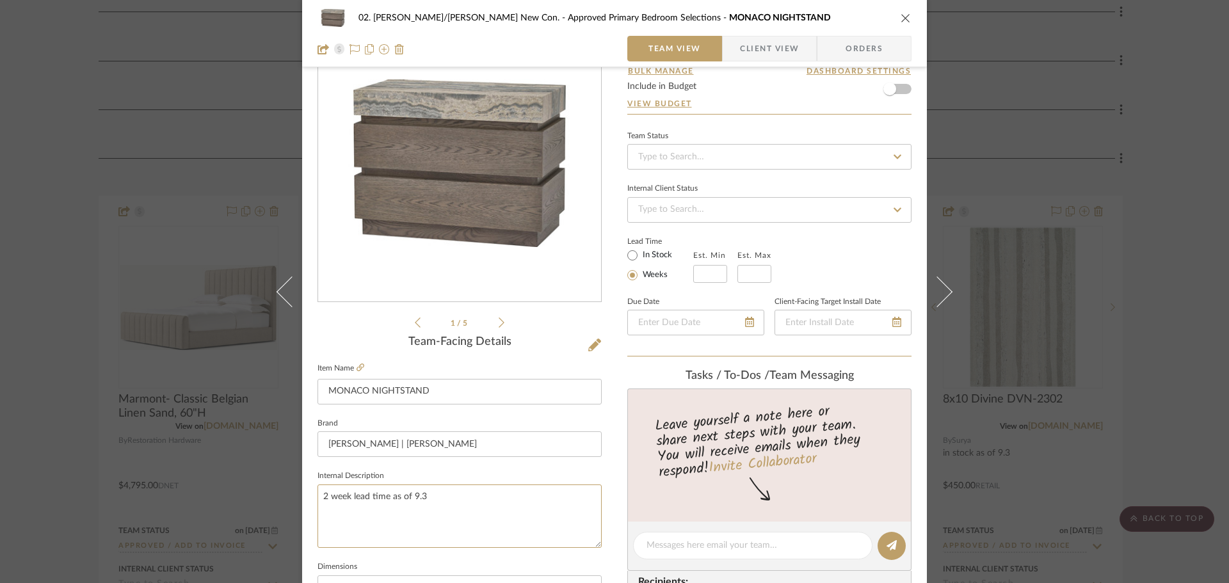
type textarea "2 week lead time as of 9.3"
click at [412, 476] on fieldset "Internal Description 2 week lead time as of 9.3" at bounding box center [460, 507] width 284 height 81
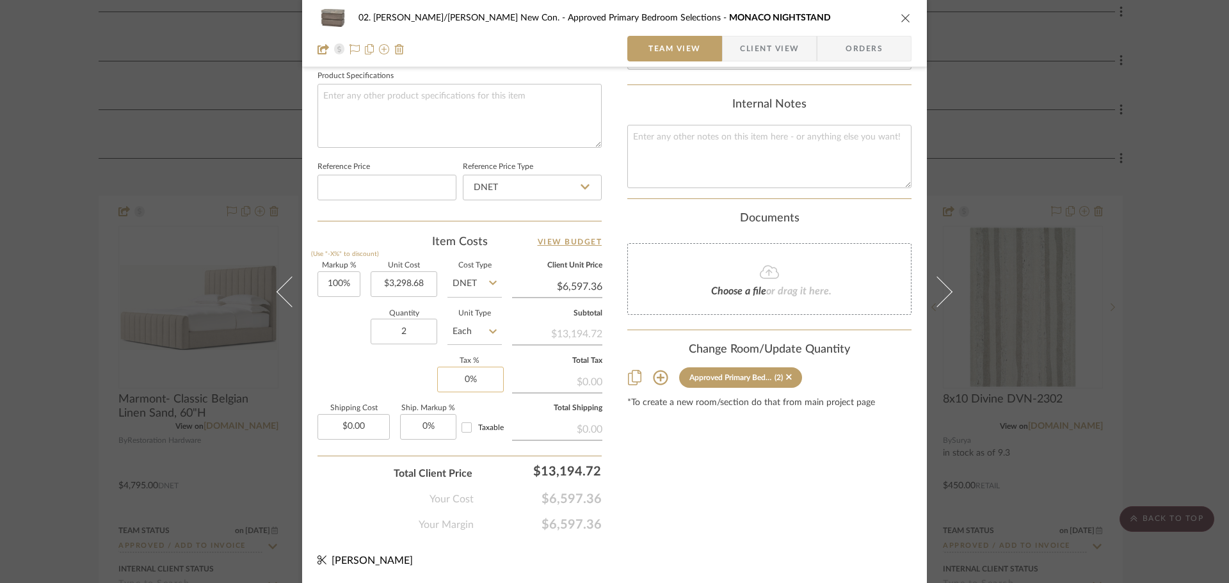
scroll to position [609, 0]
click at [58, 305] on div "02. Mazzarelli/Rothstein New Con. Approved Primary Bedroom Selections MONACO NI…" at bounding box center [614, 291] width 1229 height 583
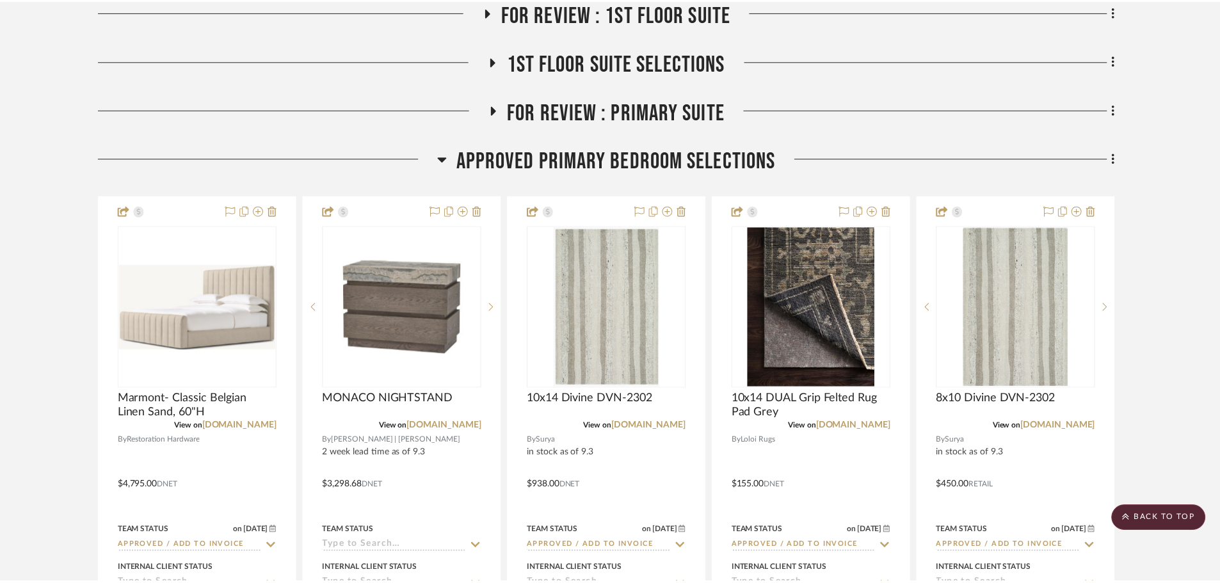
scroll to position [463, 0]
